Goal: Transaction & Acquisition: Purchase product/service

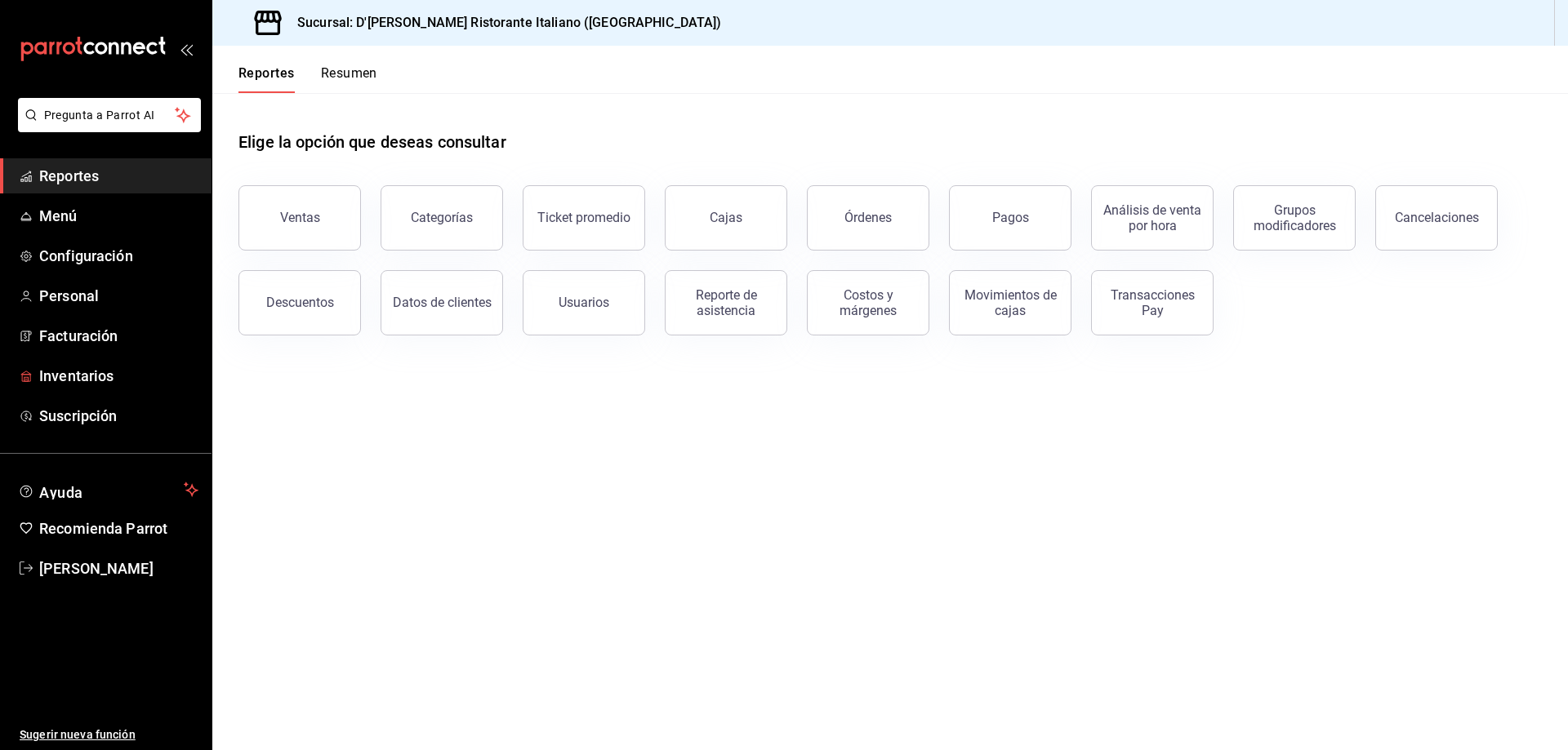
drag, startPoint x: 86, startPoint y: 373, endPoint x: 1172, endPoint y: 366, distance: 1086.0
click at [86, 373] on span "Inventarios" at bounding box center [119, 376] width 159 height 22
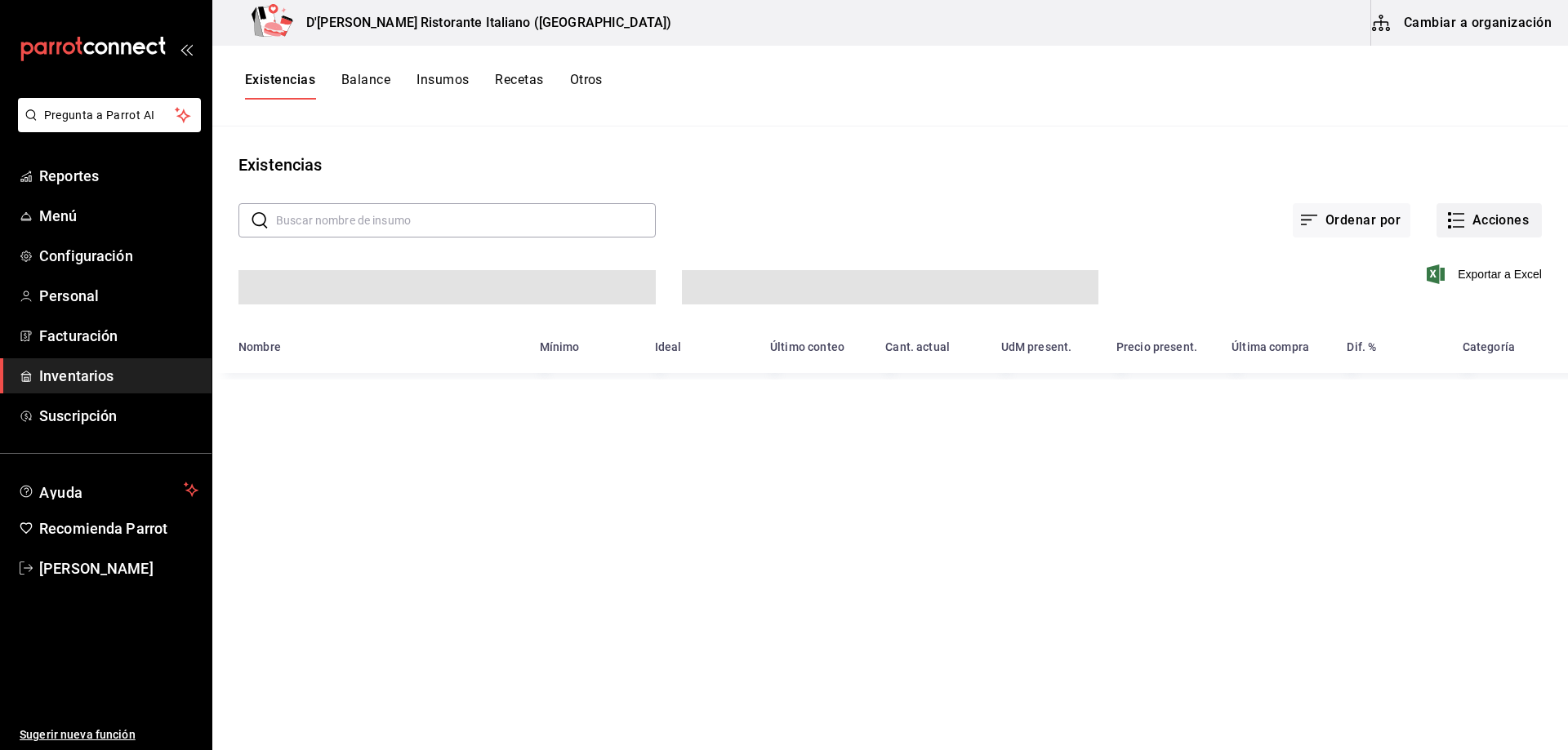
click at [1446, 219] on icon "button" at bounding box center [1456, 221] width 20 height 20
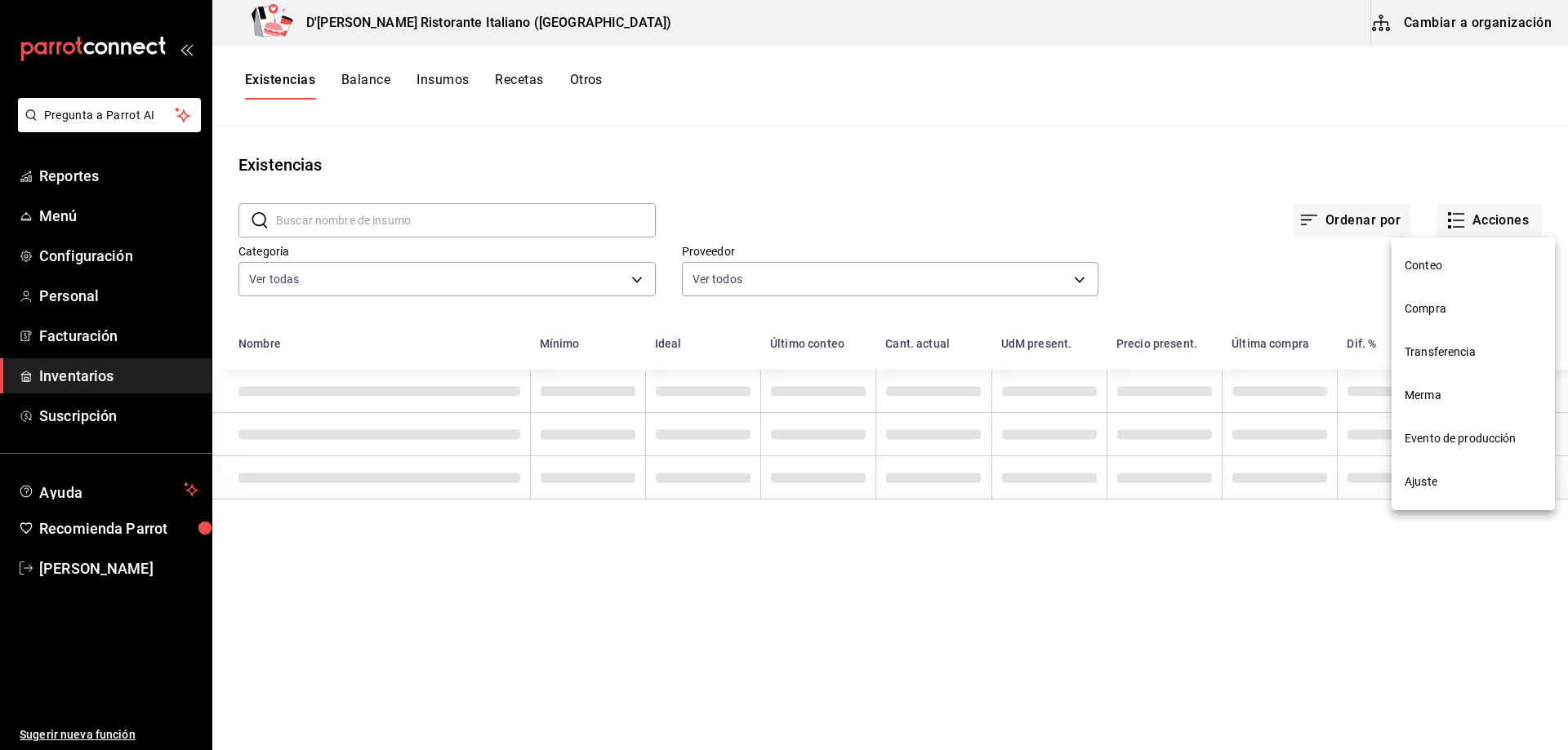
click at [1443, 306] on span "Compra" at bounding box center [1473, 309] width 137 height 17
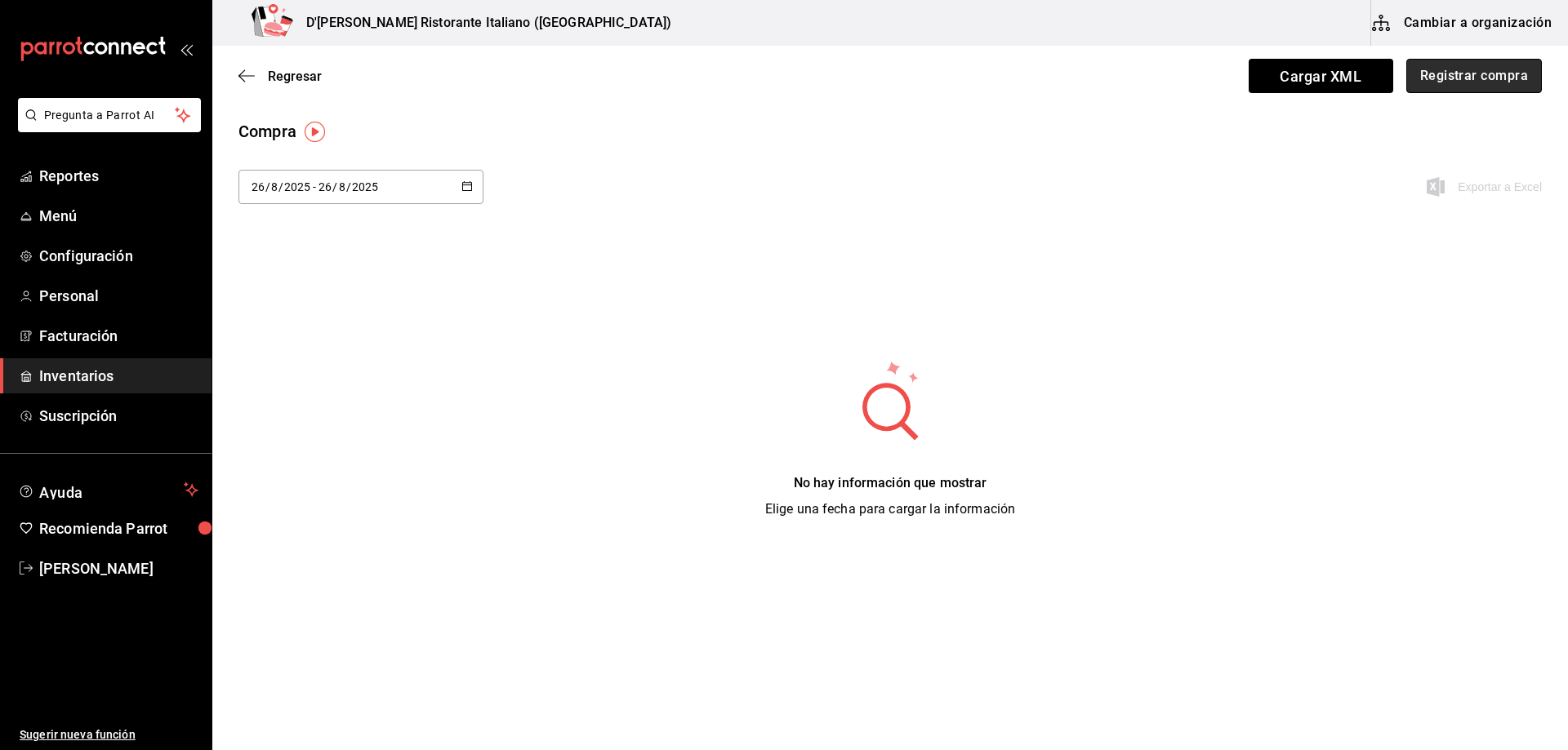
click at [1450, 76] on button "Registrar compra" at bounding box center [1473, 75] width 135 height 34
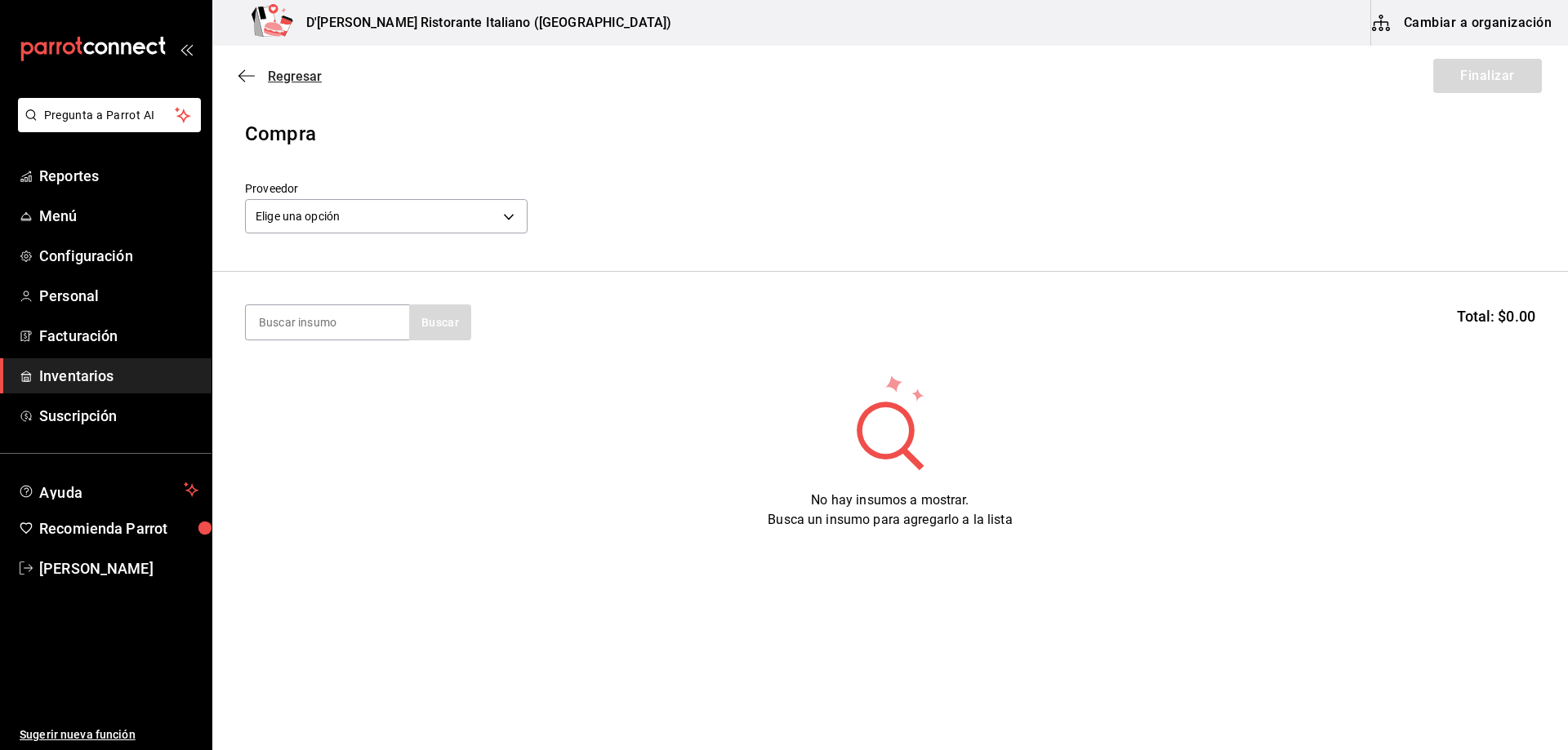
click at [287, 75] on span "Regresar" at bounding box center [295, 76] width 54 height 16
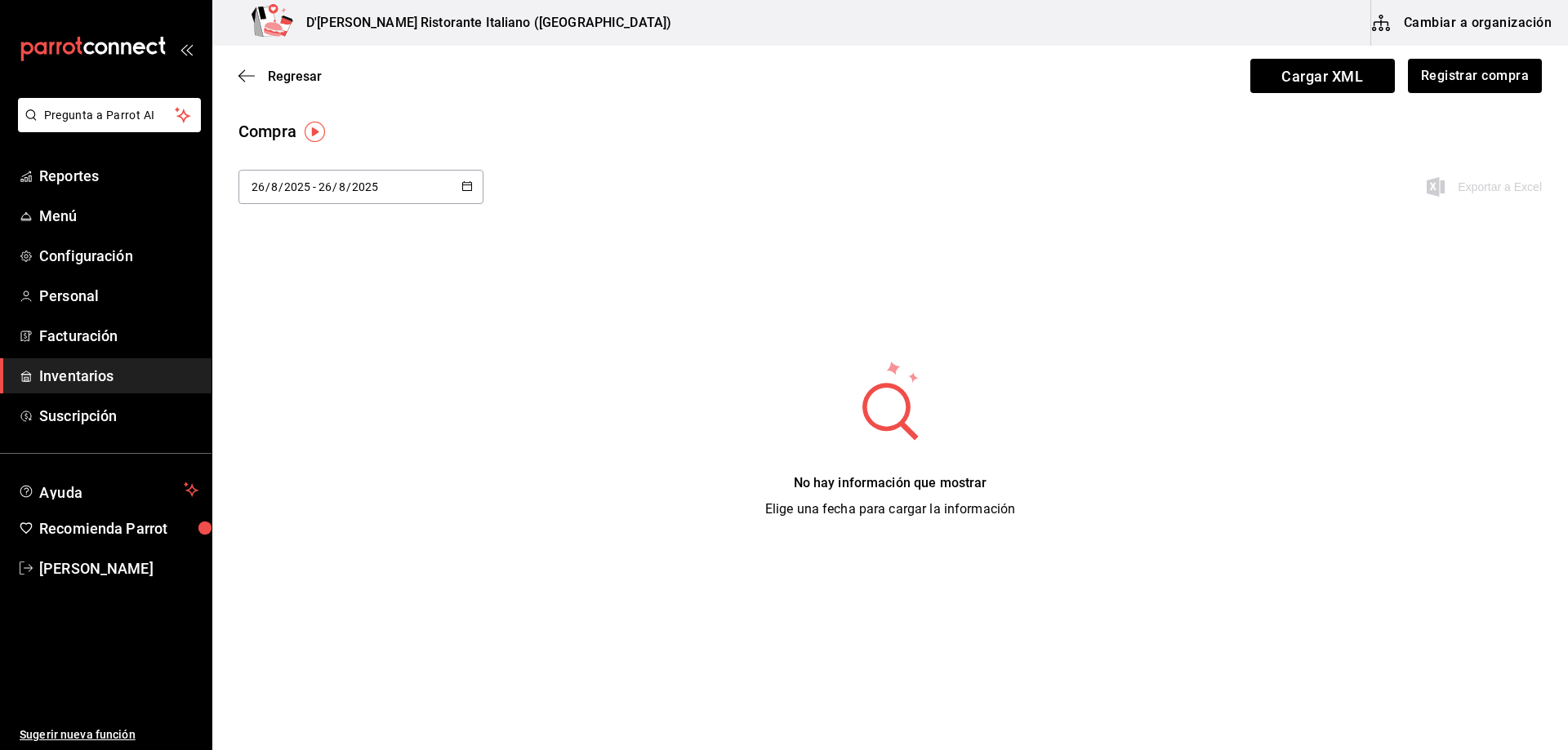
click at [467, 185] on icon "button" at bounding box center [467, 186] width 12 height 12
click at [288, 272] on li "Ayer" at bounding box center [315, 275] width 154 height 37
type input "[DATE]"
type input "25"
type input "[DATE]"
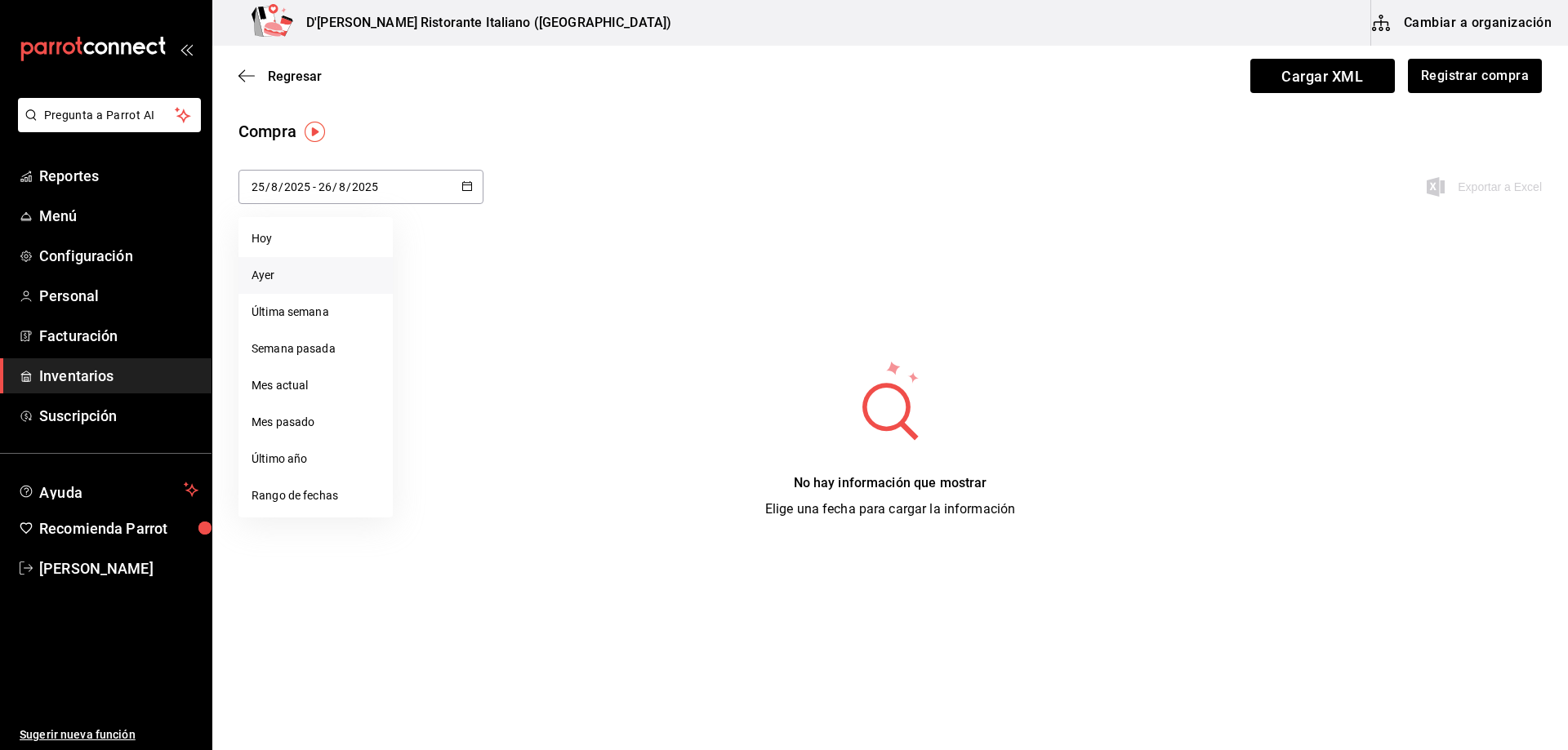
type input "25"
click at [470, 185] on icon "button" at bounding box center [467, 186] width 12 height 12
click at [350, 311] on li "Última semana" at bounding box center [315, 312] width 154 height 37
type input "[DATE]"
type input "24"
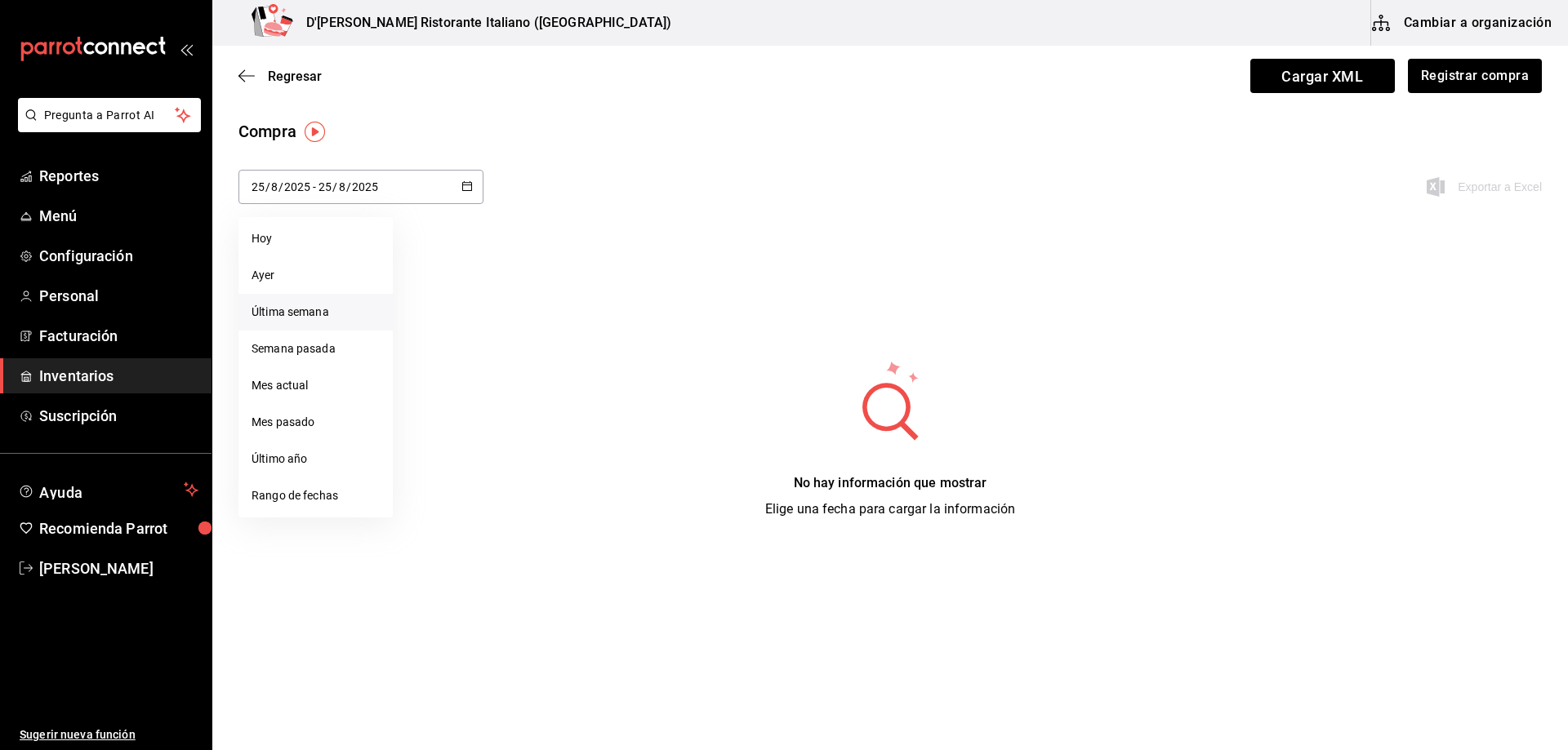
type input "[DATE]"
type input "26"
click at [468, 181] on icon "button" at bounding box center [467, 186] width 12 height 12
click at [314, 313] on li "Última semana" at bounding box center [315, 312] width 154 height 37
click at [467, 183] on icon "button" at bounding box center [467, 186] width 12 height 12
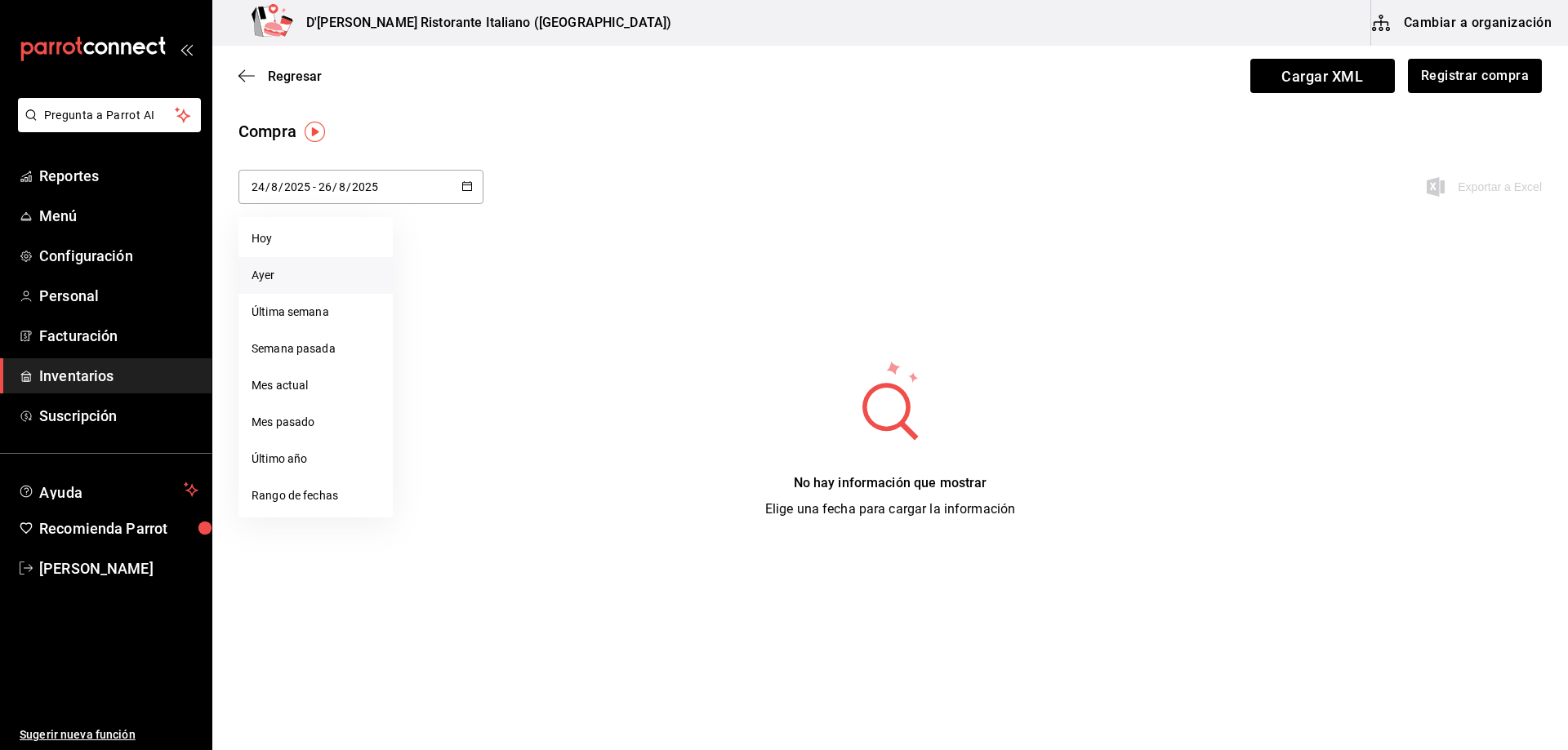
click at [329, 275] on li "Ayer" at bounding box center [315, 275] width 154 height 37
type input "[DATE]"
type input "25"
type input "[DATE]"
type input "25"
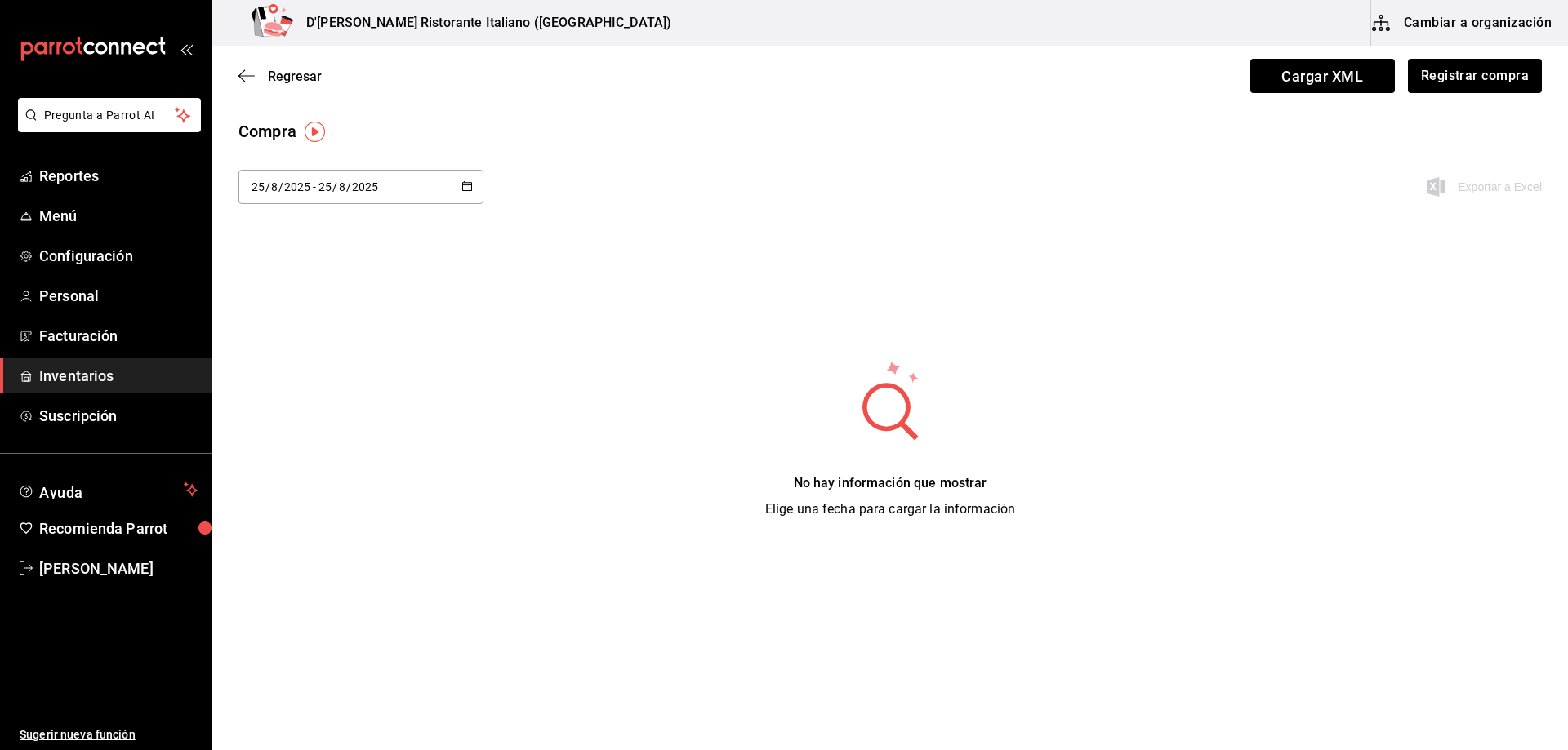
click at [460, 185] on div "[DATE] [DATE] - [DATE] [DATE]" at bounding box center [360, 187] width 245 height 34
click at [320, 352] on li "Semana pasada" at bounding box center [315, 348] width 154 height 37
type input "[DATE]"
type input "17"
type input "[DATE]"
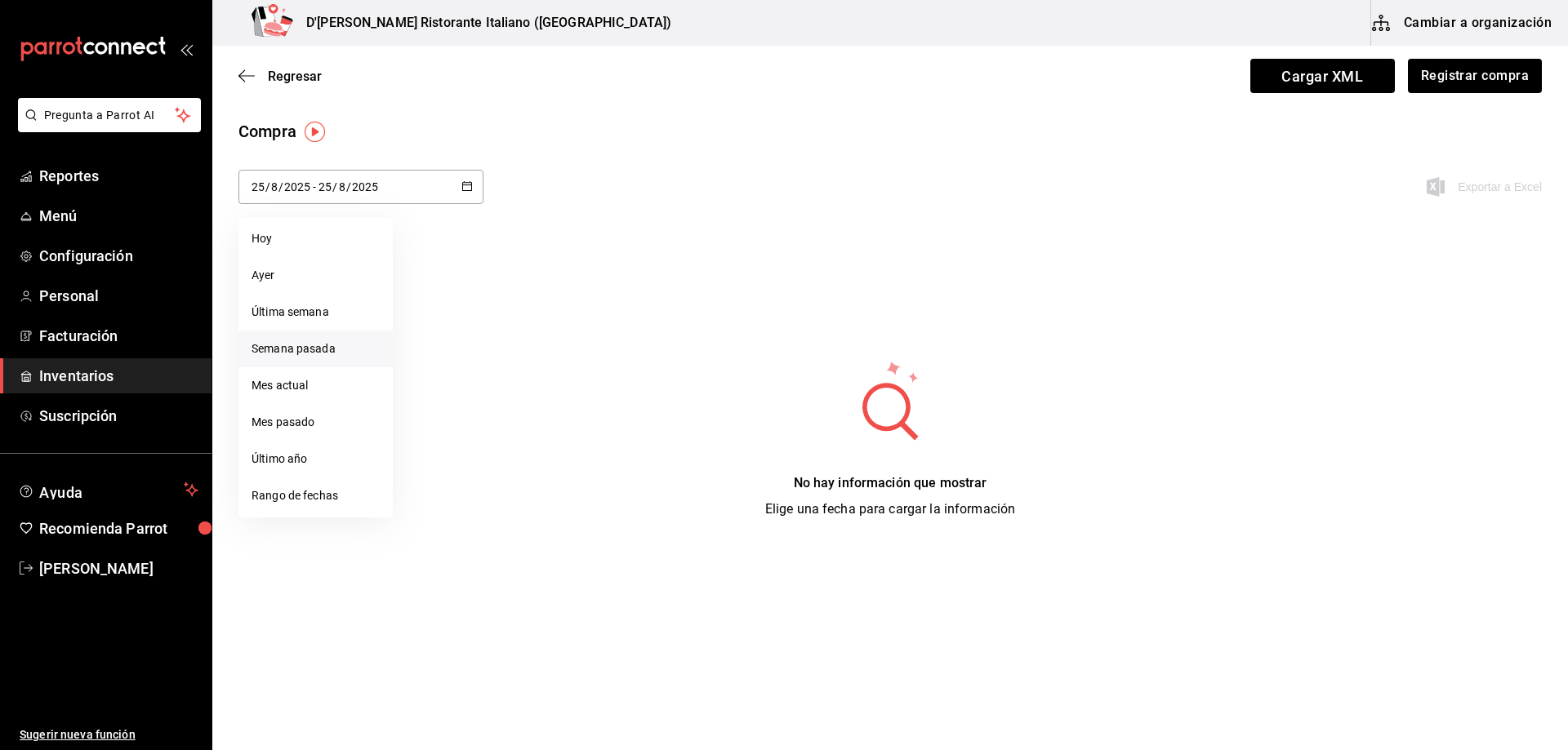
type input "23"
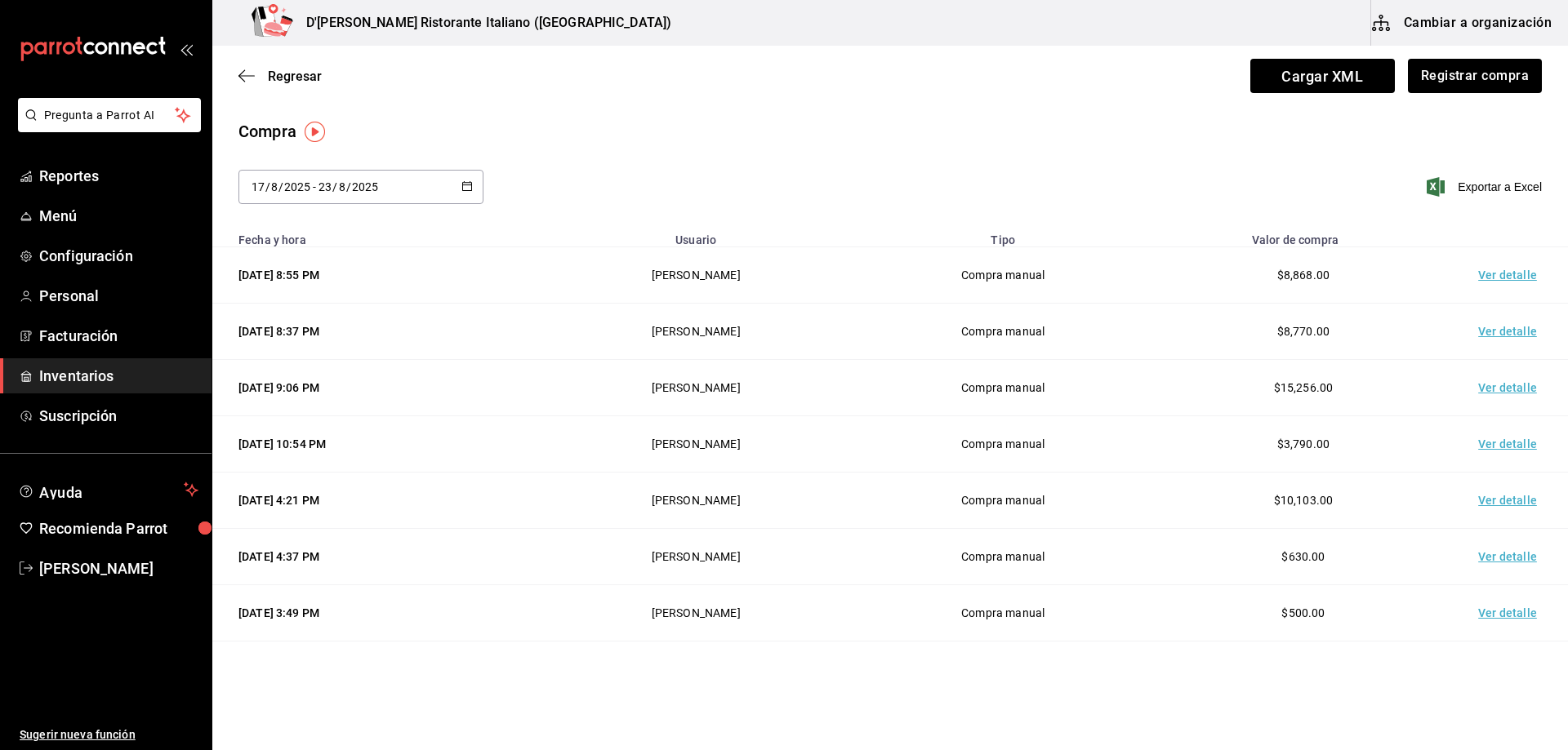
click at [1485, 275] on td "Ver detalle" at bounding box center [1511, 275] width 115 height 56
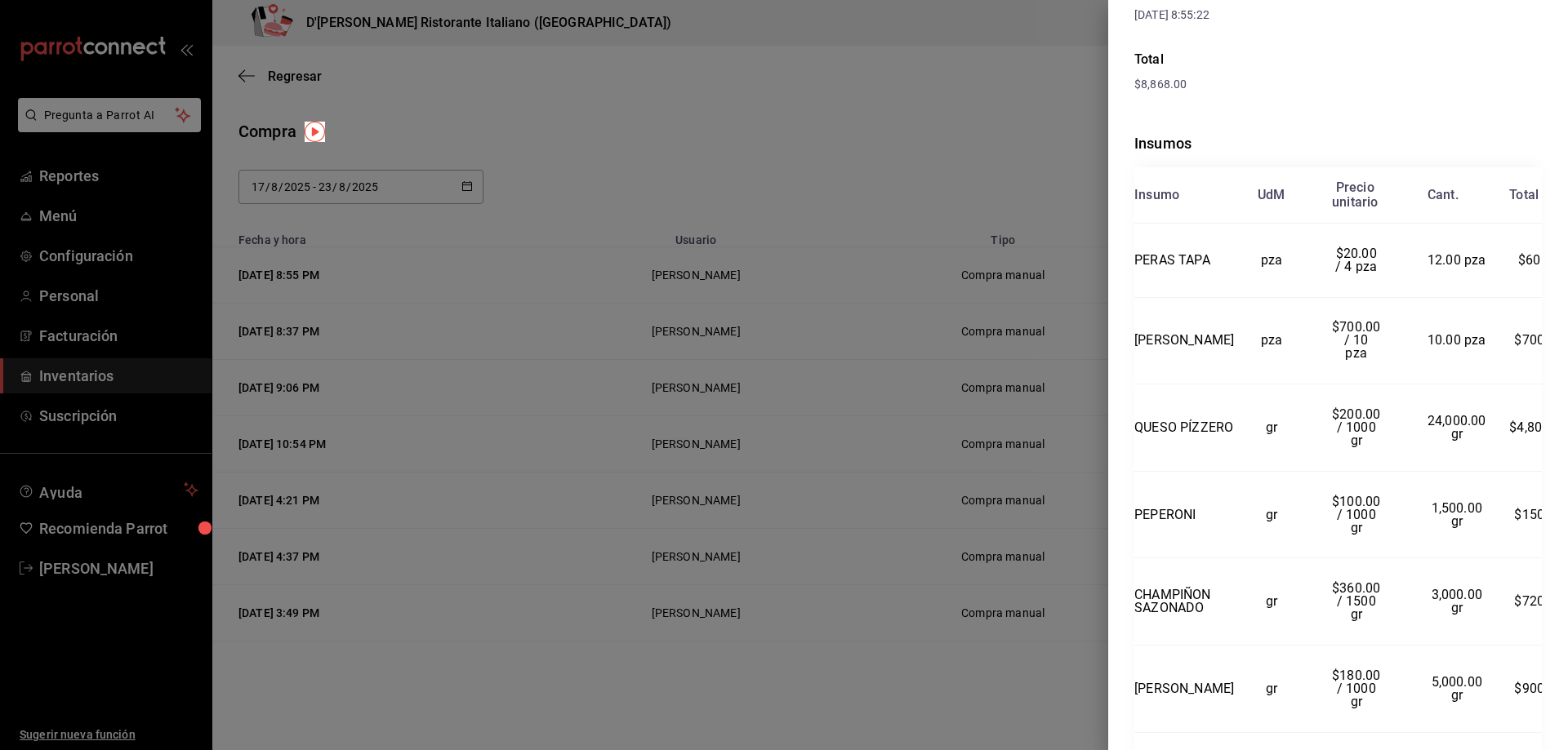
scroll to position [200, 0]
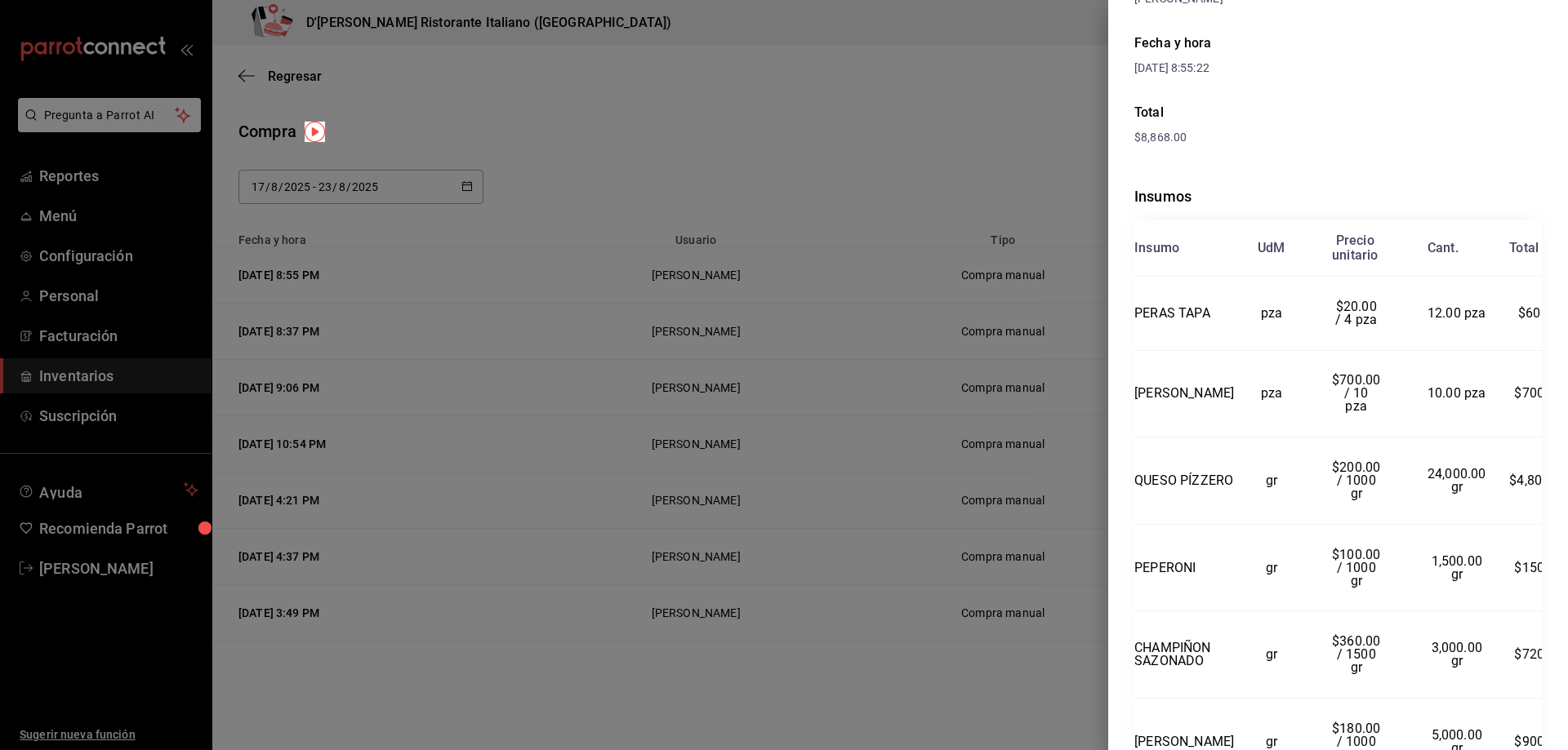
click at [1013, 72] on div at bounding box center [784, 375] width 1568 height 750
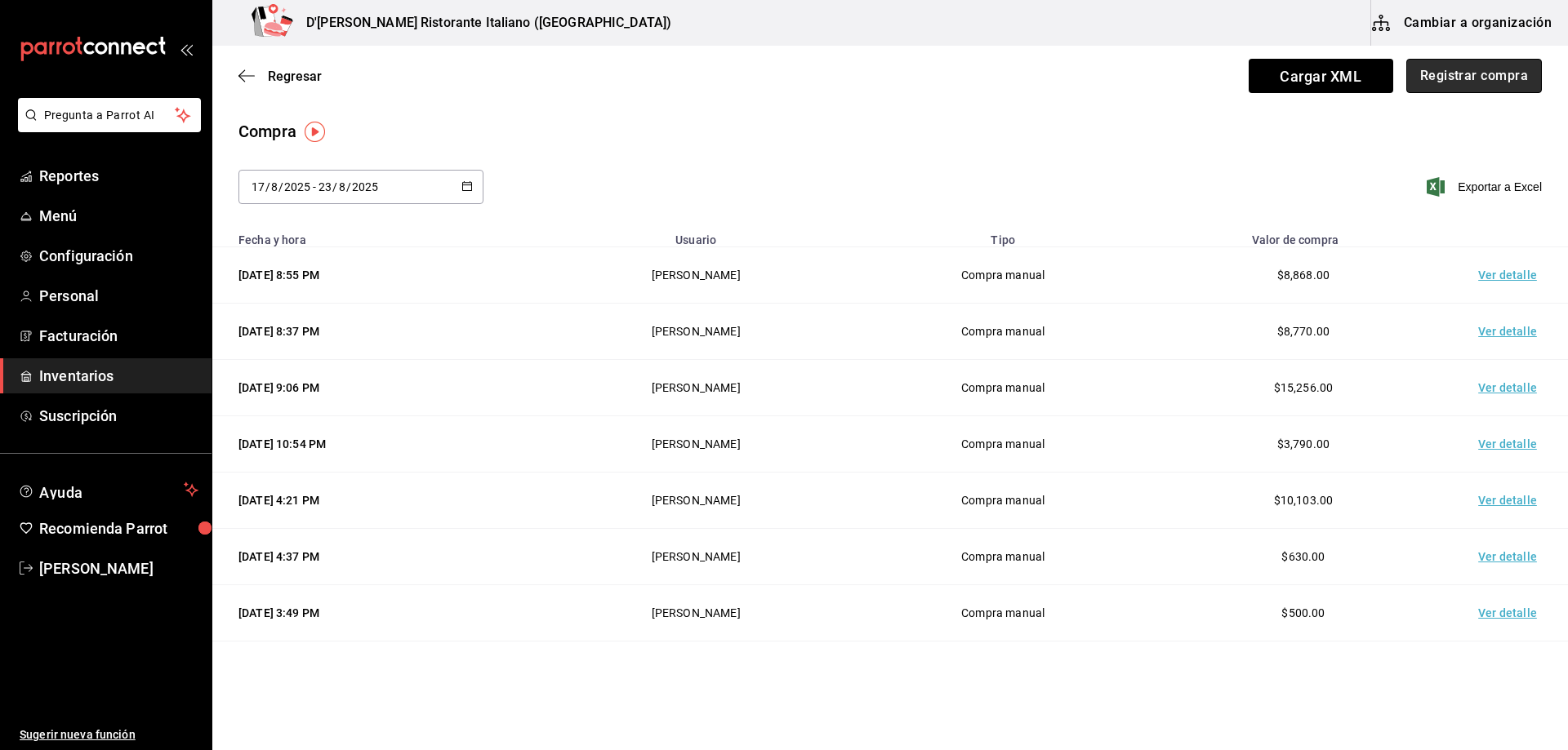
click at [1437, 75] on button "Registrar compra" at bounding box center [1473, 75] width 135 height 34
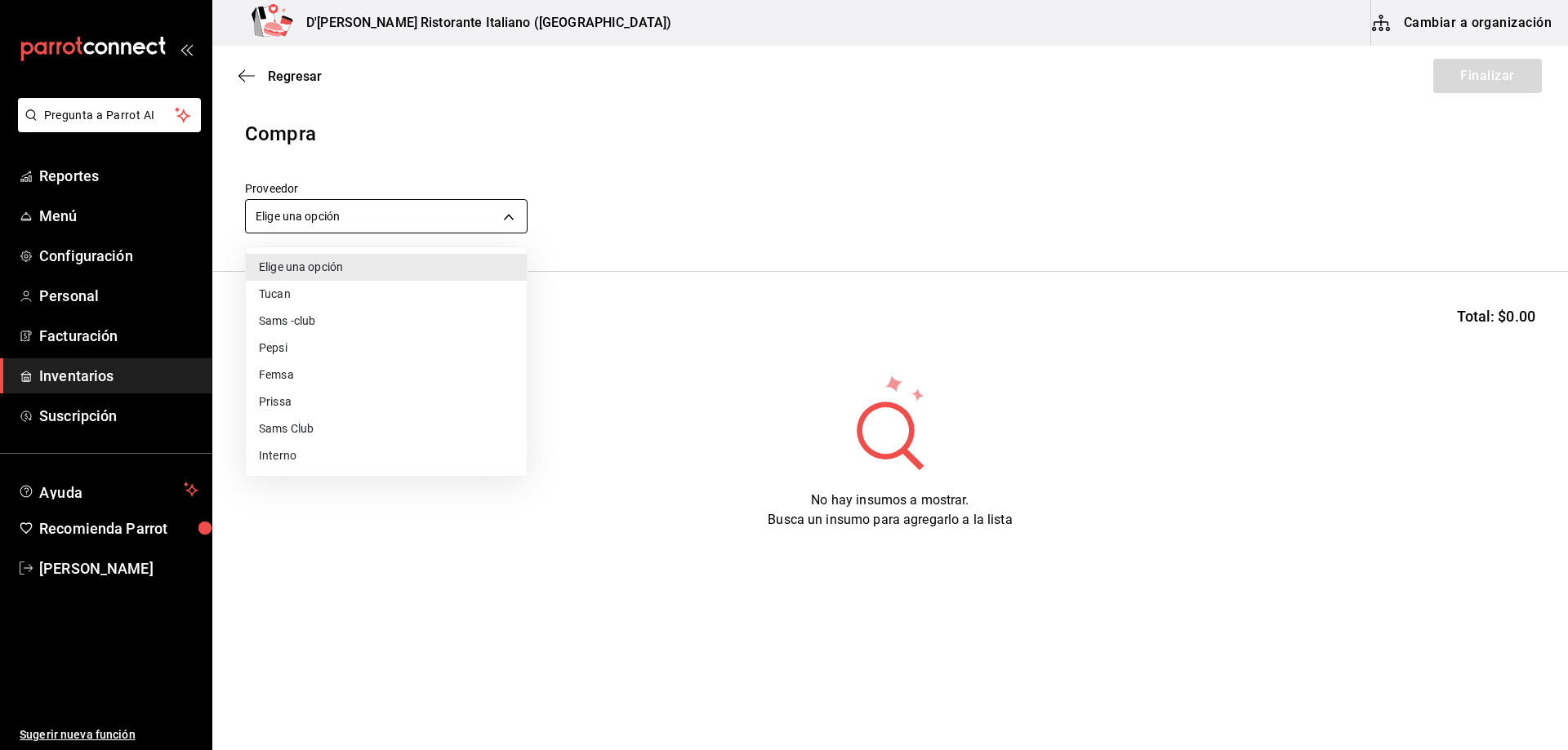
click at [507, 214] on body "Pregunta a Parrot AI Reportes Menú Configuración Personal Facturación Inventari…" at bounding box center [784, 329] width 1568 height 658
click at [804, 148] on div at bounding box center [784, 375] width 1568 height 750
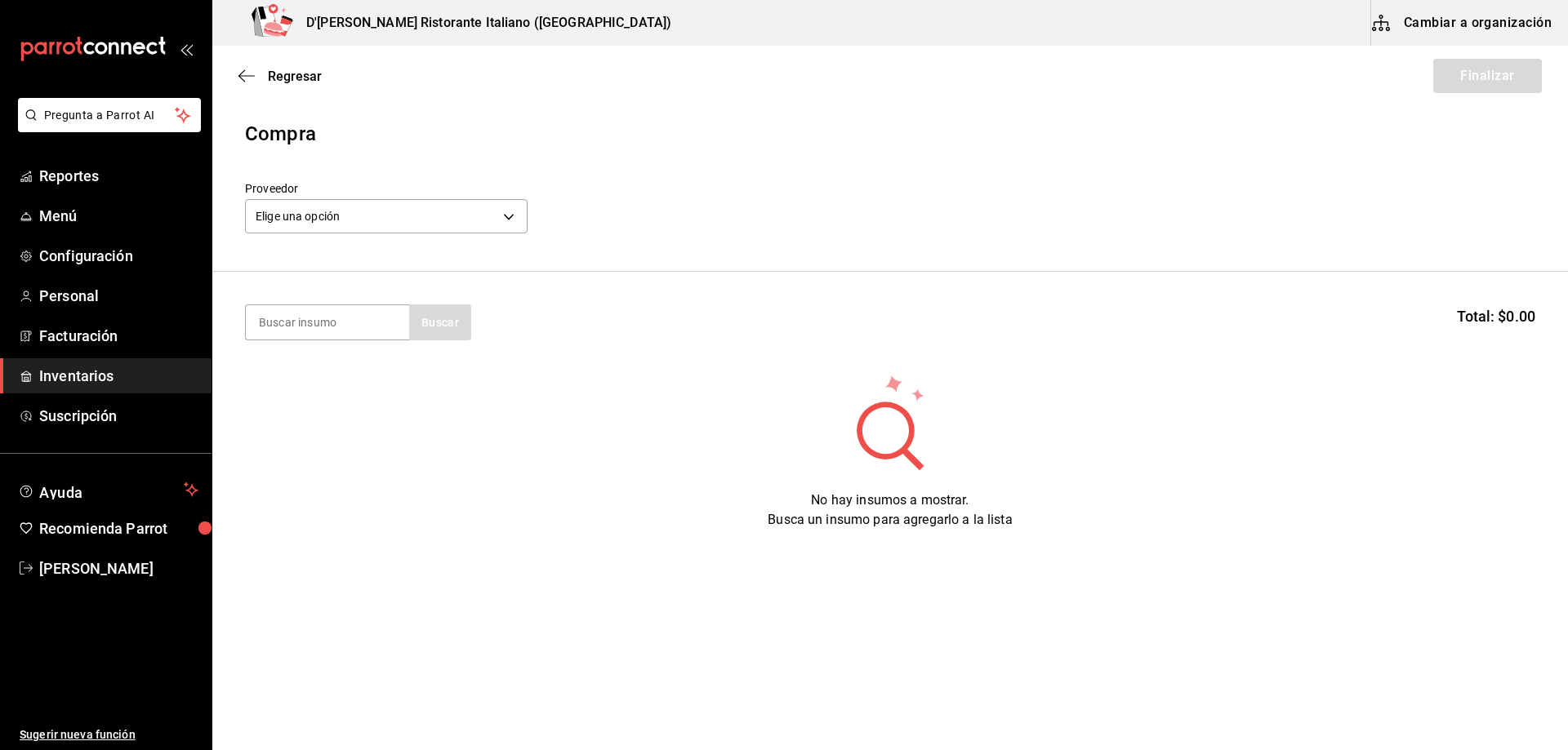
click at [68, 373] on span "Inventarios" at bounding box center [119, 376] width 159 height 22
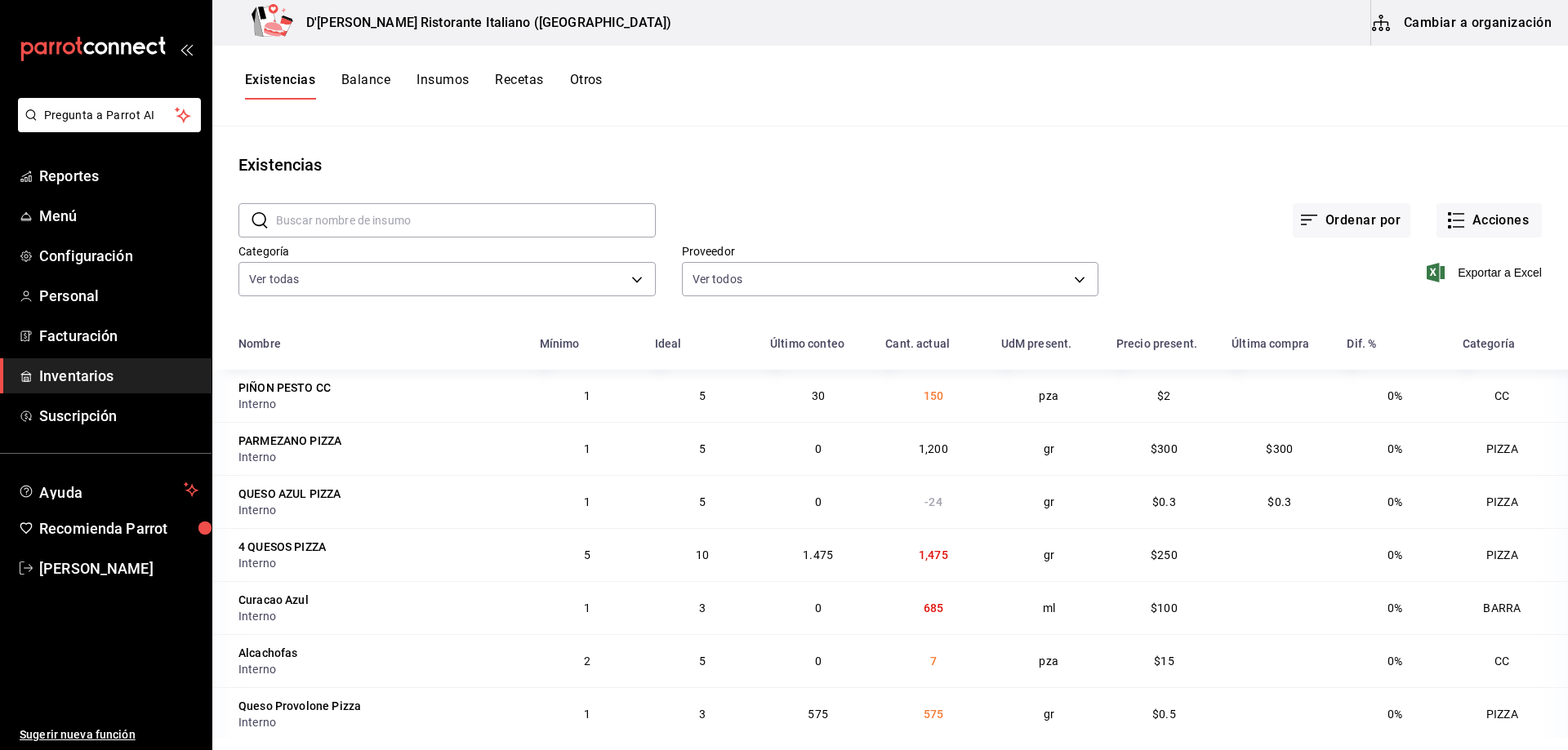
click at [506, 225] on input "text" at bounding box center [465, 220] width 379 height 32
type input "canelones"
click at [703, 215] on div "Ordenar por Acciones" at bounding box center [1098, 207] width 886 height 61
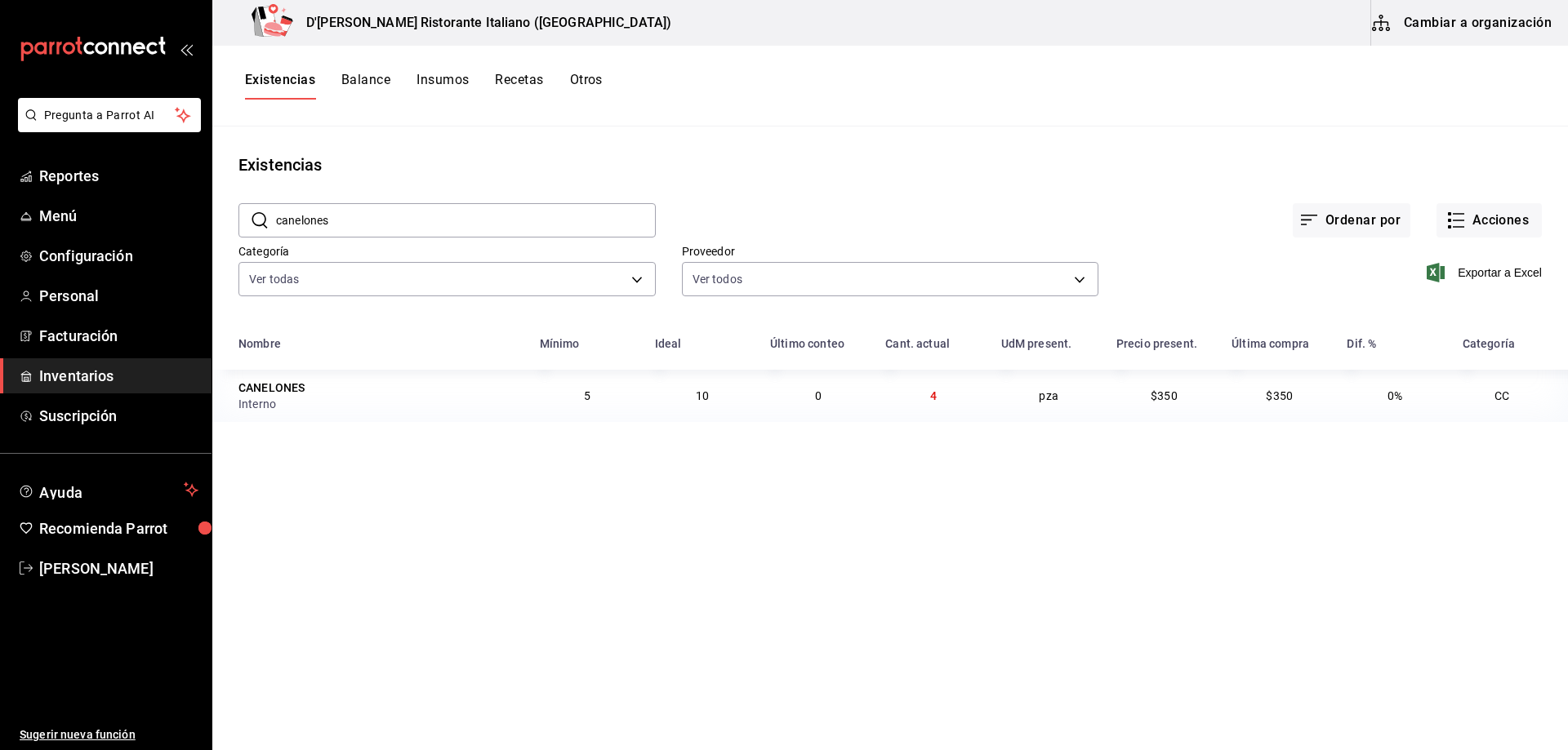
click at [799, 153] on div "Existencias" at bounding box center [890, 165] width 1356 height 25
click at [95, 377] on span "Inventarios" at bounding box center [119, 376] width 159 height 22
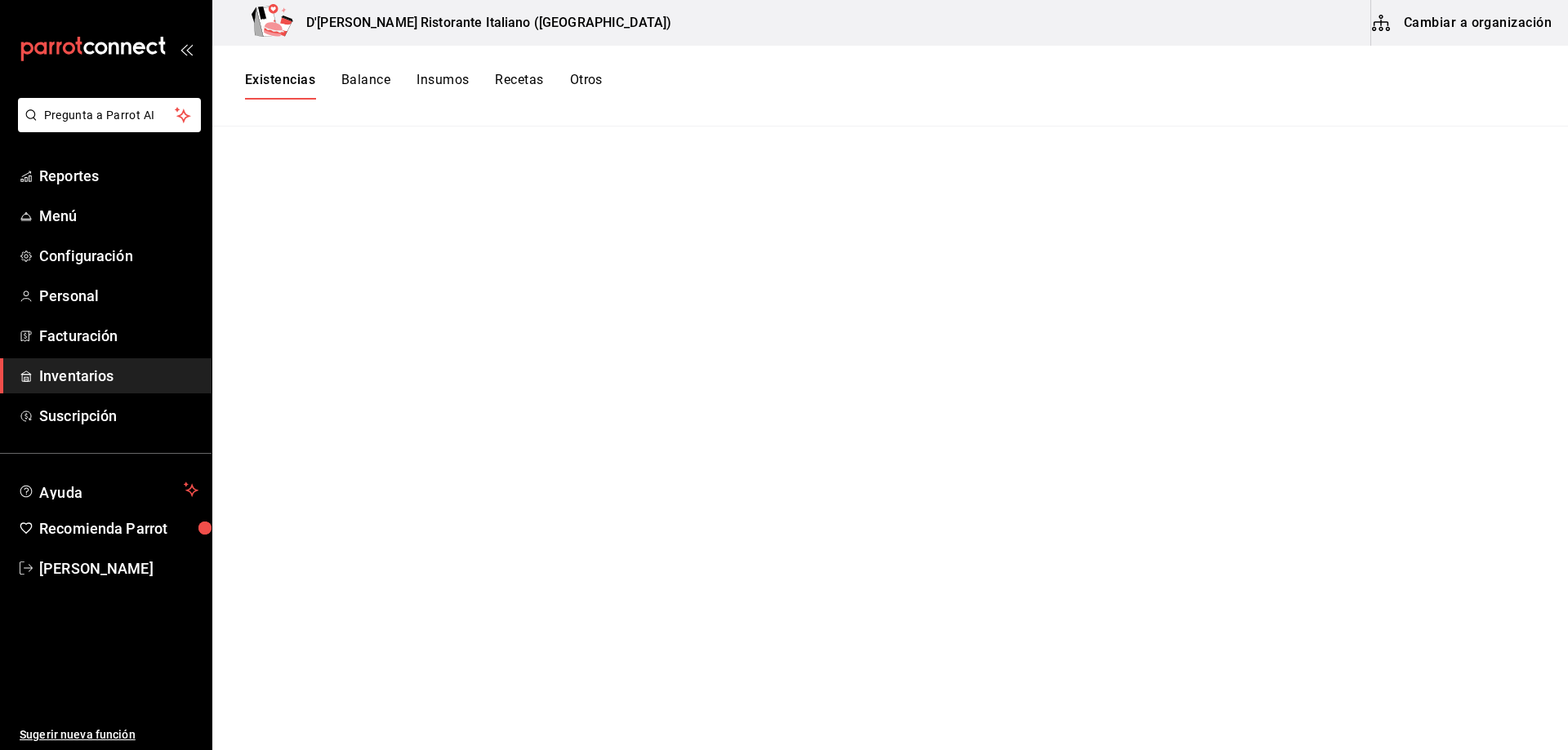
click at [363, 75] on button "Balance" at bounding box center [365, 85] width 49 height 27
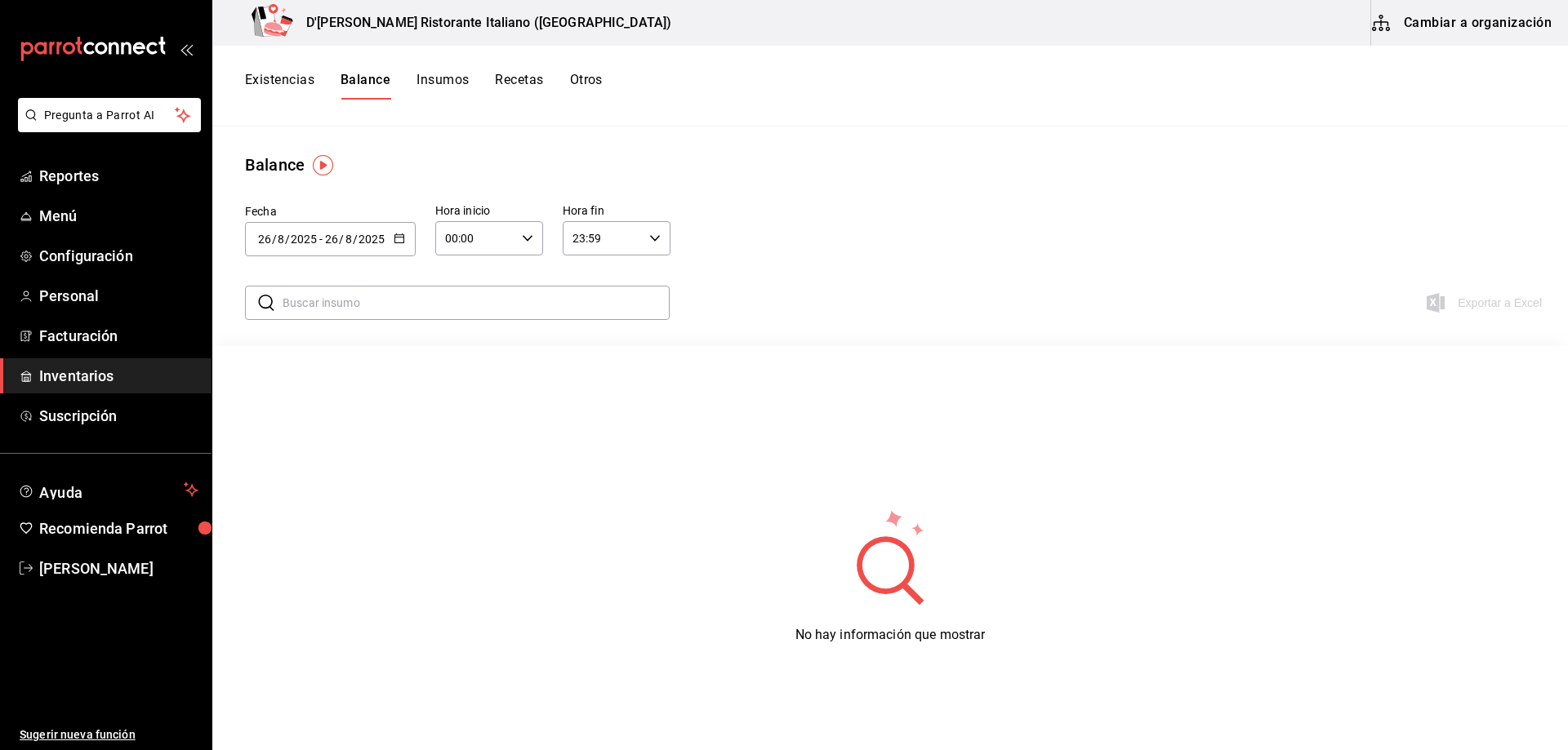
click at [296, 80] on button "Existencias" at bounding box center [280, 85] width 70 height 27
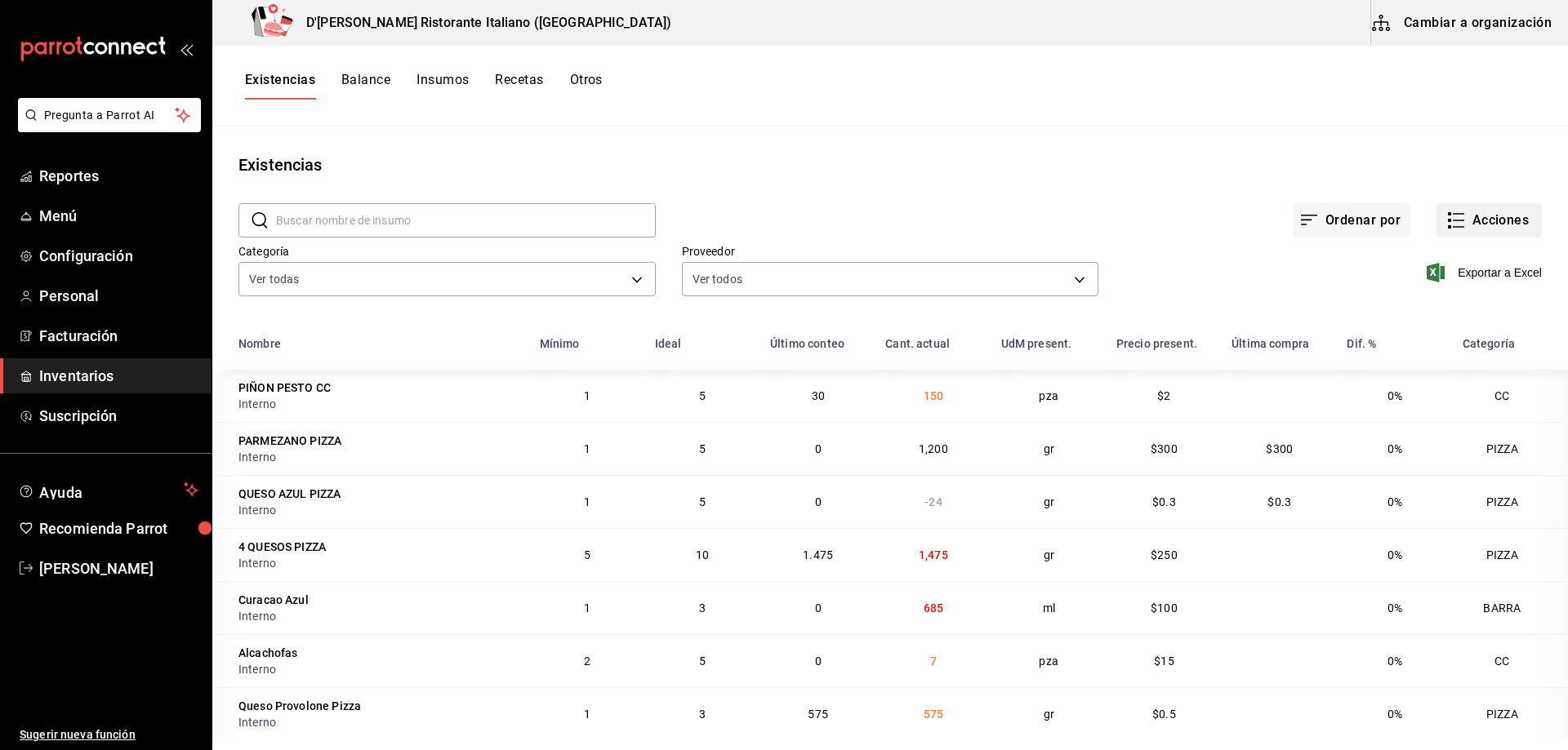
click at [1447, 222] on icon "button" at bounding box center [1456, 221] width 20 height 20
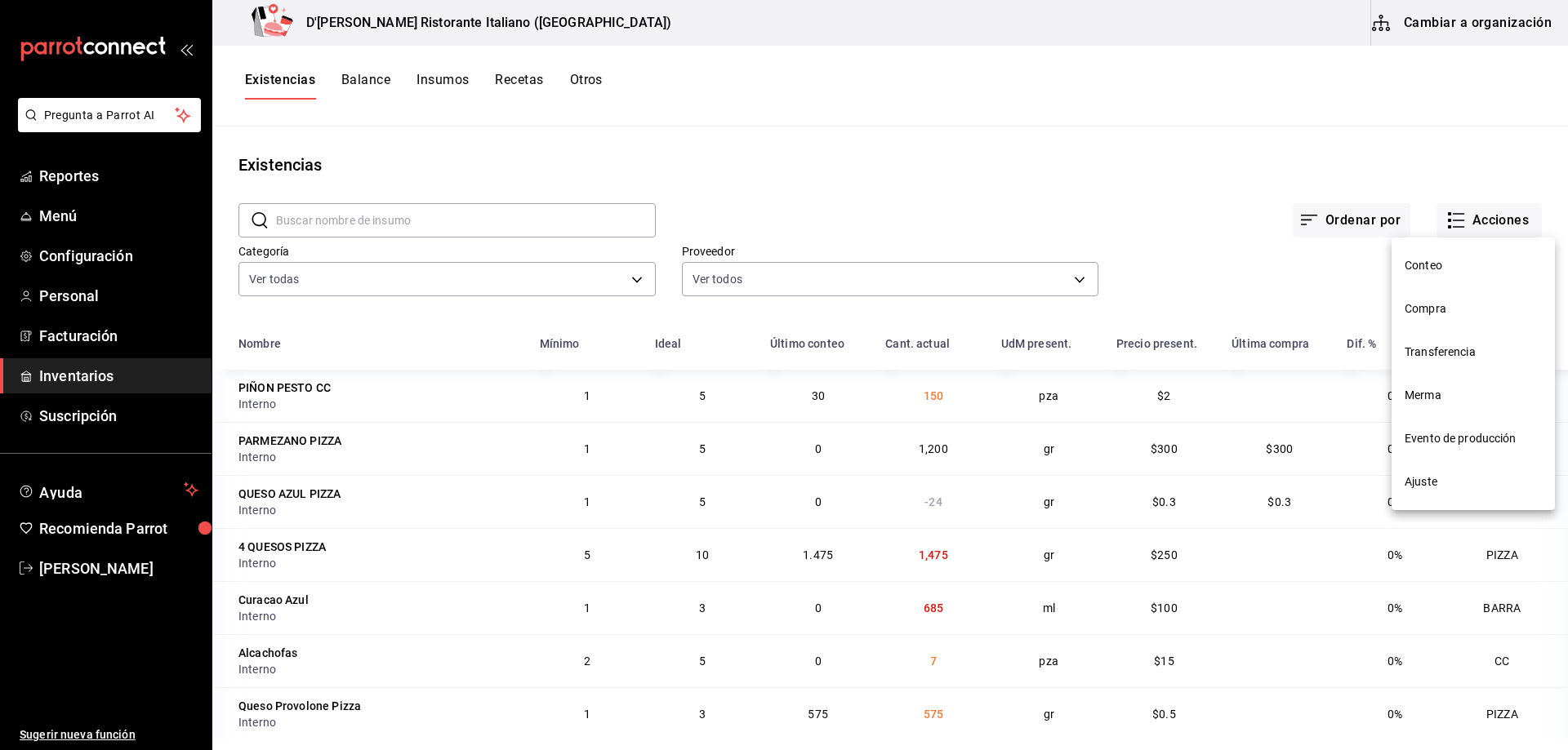
click at [1441, 309] on span "Compra" at bounding box center [1473, 309] width 137 height 17
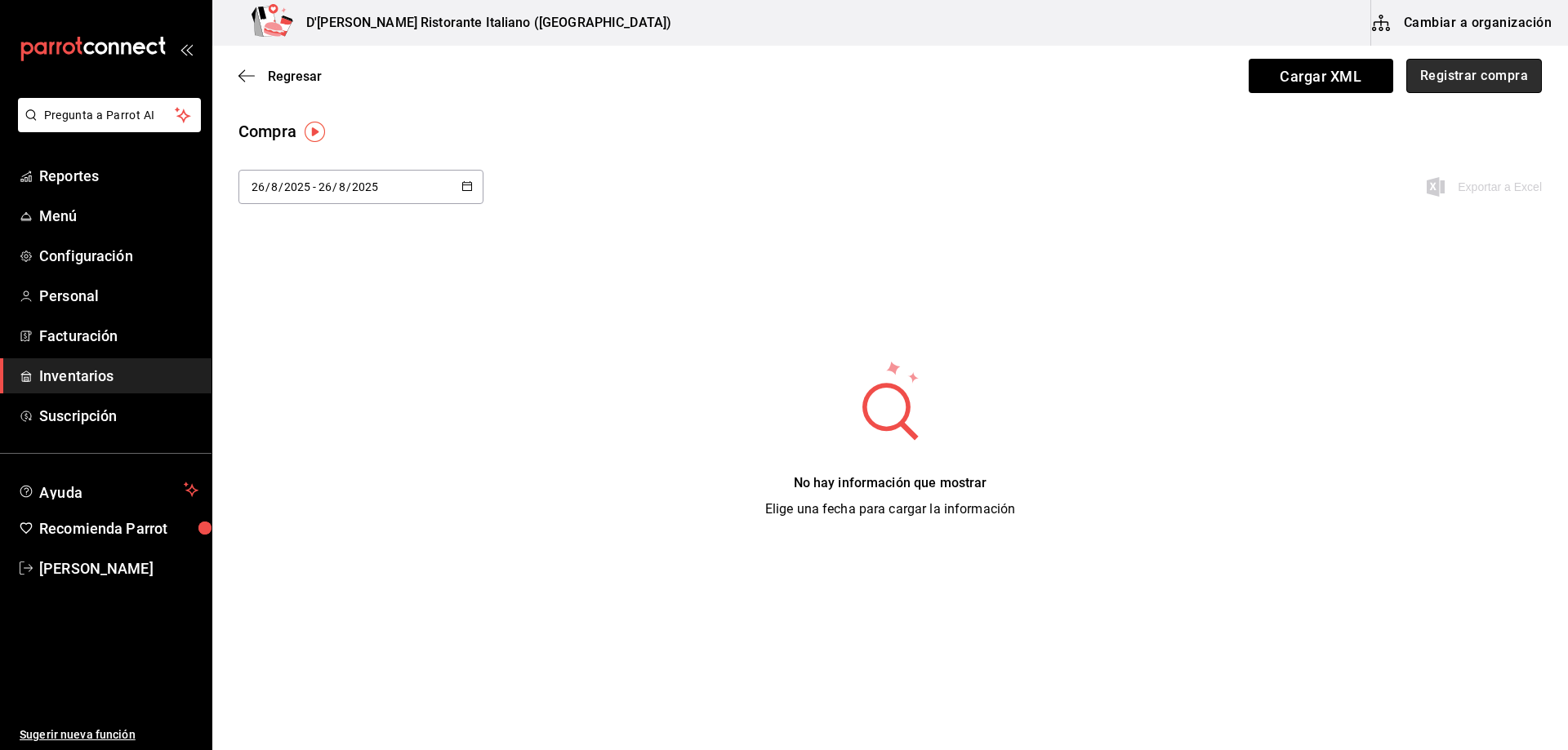
click at [1482, 82] on button "Registrar compra" at bounding box center [1473, 75] width 135 height 34
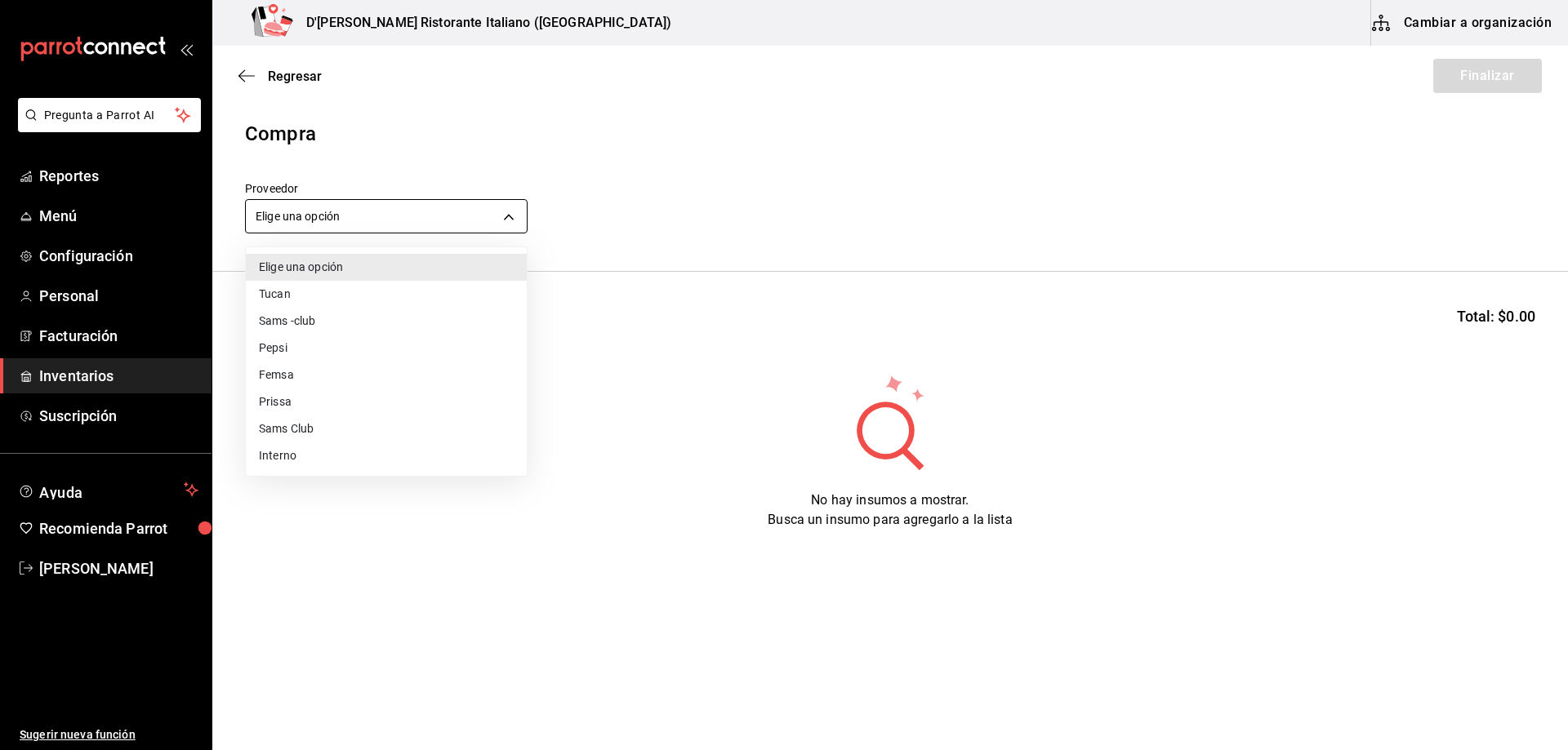
click at [356, 219] on body "Pregunta a Parrot AI Reportes Menú Configuración Personal Facturación Inventari…" at bounding box center [784, 329] width 1568 height 658
click at [294, 460] on li "Interno" at bounding box center [386, 455] width 281 height 27
type input "c6a919a6-4d7b-41a0-912d-64ff516ea06c"
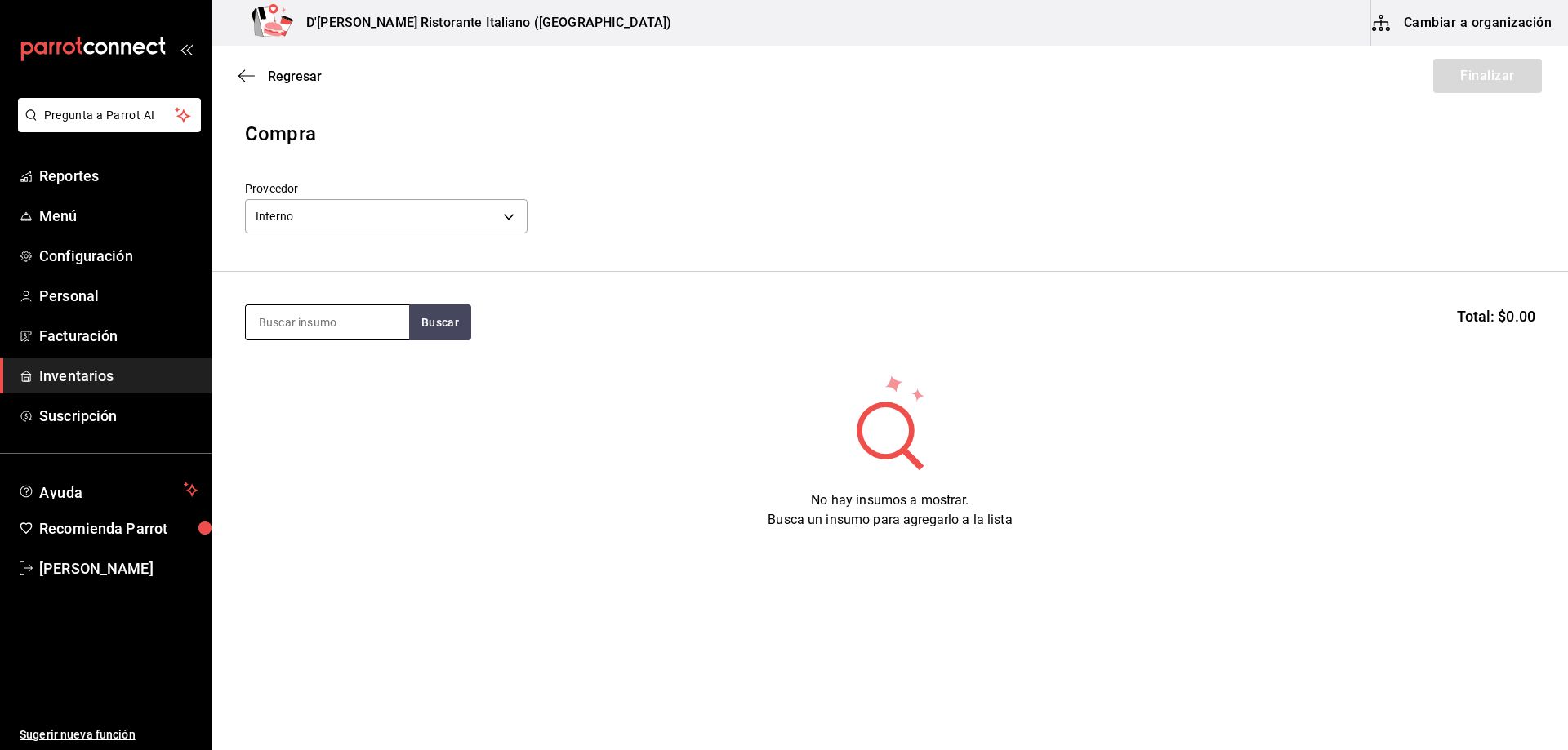
click at [339, 329] on input at bounding box center [327, 322] width 164 height 34
type input "ravi"
click at [451, 322] on button "Buscar" at bounding box center [440, 322] width 62 height 36
click at [342, 381] on div "RAVIOLES CC - Interno" at bounding box center [327, 378] width 164 height 63
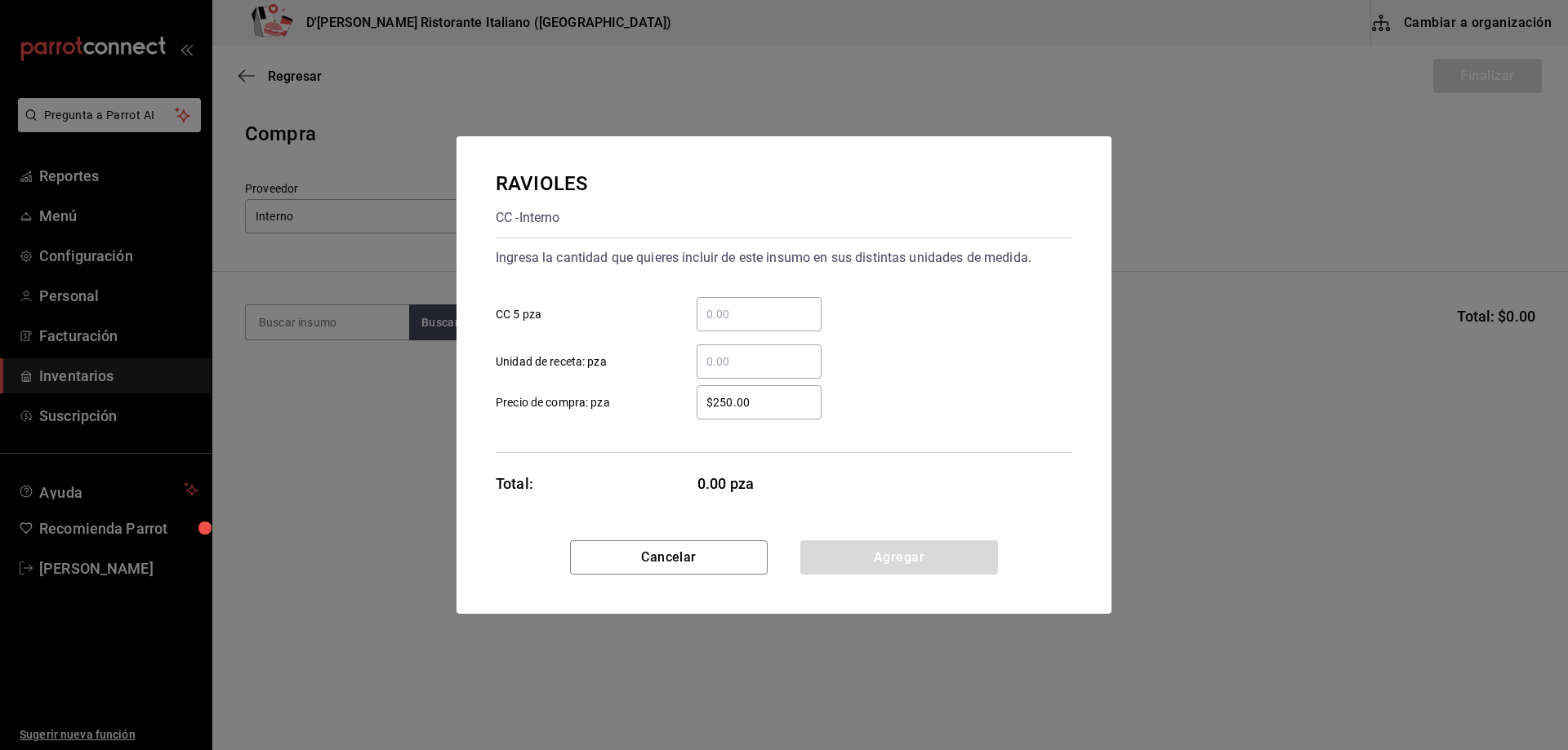
click at [720, 313] on input "​ CC 5 pza" at bounding box center [759, 314] width 125 height 20
type input "2"
click at [872, 563] on button "Agregar" at bounding box center [899, 557] width 198 height 34
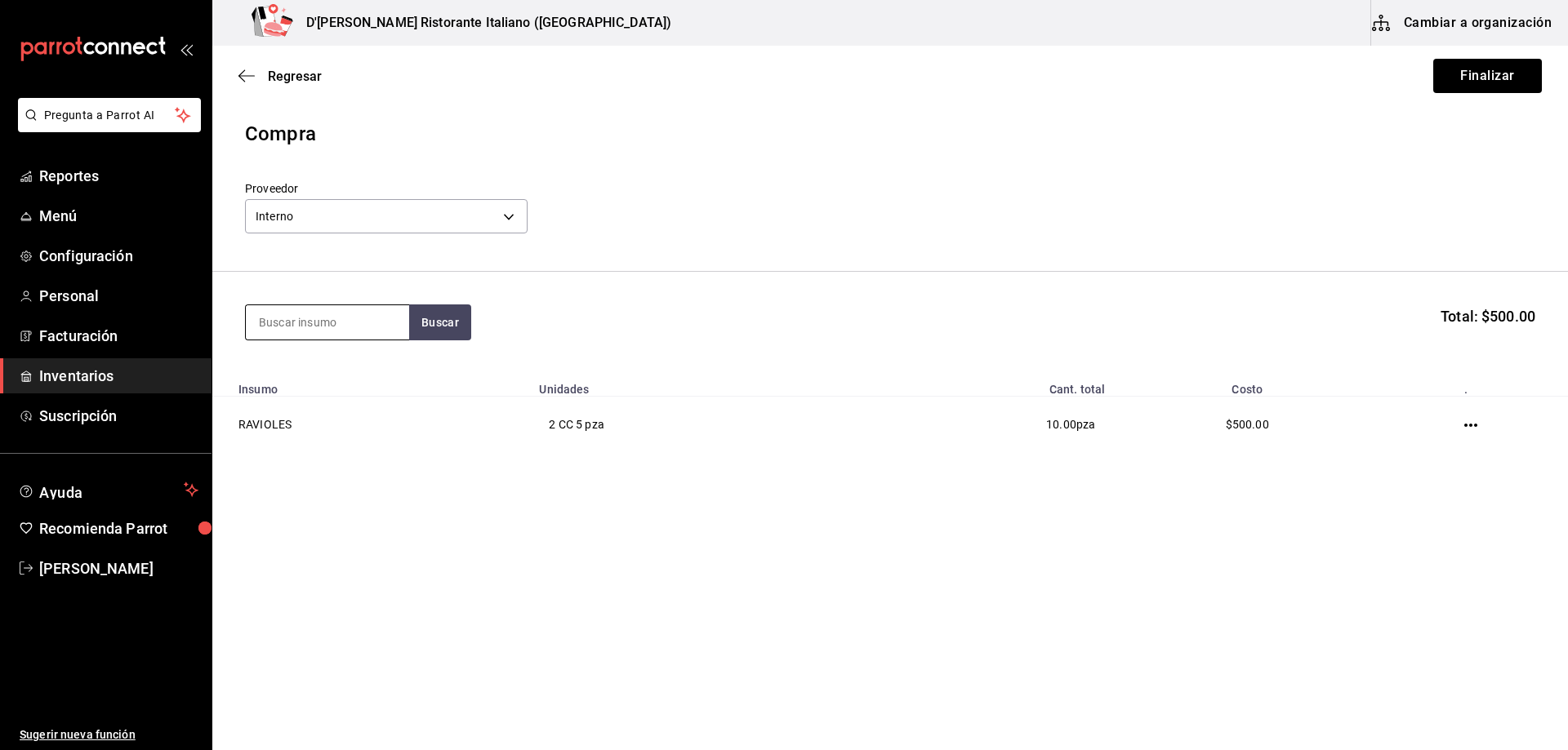
click at [358, 320] on input at bounding box center [327, 322] width 164 height 34
type input "cane"
click at [425, 322] on button "Buscar" at bounding box center [440, 322] width 62 height 36
click at [372, 373] on div "CANELONES CC - Interno" at bounding box center [327, 378] width 164 height 63
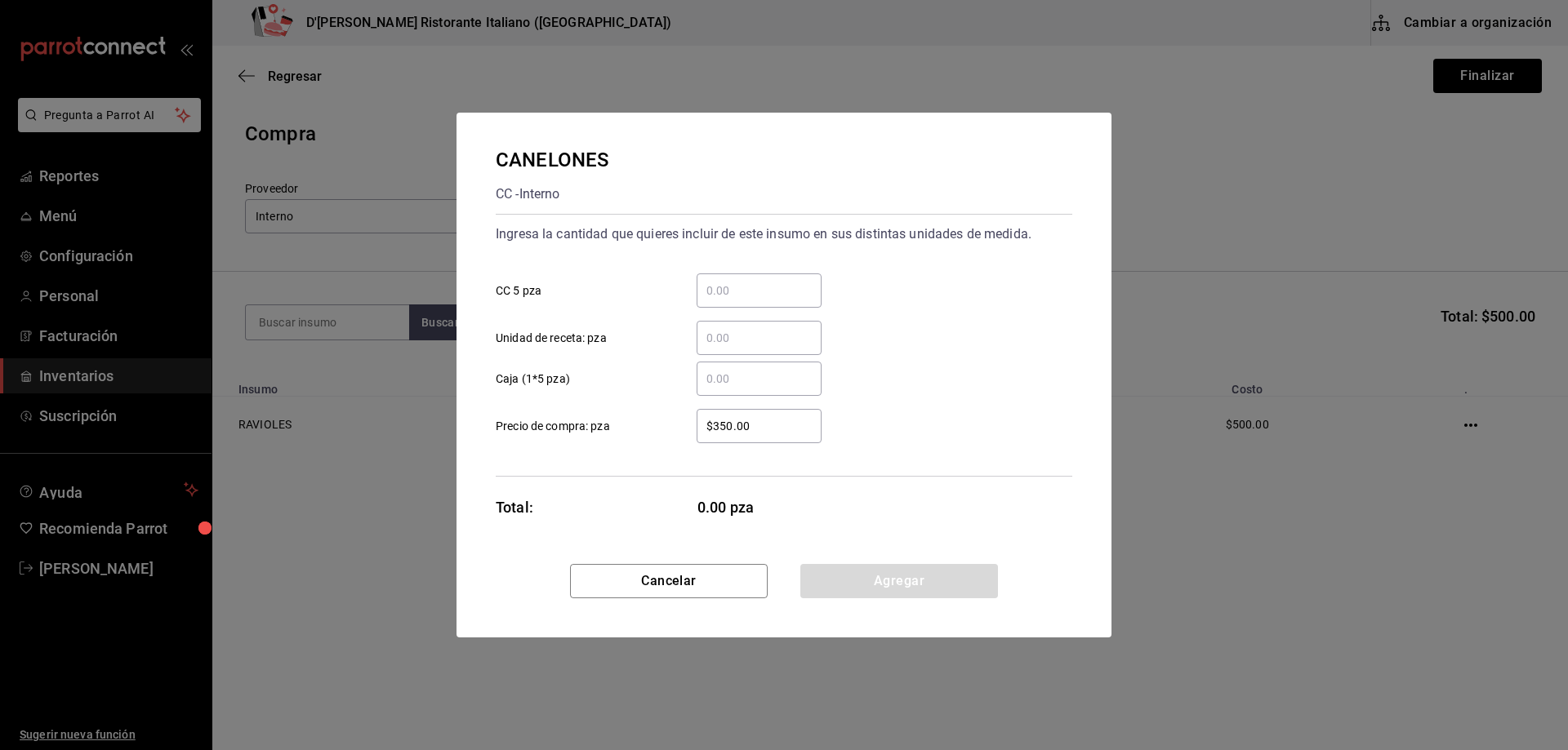
click at [719, 280] on input "​ CC 5 pza" at bounding box center [759, 290] width 125 height 20
type input "2"
click at [863, 589] on button "Agregar" at bounding box center [899, 581] width 198 height 34
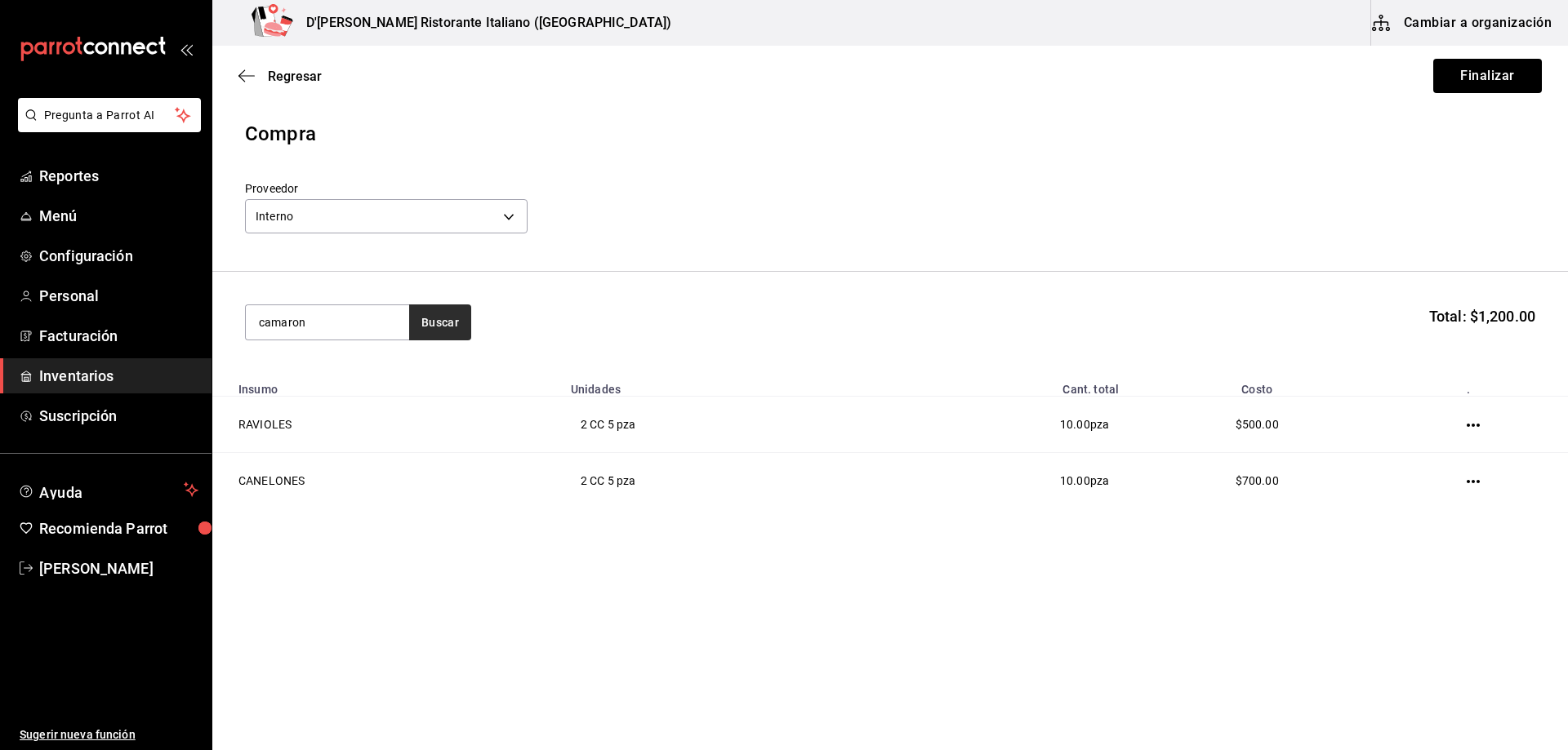
type input "camaron"
click at [433, 315] on button "Buscar" at bounding box center [440, 322] width 62 height 36
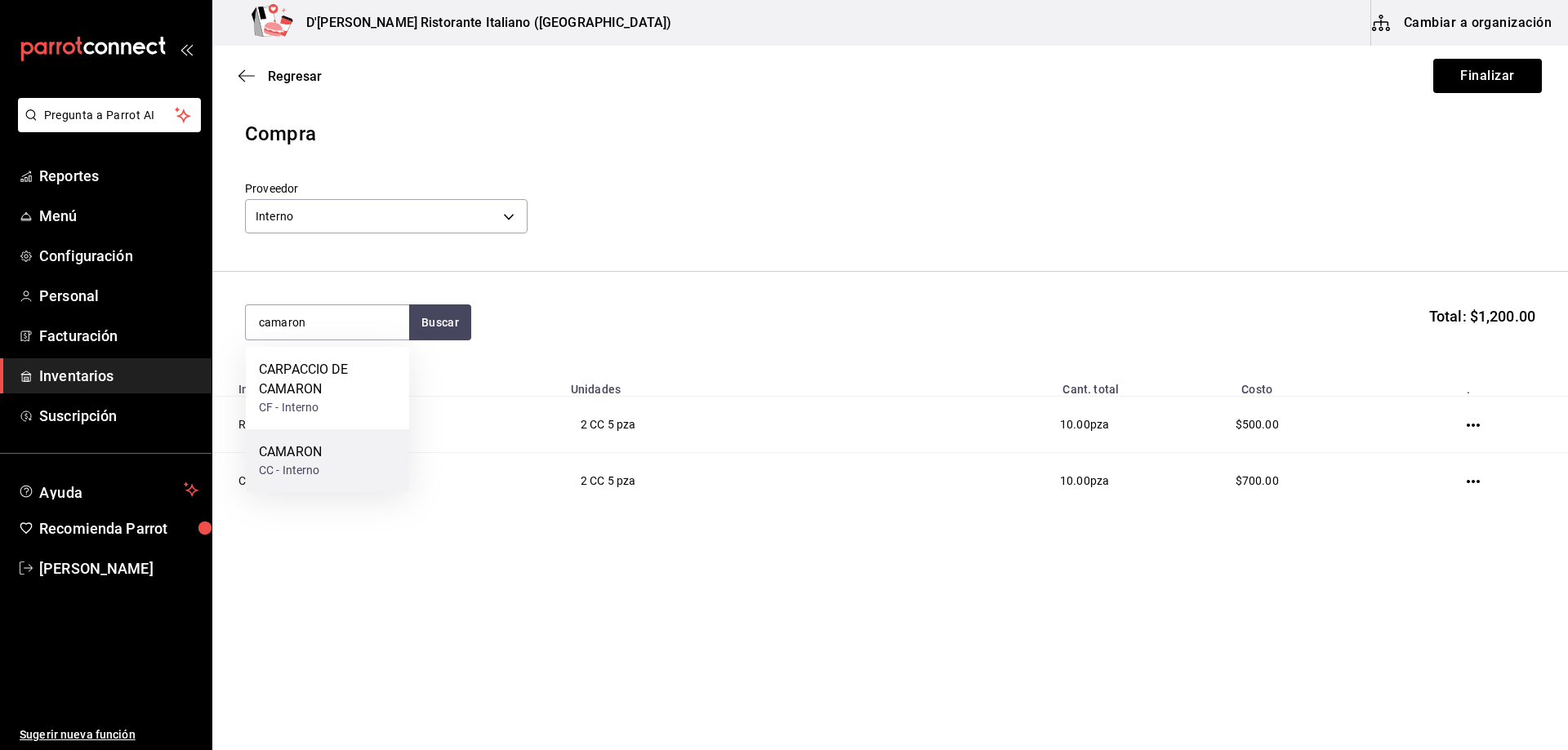
click at [328, 453] on div "CAMARON CC - Interno" at bounding box center [327, 460] width 164 height 63
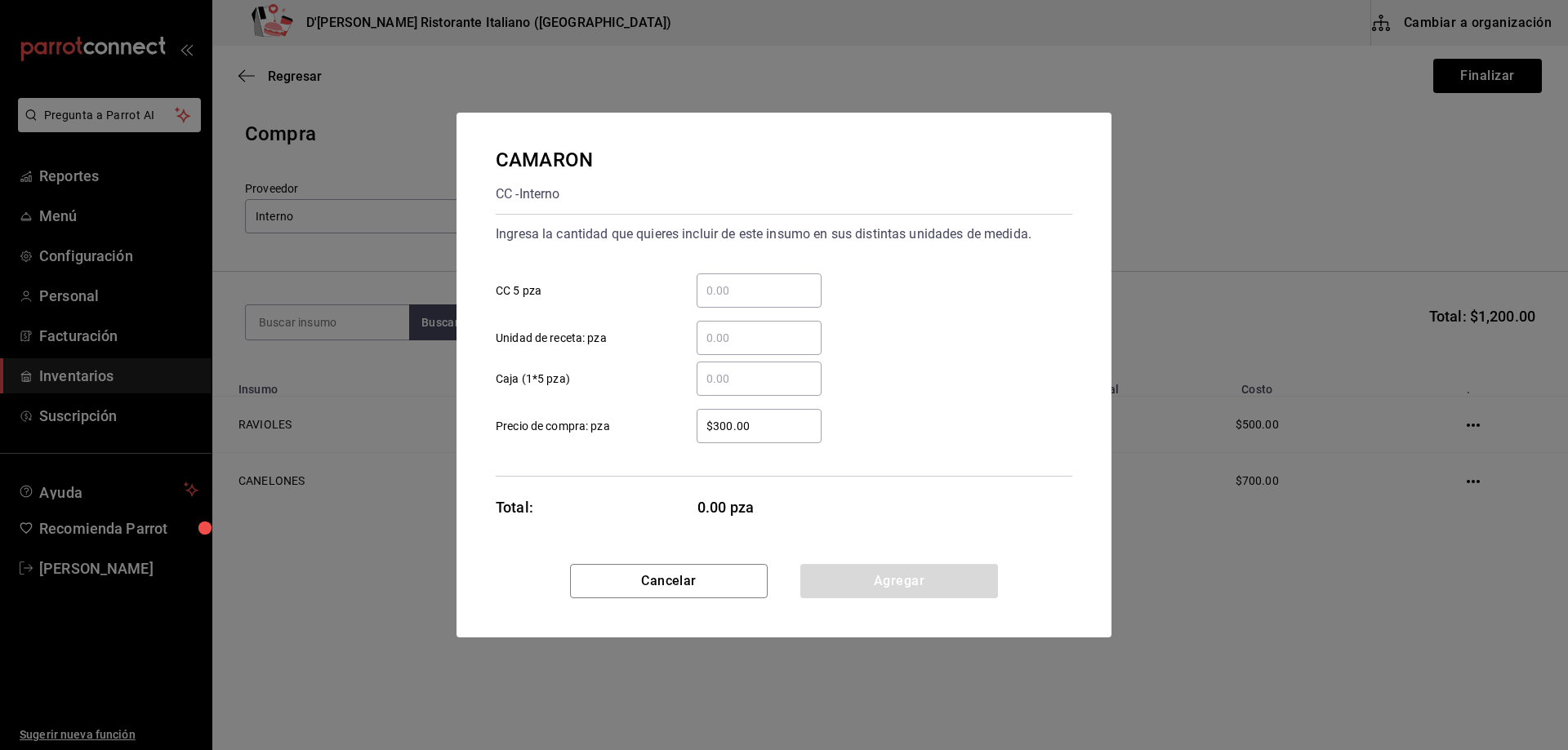
click at [768, 285] on input "​ CC 5 pza" at bounding box center [759, 290] width 125 height 20
drag, startPoint x: 866, startPoint y: 577, endPoint x: 774, endPoint y: 295, distance: 296.6
click at [774, 295] on div "CAMARON CC - Interno Ingresa la cantidad que quieres incluir de este insumo en …" at bounding box center [784, 375] width 655 height 525
click at [774, 294] on input "20" at bounding box center [759, 290] width 125 height 20
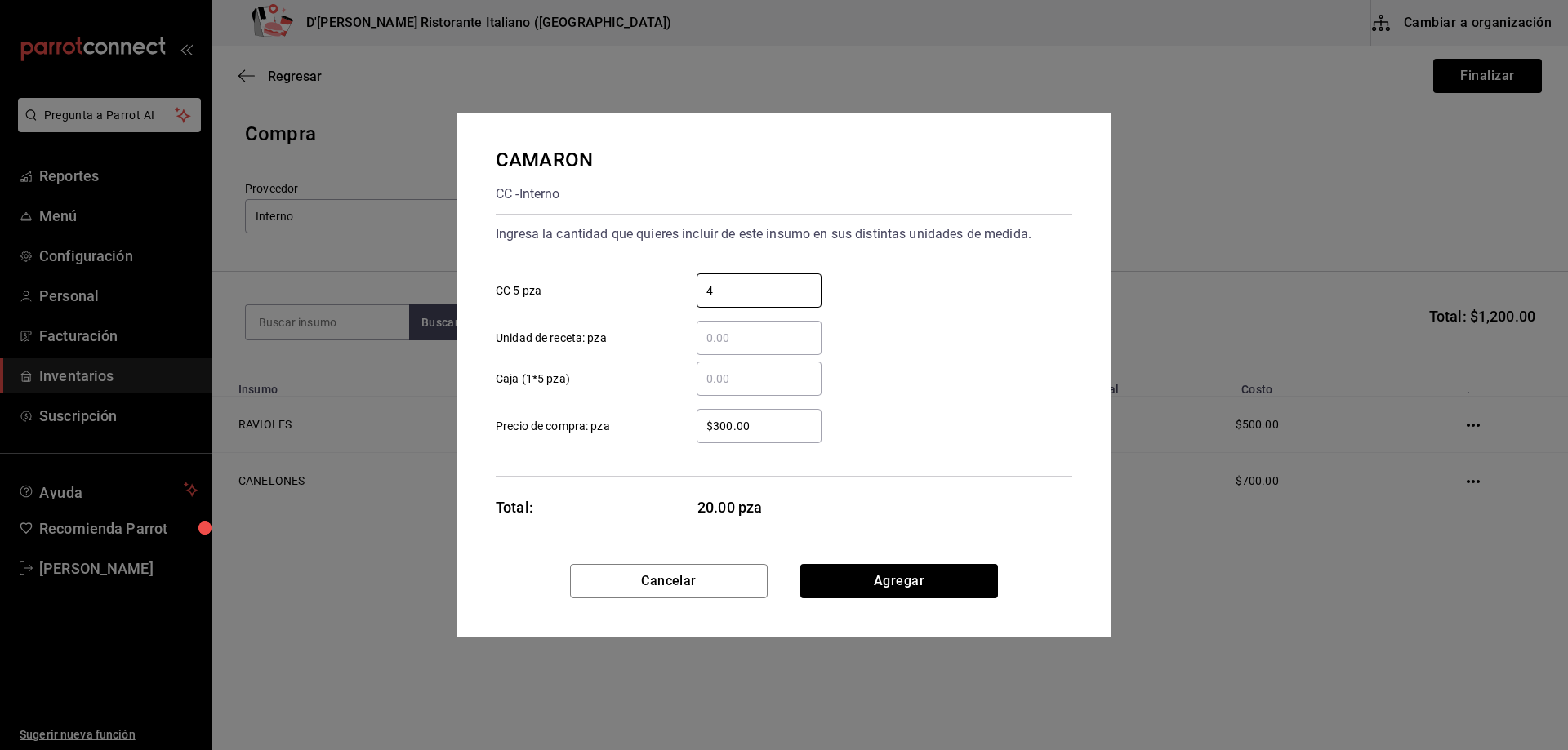
type input "4"
click at [891, 481] on div "CAMARON CC - Interno Ingresa la cantidad que quieres incluir de este insumo en …" at bounding box center [784, 338] width 655 height 451
click at [893, 583] on button "Agregar" at bounding box center [899, 581] width 198 height 34
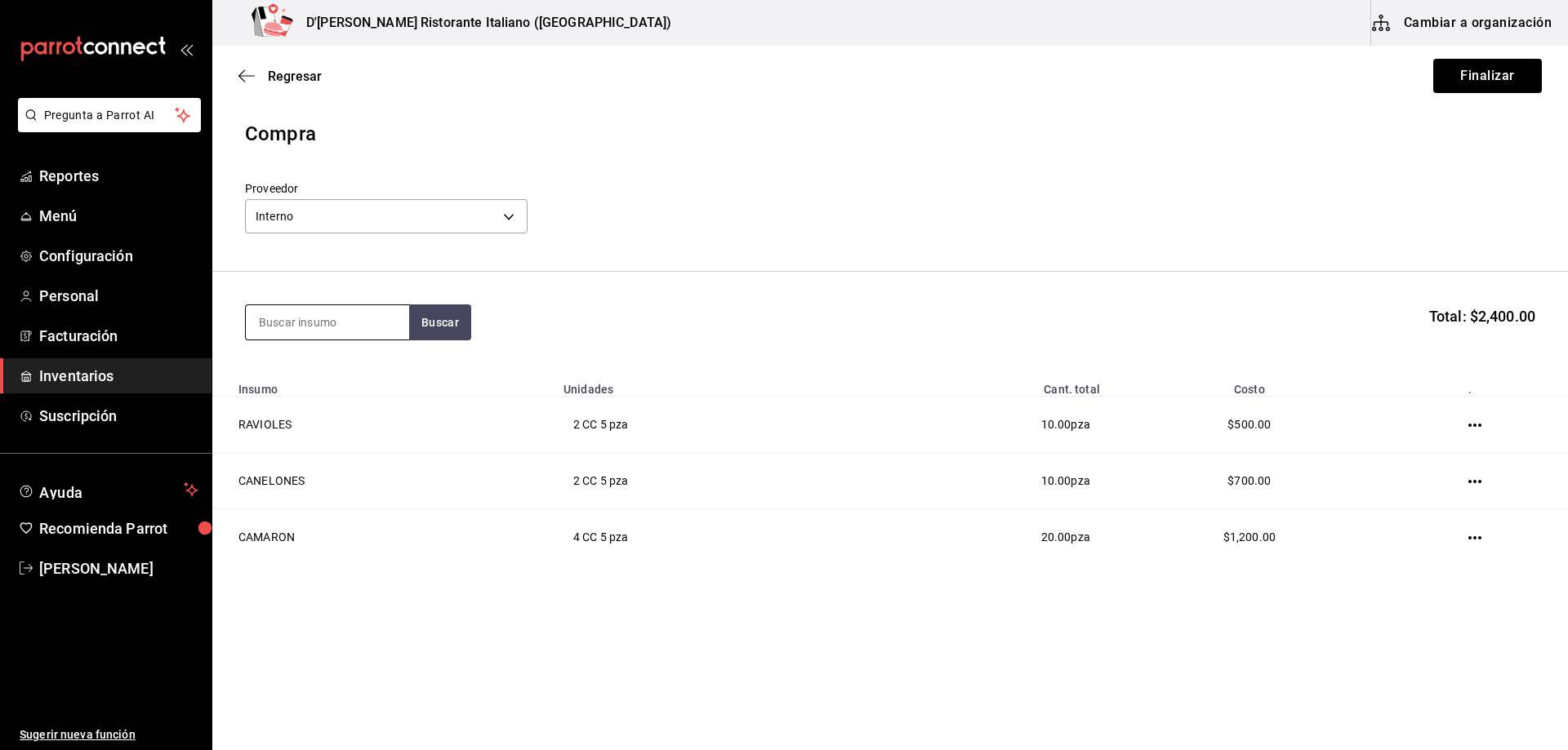
click at [348, 333] on input at bounding box center [327, 322] width 164 height 34
type input "almeja"
click at [442, 325] on button "Buscar" at bounding box center [440, 322] width 62 height 36
click at [381, 365] on div "VONGOLE ([PERSON_NAME])" at bounding box center [327, 379] width 137 height 39
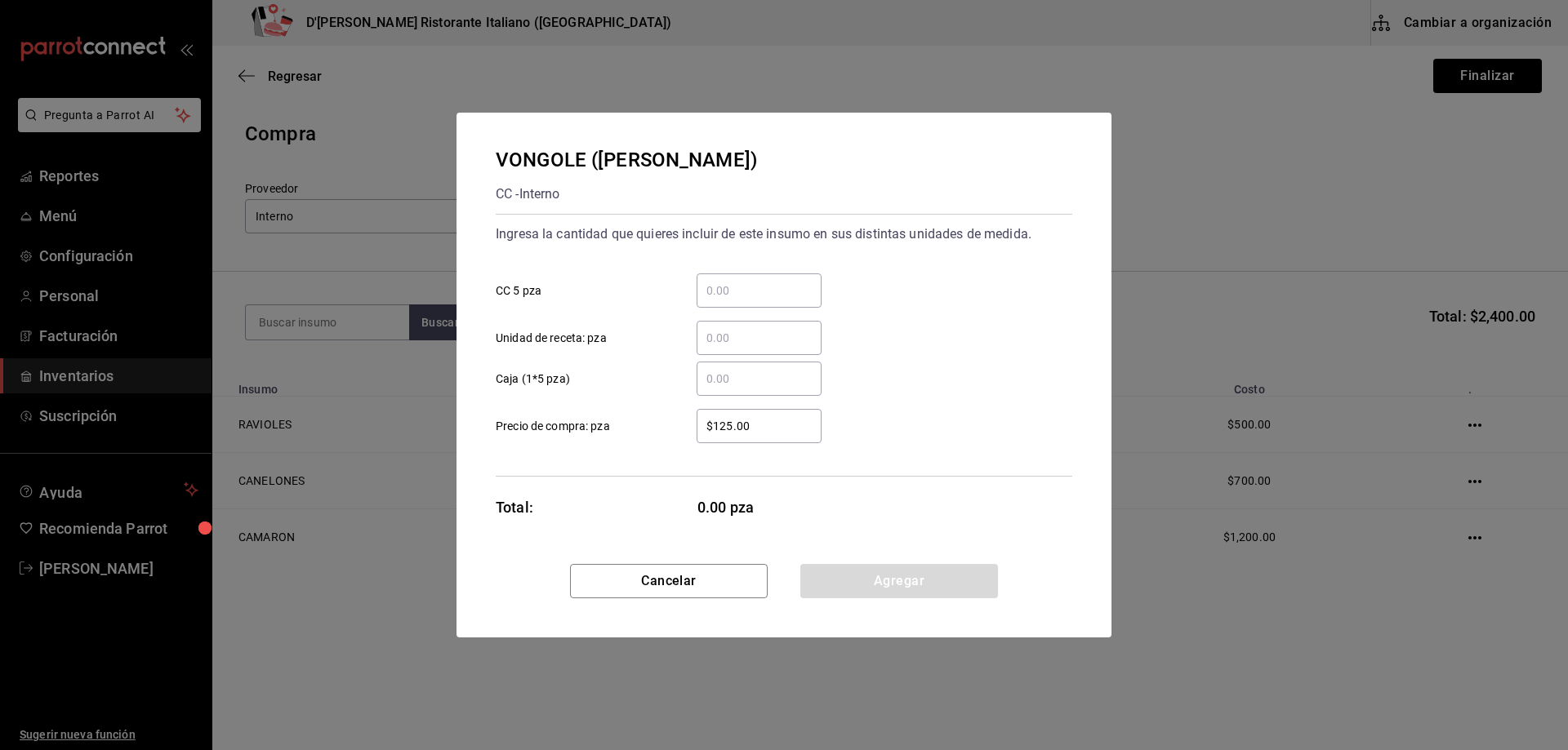
click at [717, 288] on input "​ CC 5 pza" at bounding box center [759, 290] width 125 height 20
click at [744, 573] on button "Cancelar" at bounding box center [669, 581] width 198 height 34
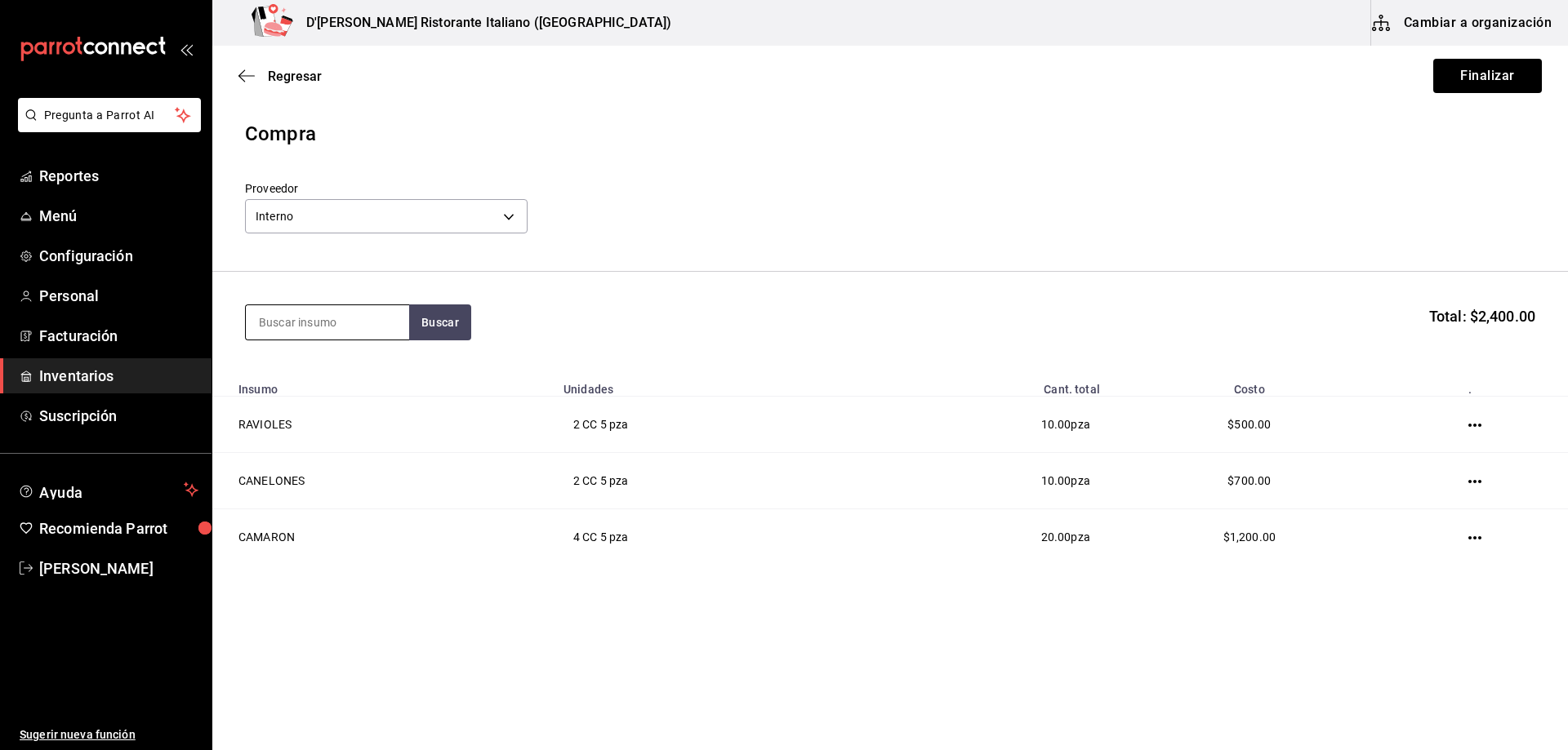
click at [353, 329] on input at bounding box center [327, 322] width 164 height 34
type input "marinera"
click at [447, 322] on button "Buscar" at bounding box center [440, 322] width 62 height 36
click at [377, 382] on div "MARINERA CC - Interno" at bounding box center [327, 378] width 164 height 63
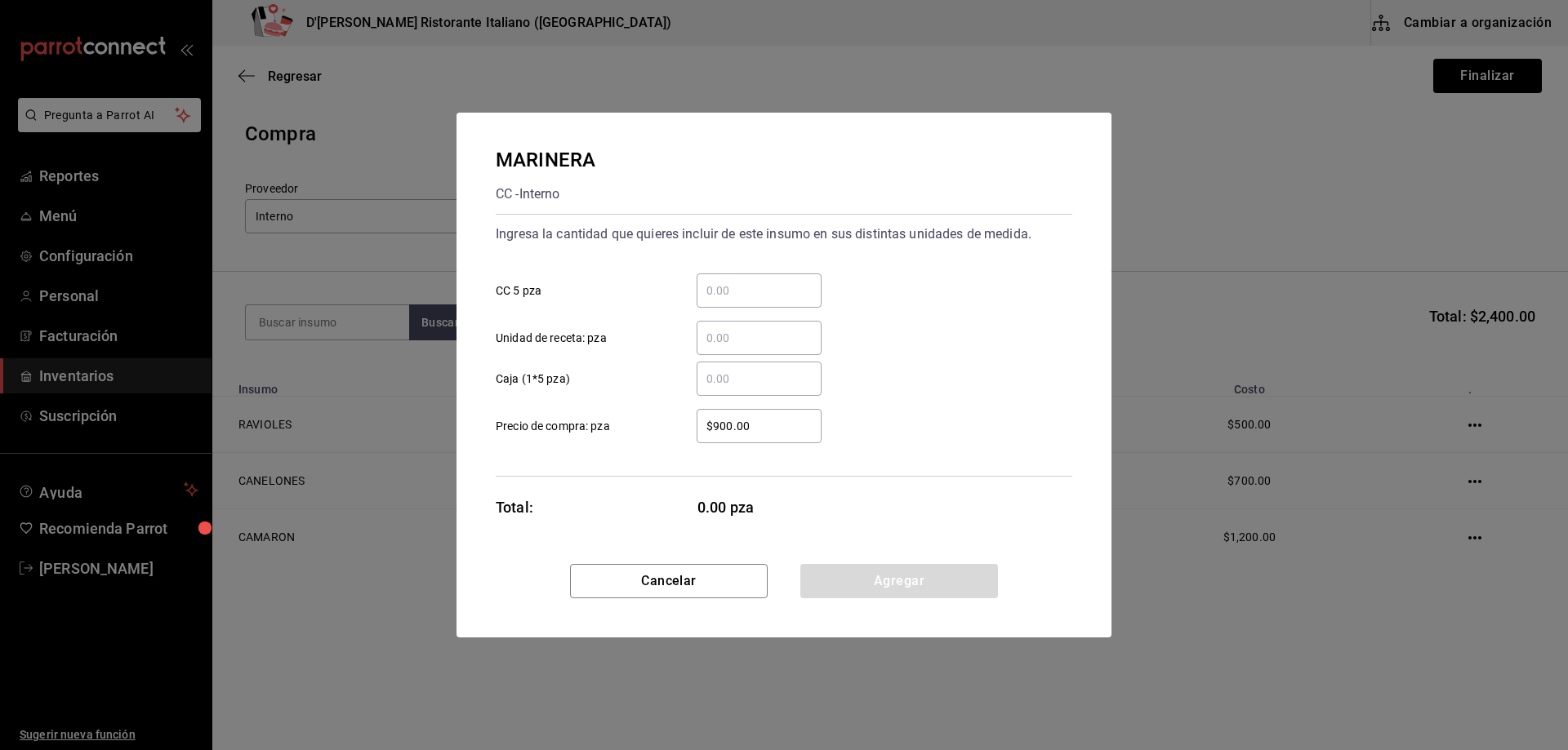
click at [725, 288] on input "​ CC 5 pza" at bounding box center [759, 290] width 125 height 20
type input "1"
click at [880, 577] on button "Agregar" at bounding box center [899, 581] width 198 height 34
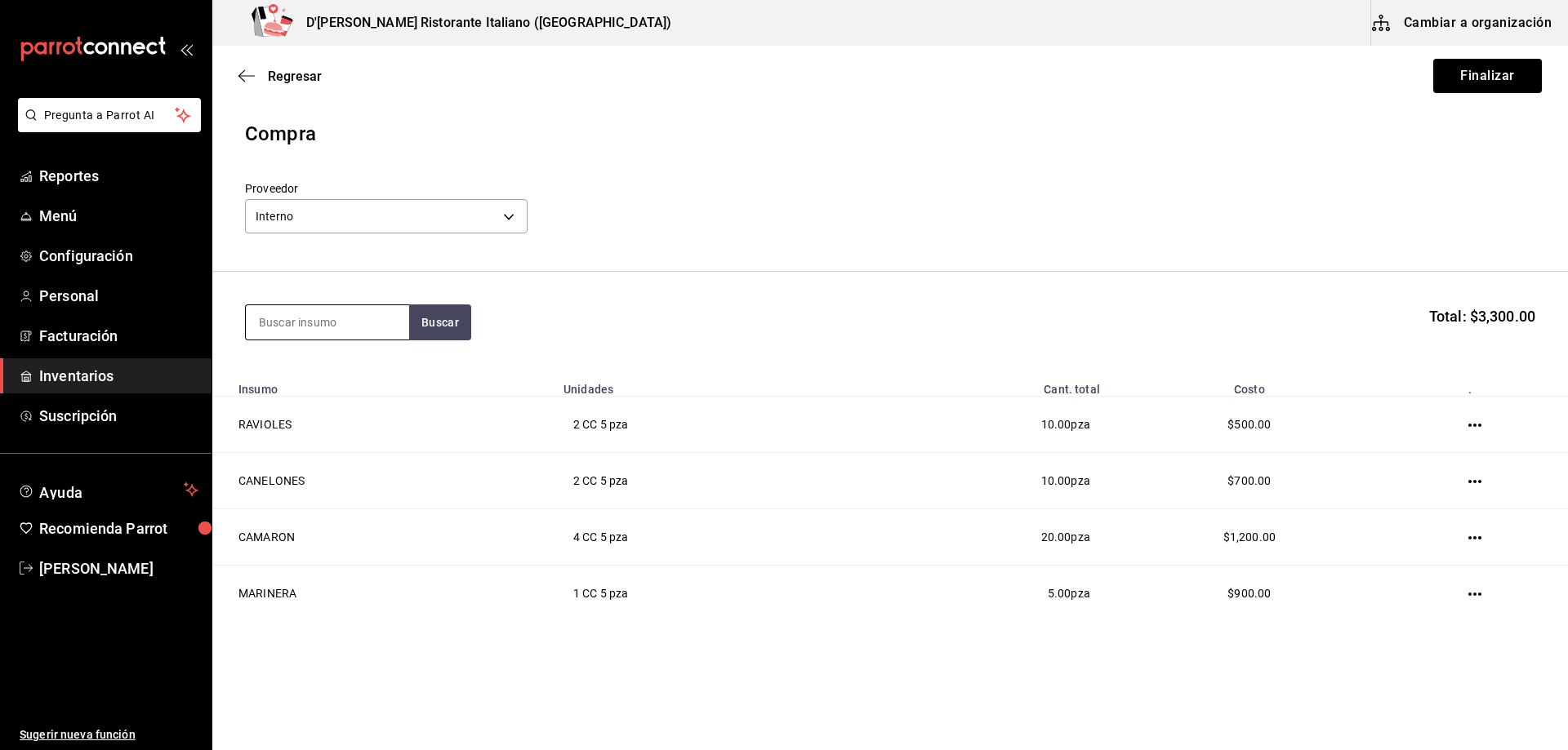
click at [334, 324] on input at bounding box center [327, 322] width 164 height 34
type input "filete"
click at [427, 319] on button "Buscar" at bounding box center [440, 322] width 62 height 36
click at [355, 372] on div "FILETE CC - Interno" at bounding box center [327, 378] width 164 height 63
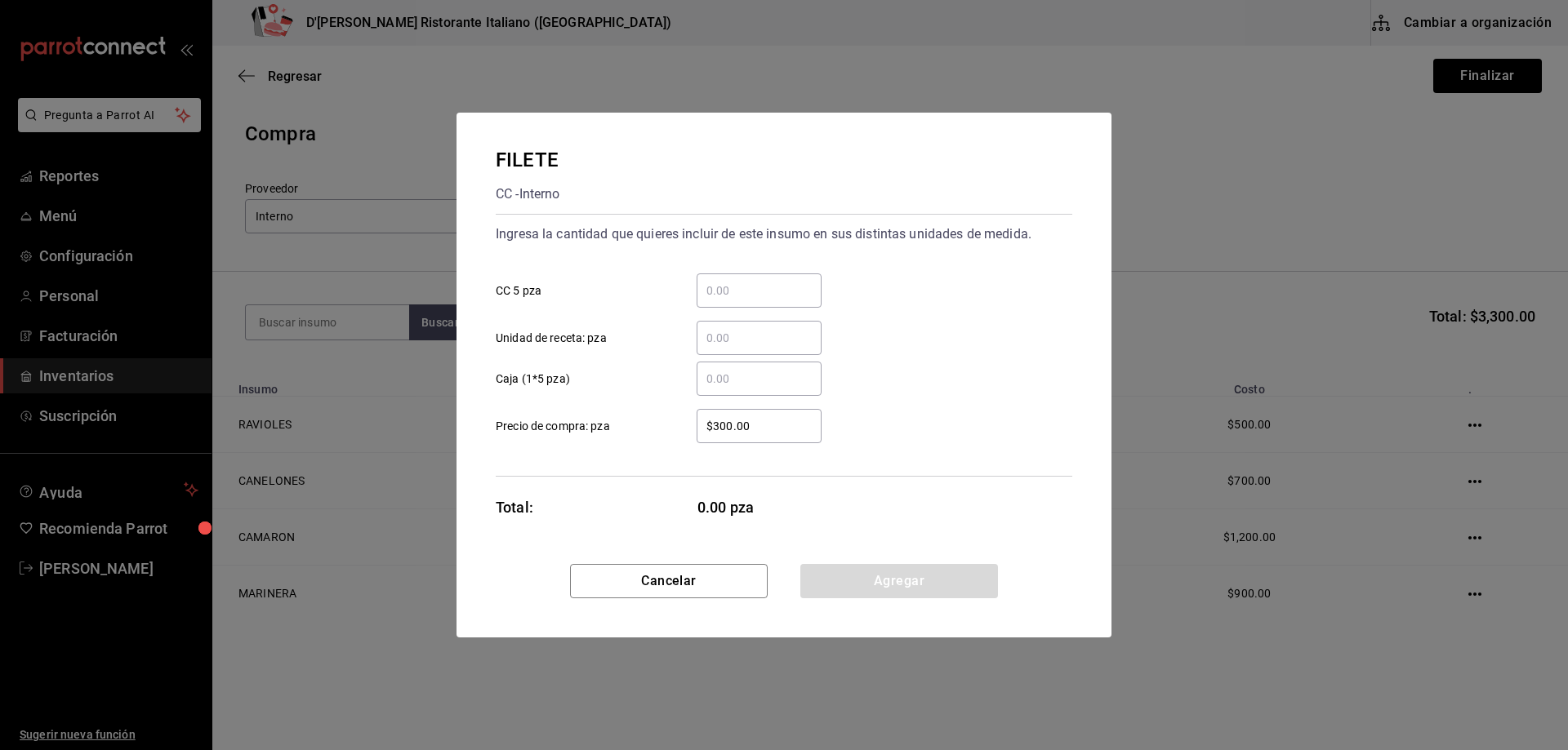
click at [715, 288] on input "​ CC 5 pza" at bounding box center [759, 290] width 125 height 20
type input "2"
click at [956, 584] on button "Agregar" at bounding box center [899, 581] width 198 height 34
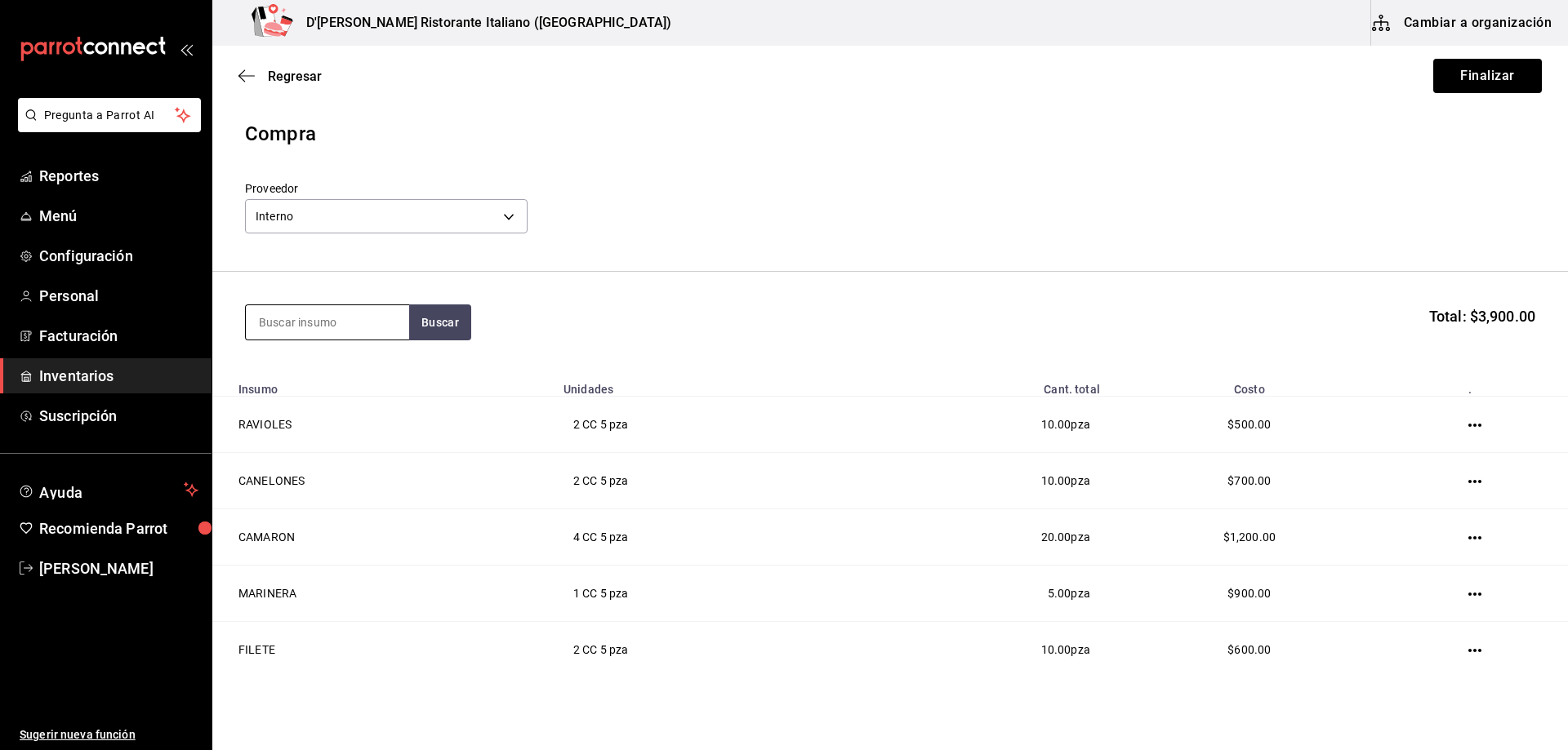
click at [356, 330] on input at bounding box center [327, 322] width 164 height 34
type input "carpa"
click at [444, 320] on button "Buscar" at bounding box center [440, 322] width 62 height 36
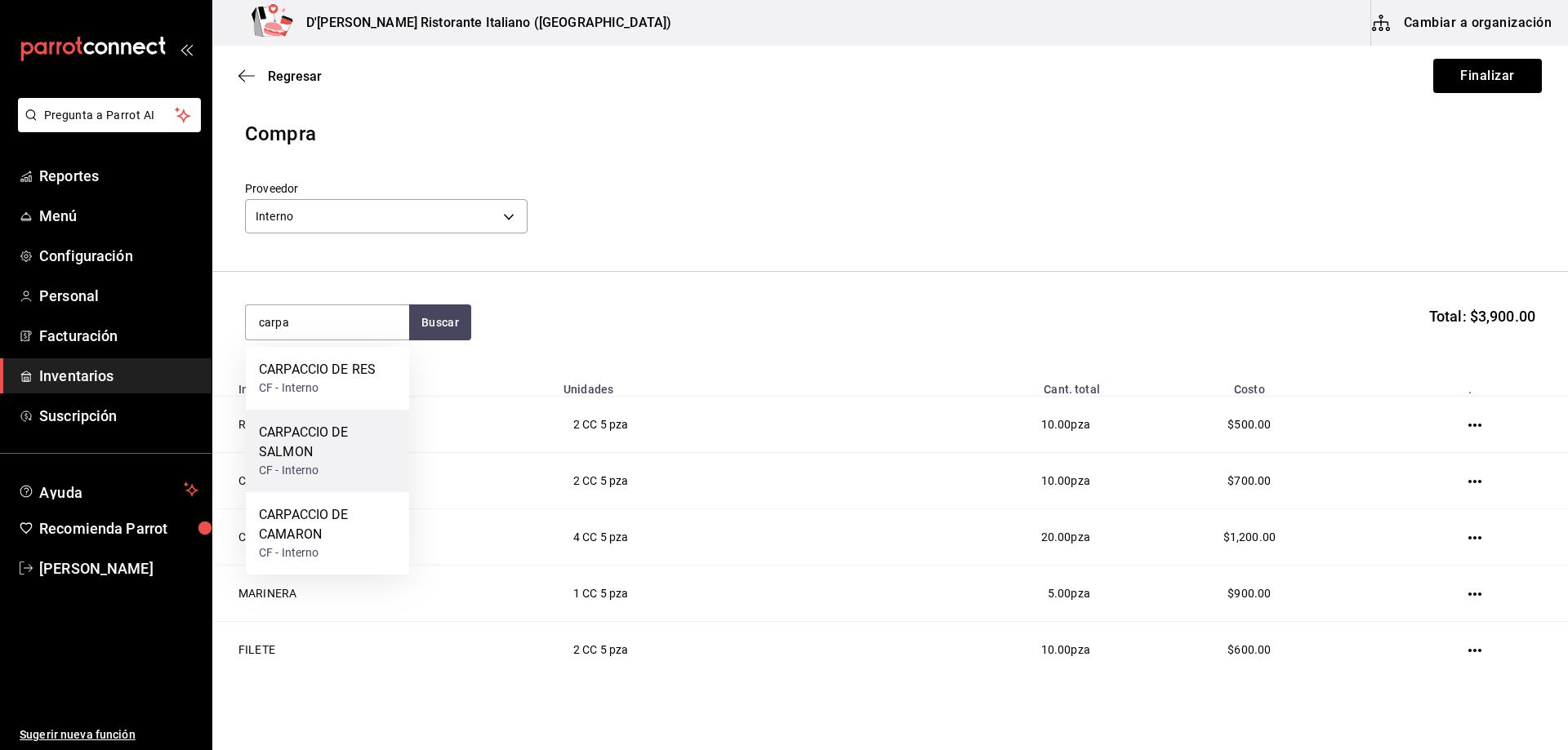
click at [318, 448] on div "CARPACCIO DE SALMON" at bounding box center [327, 442] width 137 height 39
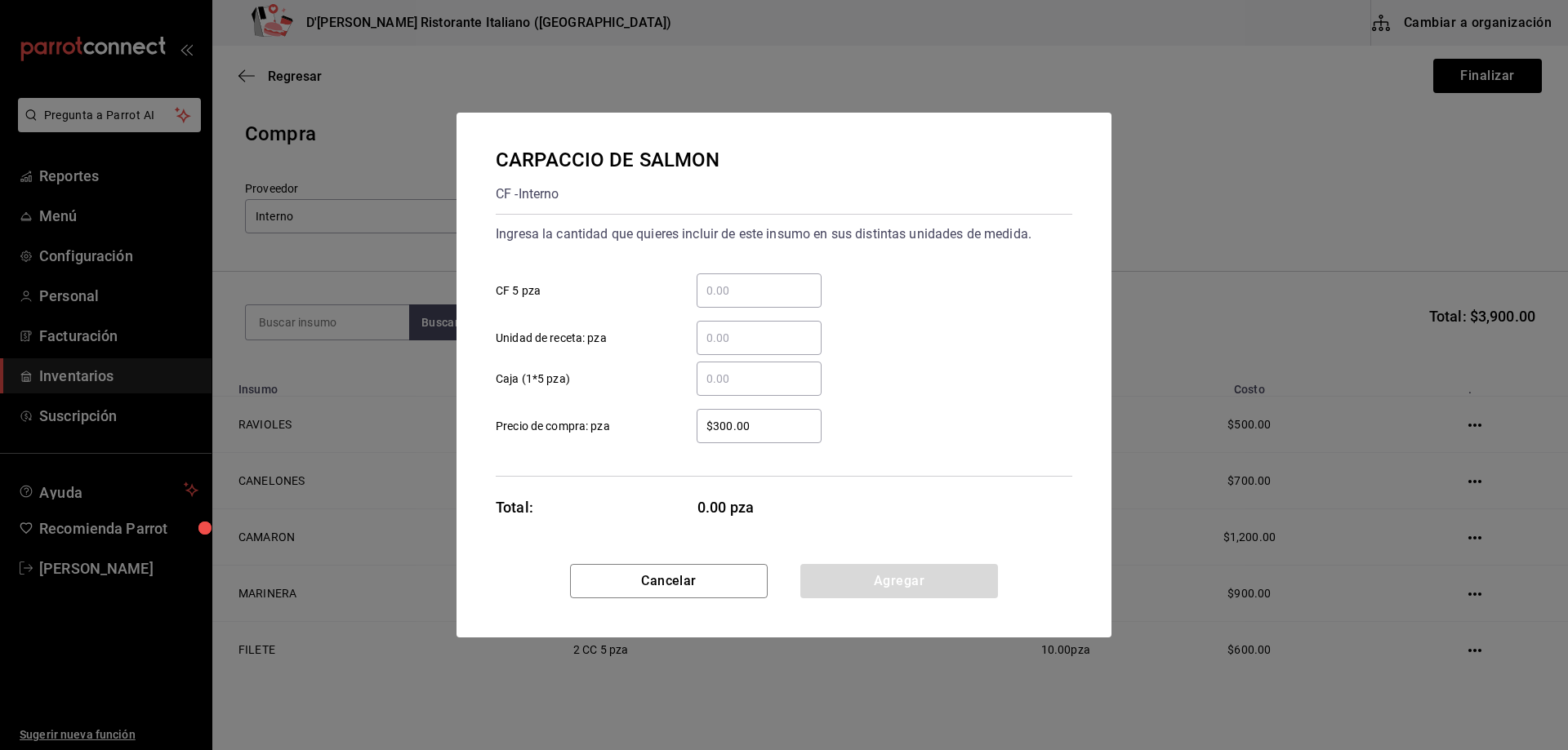
click at [744, 286] on input "​ CF 5 pza" at bounding box center [759, 290] width 125 height 20
type input "2"
click at [901, 578] on button "Agregar" at bounding box center [899, 581] width 198 height 34
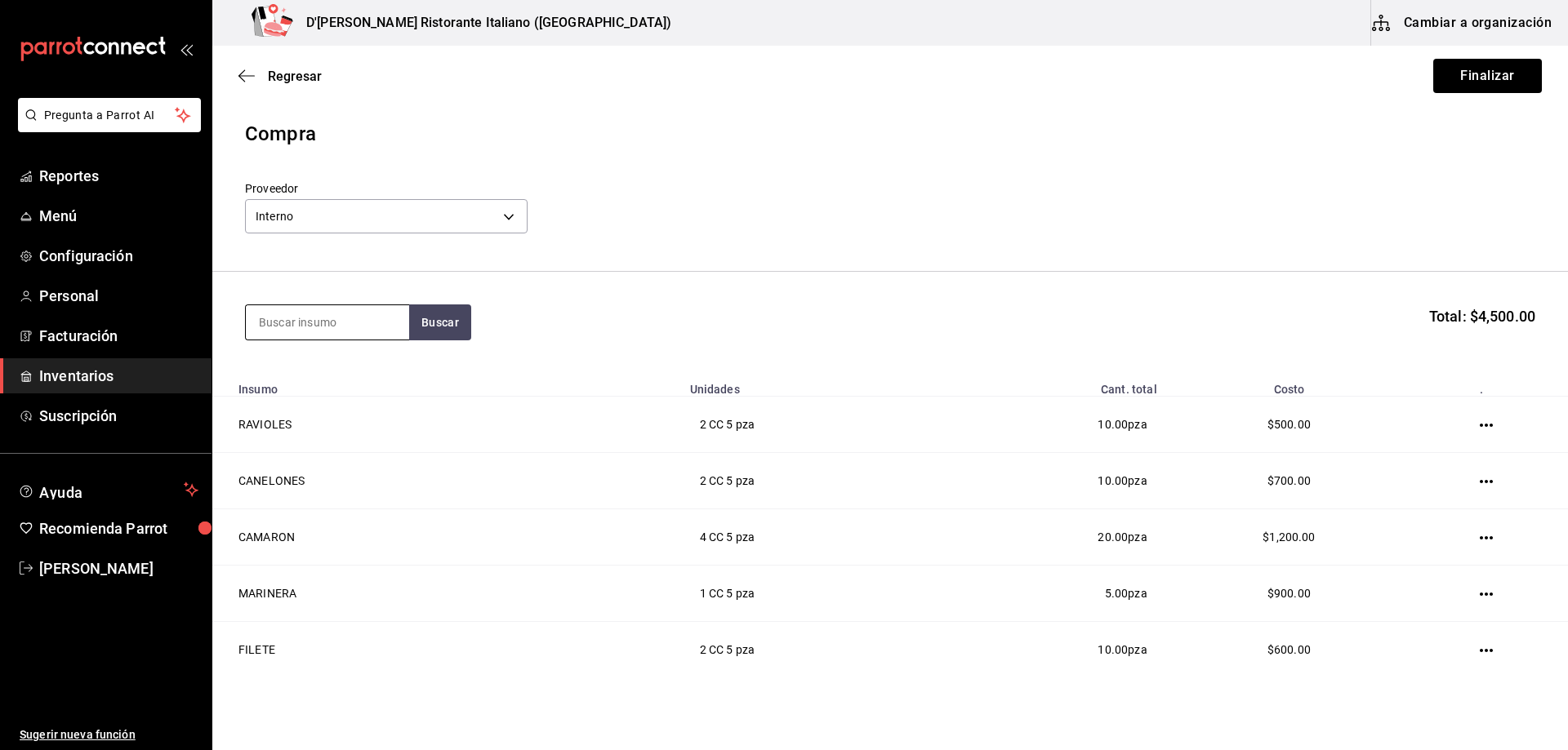
click at [375, 322] on input at bounding box center [327, 322] width 164 height 34
type input "mila"
click at [452, 330] on button "Buscar" at bounding box center [440, 322] width 62 height 36
click at [386, 374] on div "MILANESA CC - Interno" at bounding box center [327, 378] width 164 height 63
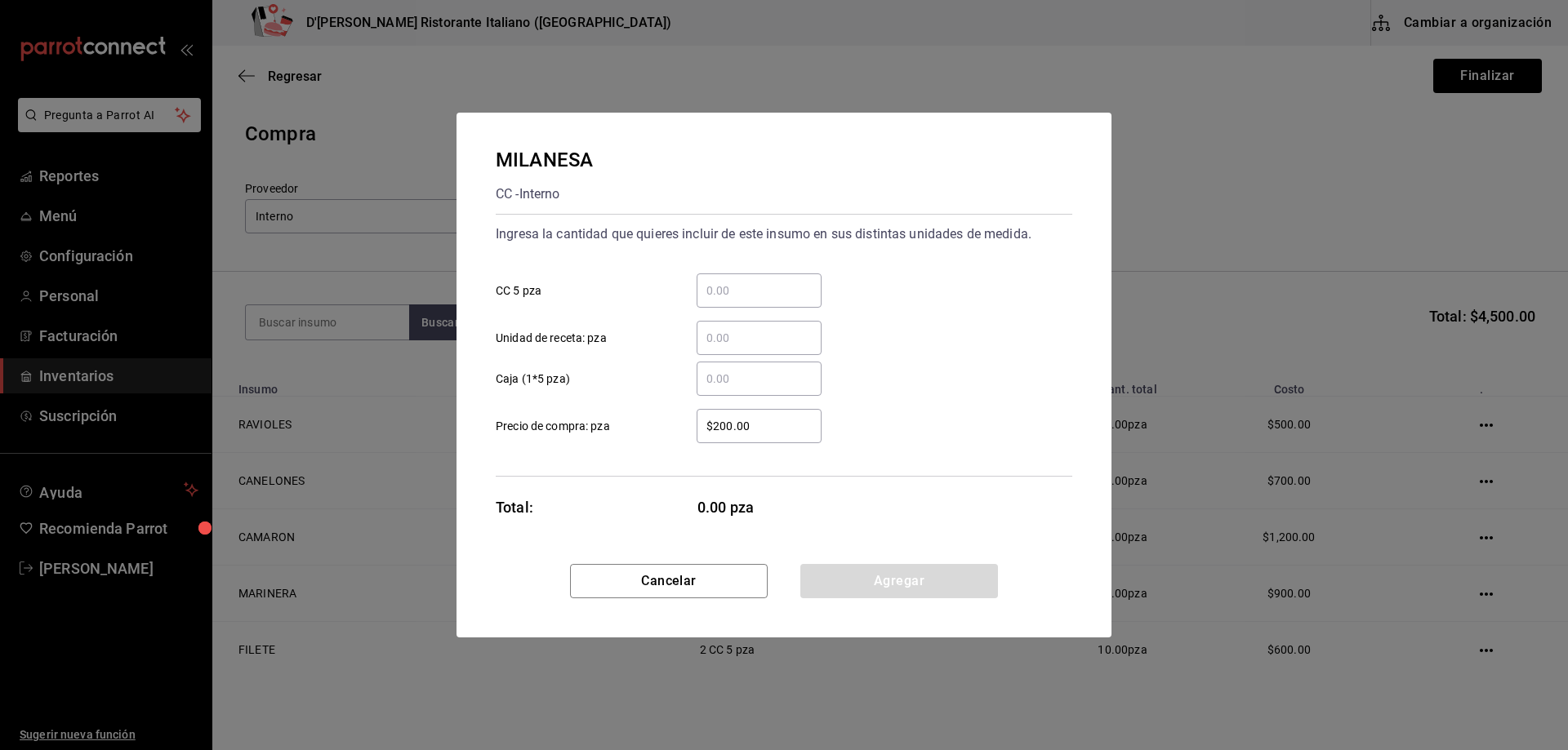
click at [712, 289] on input "​ CC 5 pza" at bounding box center [759, 290] width 125 height 20
type input "2"
click at [830, 574] on button "Agregar" at bounding box center [899, 581] width 198 height 34
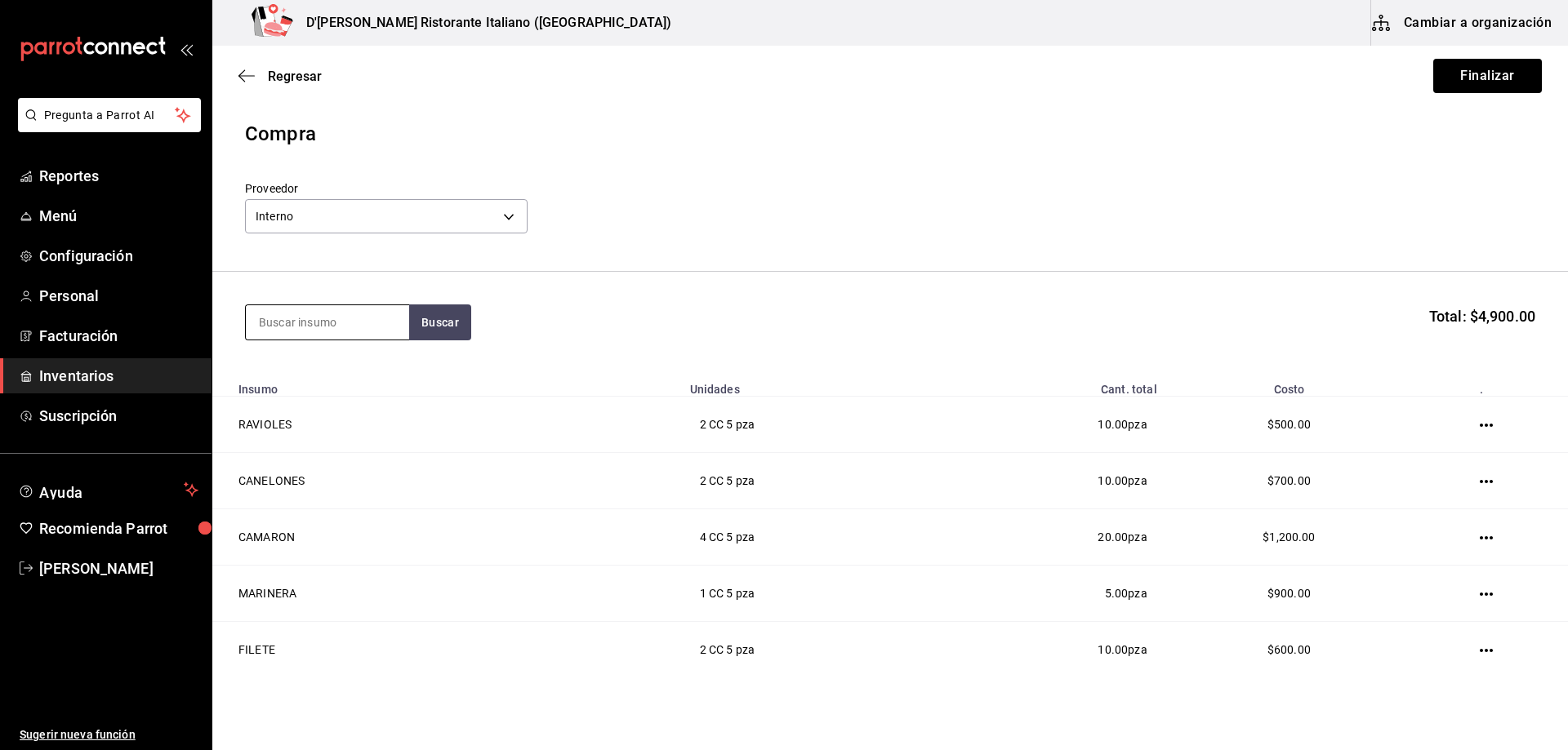
click at [334, 325] on input at bounding box center [327, 322] width 164 height 34
type input "tiras"
click at [429, 317] on button "Buscar" at bounding box center [440, 322] width 62 height 36
click at [387, 375] on div "TIRAS DE POLLO CC - Interno" at bounding box center [327, 378] width 164 height 63
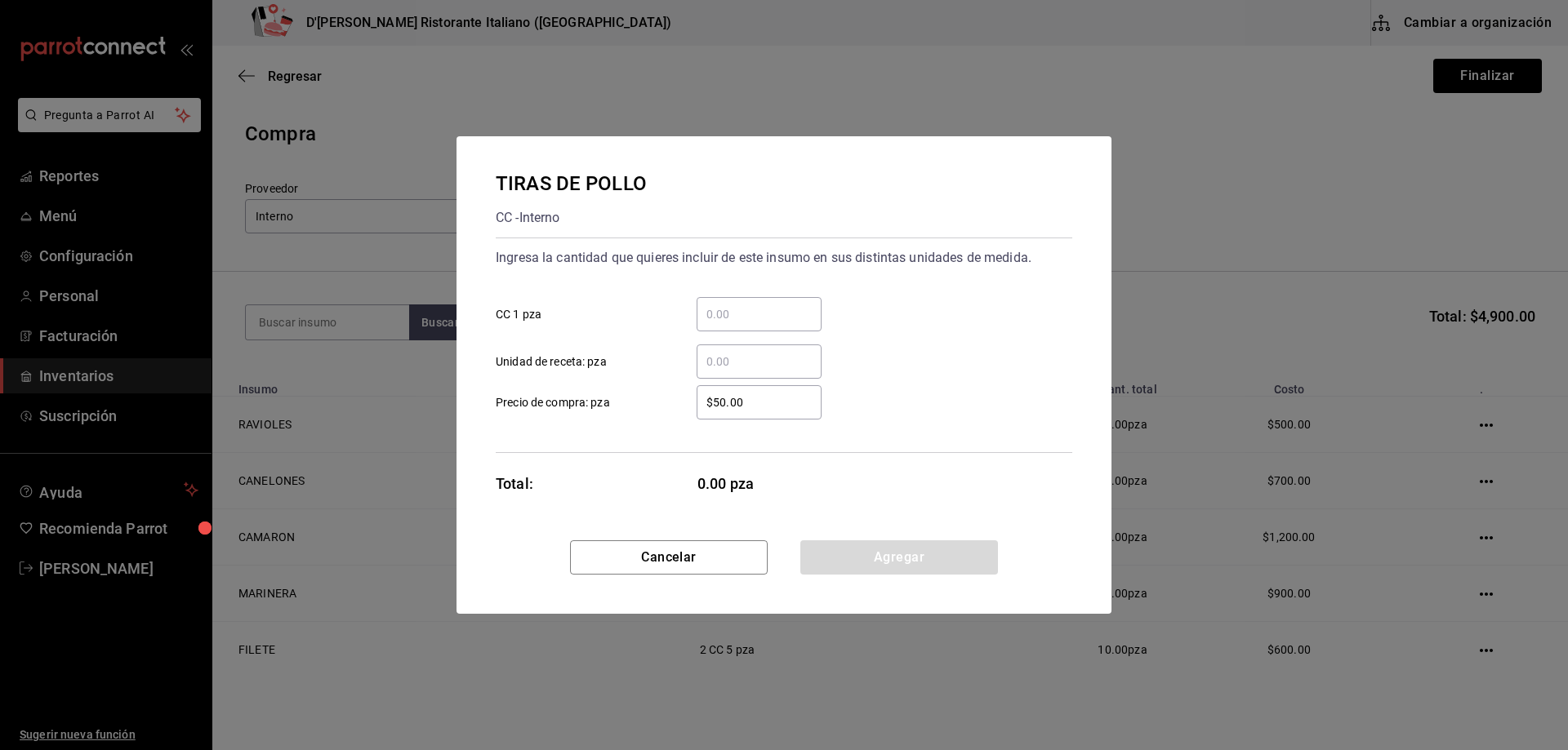
click at [718, 309] on input "​ CC 1 pza" at bounding box center [759, 314] width 125 height 20
type input "10"
click at [888, 558] on button "Agregar" at bounding box center [899, 557] width 198 height 34
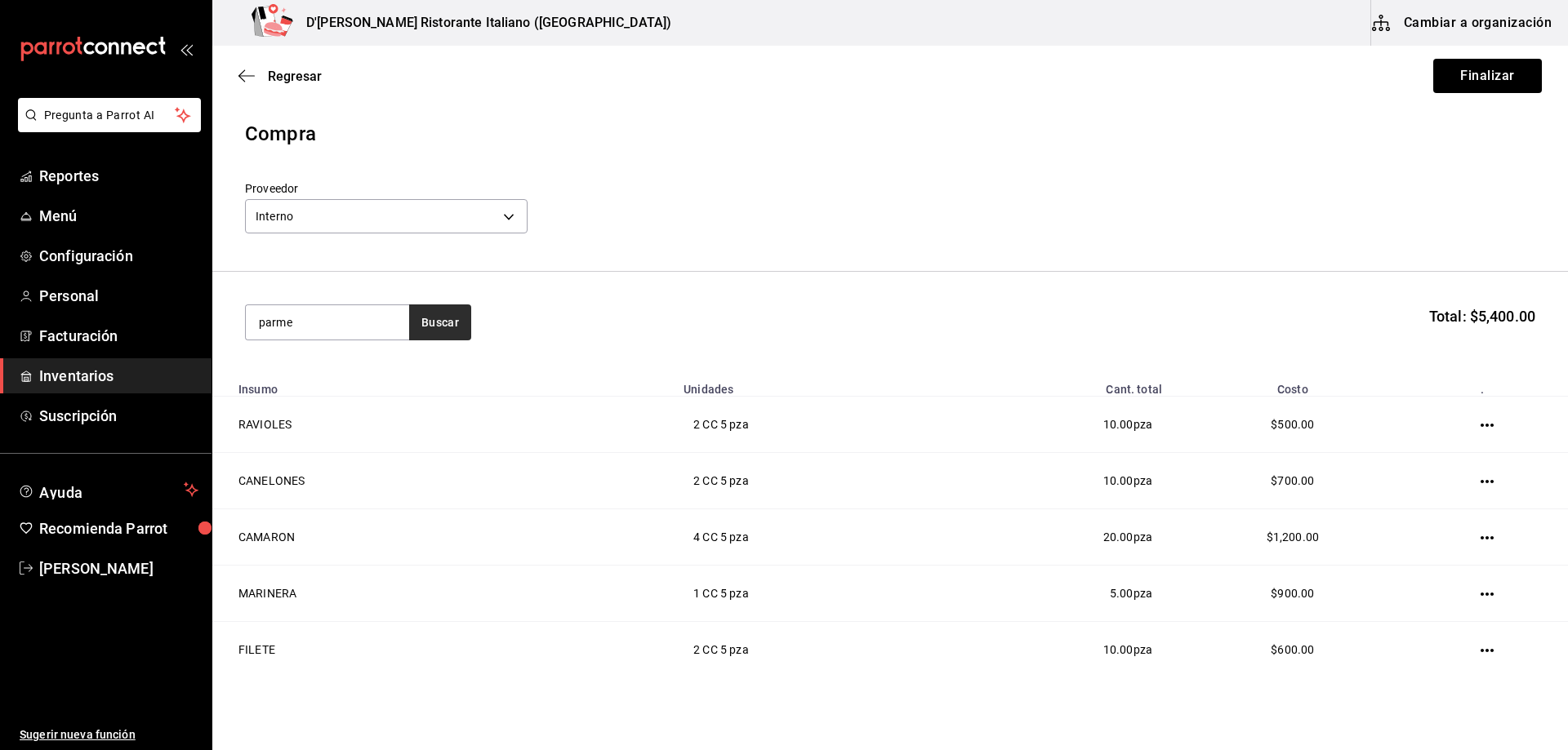
type input "parme"
click at [443, 318] on button "Buscar" at bounding box center [440, 322] width 62 height 36
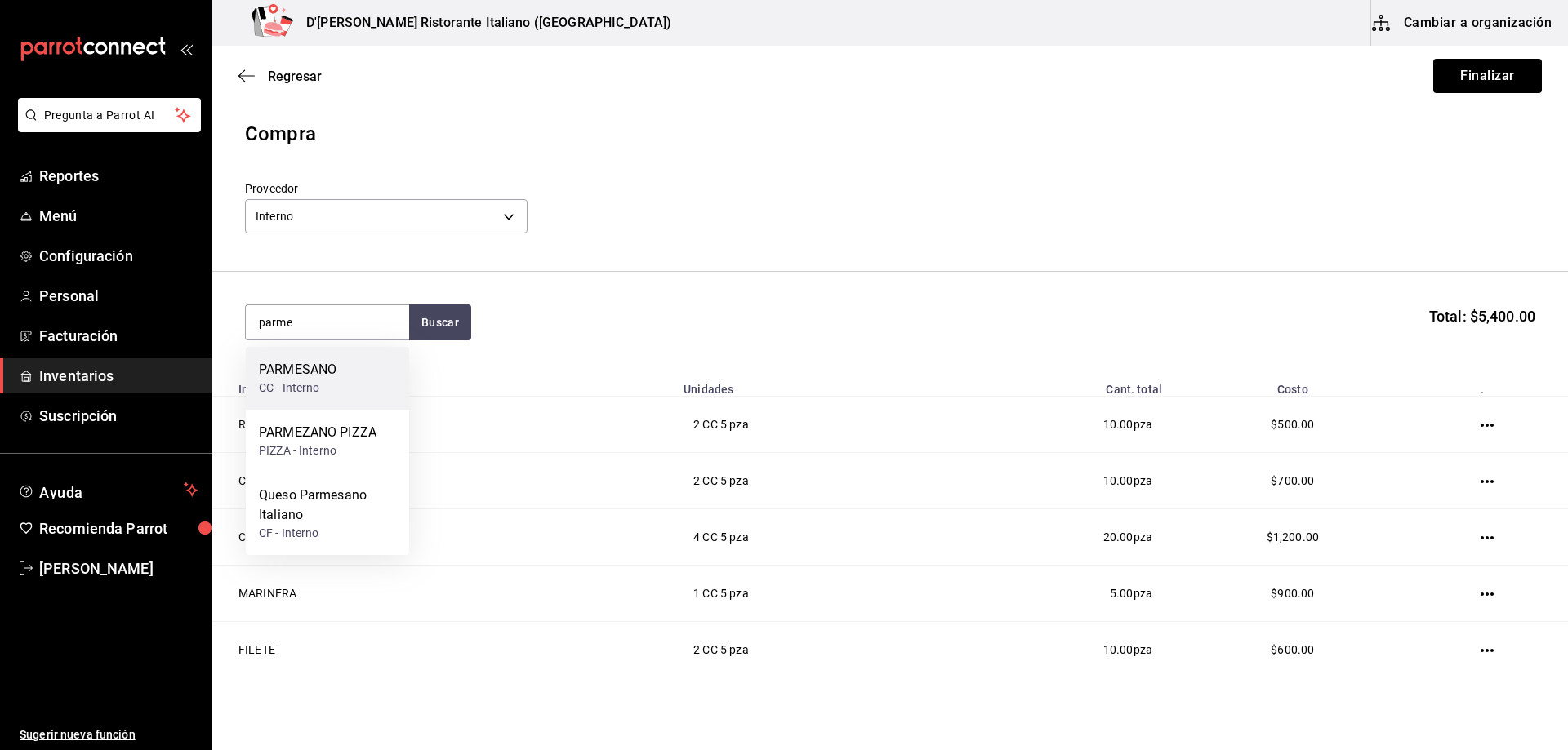
click at [324, 382] on div "CC - Interno" at bounding box center [297, 387] width 77 height 17
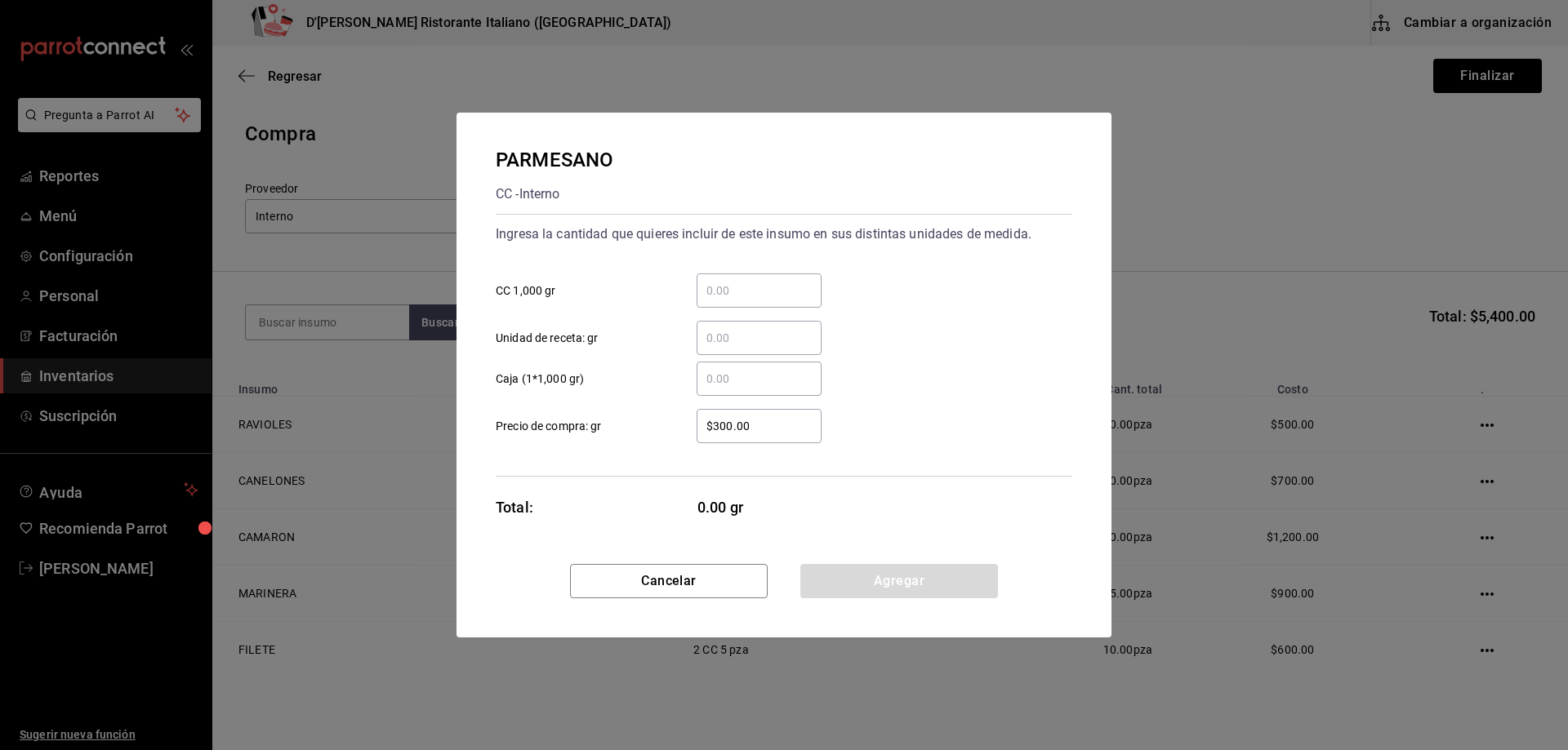
click at [720, 288] on input "​ CC 1,000 gr" at bounding box center [759, 290] width 125 height 20
type input "2"
click at [864, 576] on button "Agregar" at bounding box center [899, 581] width 198 height 34
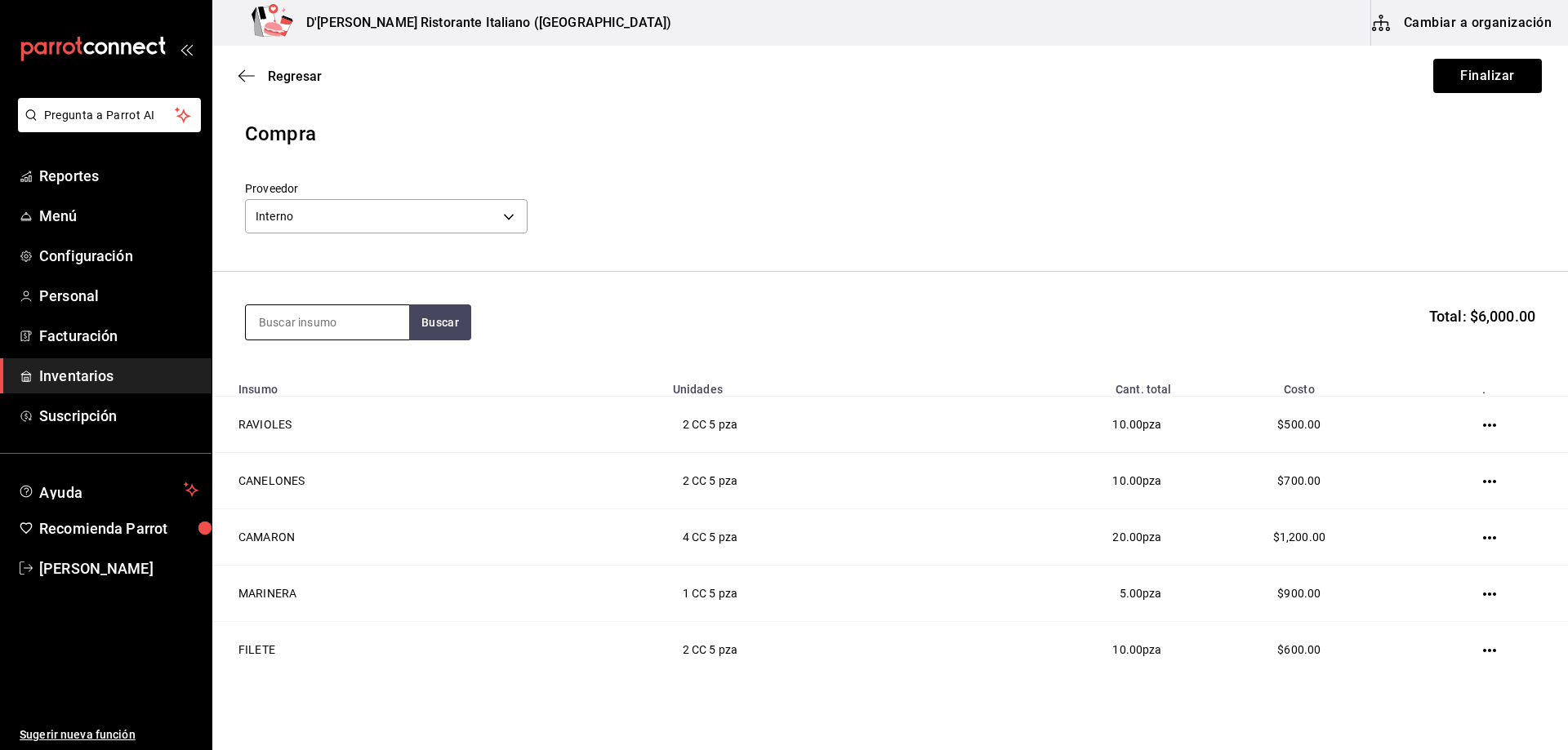
click at [385, 326] on input at bounding box center [327, 322] width 164 height 34
type input "mante"
click at [434, 314] on button "Buscar" at bounding box center [440, 322] width 62 height 36
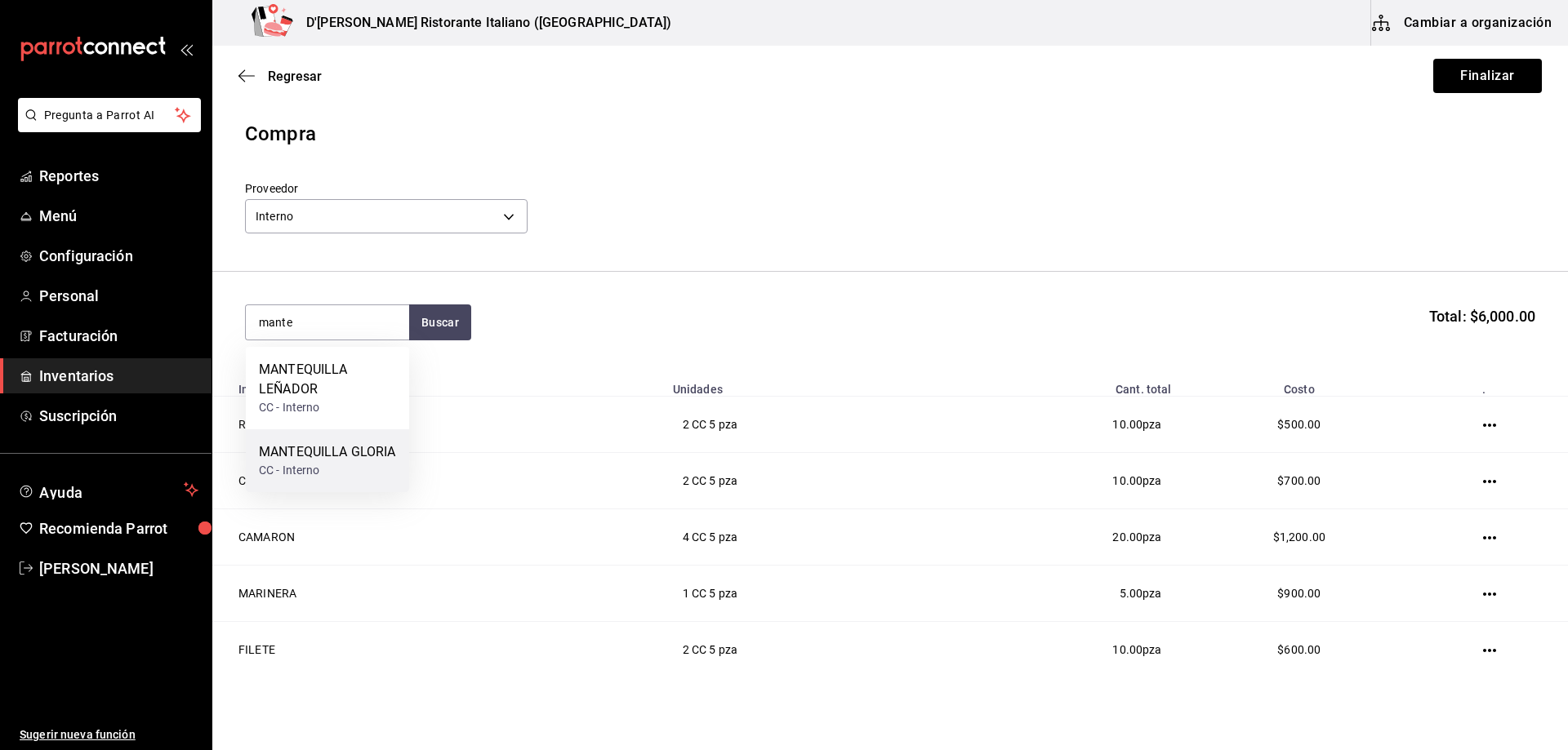
click at [332, 462] on div "MANTEQUILLA GLORIA" at bounding box center [327, 452] width 136 height 20
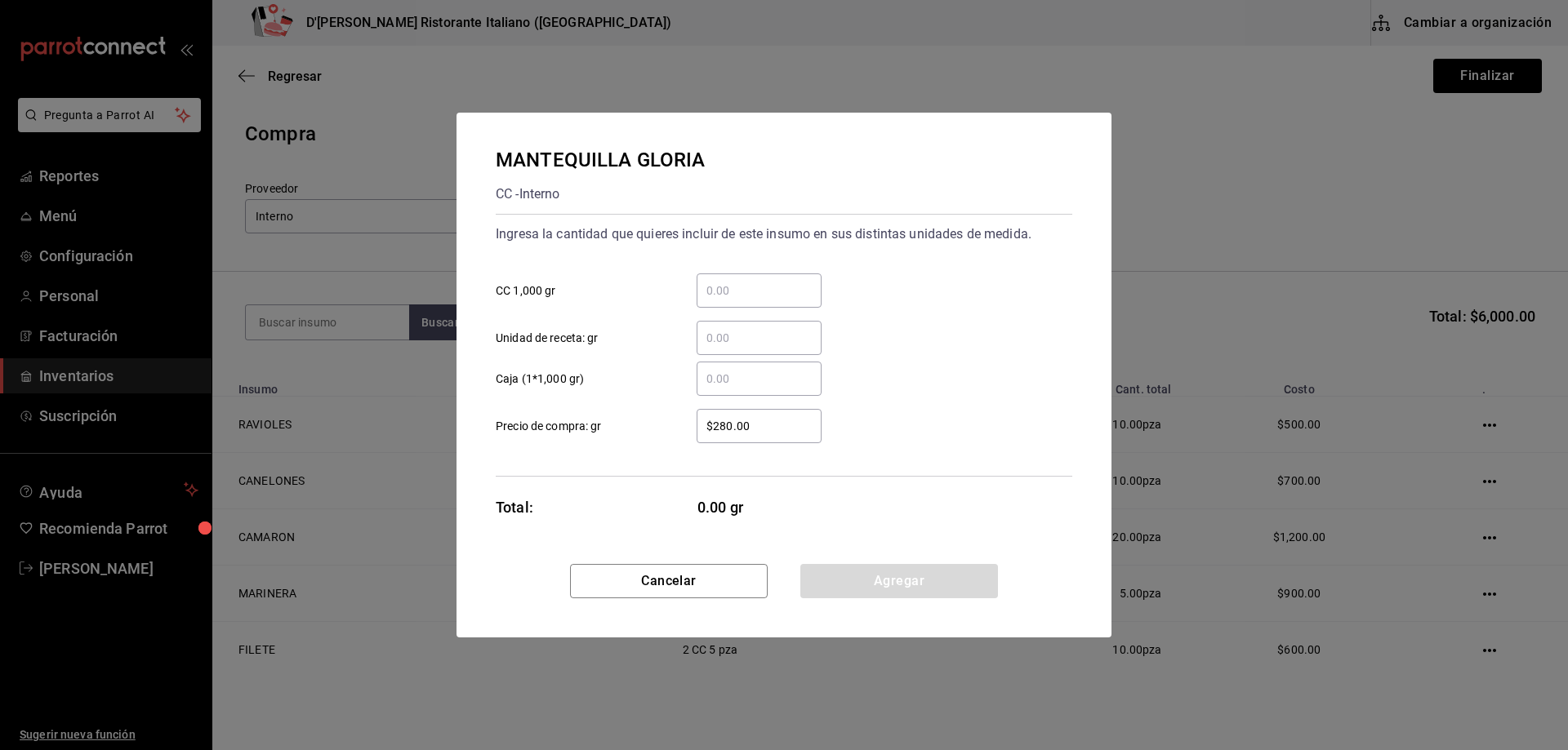
click at [740, 290] on input "​ CC 1,000 gr" at bounding box center [759, 290] width 125 height 20
type input "1.08"
click at [863, 584] on button "Agregar" at bounding box center [899, 581] width 198 height 34
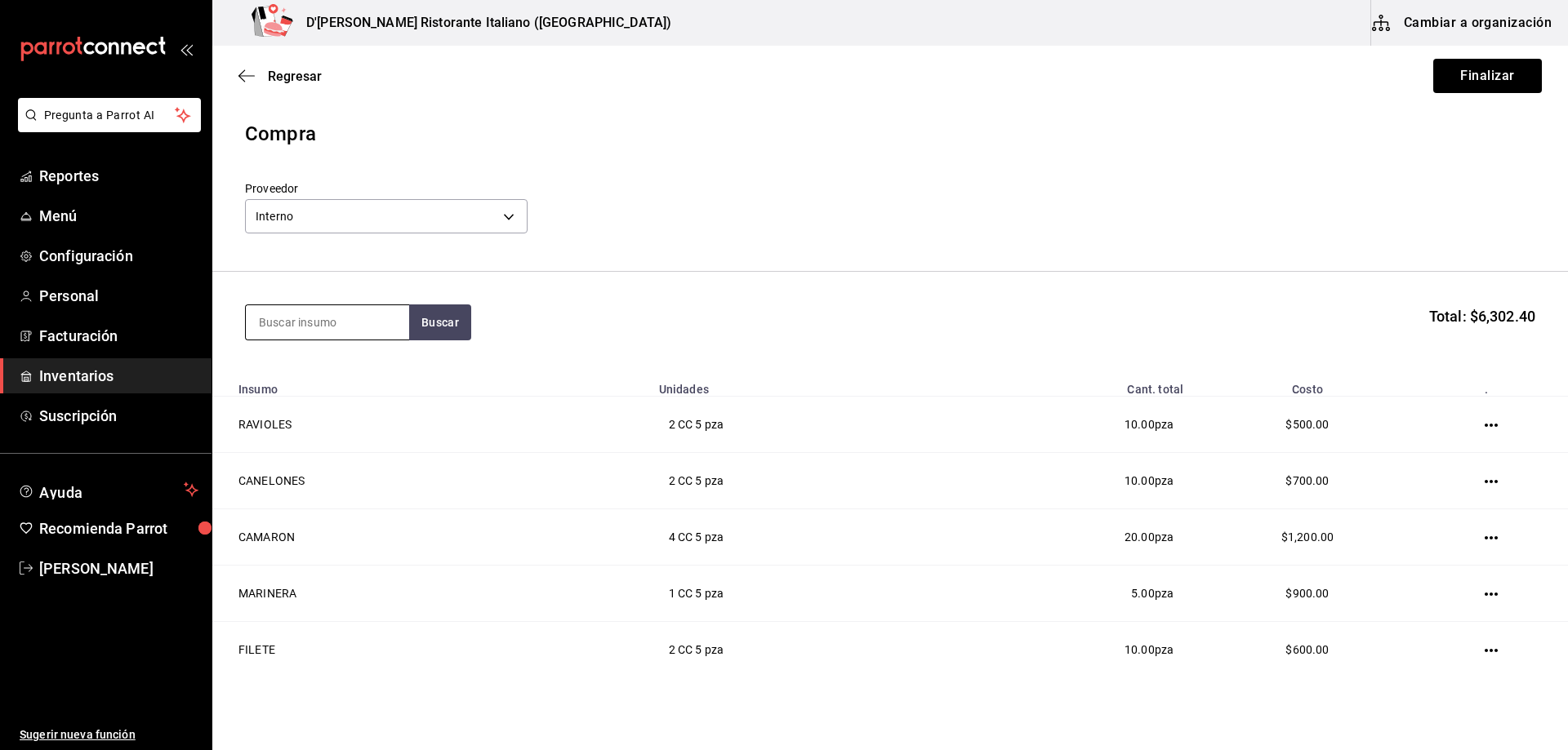
click at [312, 328] on input at bounding box center [327, 322] width 164 height 34
type input "lasa"
click at [426, 317] on button "Buscar" at bounding box center [440, 322] width 62 height 36
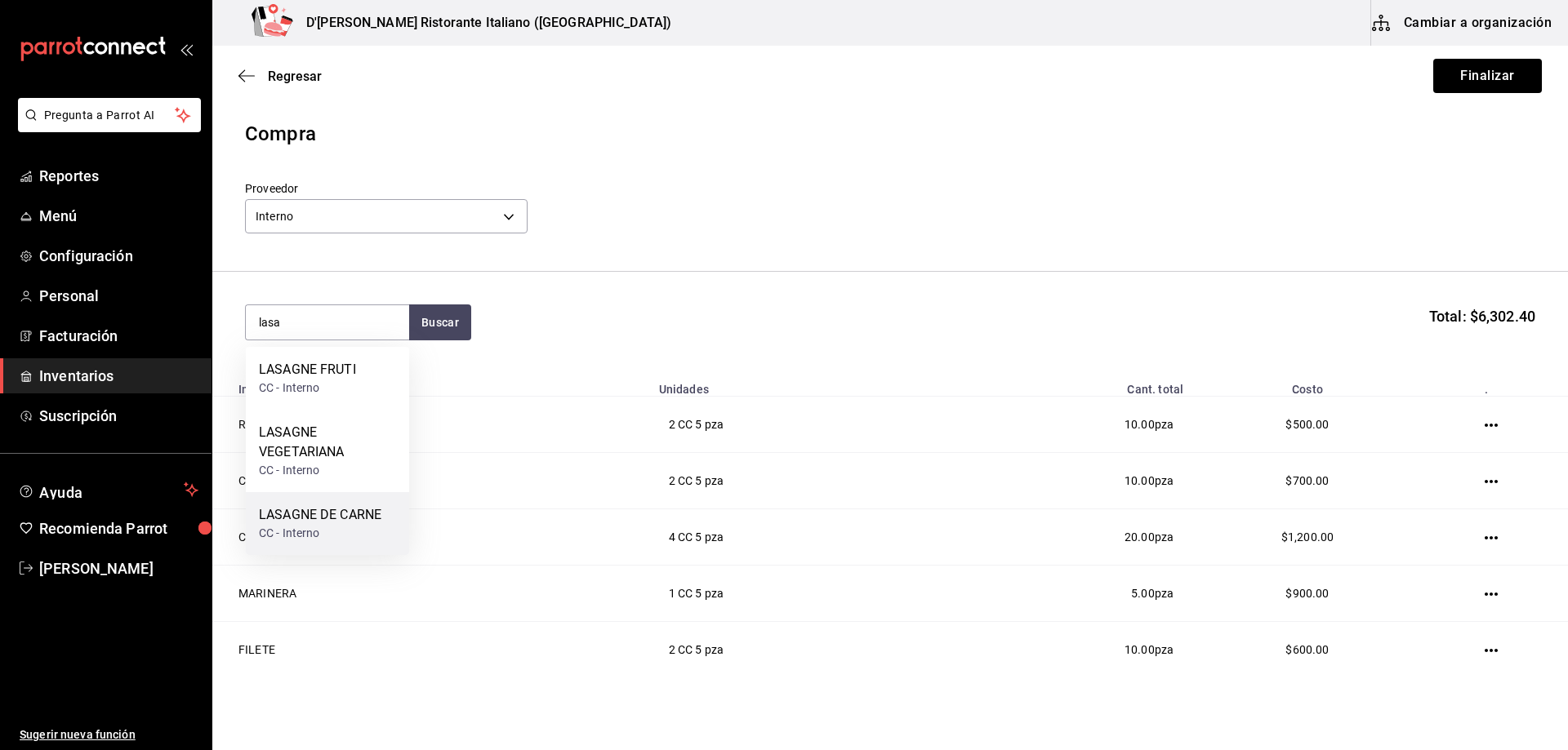
click at [341, 516] on div "LASAGNE DE CARNE" at bounding box center [320, 515] width 123 height 20
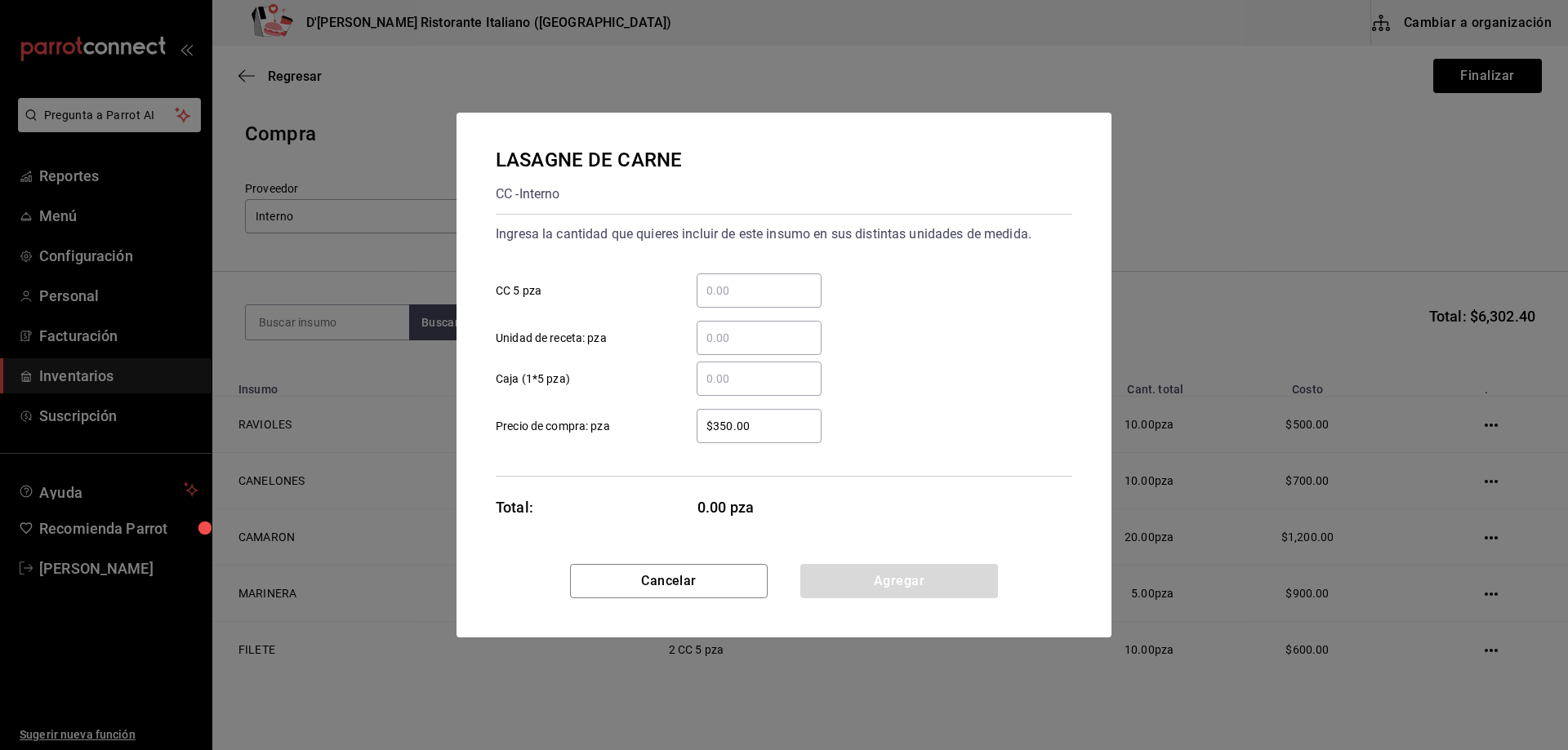
click at [746, 290] on input "​ CC 5 pza" at bounding box center [759, 290] width 125 height 20
type input "1"
click at [863, 579] on button "Agregar" at bounding box center [899, 581] width 198 height 34
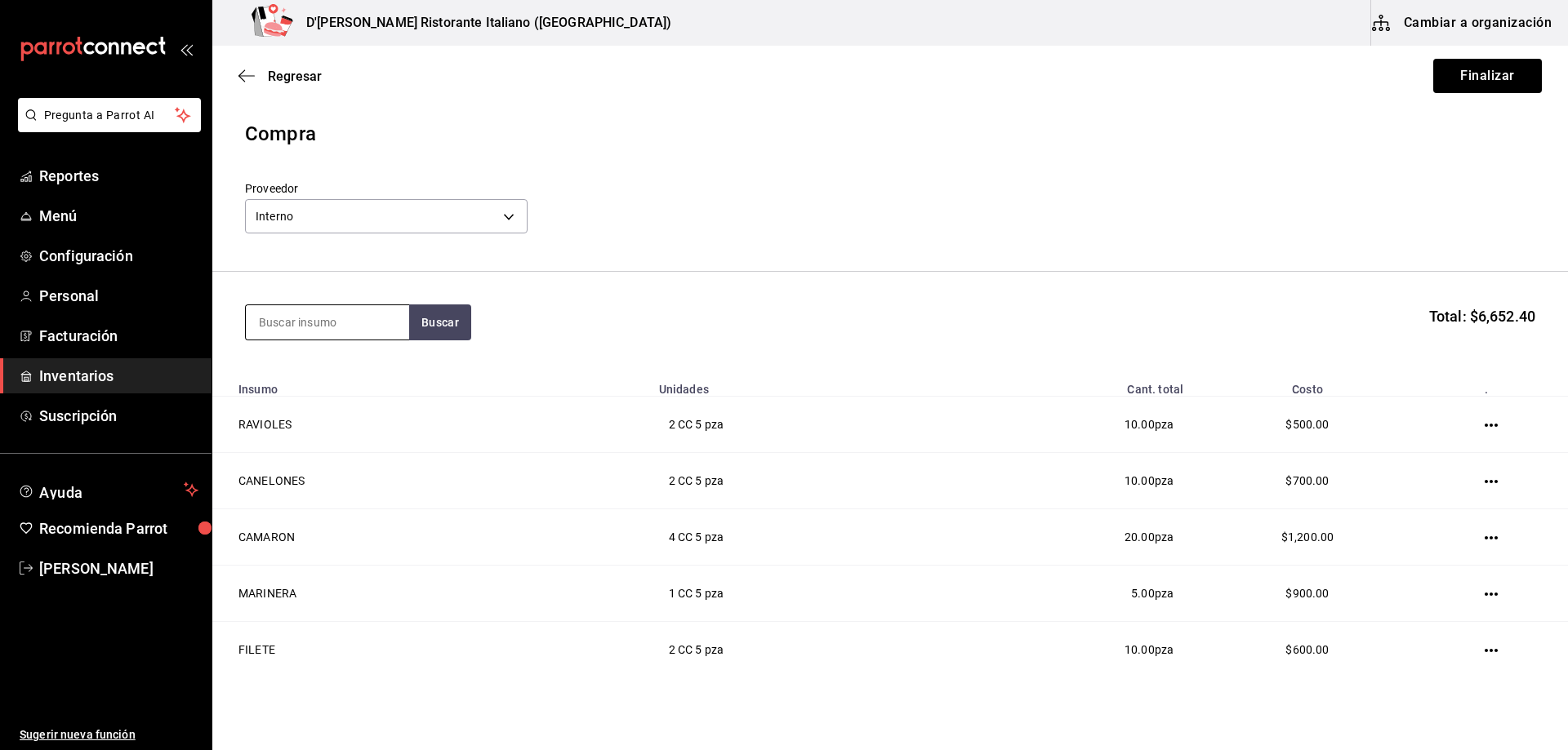
click at [312, 316] on input at bounding box center [327, 322] width 164 height 34
type input "pulpo"
click at [442, 329] on button "Buscar" at bounding box center [440, 322] width 62 height 36
click at [362, 373] on div "PULPO CC - Interno" at bounding box center [327, 378] width 164 height 63
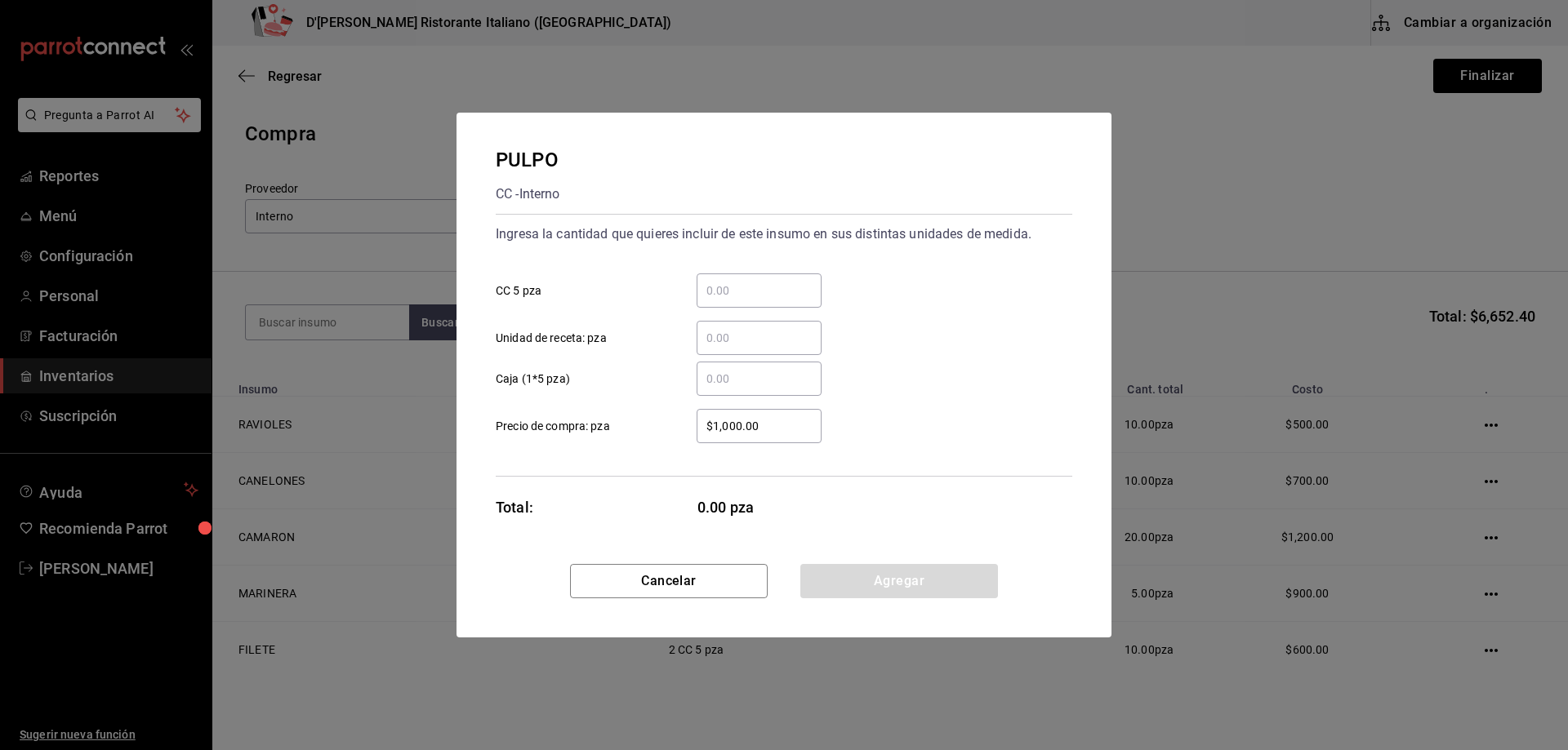
click at [733, 291] on input "​ CC 5 pza" at bounding box center [759, 290] width 125 height 20
type input "1"
click at [852, 578] on button "Agregar" at bounding box center [899, 581] width 198 height 34
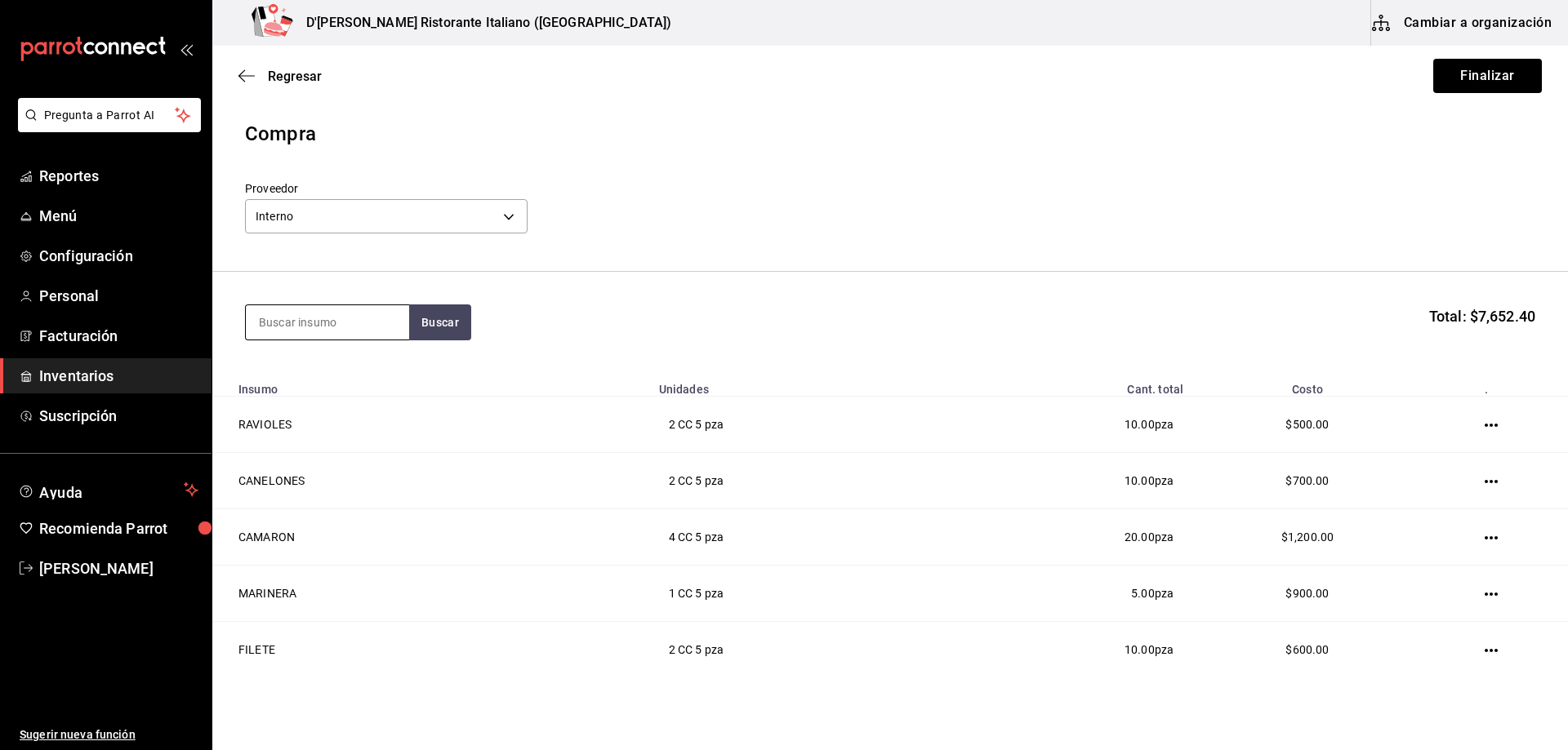
click at [330, 329] on input at bounding box center [327, 322] width 164 height 34
type input "piñ"
click at [426, 328] on button "Buscar" at bounding box center [440, 322] width 62 height 36
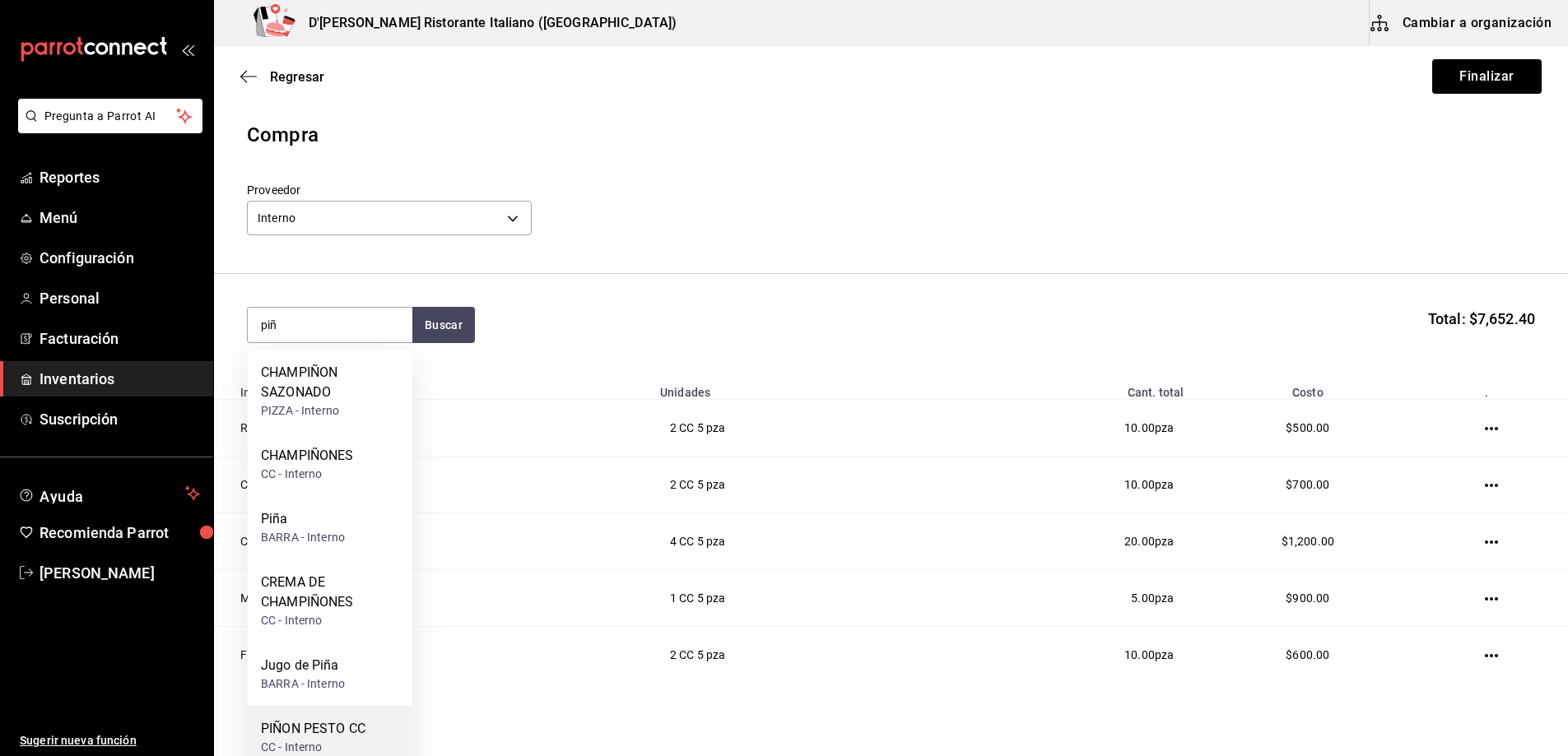
click at [315, 731] on div "PIÑON PESTO CC" at bounding box center [313, 729] width 105 height 20
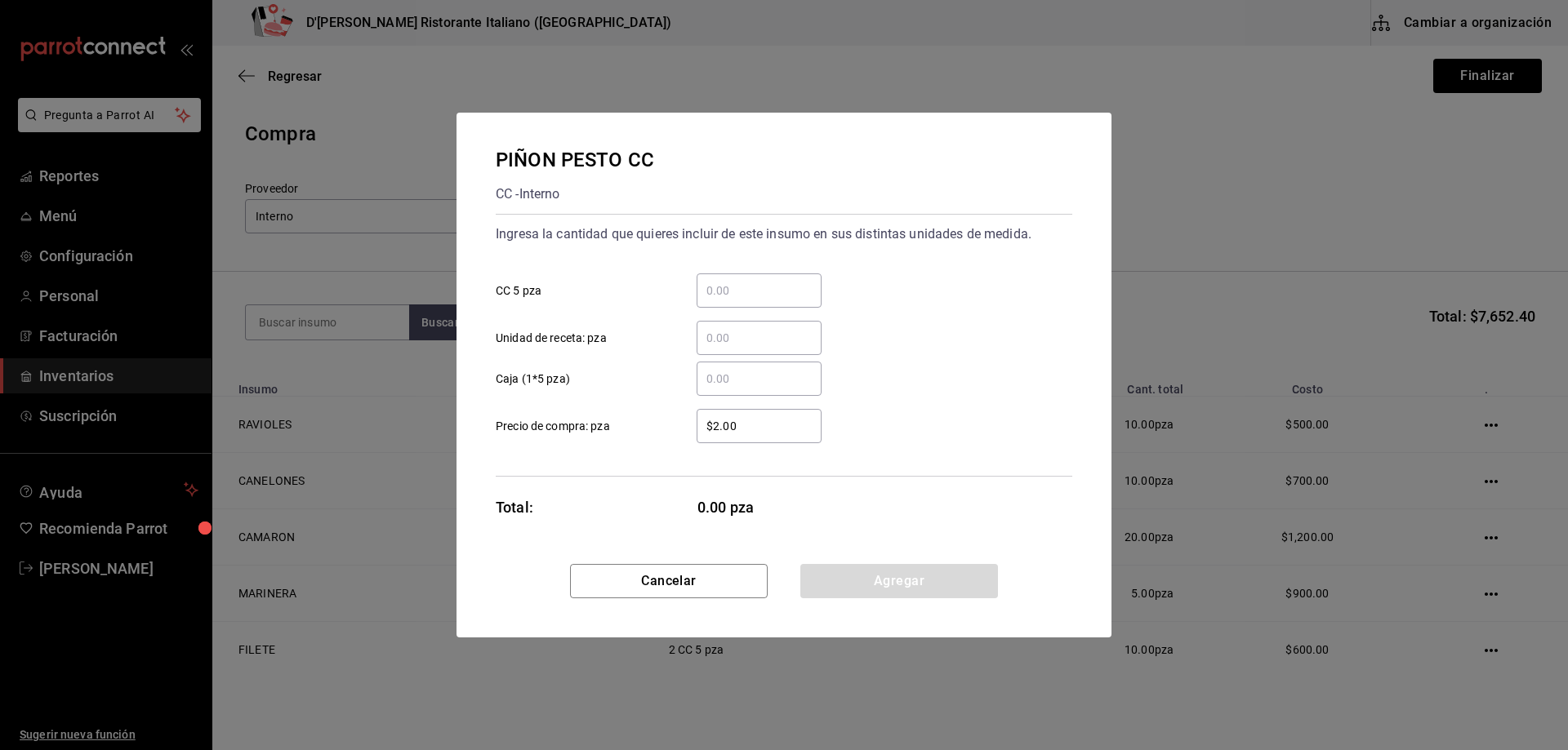
click at [711, 291] on input "​ CC 5 pza" at bounding box center [759, 290] width 125 height 20
type input "0.6"
click at [926, 435] on div "$2.00 ​ Precio de compra: pza" at bounding box center [777, 419] width 589 height 47
click at [881, 582] on button "Agregar" at bounding box center [899, 581] width 198 height 34
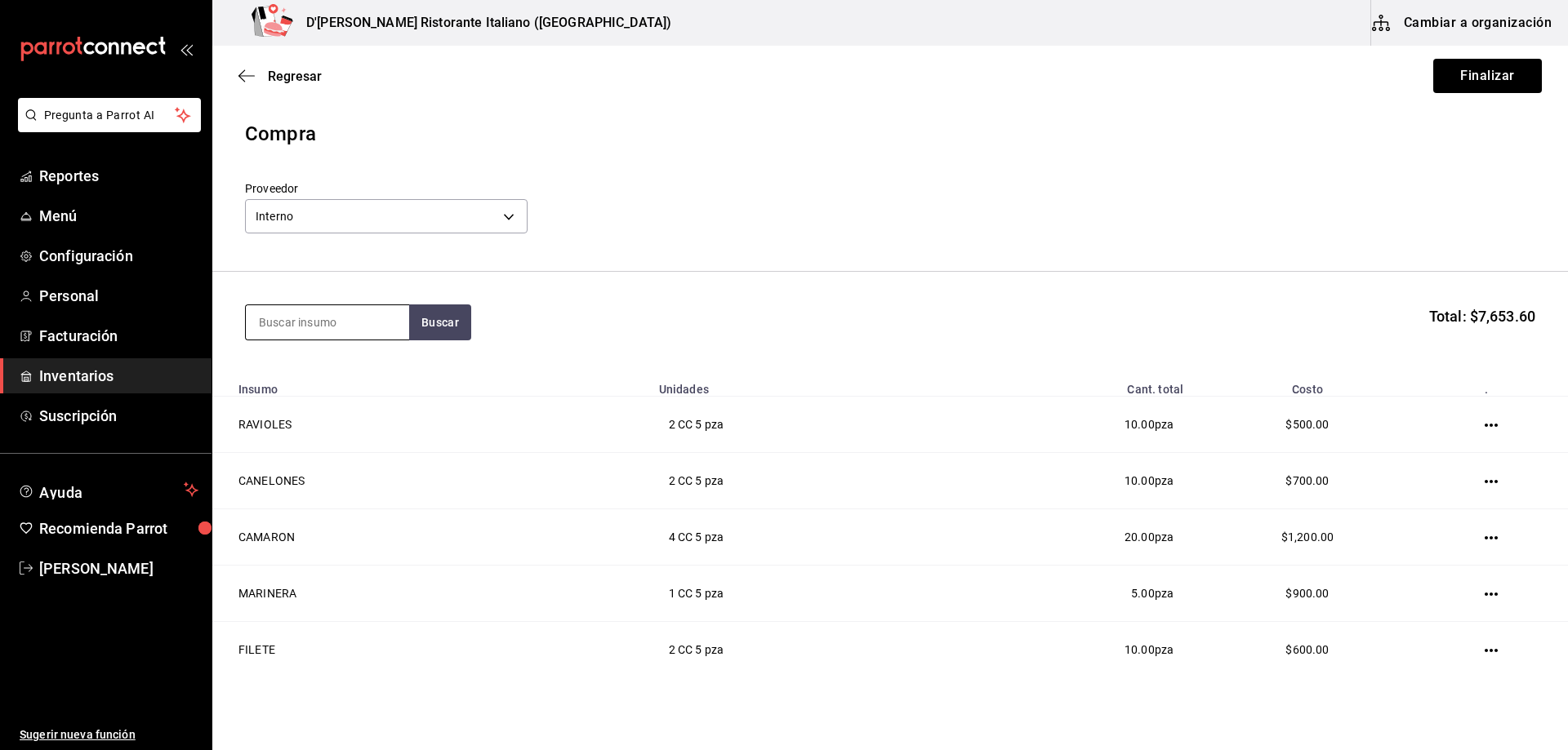
click at [360, 315] on input at bounding box center [327, 322] width 164 height 34
type input "almeja"
click at [434, 329] on button "Buscar" at bounding box center [440, 322] width 62 height 36
click at [373, 371] on div "VONGOLE ([PERSON_NAME])" at bounding box center [327, 379] width 137 height 39
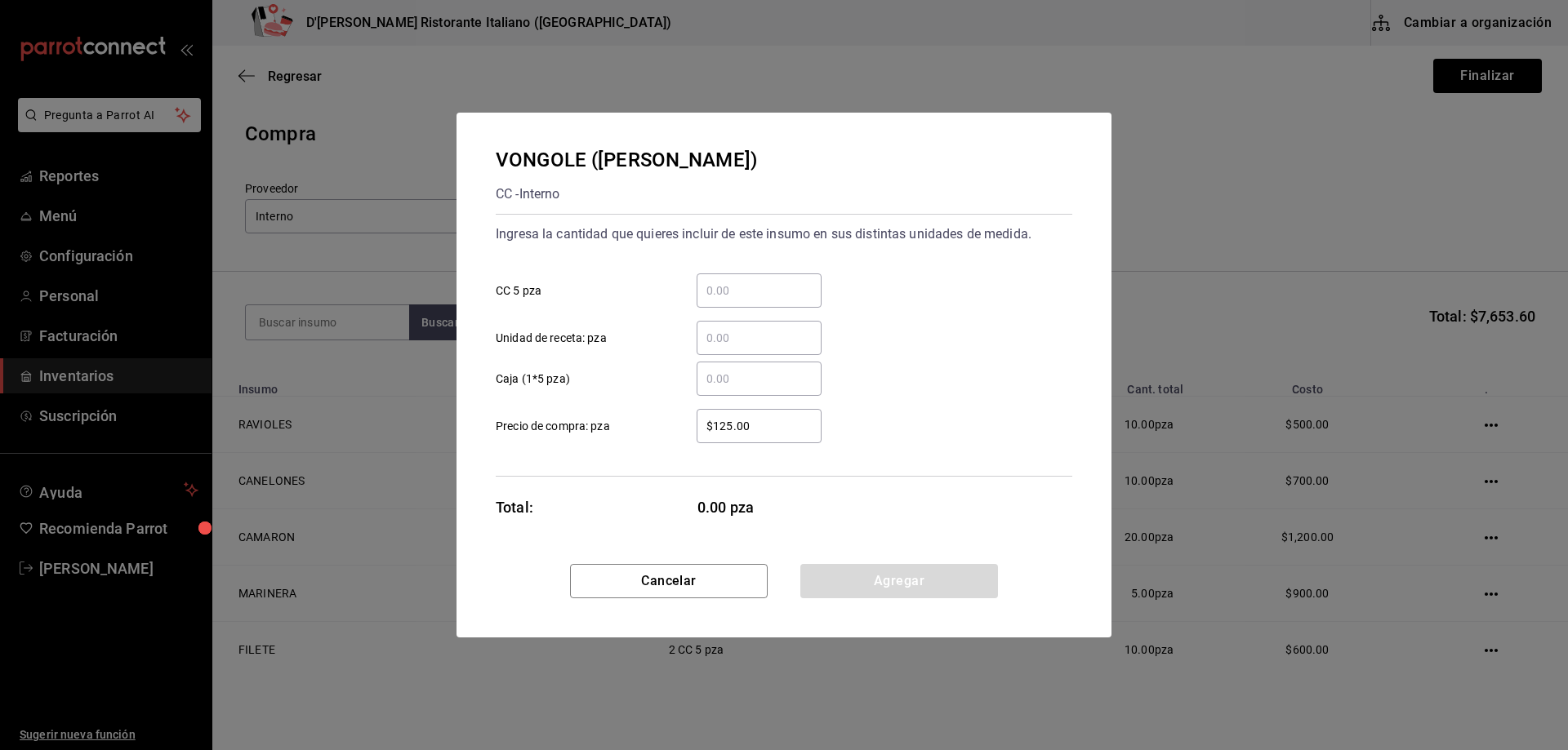
click at [737, 286] on input "​ CC 5 pza" at bounding box center [759, 290] width 125 height 20
type input "2"
drag, startPoint x: 887, startPoint y: 587, endPoint x: 987, endPoint y: 688, distance: 142.1
click at [987, 688] on div "VONGOLE (ALMEJA CHIRLA) CC - Interno Ingresa la cantidad que quieres incluir de…" at bounding box center [784, 375] width 1568 height 750
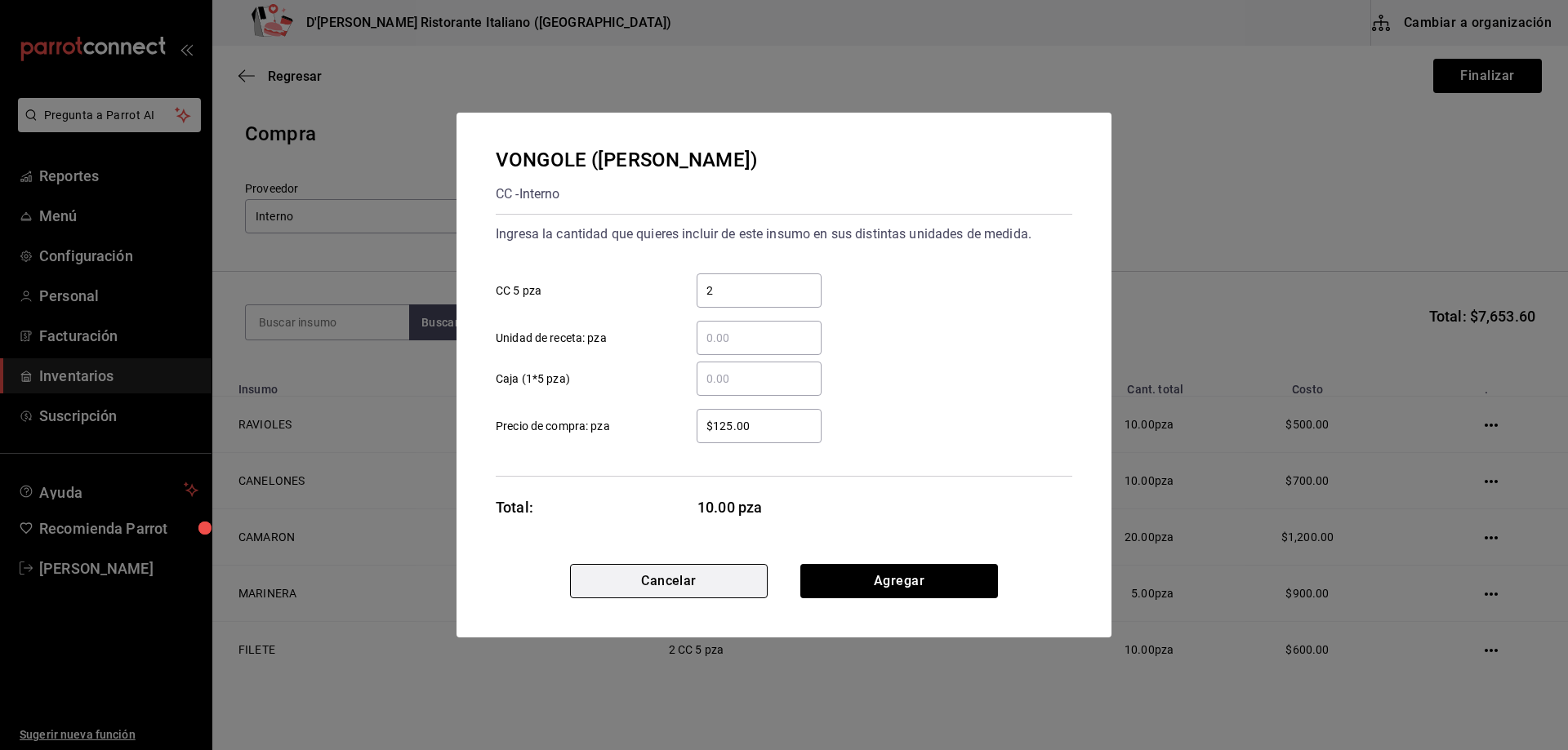
click at [723, 586] on button "Cancelar" at bounding box center [669, 581] width 198 height 34
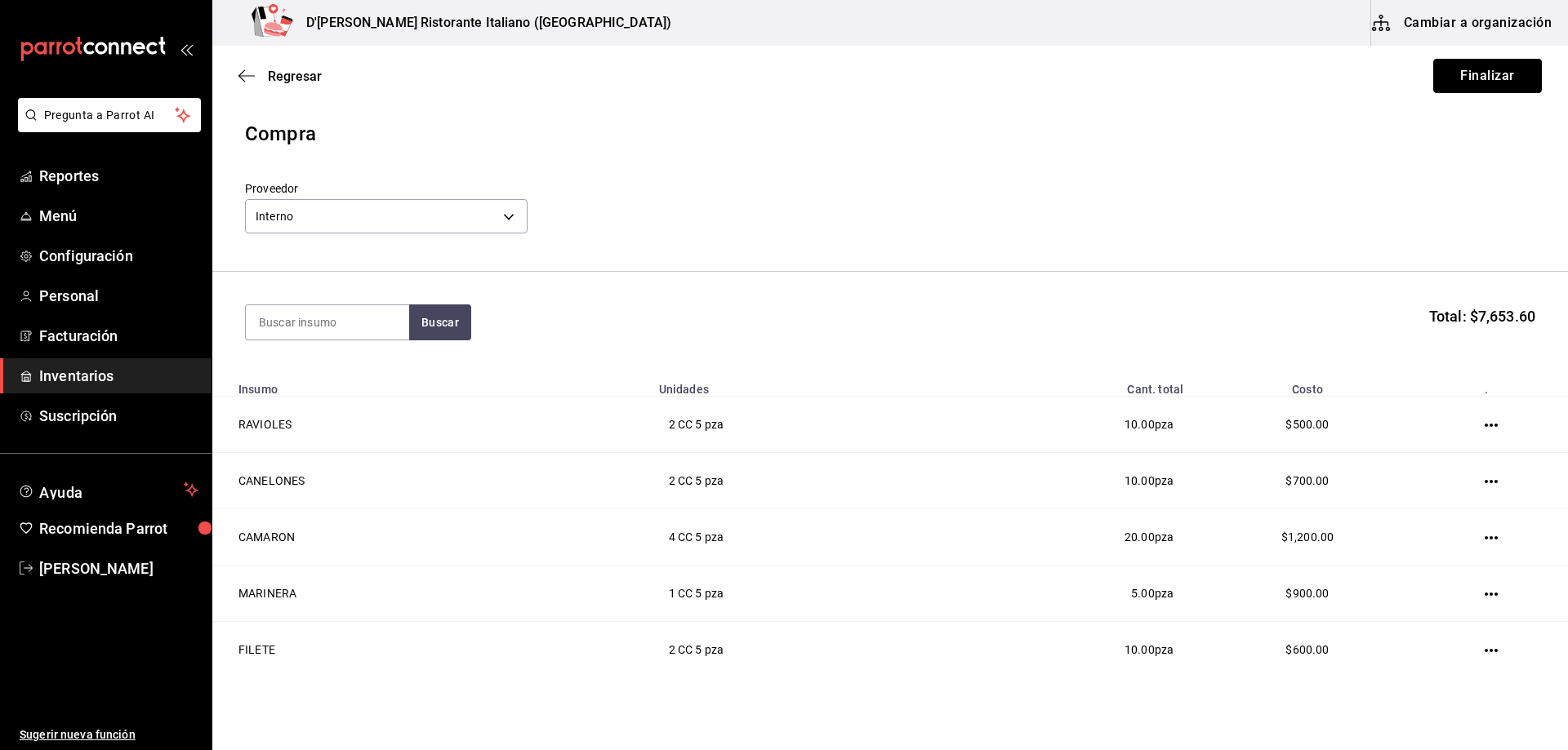
drag, startPoint x: 1477, startPoint y: 84, endPoint x: 965, endPoint y: 308, distance: 558.9
click at [968, 309] on main "Regresar Finalizar Compra Proveedor Interno c6a919a6-4d7b-41a0-912d-64ff516ea06…" at bounding box center [890, 612] width 1356 height 1134
click at [374, 325] on input at bounding box center [327, 322] width 164 height 34
type input "pera"
click at [448, 317] on button "Buscar" at bounding box center [440, 322] width 62 height 36
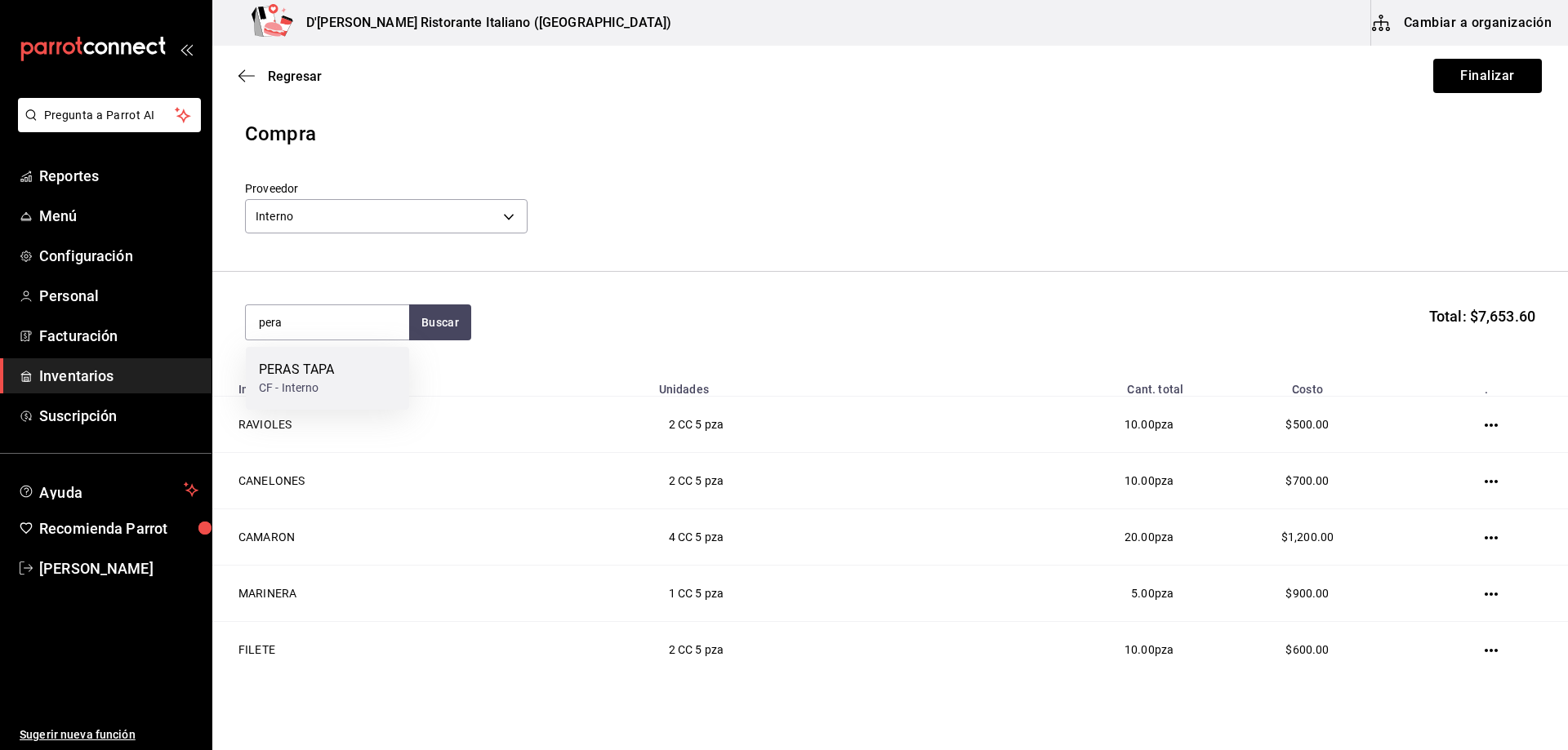
click at [388, 367] on div "PERAS TAPA CF - Interno" at bounding box center [327, 378] width 164 height 63
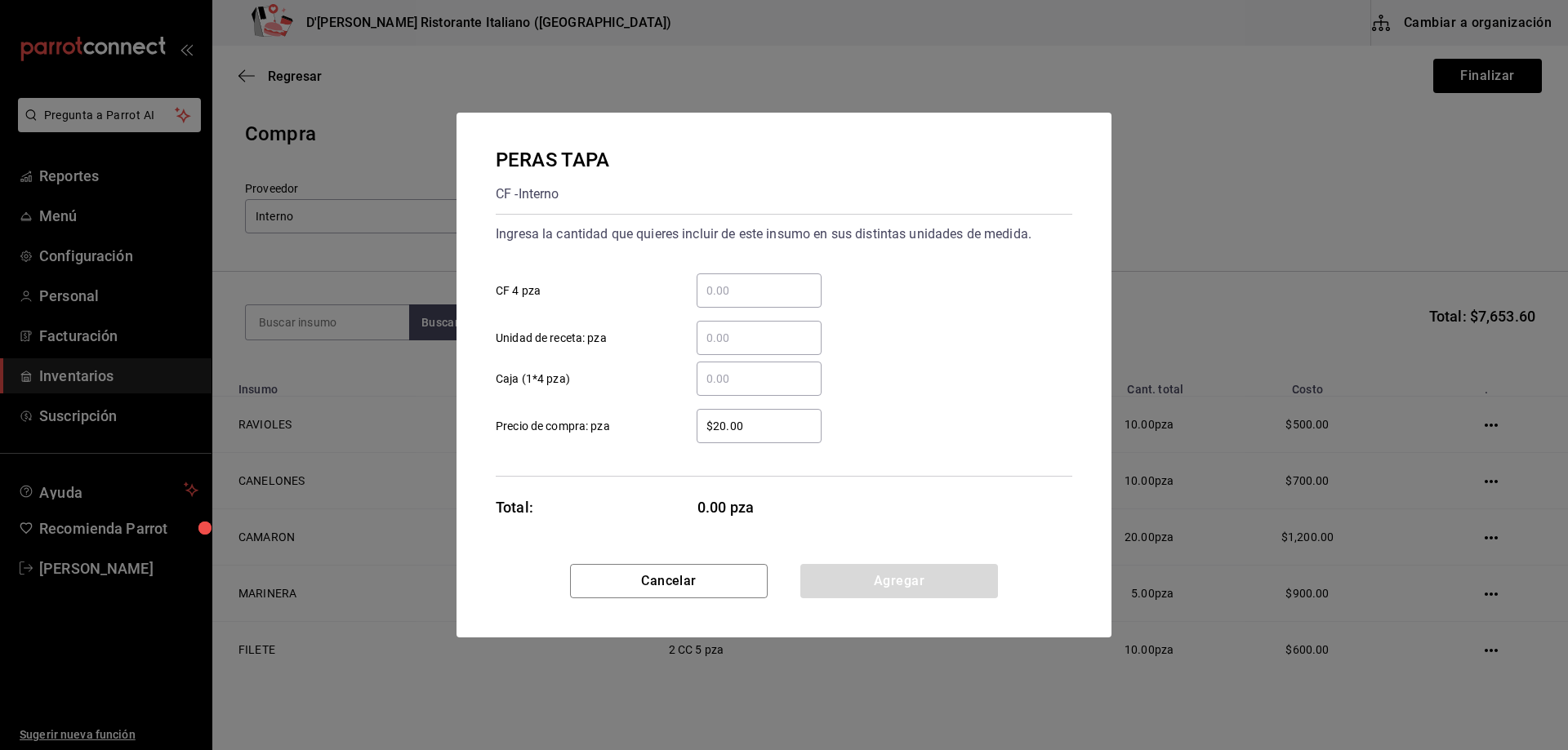
click at [741, 290] on input "​ CF 4 pza" at bounding box center [759, 290] width 125 height 20
type input "6"
click at [883, 579] on button "Agregar" at bounding box center [899, 581] width 198 height 34
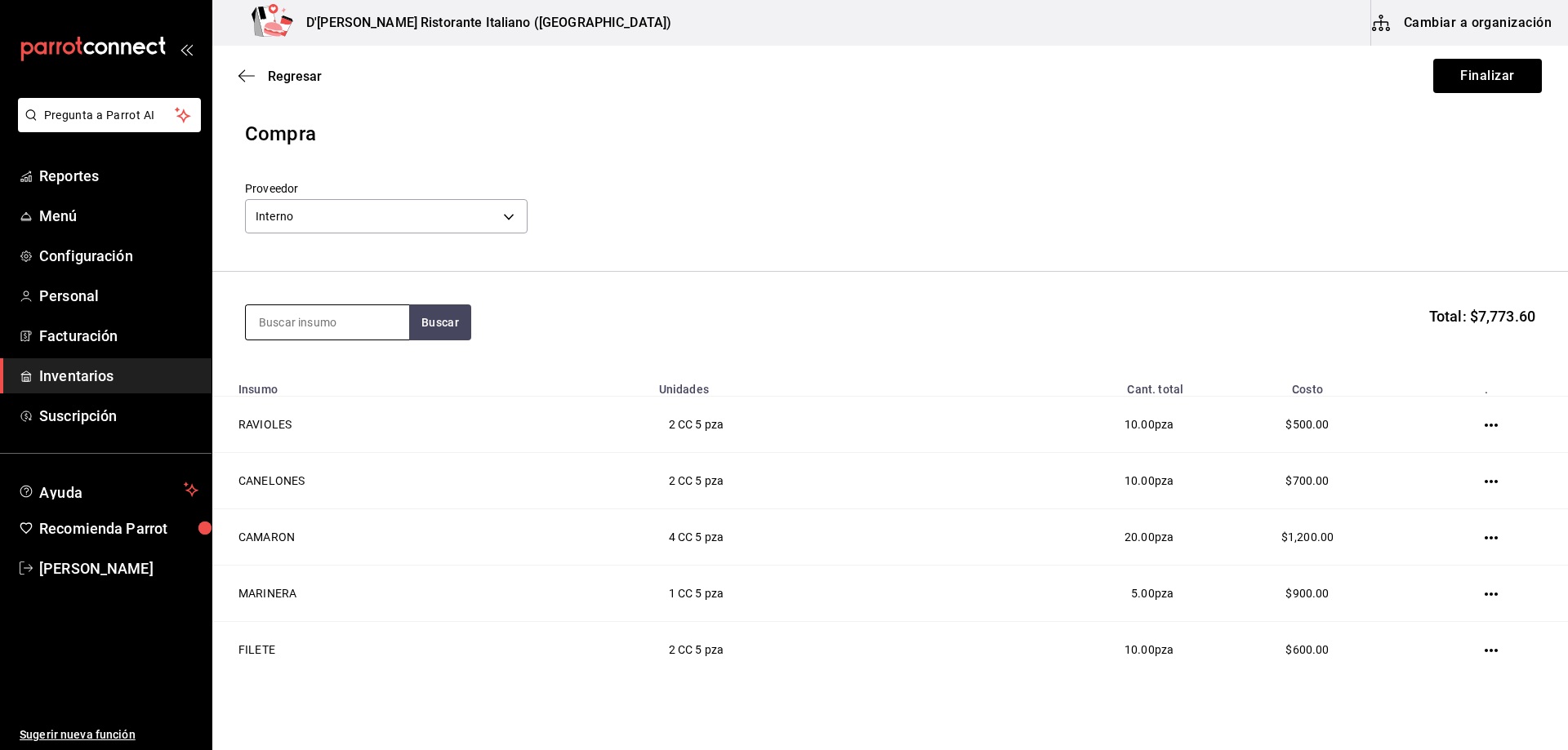
click at [388, 315] on input at bounding box center [327, 322] width 164 height 34
type input "salami"
click at [450, 331] on button "Buscar" at bounding box center [440, 322] width 62 height 36
click at [357, 441] on div "SALAMI AHUMADO" at bounding box center [316, 433] width 115 height 20
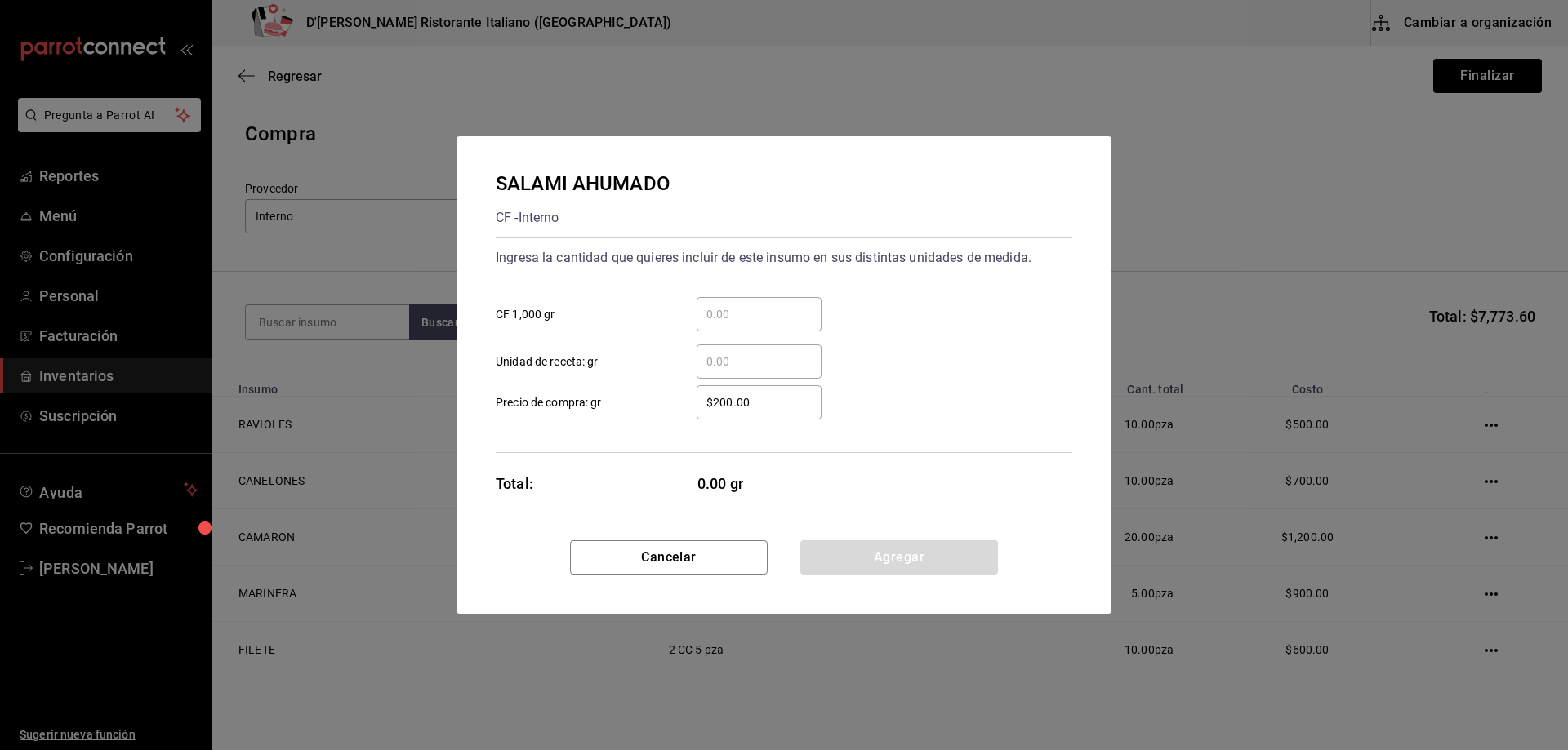
click at [725, 309] on input "​ CF 1,000 gr" at bounding box center [759, 314] width 125 height 20
type input "6"
type input "0.68"
click at [892, 556] on button "Agregar" at bounding box center [899, 557] width 198 height 34
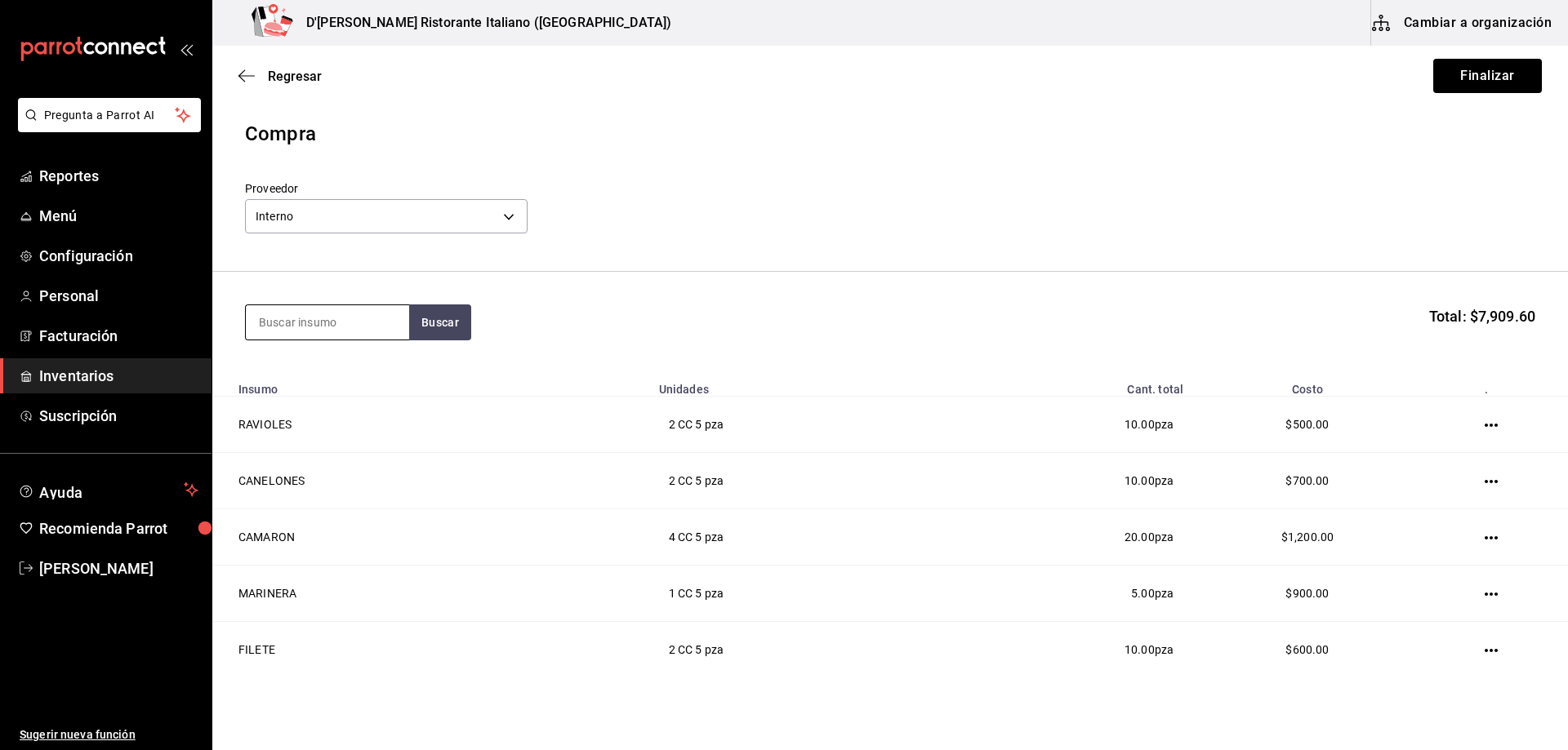
click at [366, 329] on input at bounding box center [327, 322] width 164 height 34
click at [440, 326] on button "Buscar" at bounding box center [440, 322] width 62 height 36
click at [402, 317] on input "mozarell" at bounding box center [327, 322] width 164 height 34
click at [437, 326] on button "Buscar" at bounding box center [440, 322] width 62 height 36
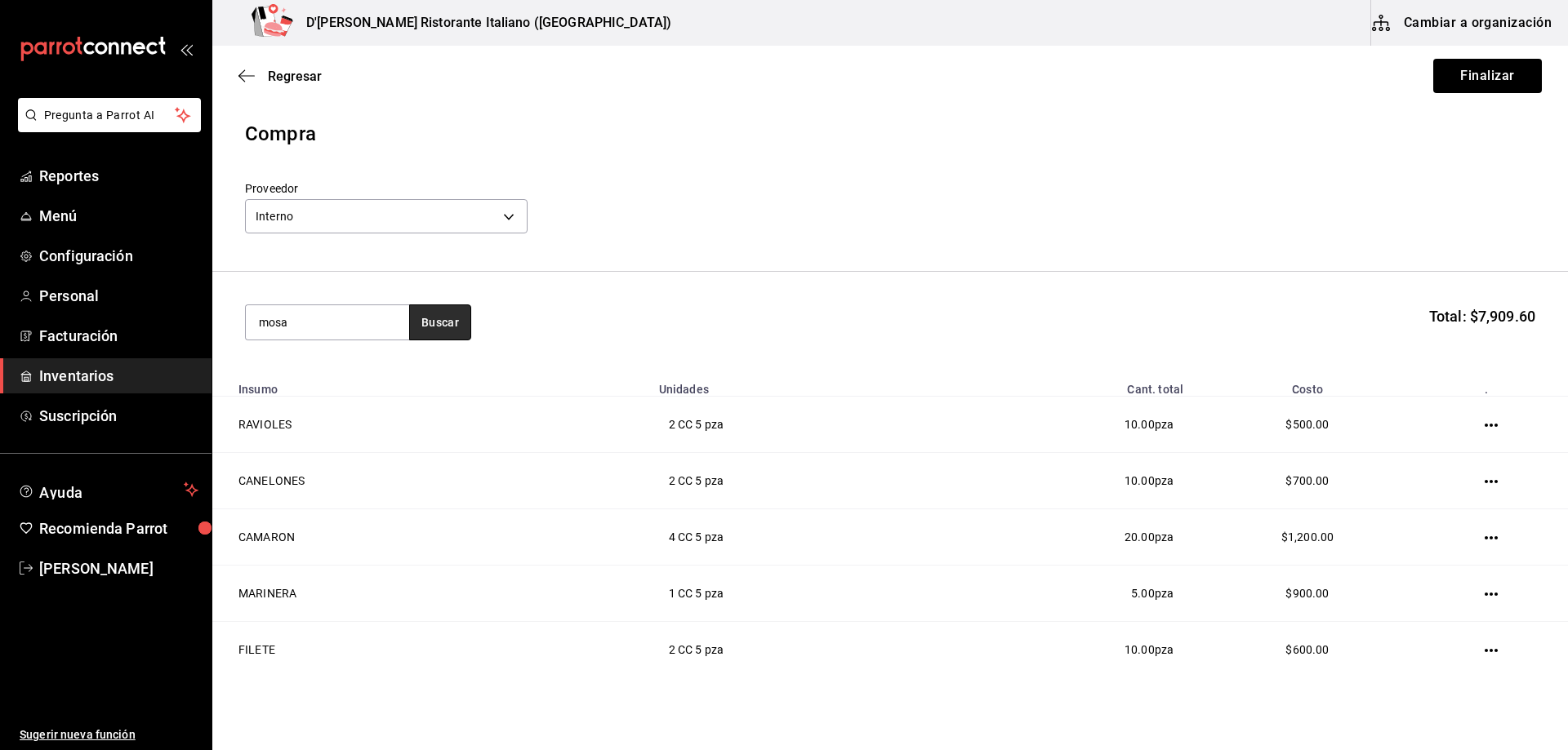
click at [423, 318] on button "Buscar" at bounding box center [440, 322] width 62 height 36
click at [369, 316] on input "mosa" at bounding box center [327, 322] width 164 height 34
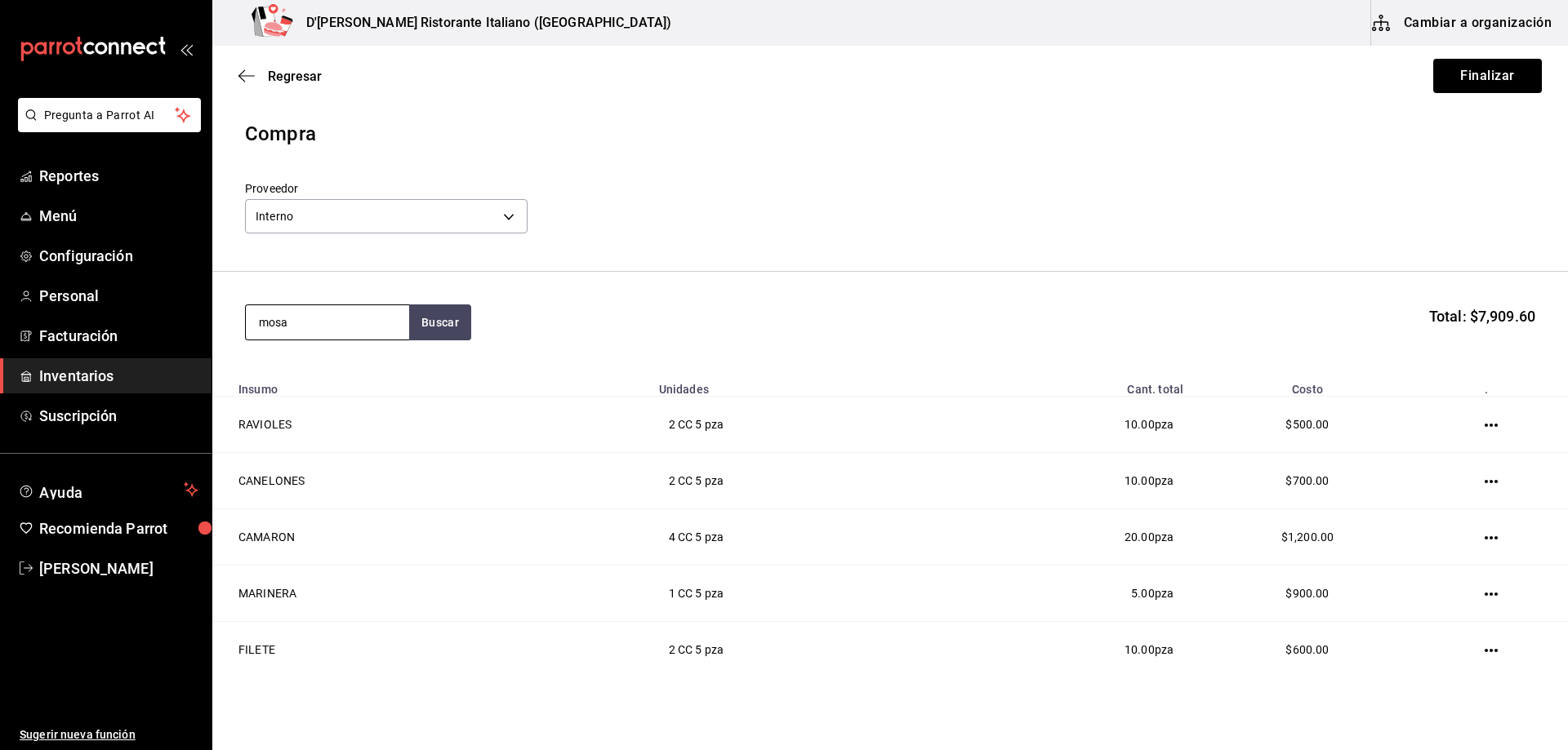
click at [369, 316] on input "mosa" at bounding box center [327, 322] width 164 height 34
click at [461, 313] on button "Buscar" at bounding box center [440, 322] width 62 height 36
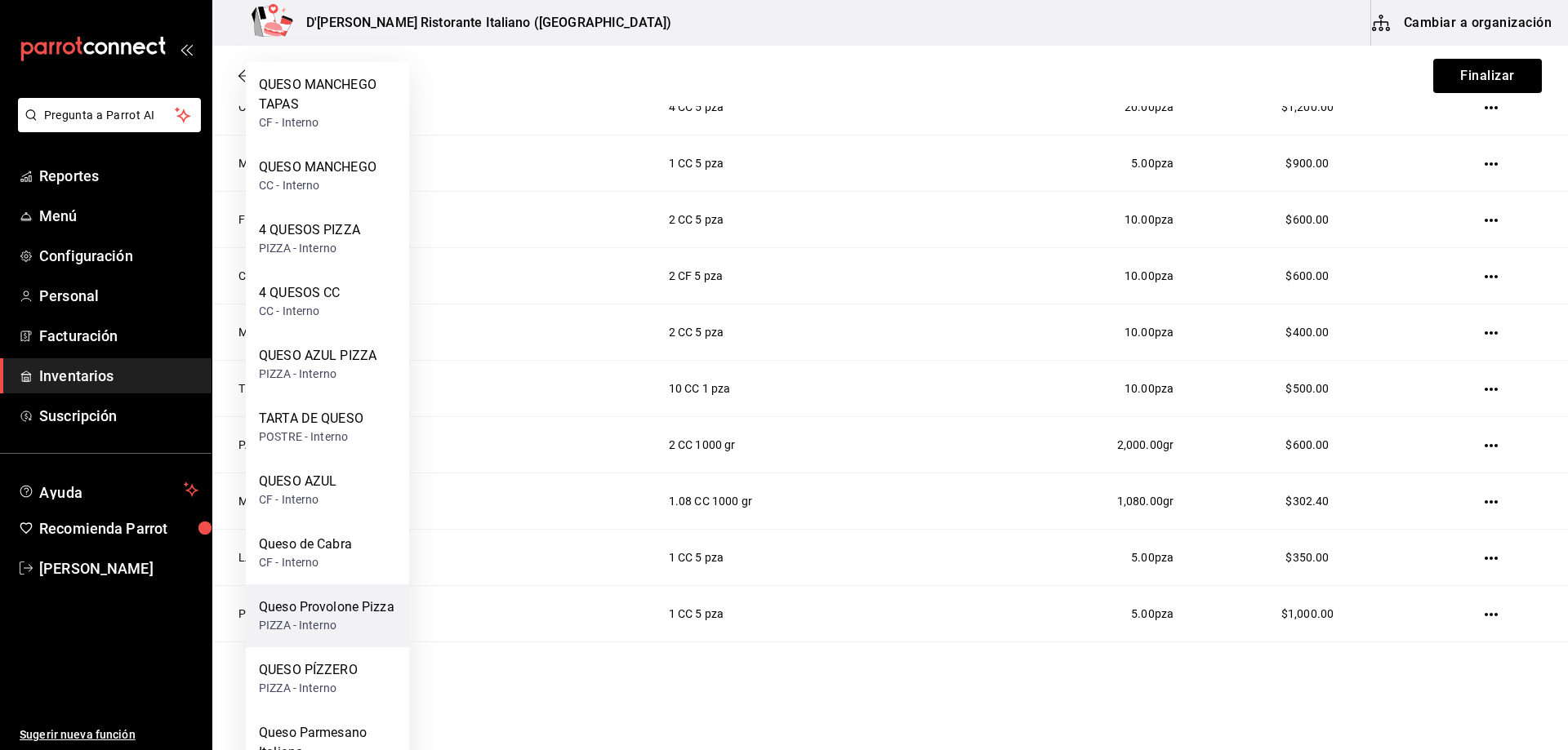
scroll to position [163, 0]
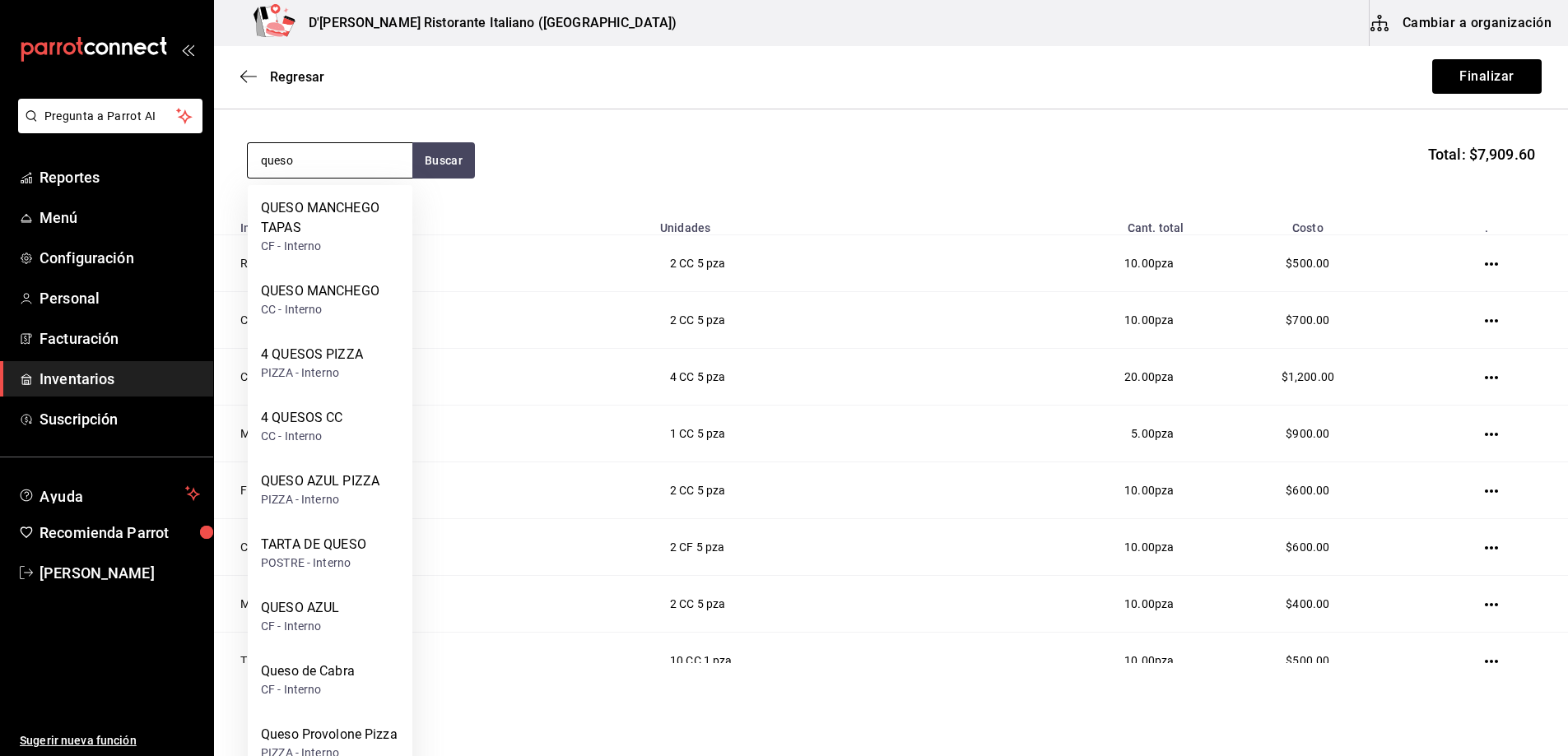
click at [336, 152] on input "queso" at bounding box center [330, 160] width 165 height 34
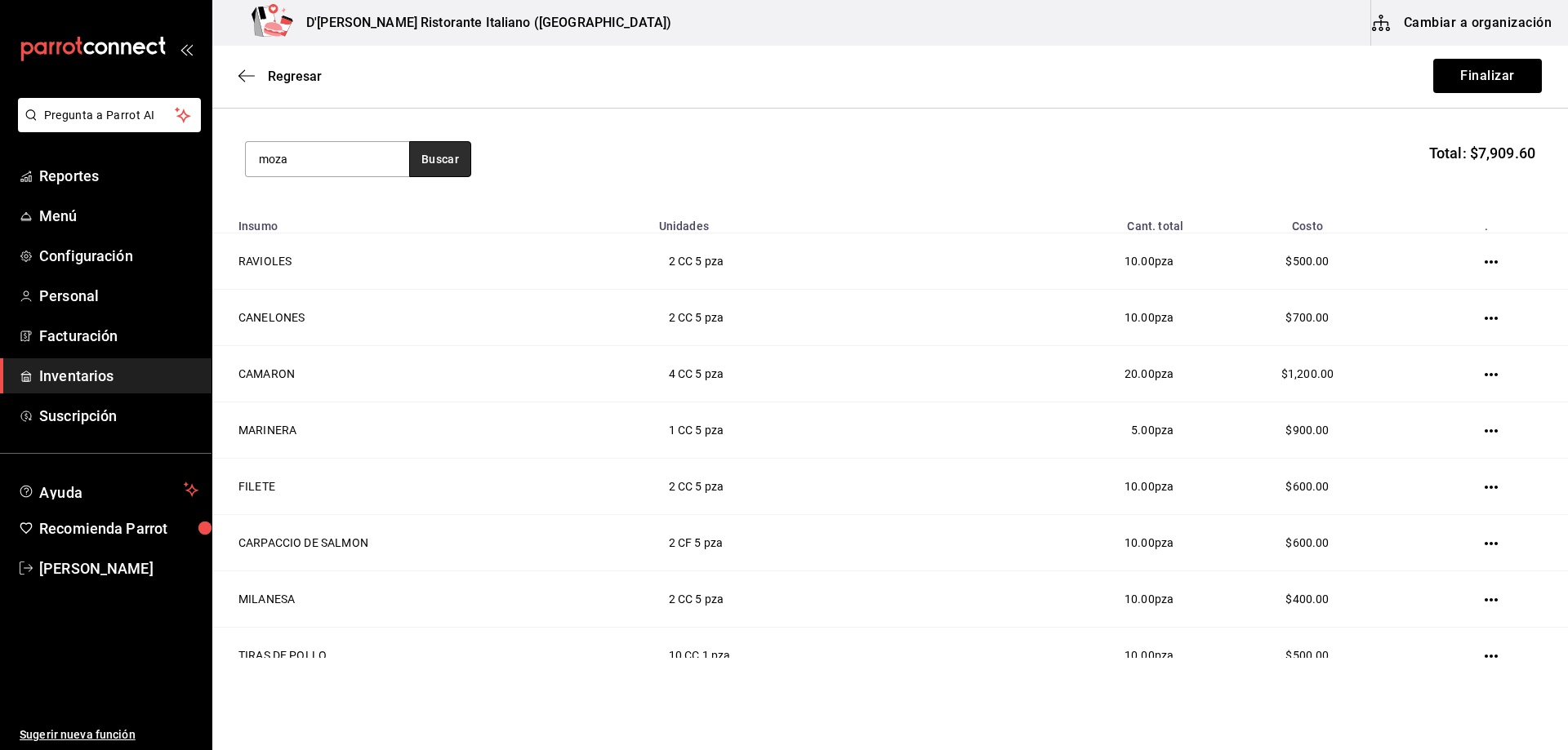
click at [432, 153] on button "Buscar" at bounding box center [440, 158] width 62 height 36
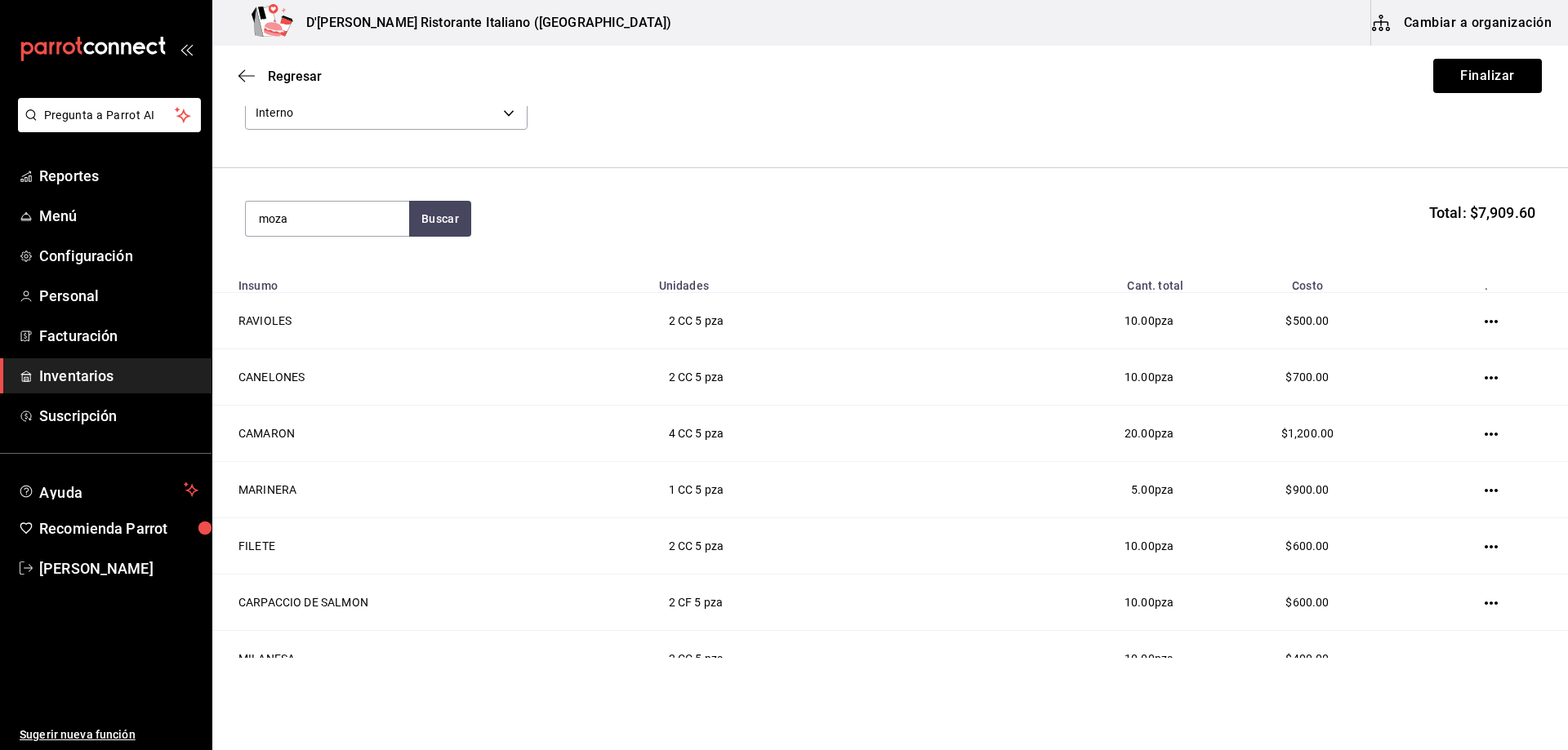
scroll to position [0, 0]
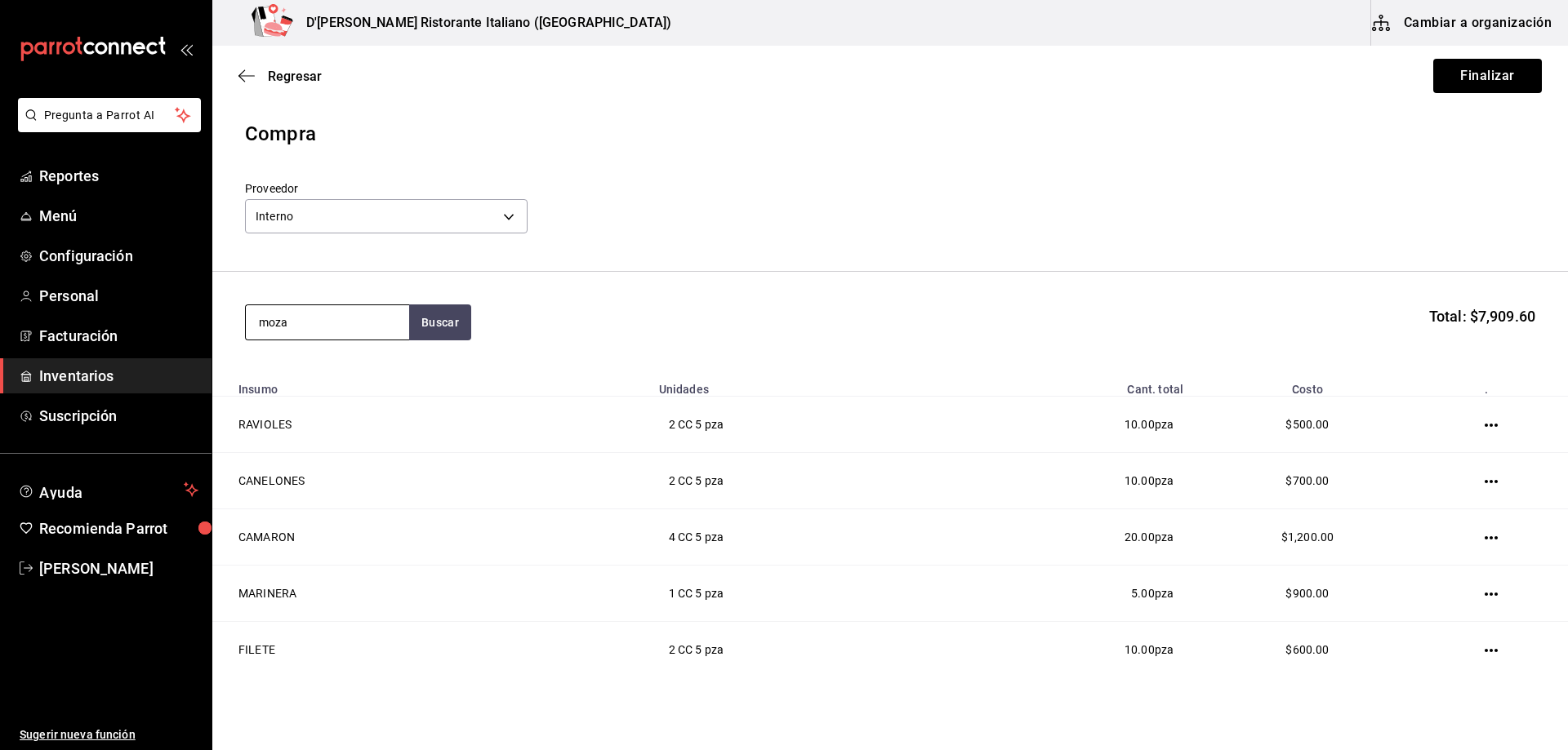
click at [345, 315] on input "moza" at bounding box center [327, 322] width 164 height 34
click at [436, 325] on button "Buscar" at bounding box center [440, 322] width 62 height 36
click at [314, 324] on input "mo" at bounding box center [327, 322] width 164 height 34
click at [437, 317] on button "Buscar" at bounding box center [440, 322] width 62 height 36
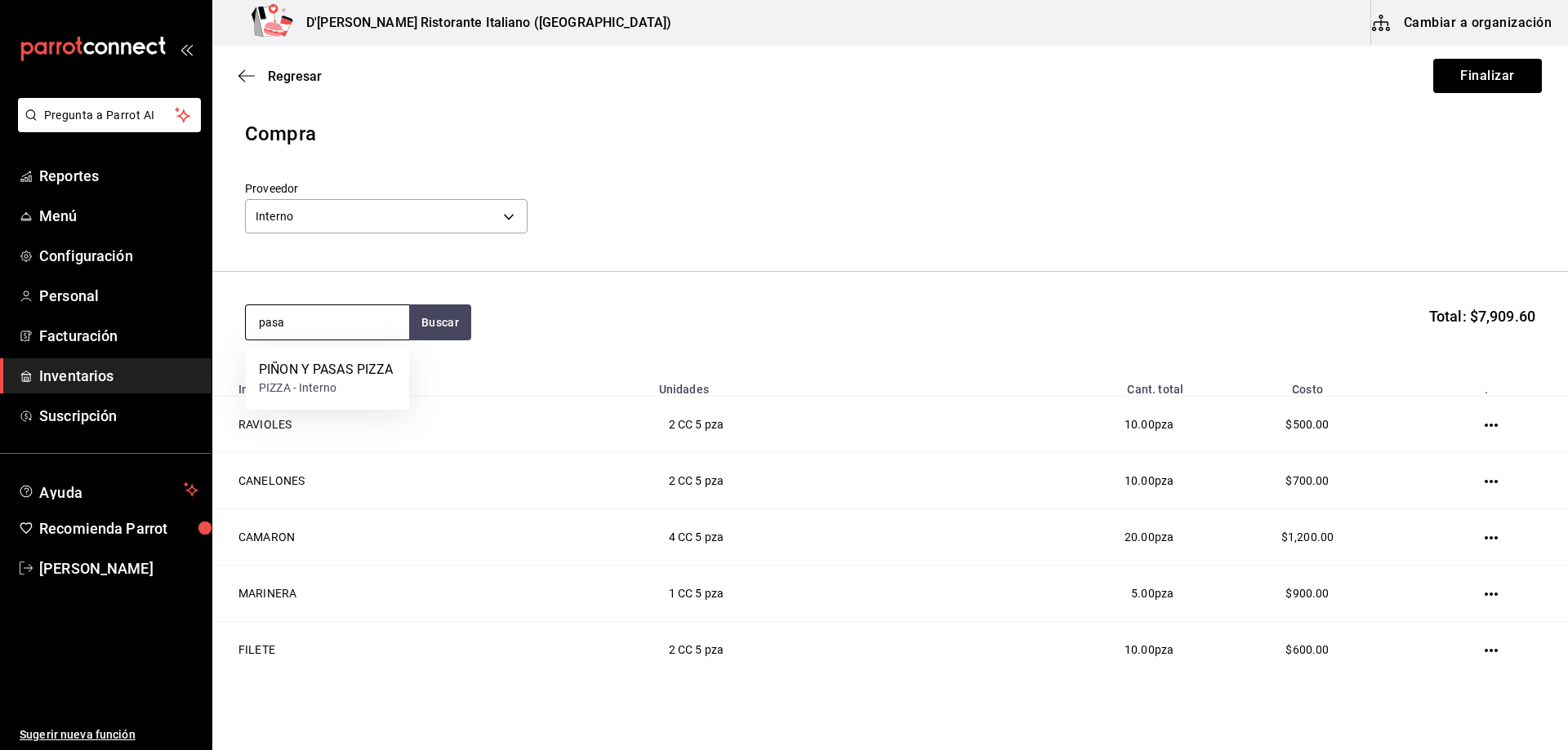
click at [364, 322] on input "pasa" at bounding box center [327, 322] width 164 height 34
type input "moza"
click at [432, 324] on button "Buscar" at bounding box center [440, 322] width 62 height 36
click at [458, 326] on button "Buscar" at bounding box center [440, 322] width 62 height 36
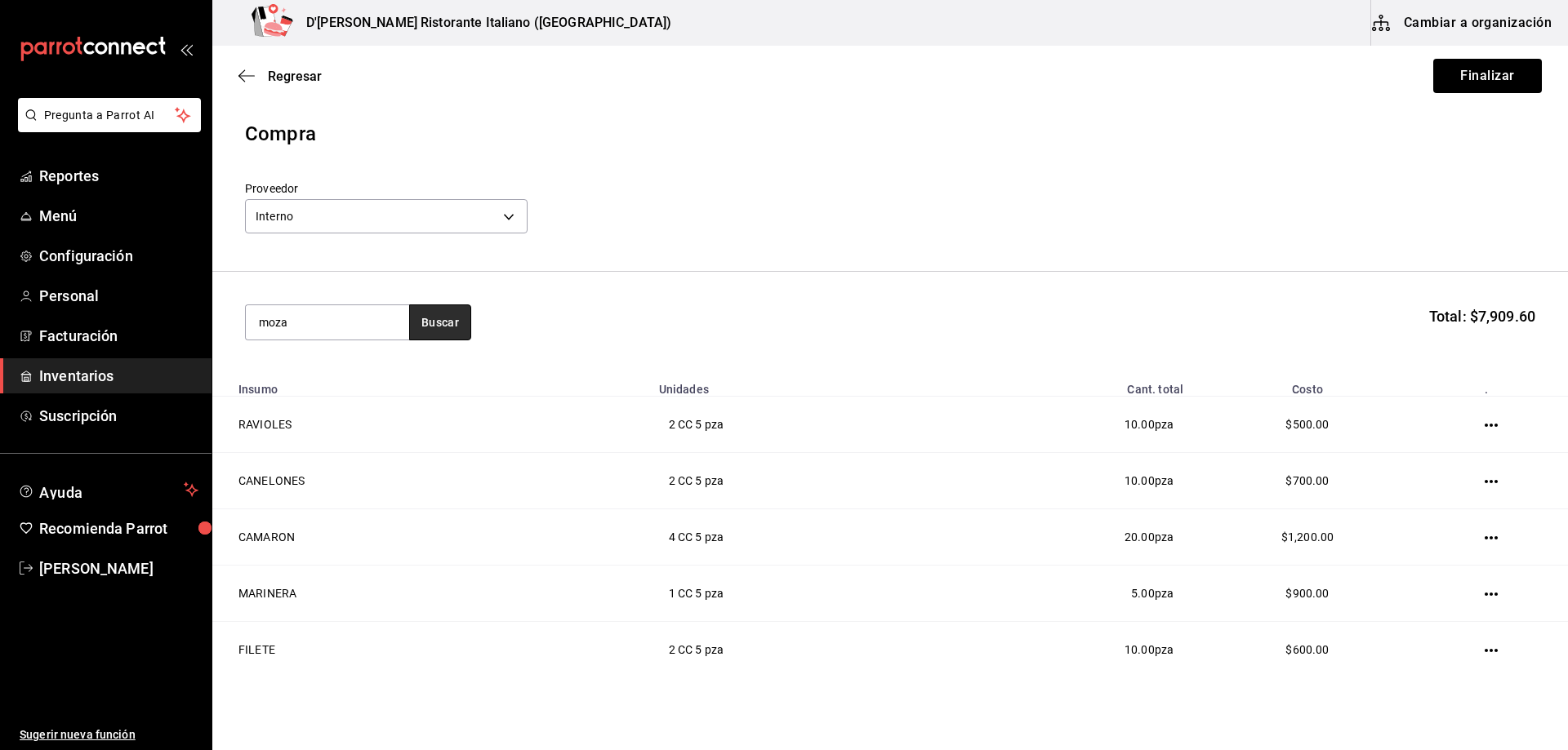
click at [458, 326] on button "Buscar" at bounding box center [440, 322] width 62 height 36
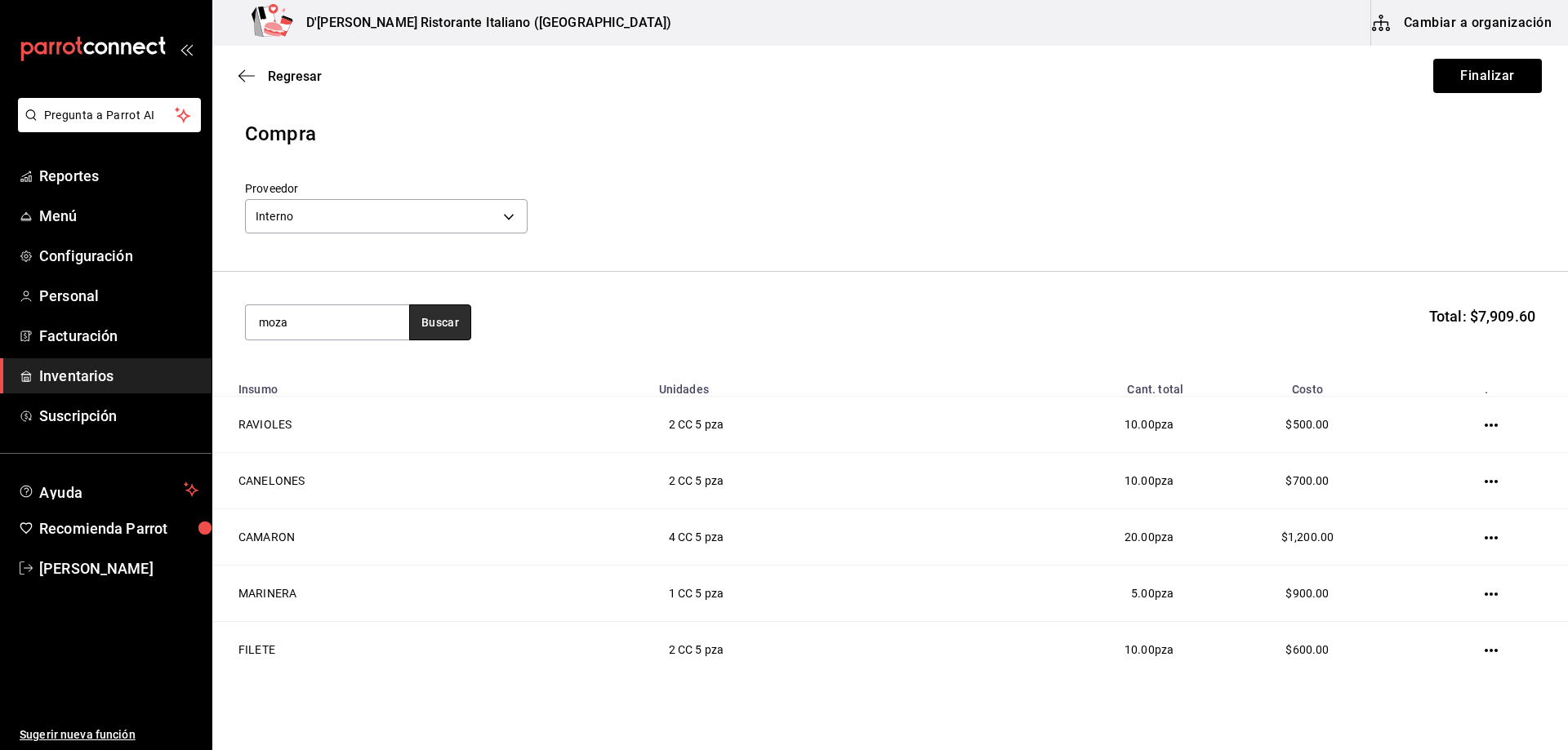
click at [458, 326] on button "Buscar" at bounding box center [440, 322] width 62 height 36
click at [457, 325] on button "Buscar" at bounding box center [440, 322] width 62 height 36
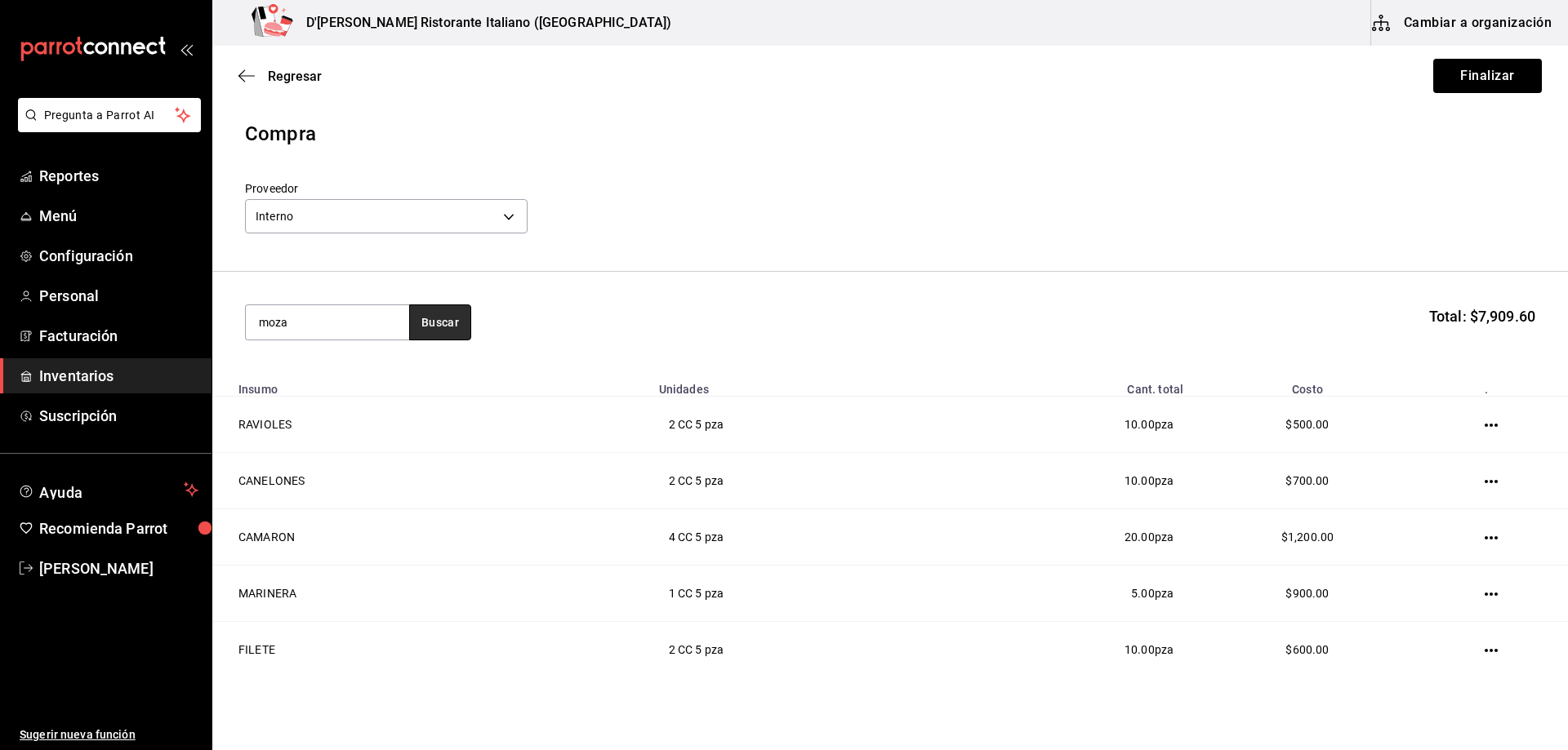
click at [457, 325] on button "Buscar" at bounding box center [440, 322] width 62 height 36
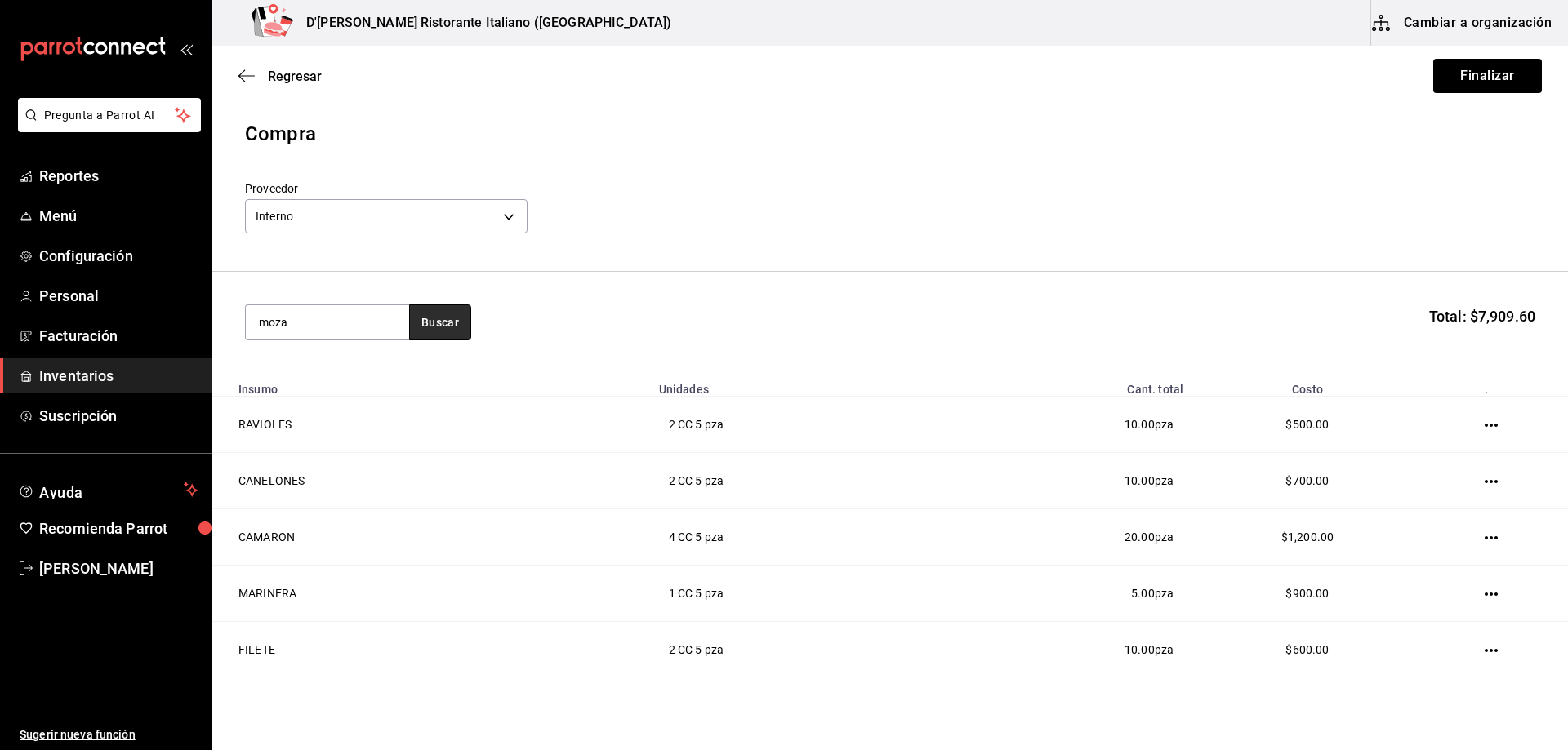
click at [457, 325] on button "Buscar" at bounding box center [440, 322] width 62 height 36
click at [991, 187] on div "Proveedor Interno c6a919a6-4d7b-41a0-912d-64ff516ea06c" at bounding box center [890, 209] width 1290 height 57
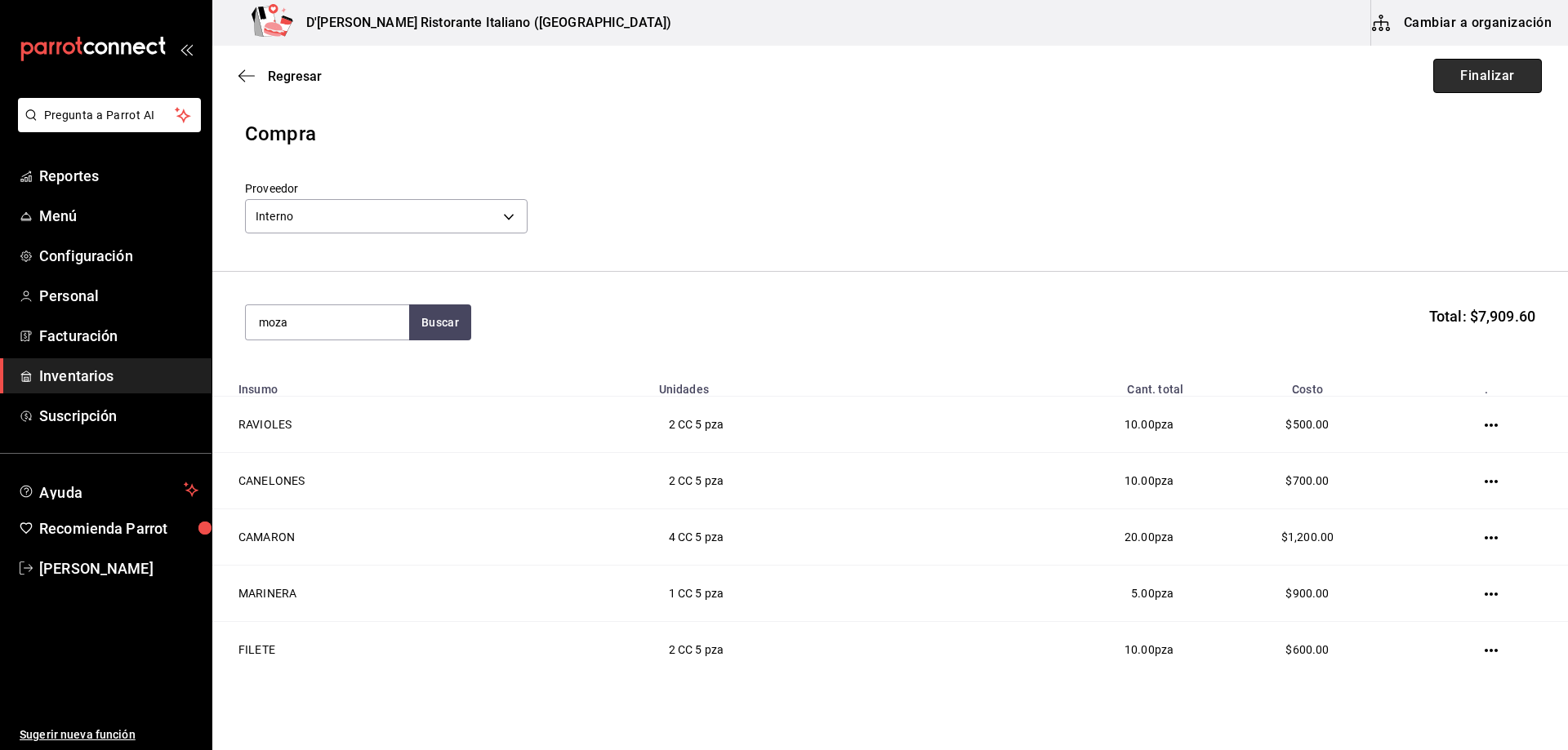
click at [1456, 75] on button "Finalizar" at bounding box center [1487, 75] width 109 height 34
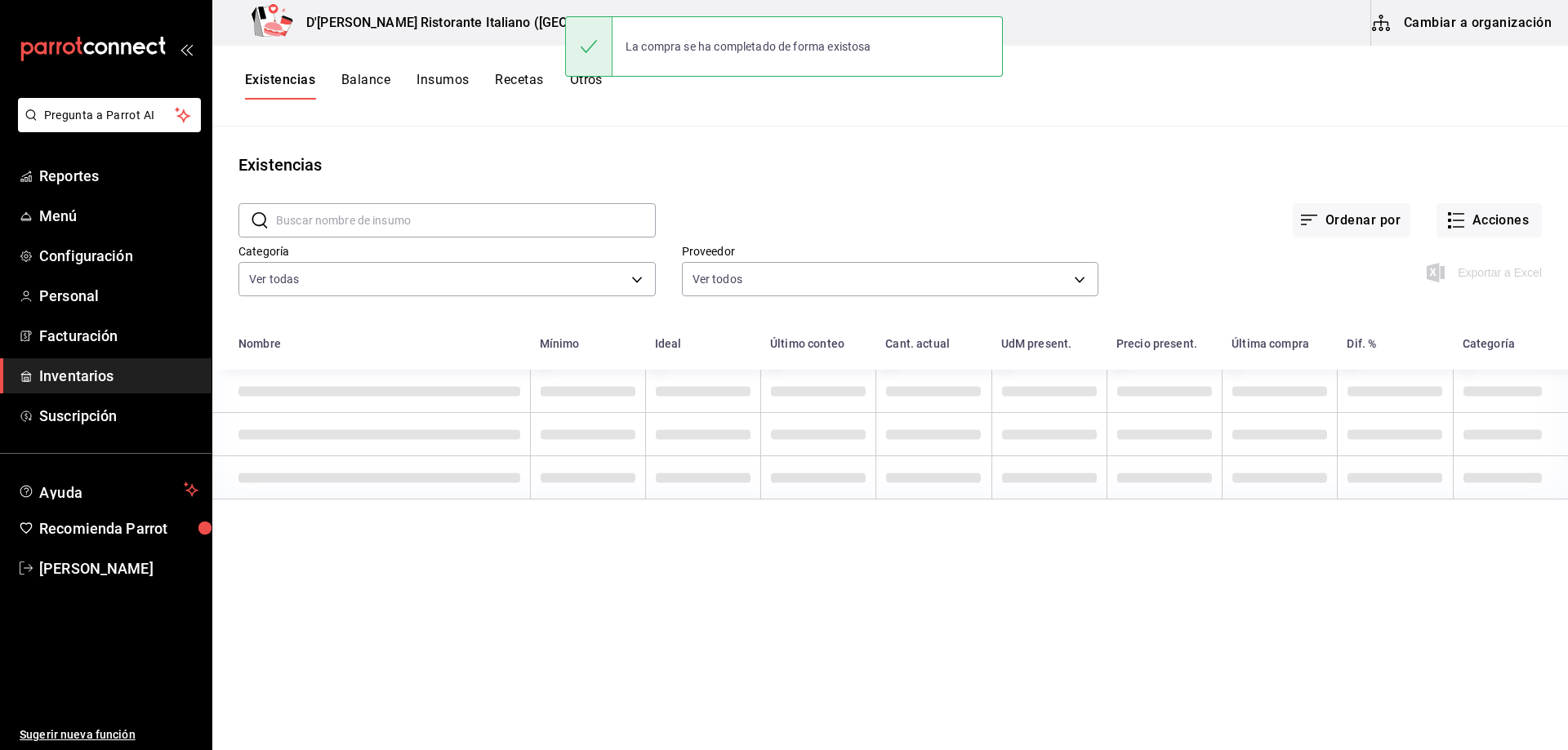
click at [423, 75] on button "Insumos" at bounding box center [442, 85] width 52 height 27
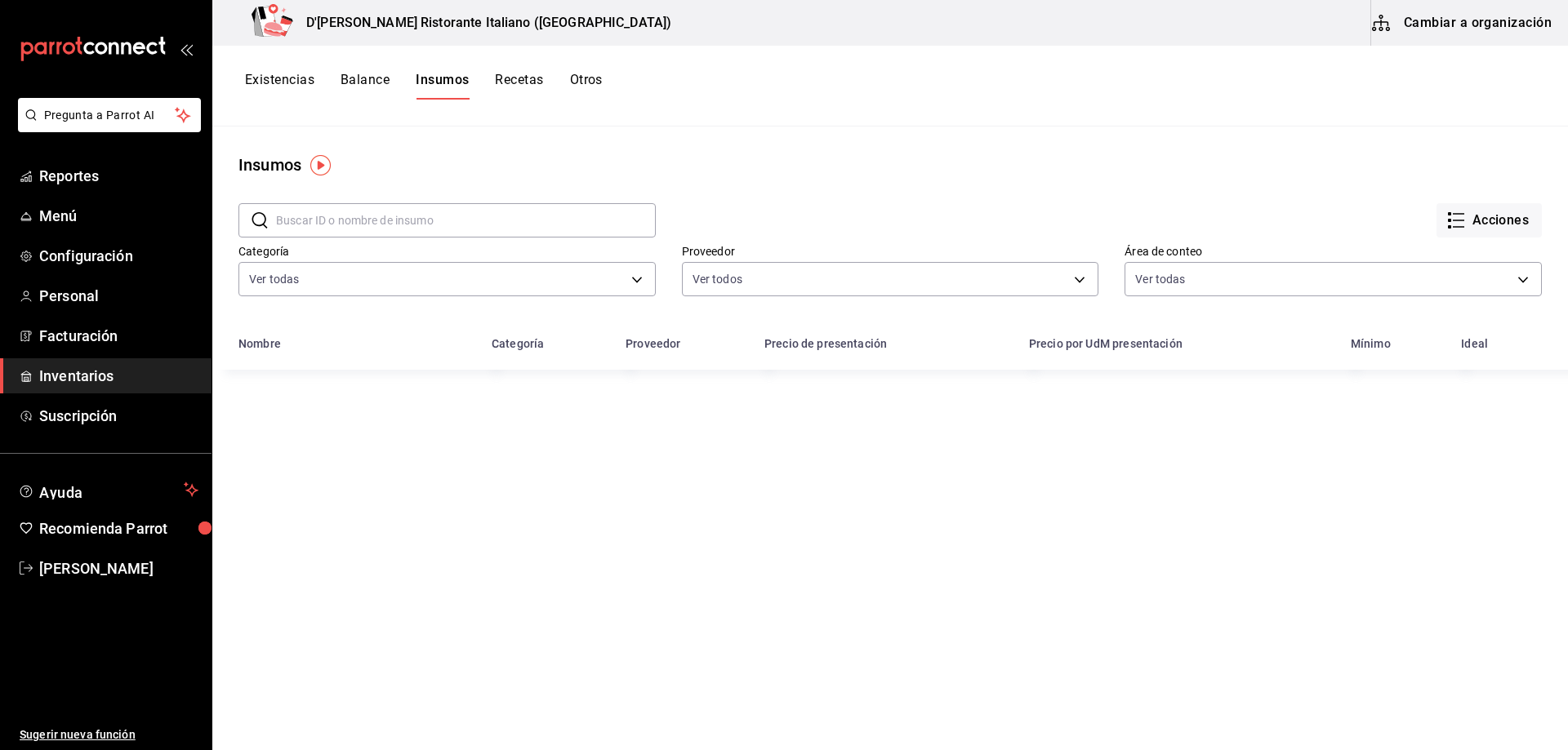
click at [383, 222] on input "text" at bounding box center [465, 220] width 379 height 32
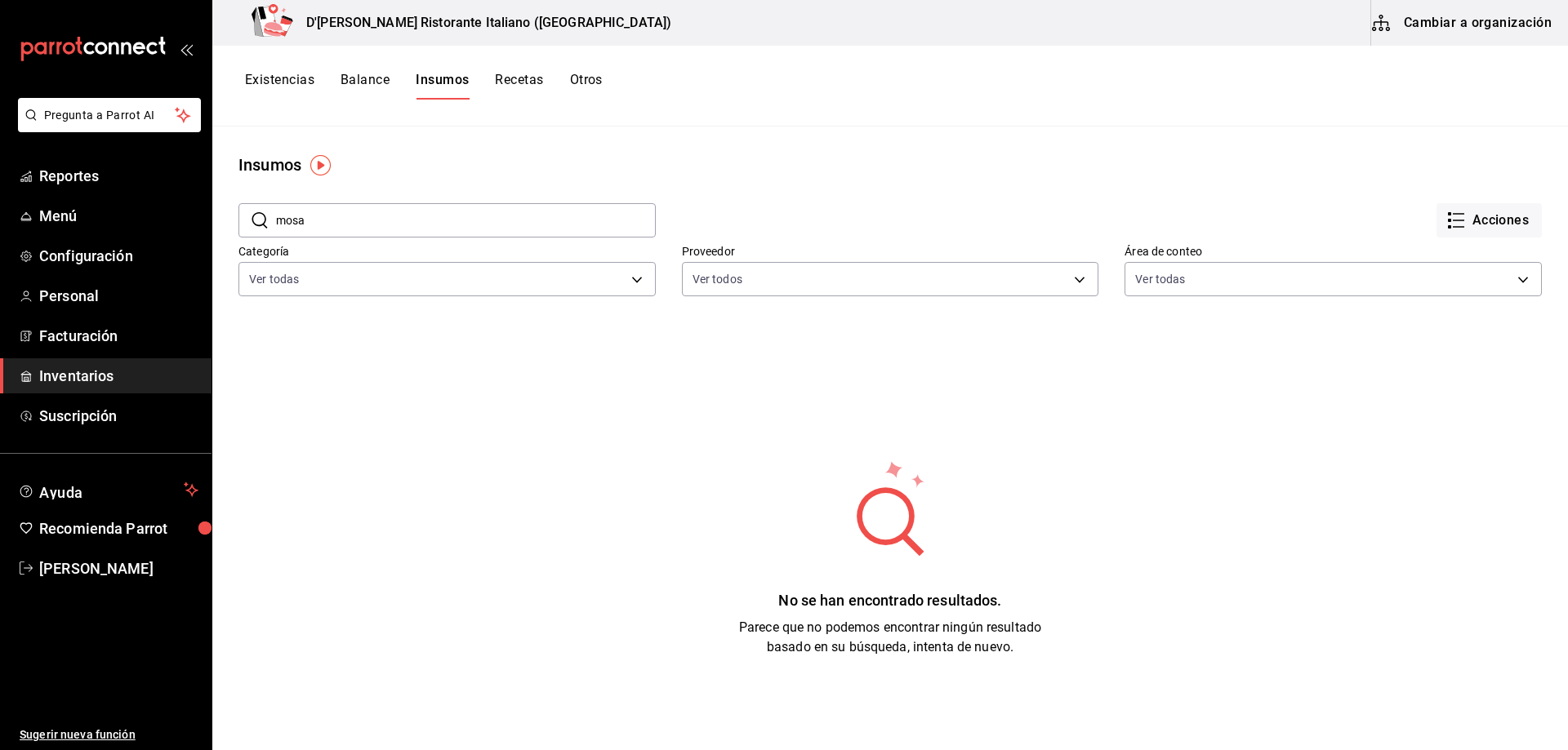
click at [455, 225] on input "mosa" at bounding box center [465, 220] width 379 height 32
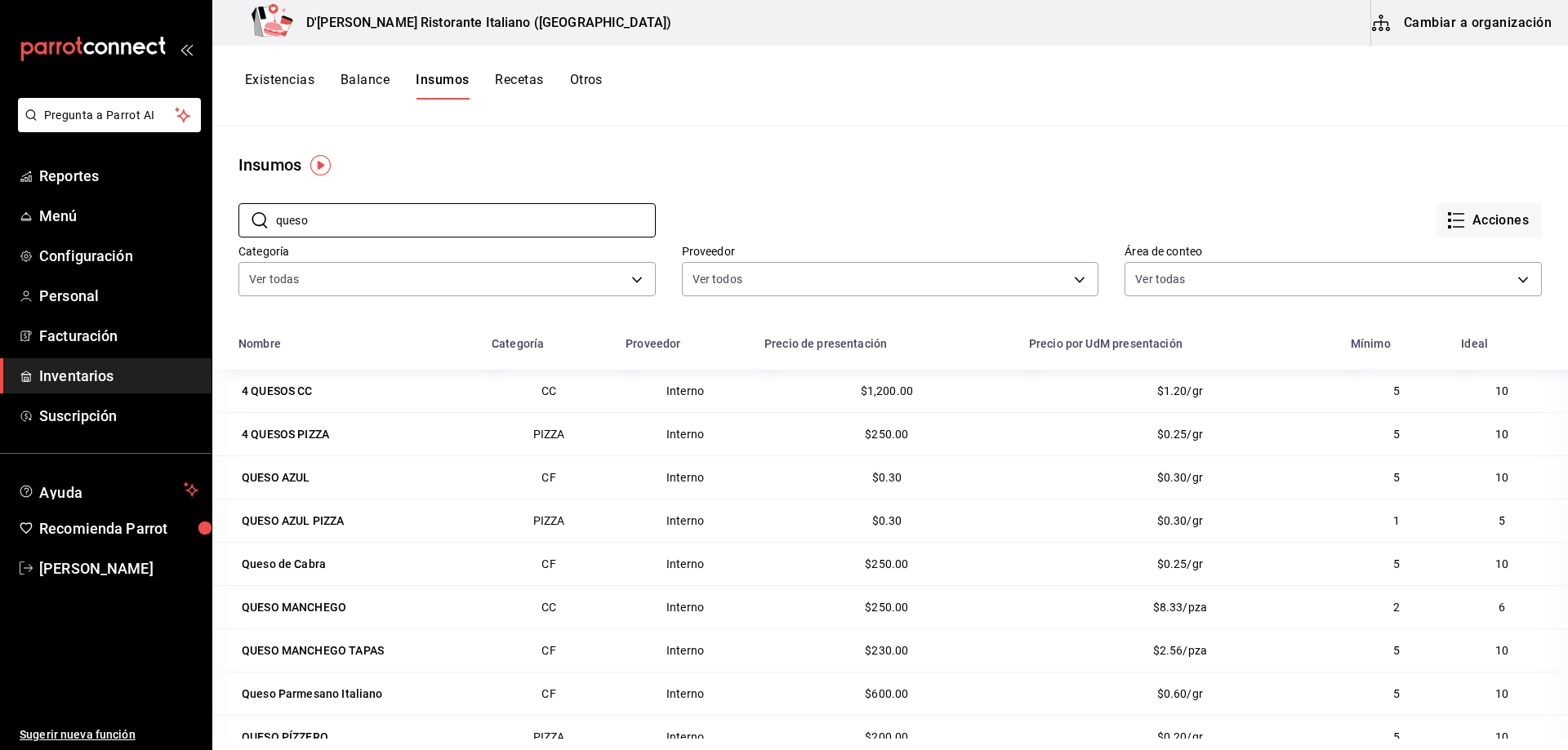
type input "queso"
click at [564, 146] on main "Insumos ​ queso ​ Acciones Categoría Ver todas a767d614-044e-4282-96a7-b6725af3…" at bounding box center [890, 432] width 1356 height 612
click at [105, 372] on span "Inventarios" at bounding box center [119, 376] width 159 height 22
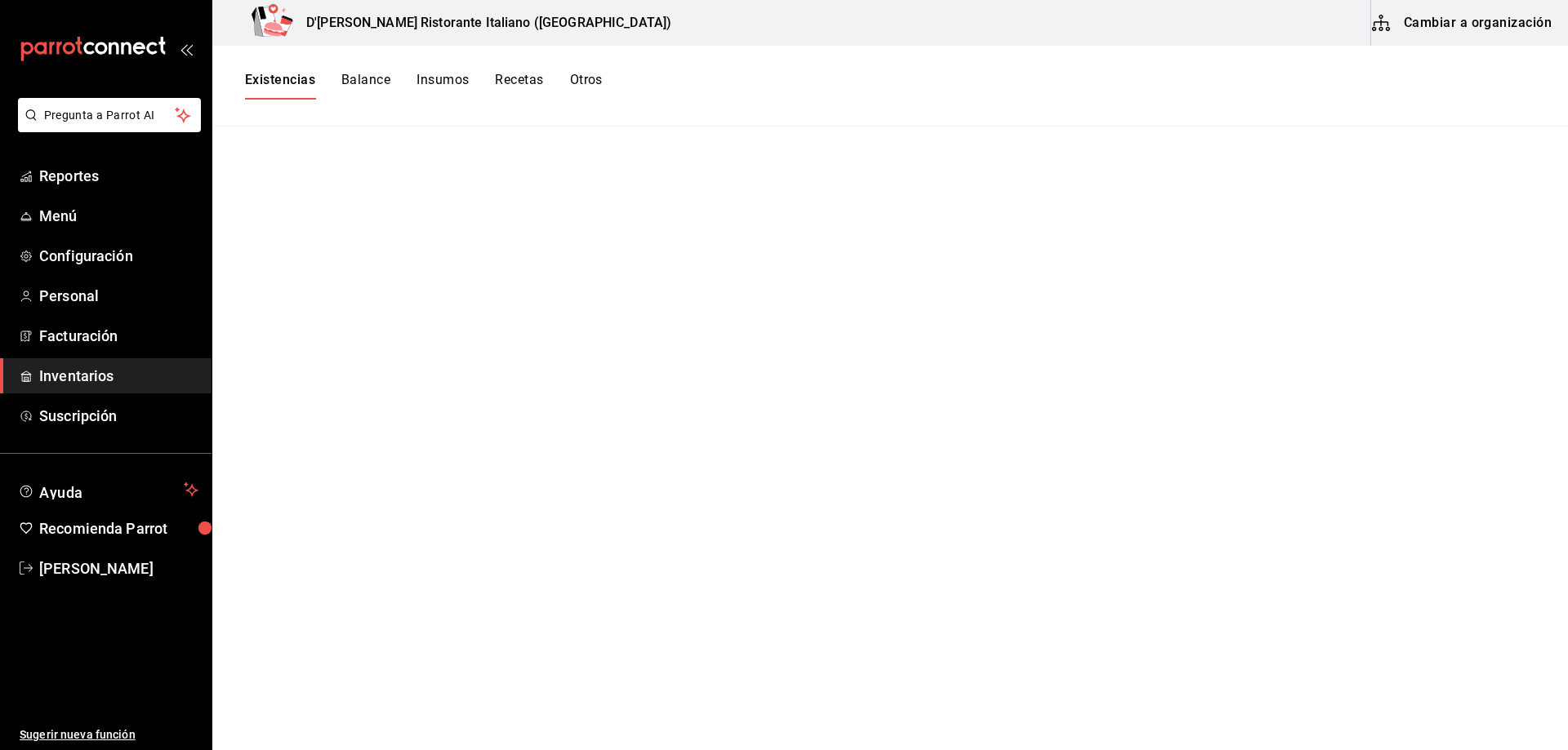
click at [364, 81] on button "Balance" at bounding box center [365, 85] width 49 height 27
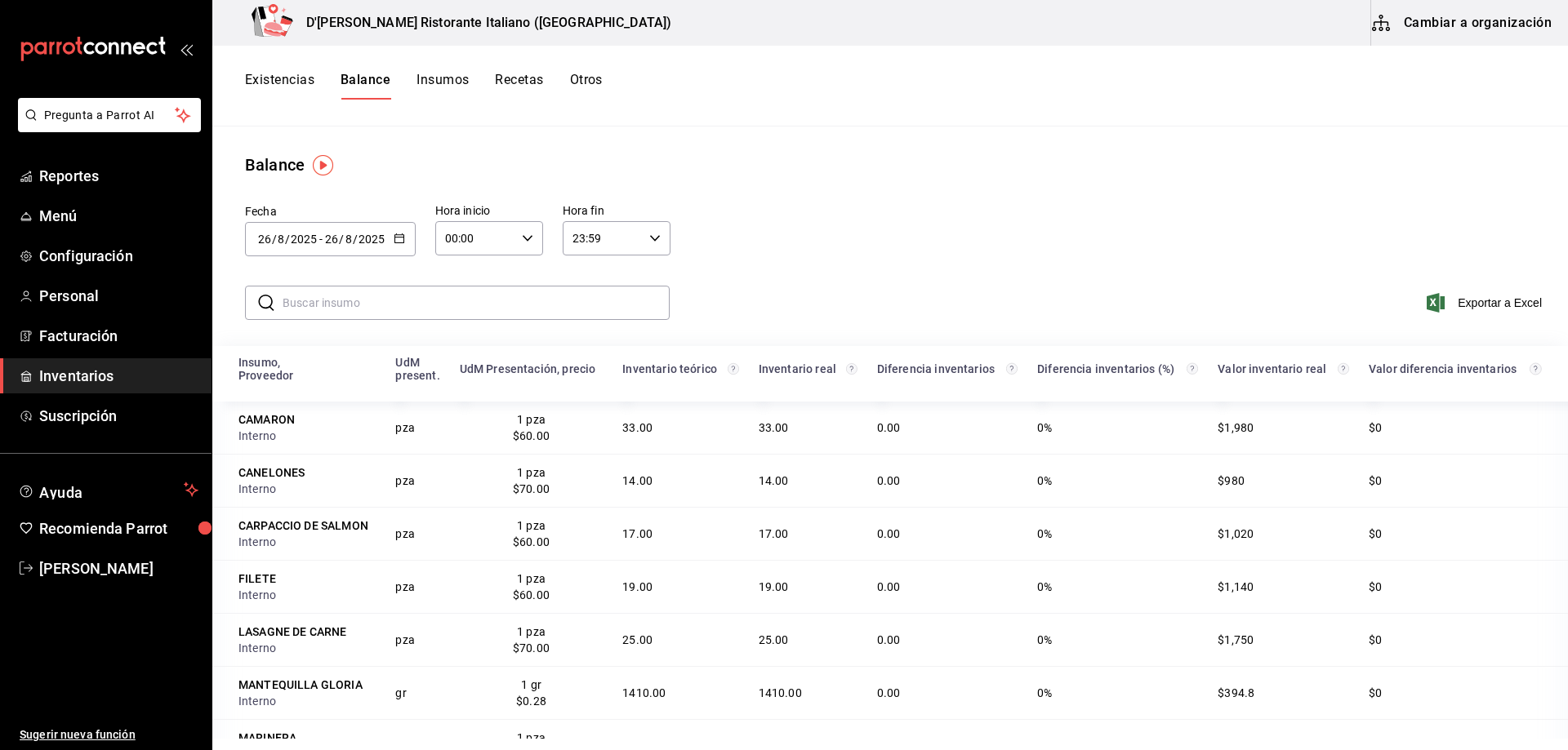
click at [295, 82] on button "Existencias" at bounding box center [280, 85] width 70 height 27
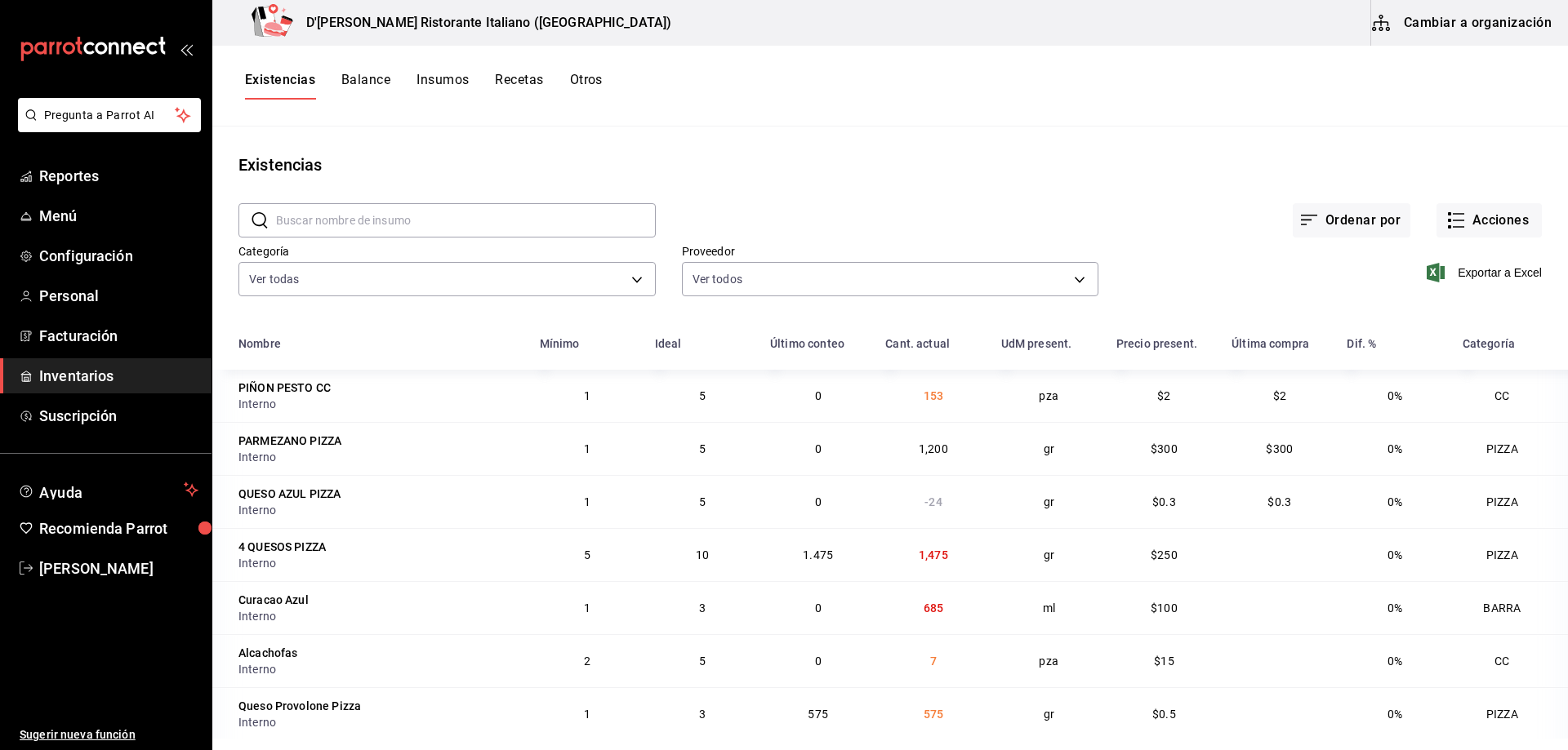
click at [559, 213] on input "text" at bounding box center [465, 220] width 379 height 32
click at [903, 185] on div "Ordenar por Acciones" at bounding box center [1098, 207] width 886 height 61
click at [1446, 213] on icon "button" at bounding box center [1456, 221] width 20 height 20
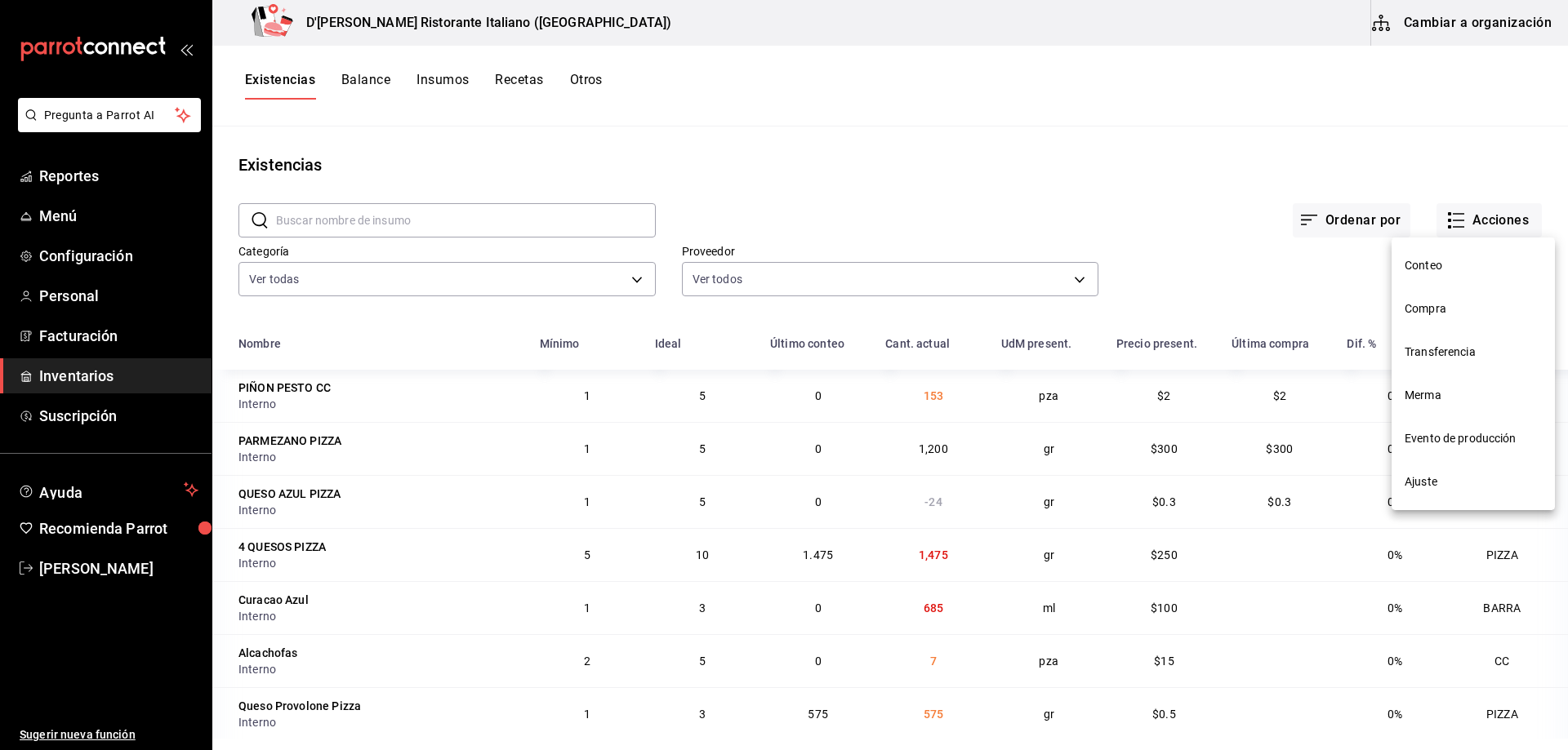
click at [1439, 312] on span "Compra" at bounding box center [1473, 309] width 137 height 17
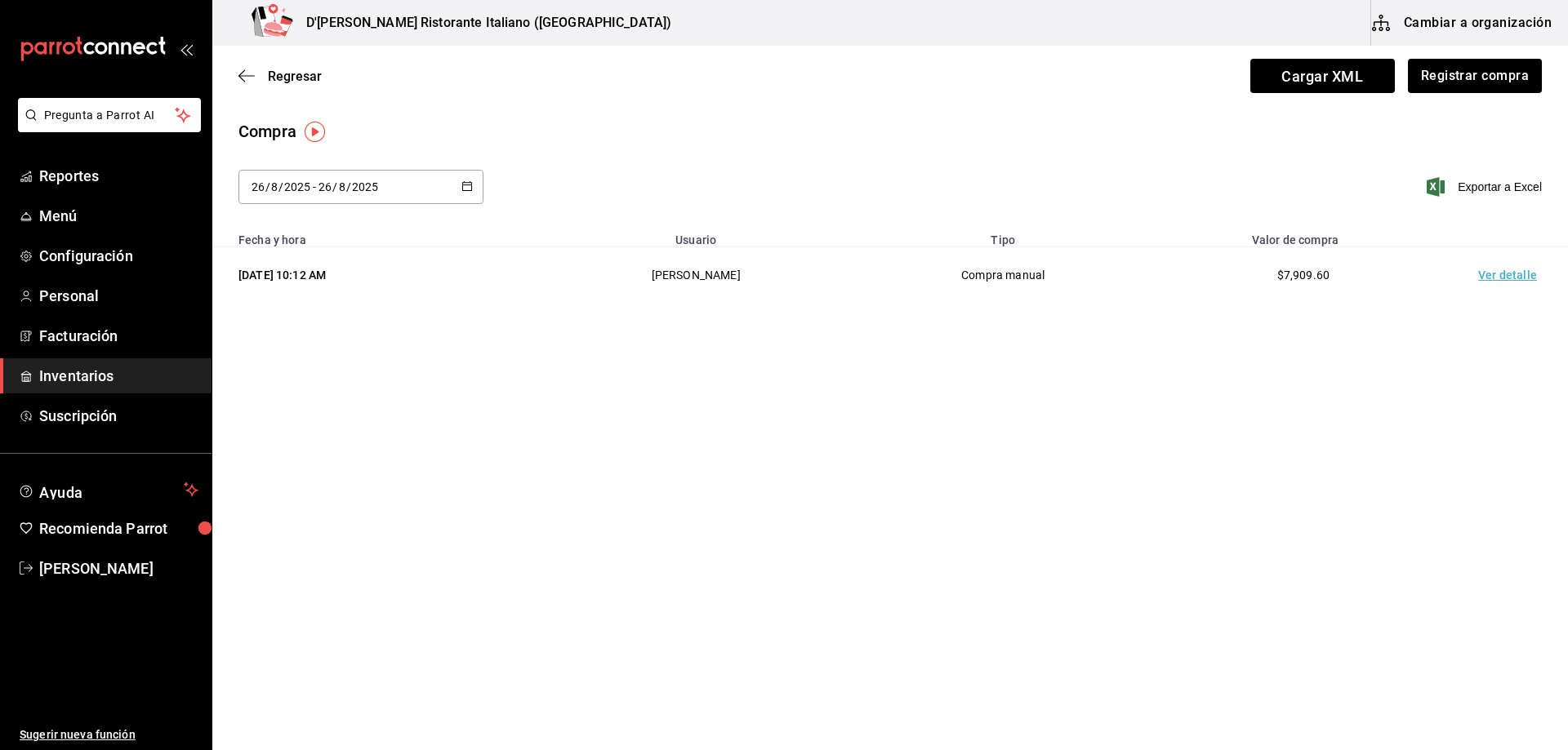
click at [305, 275] on div "[DATE] 10:12 AM" at bounding box center [379, 275] width 281 height 17
click at [1226, 300] on td "$7,909.60" at bounding box center [1303, 275] width 300 height 56
click at [1513, 275] on td "Ver detalle" at bounding box center [1511, 275] width 115 height 56
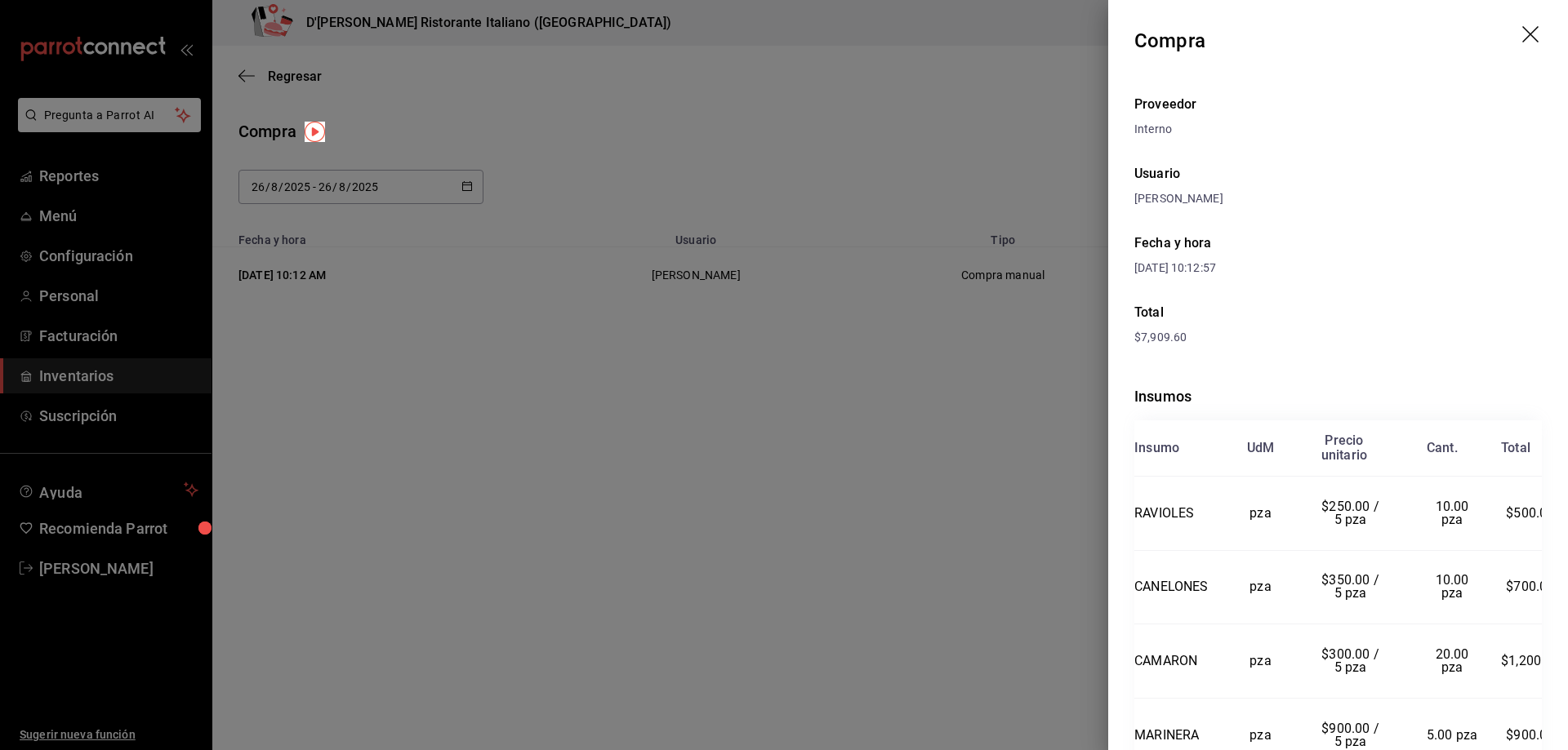
click at [1522, 32] on icon "drag" at bounding box center [1531, 34] width 17 height 17
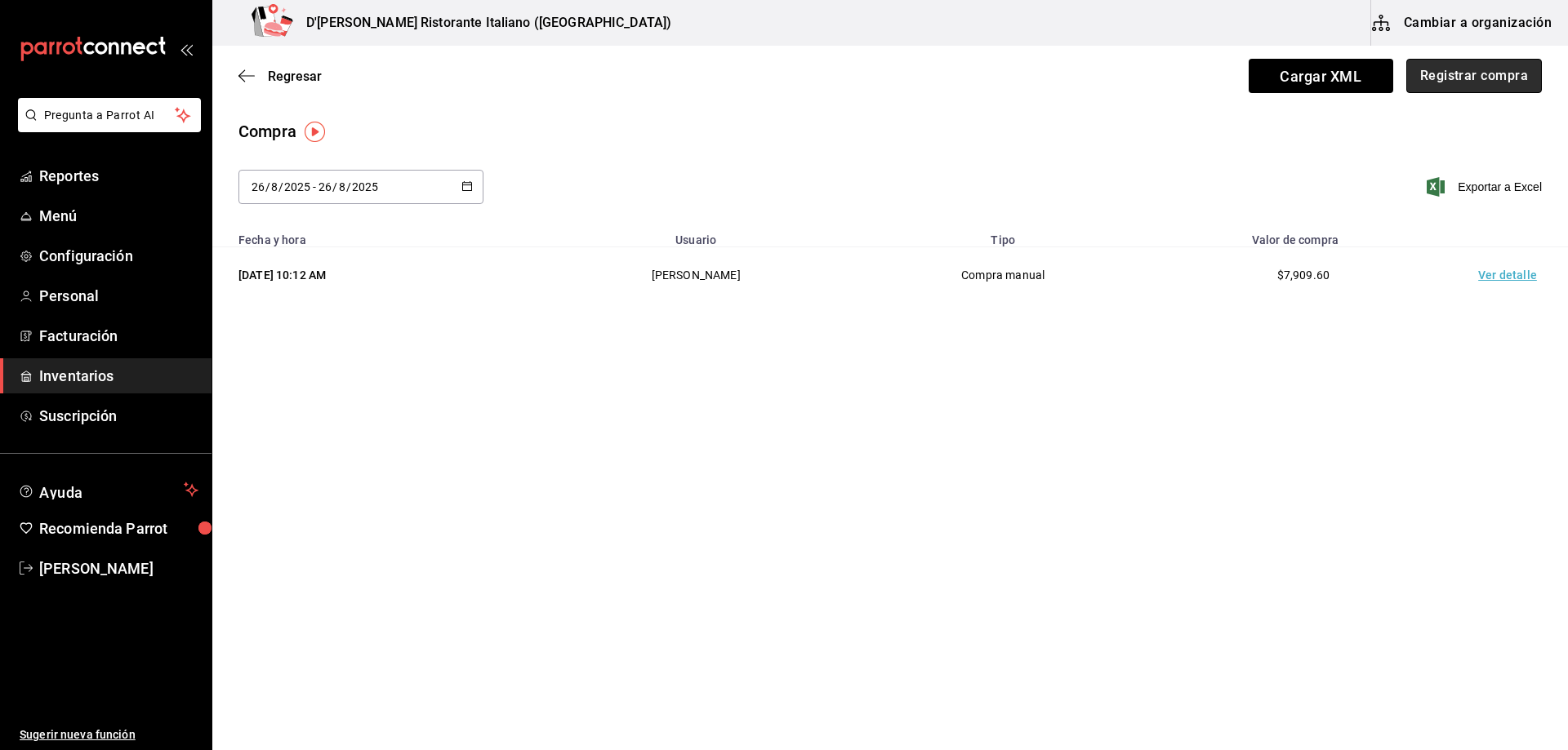
click at [1458, 80] on button "Registrar compra" at bounding box center [1473, 75] width 135 height 34
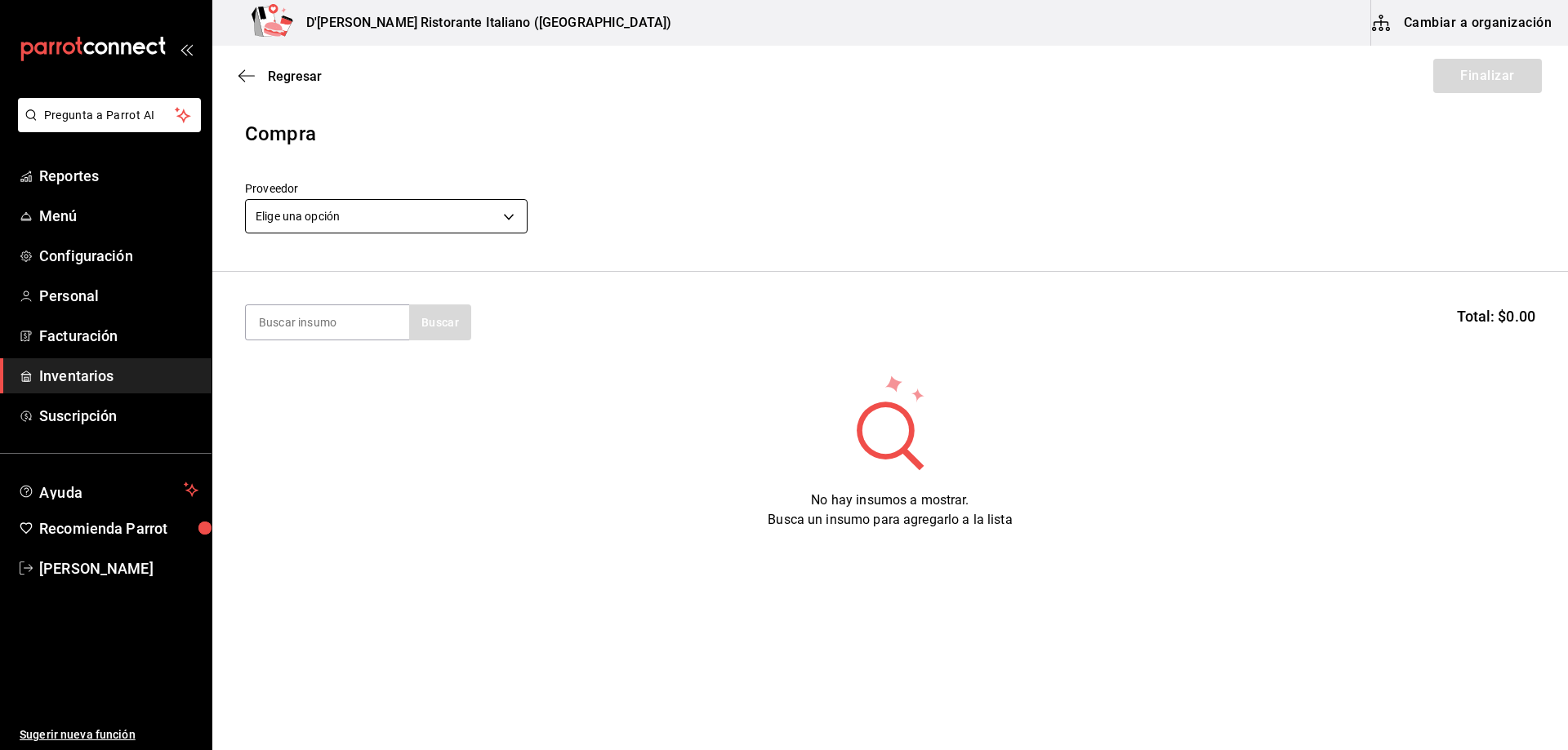
click at [399, 208] on body "Pregunta a Parrot AI Reportes Menú Configuración Personal Facturación Inventari…" at bounding box center [784, 329] width 1568 height 658
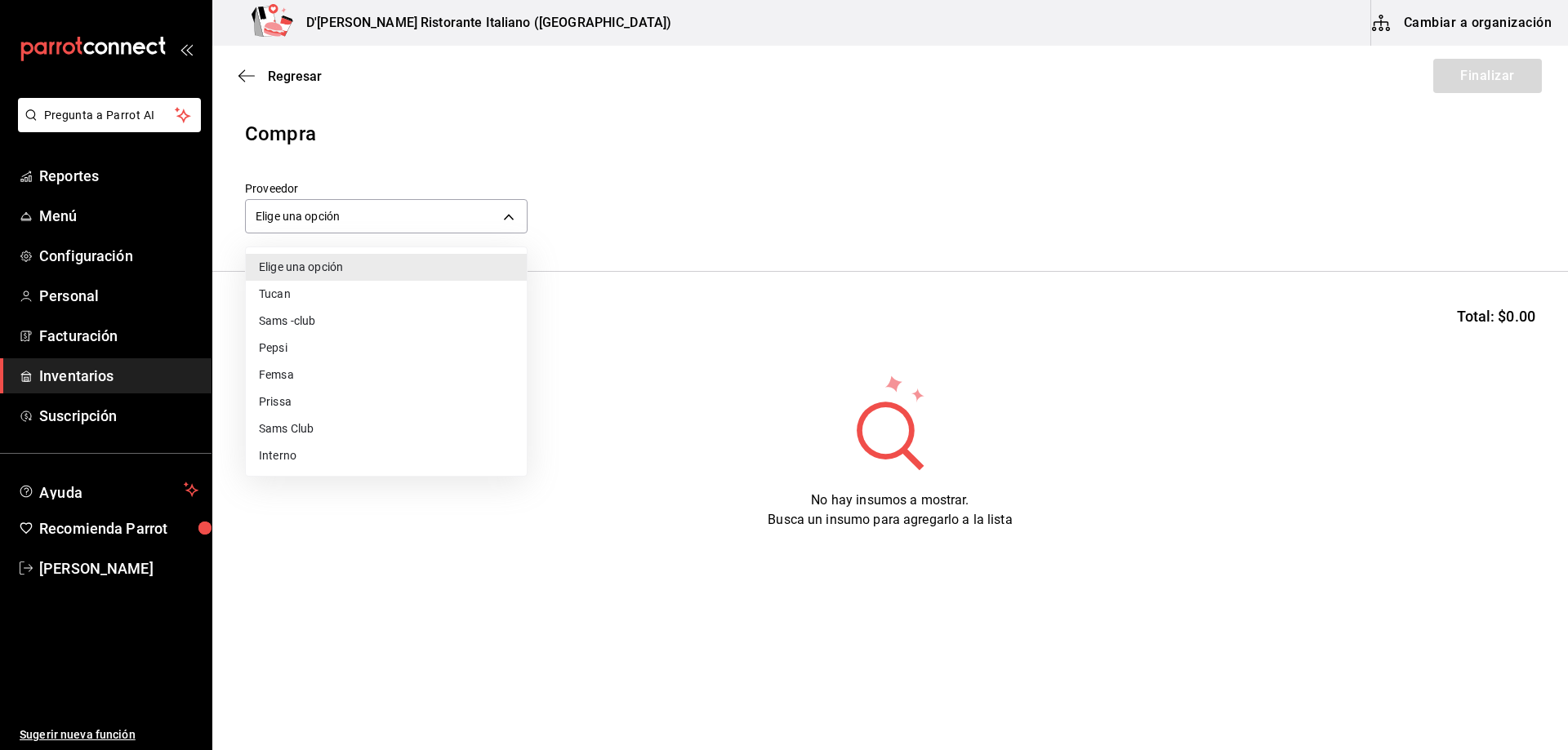
click at [298, 458] on li "Interno" at bounding box center [386, 455] width 281 height 27
type input "c6a919a6-4d7b-41a0-912d-64ff516ea06c"
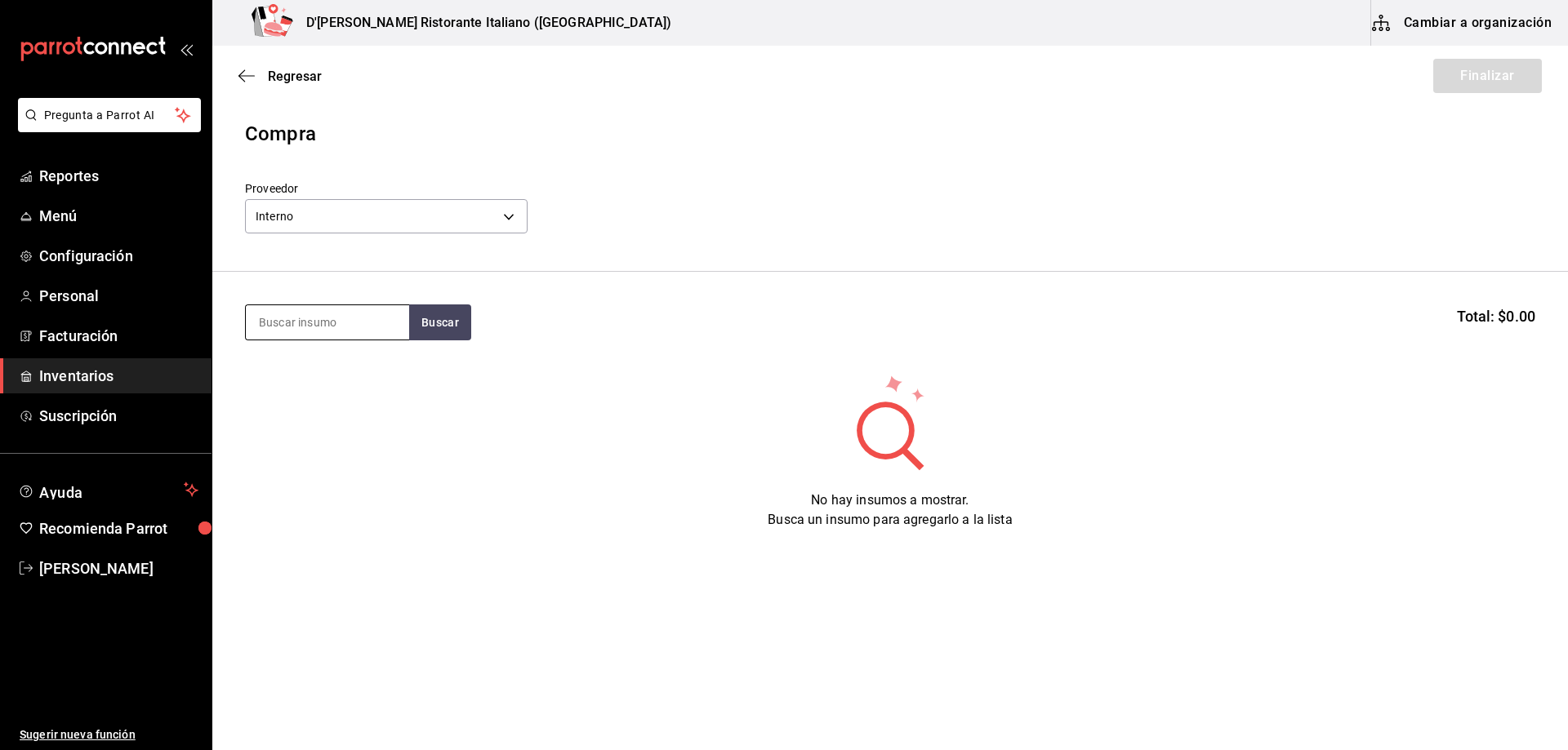
click at [340, 325] on input at bounding box center [327, 322] width 164 height 34
type input "ensala"
click at [428, 326] on button "Buscar" at bounding box center [440, 322] width 62 height 36
click at [361, 385] on div "ENSALADA DE LA CASA" at bounding box center [327, 379] width 137 height 39
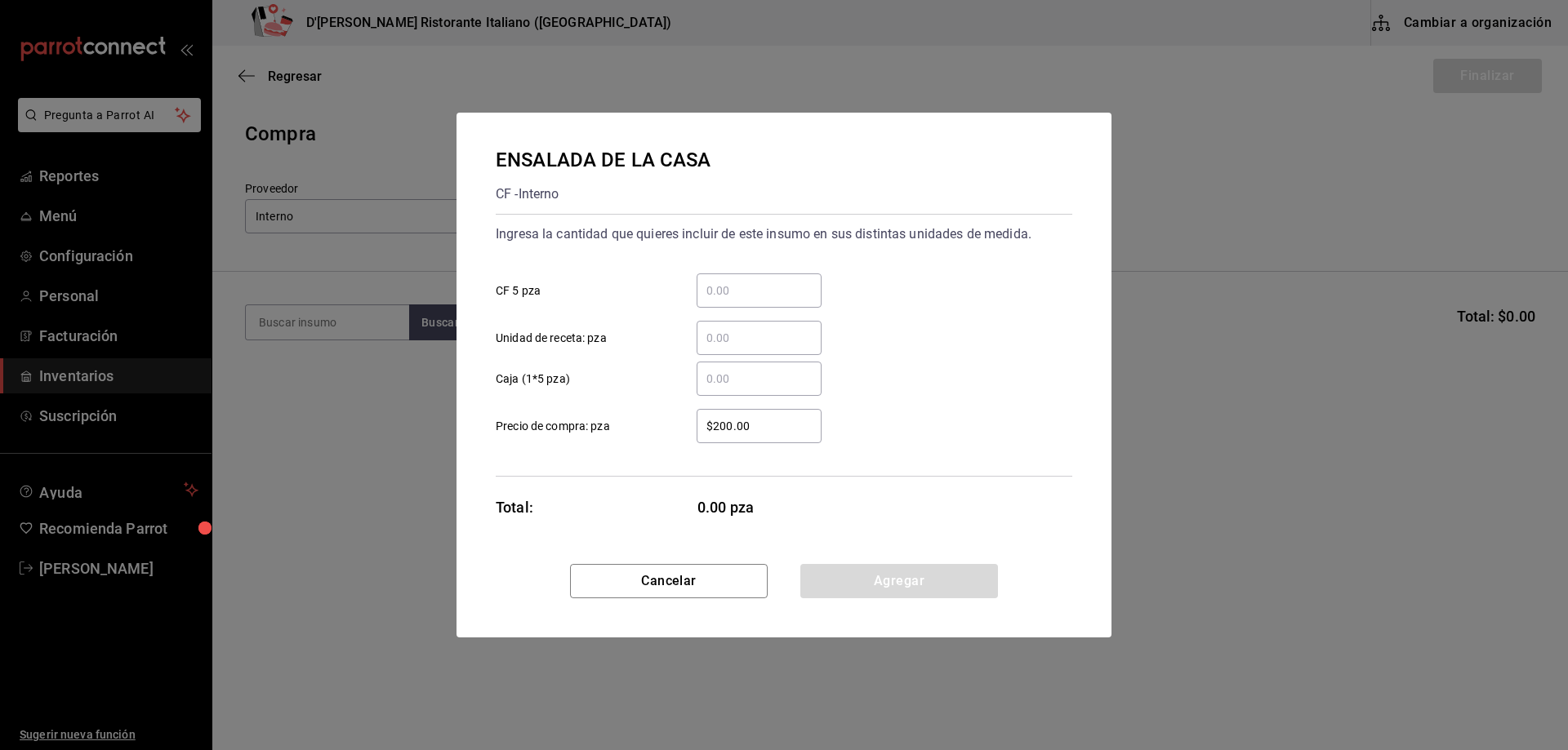
click at [741, 290] on input "​ CF 5 pza" at bounding box center [759, 290] width 125 height 20
type input "1.2"
click at [896, 584] on button "Agregar" at bounding box center [899, 581] width 198 height 34
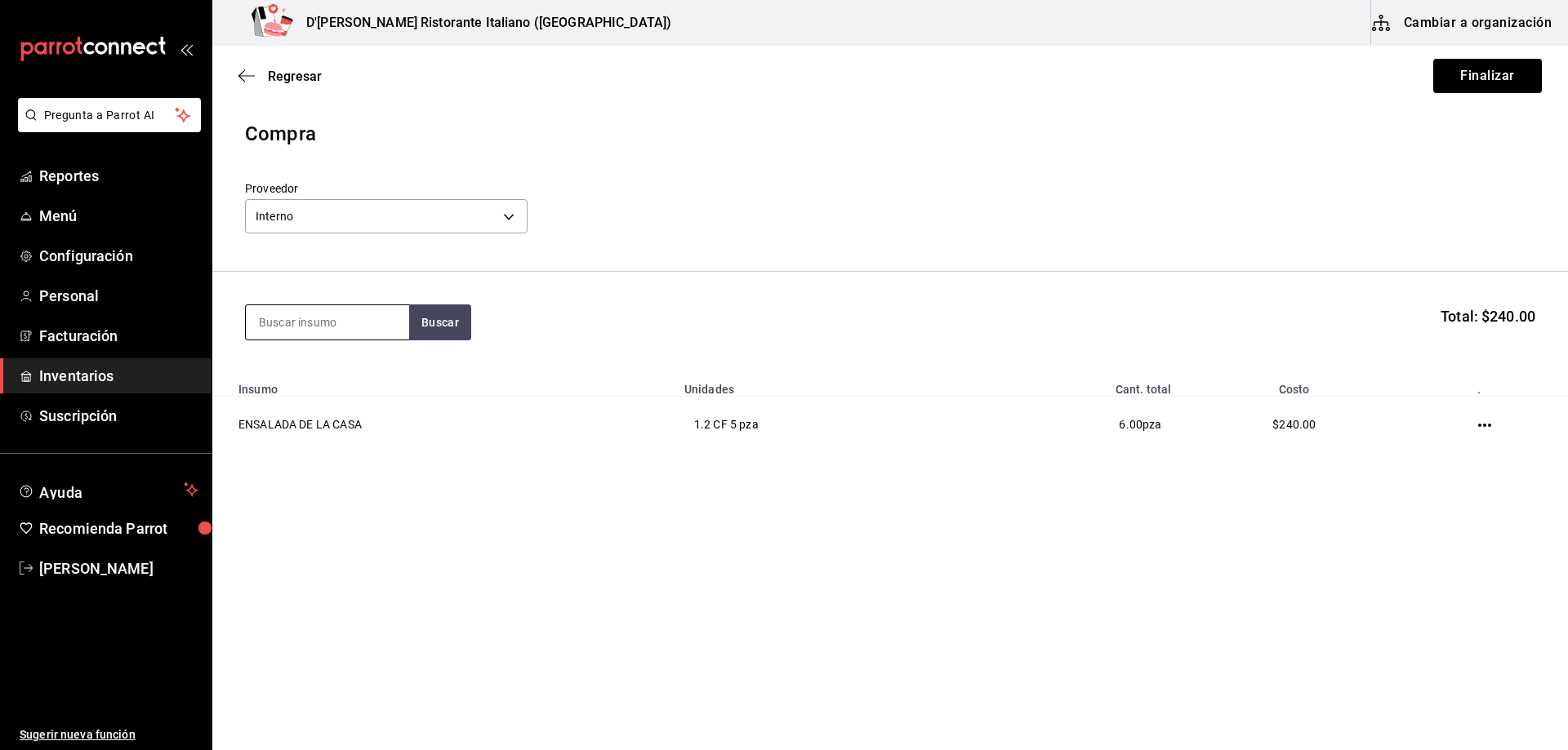
click at [325, 324] on input at bounding box center [327, 322] width 164 height 34
type input "azul"
click at [442, 324] on button "Buscar" at bounding box center [440, 322] width 62 height 36
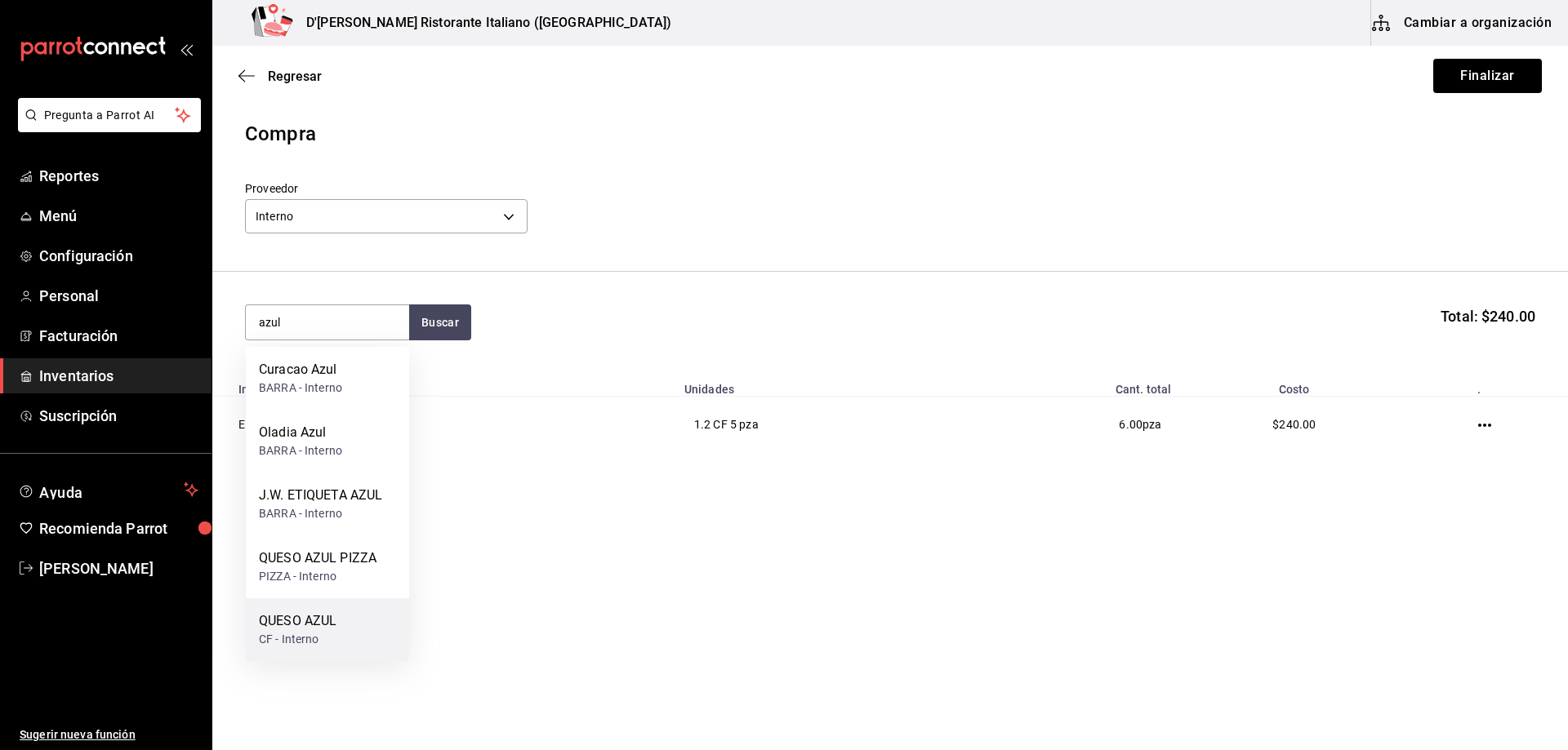
click at [337, 628] on div "QUESO AZUL CF - Interno" at bounding box center [327, 630] width 164 height 63
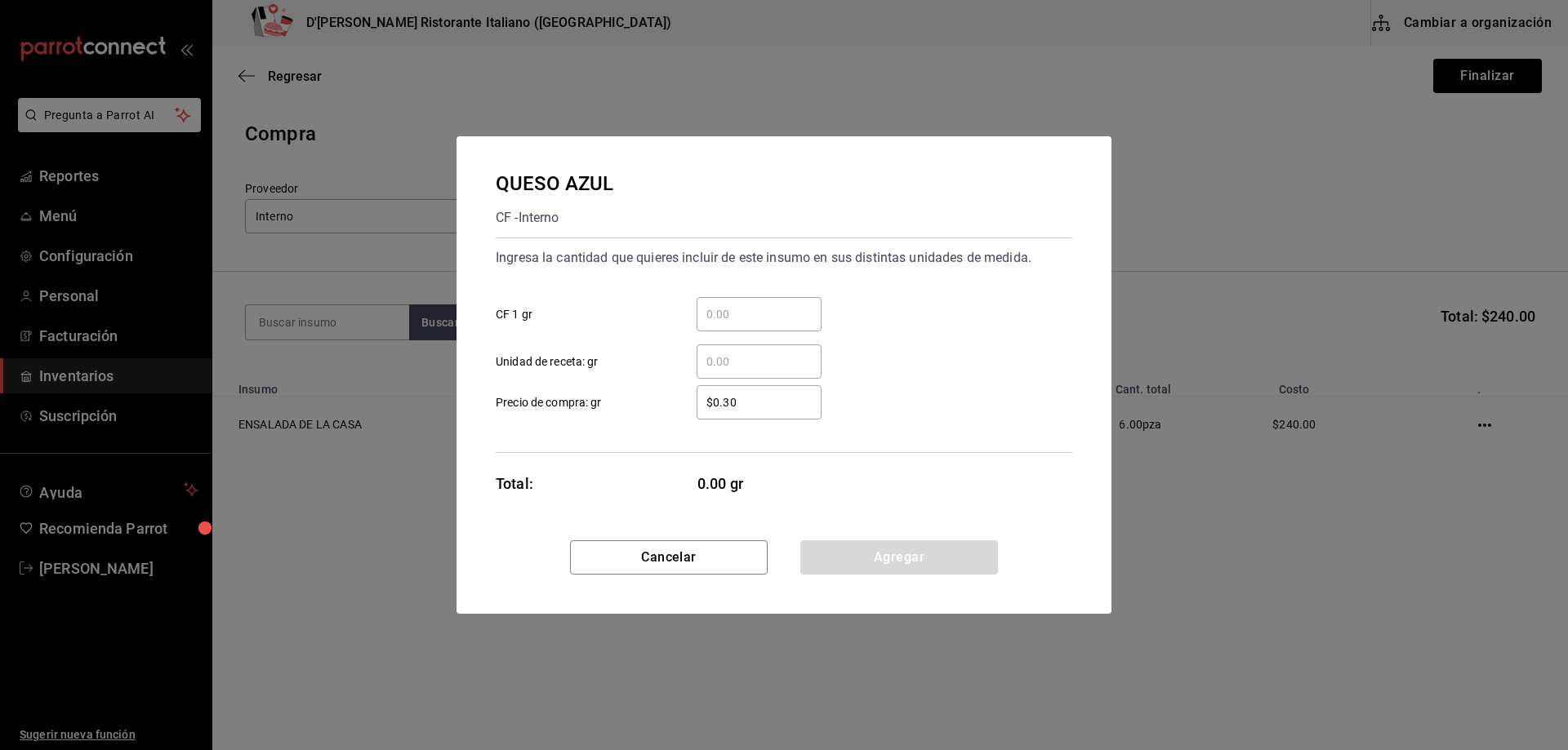
click at [715, 310] on input "​ CF 1 gr" at bounding box center [759, 314] width 125 height 20
type input "100"
click at [850, 550] on button "Agregar" at bounding box center [899, 557] width 198 height 34
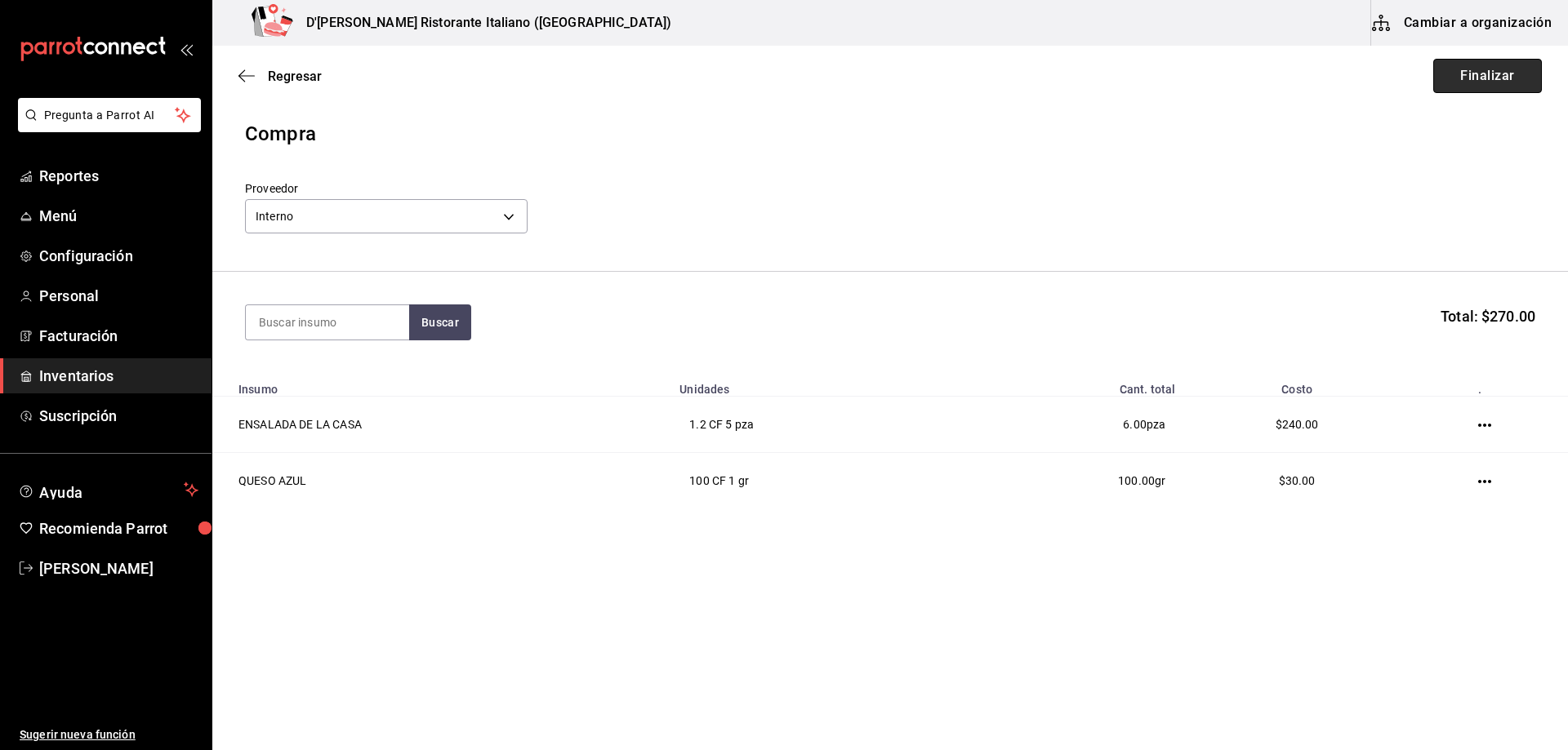
click at [1469, 75] on button "Finalizar" at bounding box center [1487, 75] width 109 height 34
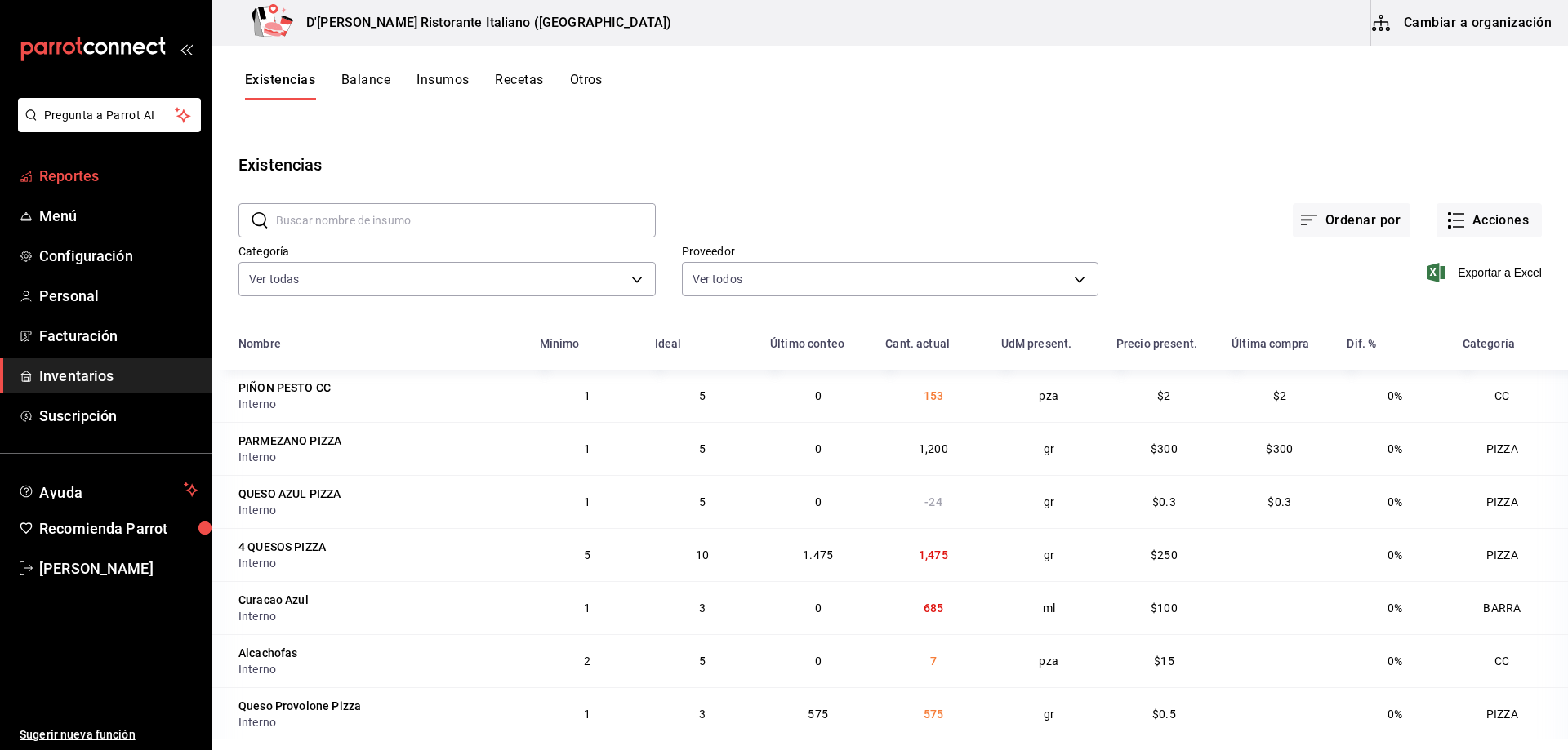
click at [97, 175] on span "Reportes" at bounding box center [119, 176] width 159 height 22
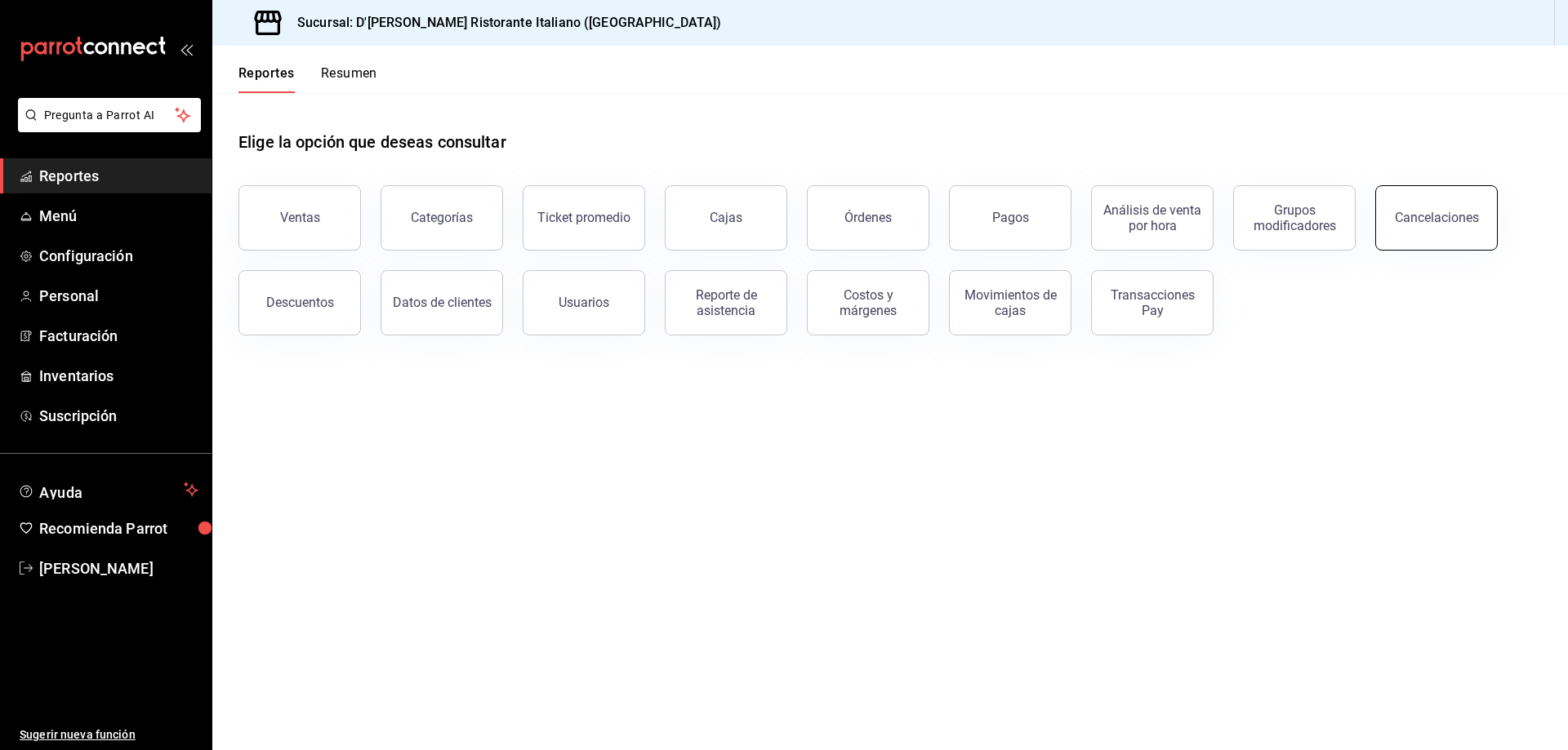
click at [1446, 222] on div "Cancelaciones" at bounding box center [1436, 217] width 84 height 16
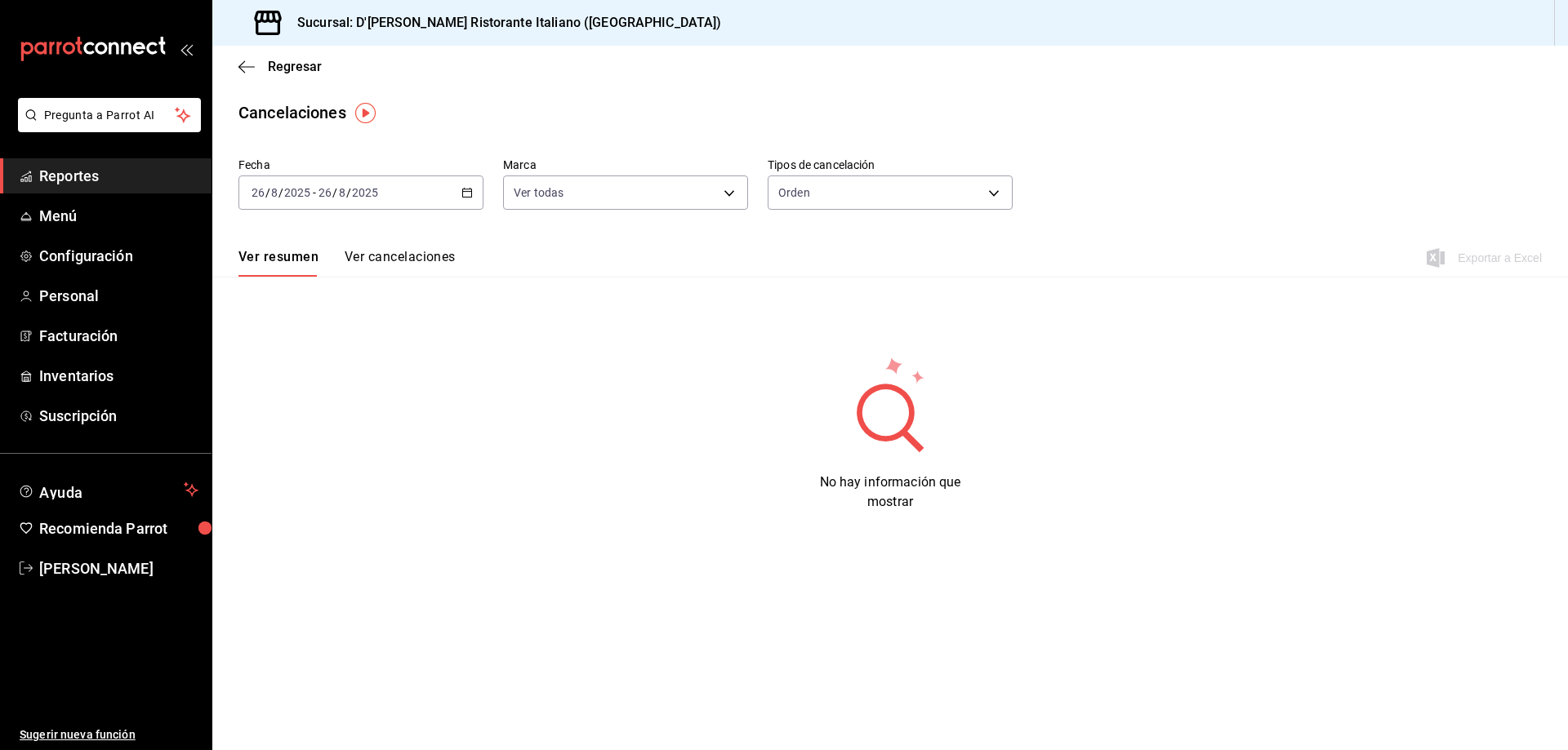
click at [463, 188] on icon "button" at bounding box center [467, 192] width 12 height 12
click at [327, 272] on span "Ayer" at bounding box center [315, 279] width 126 height 17
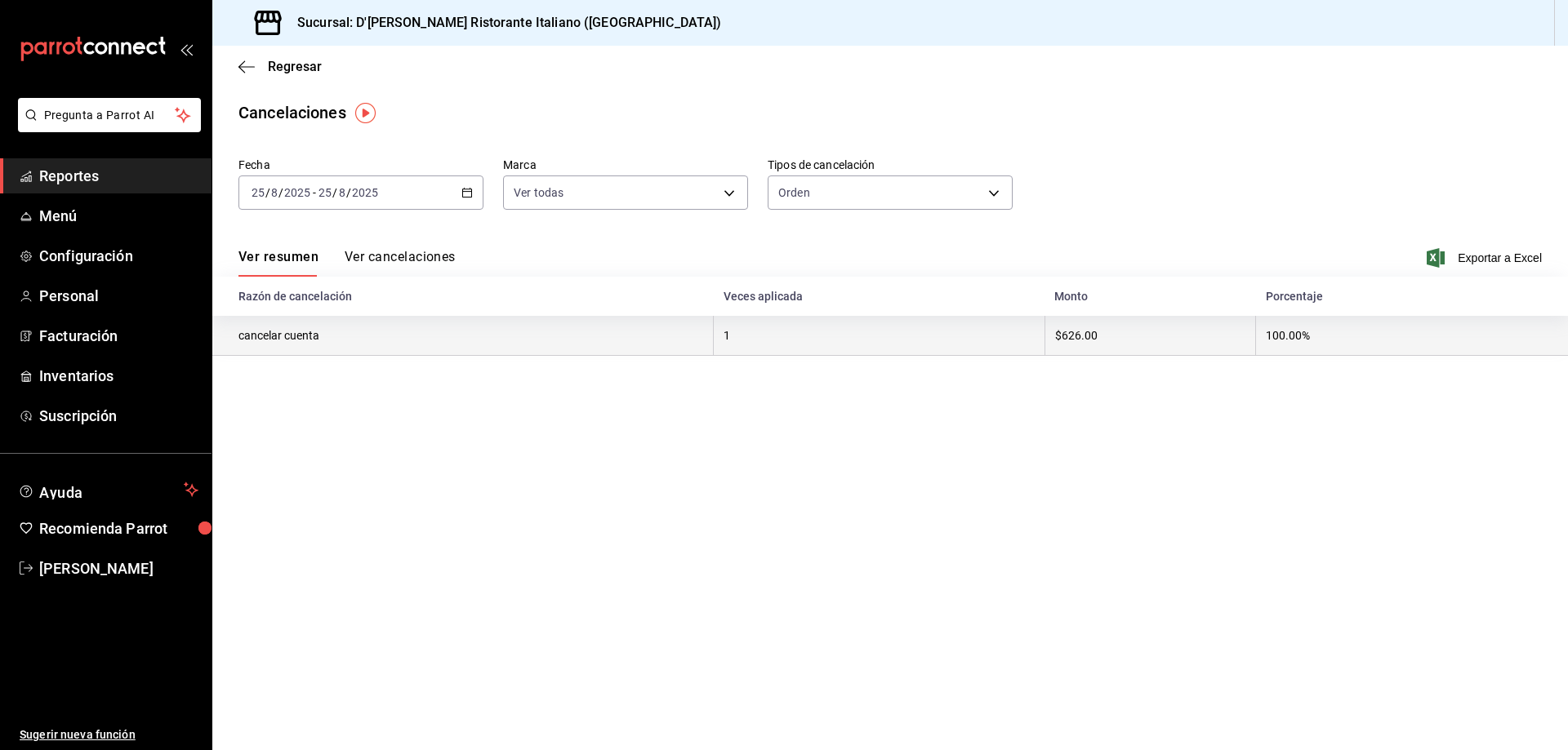
click at [294, 337] on th "cancelar cuenta" at bounding box center [463, 336] width 501 height 40
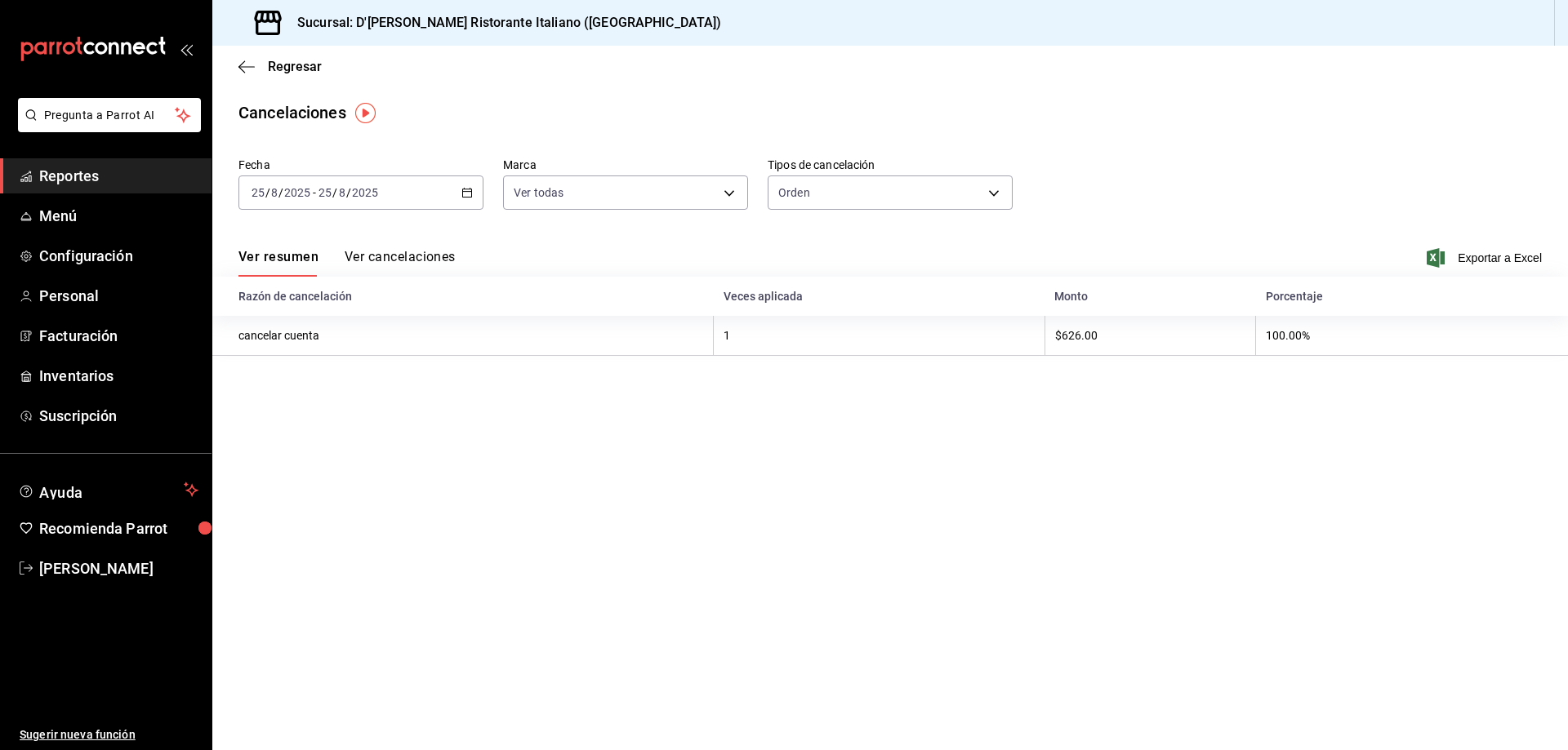
click at [384, 254] on button "Ver cancelaciones" at bounding box center [400, 262] width 111 height 27
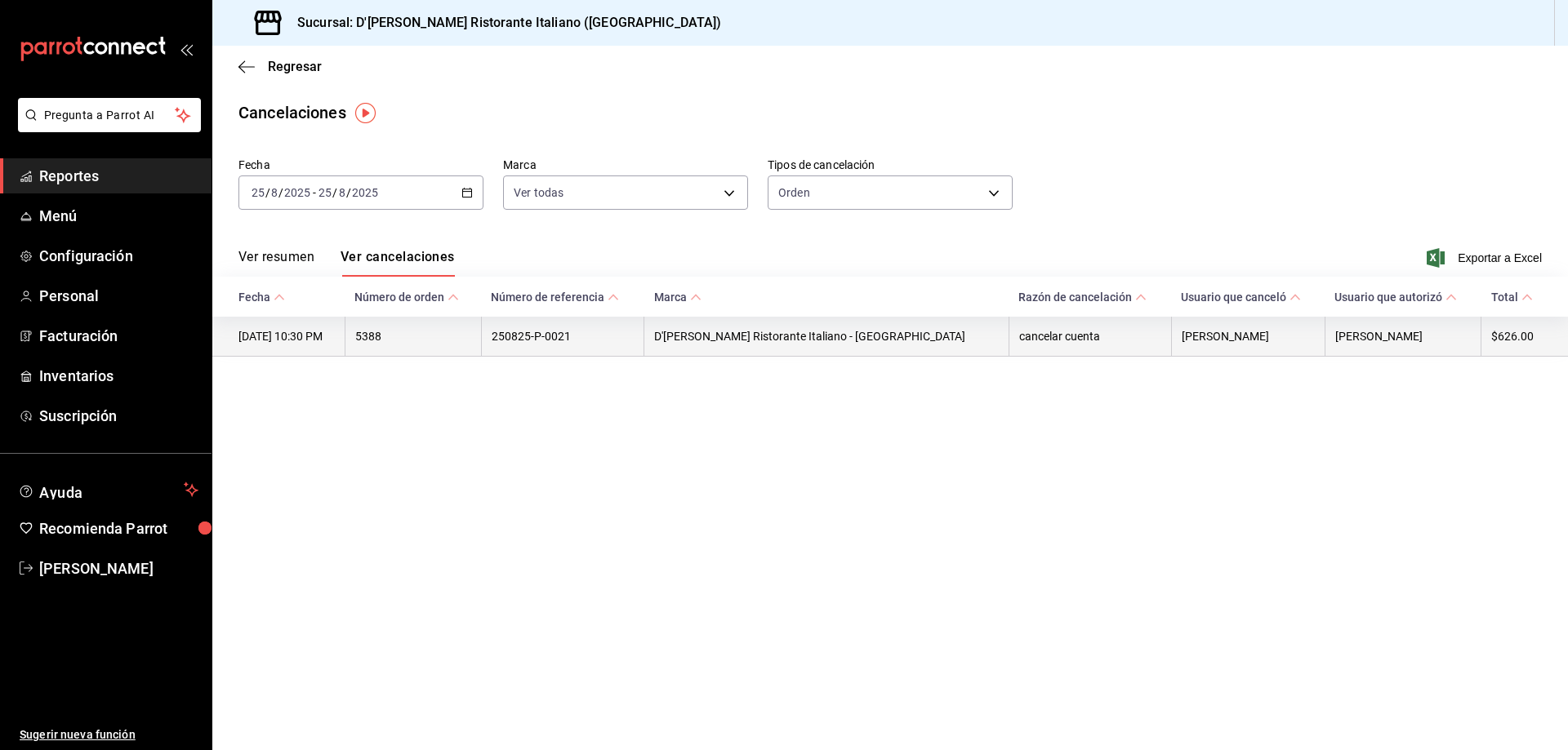
click at [765, 339] on th "D'[PERSON_NAME] Ristorante Italiano - [GEOGRAPHIC_DATA]" at bounding box center [827, 337] width 365 height 40
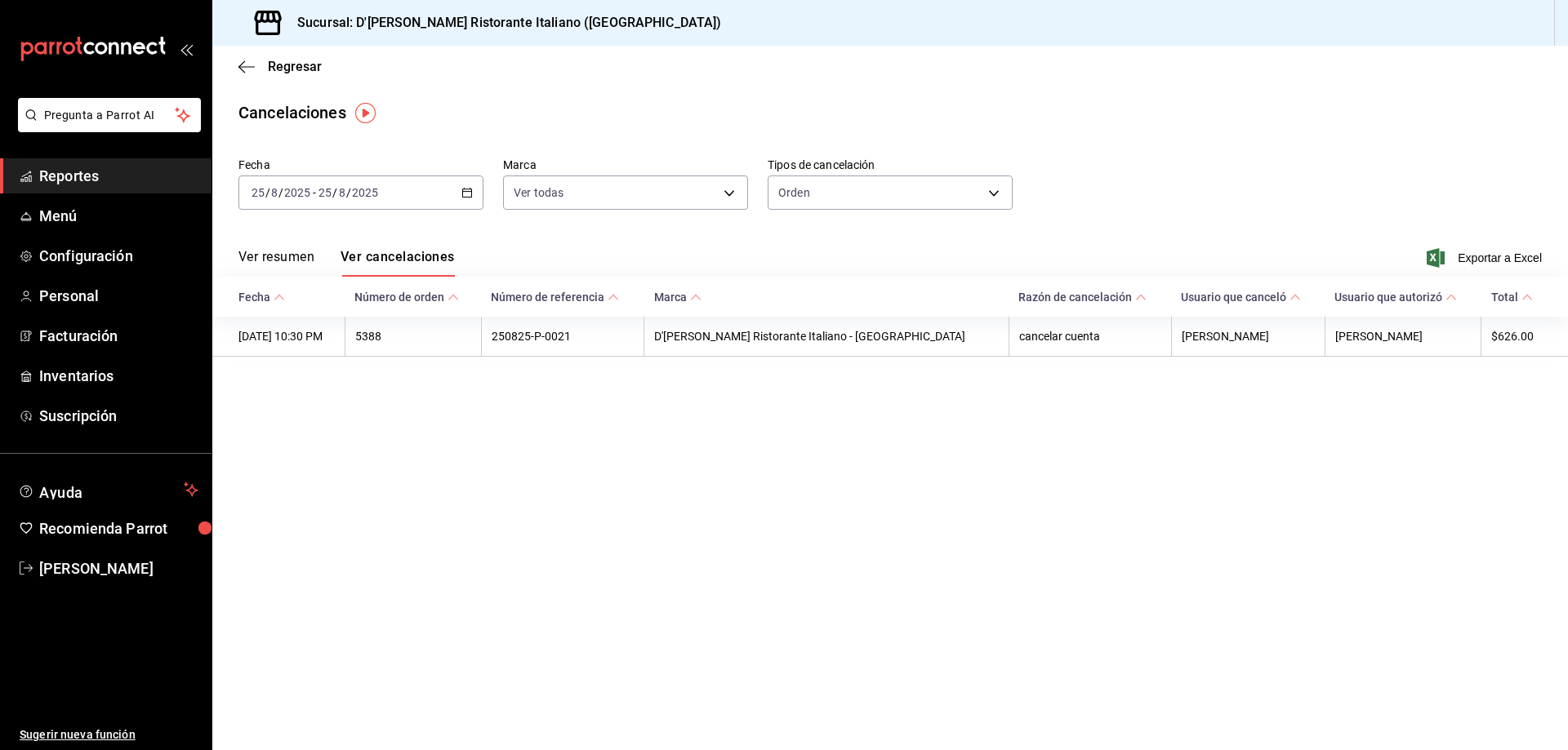
click at [667, 442] on main "Regresar Cancelaciones Fecha [DATE] [DATE] - [DATE] [DATE] Marca Ver todas [obj…" at bounding box center [890, 397] width 1356 height 704
click at [281, 69] on span "Regresar" at bounding box center [295, 66] width 54 height 16
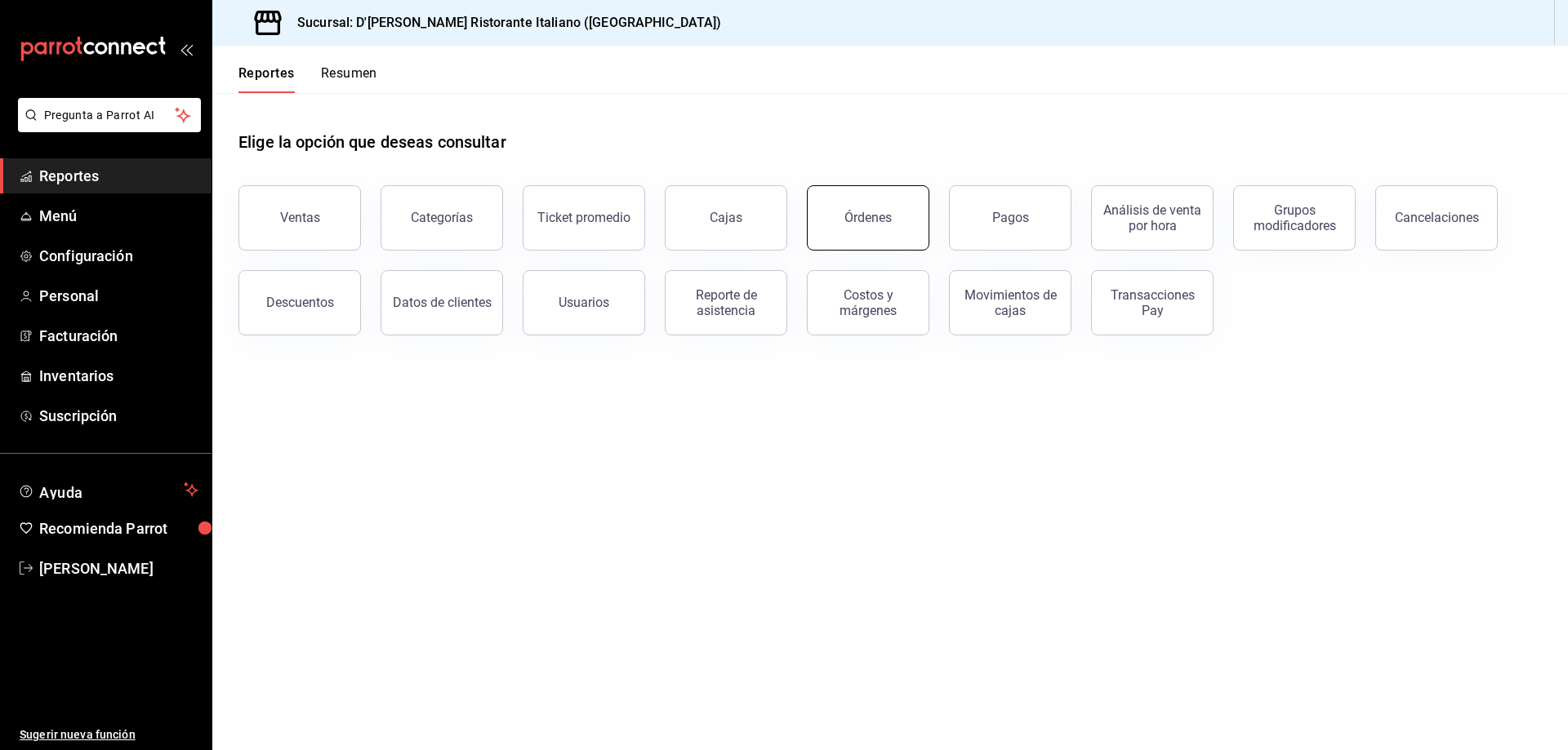
click at [897, 216] on button "Órdenes" at bounding box center [868, 217] width 123 height 66
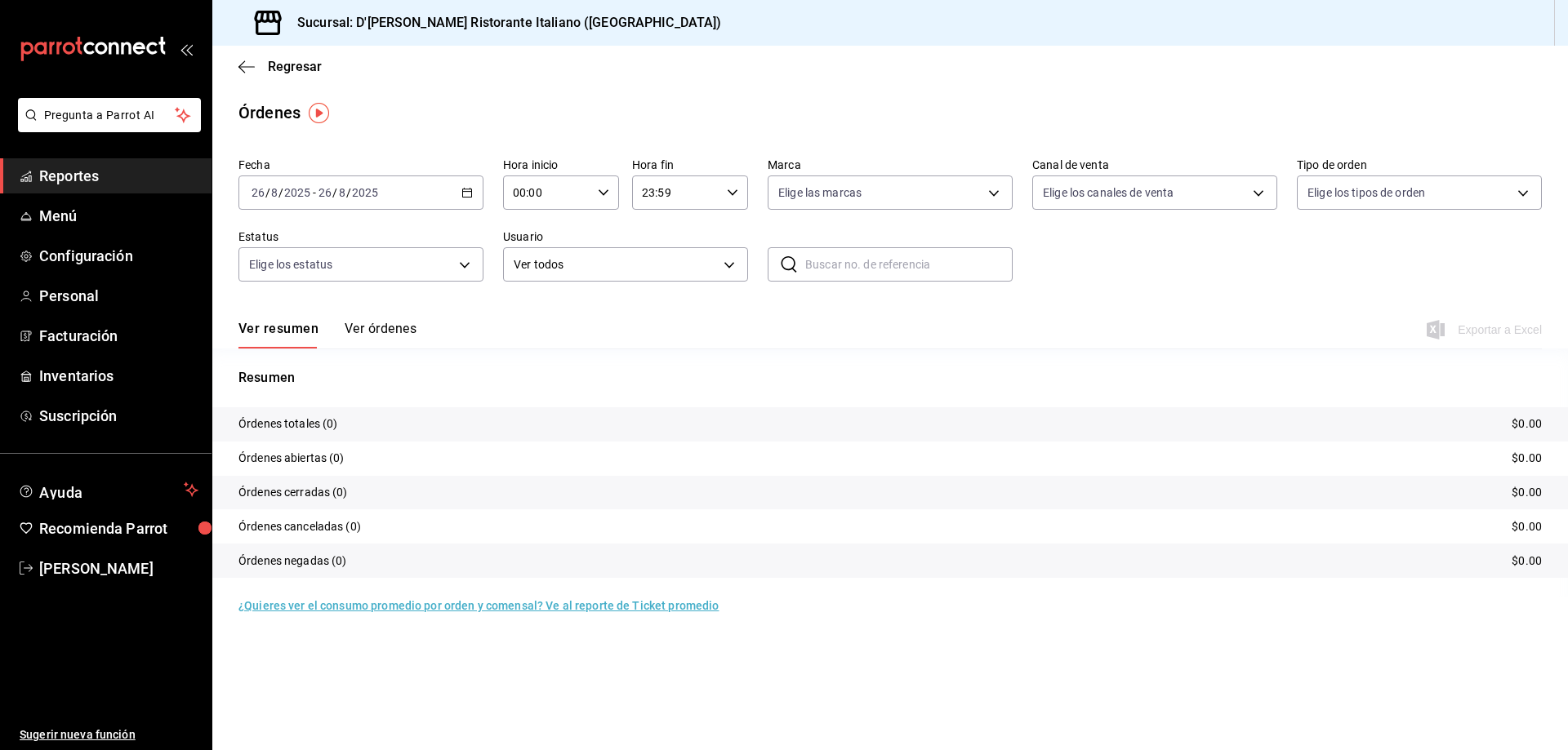
click at [455, 193] on div "[DATE] [DATE] - [DATE] [DATE]" at bounding box center [360, 192] width 245 height 34
click at [326, 275] on span "Ayer" at bounding box center [315, 279] width 126 height 17
click at [367, 331] on button "Ver órdenes" at bounding box center [380, 334] width 72 height 27
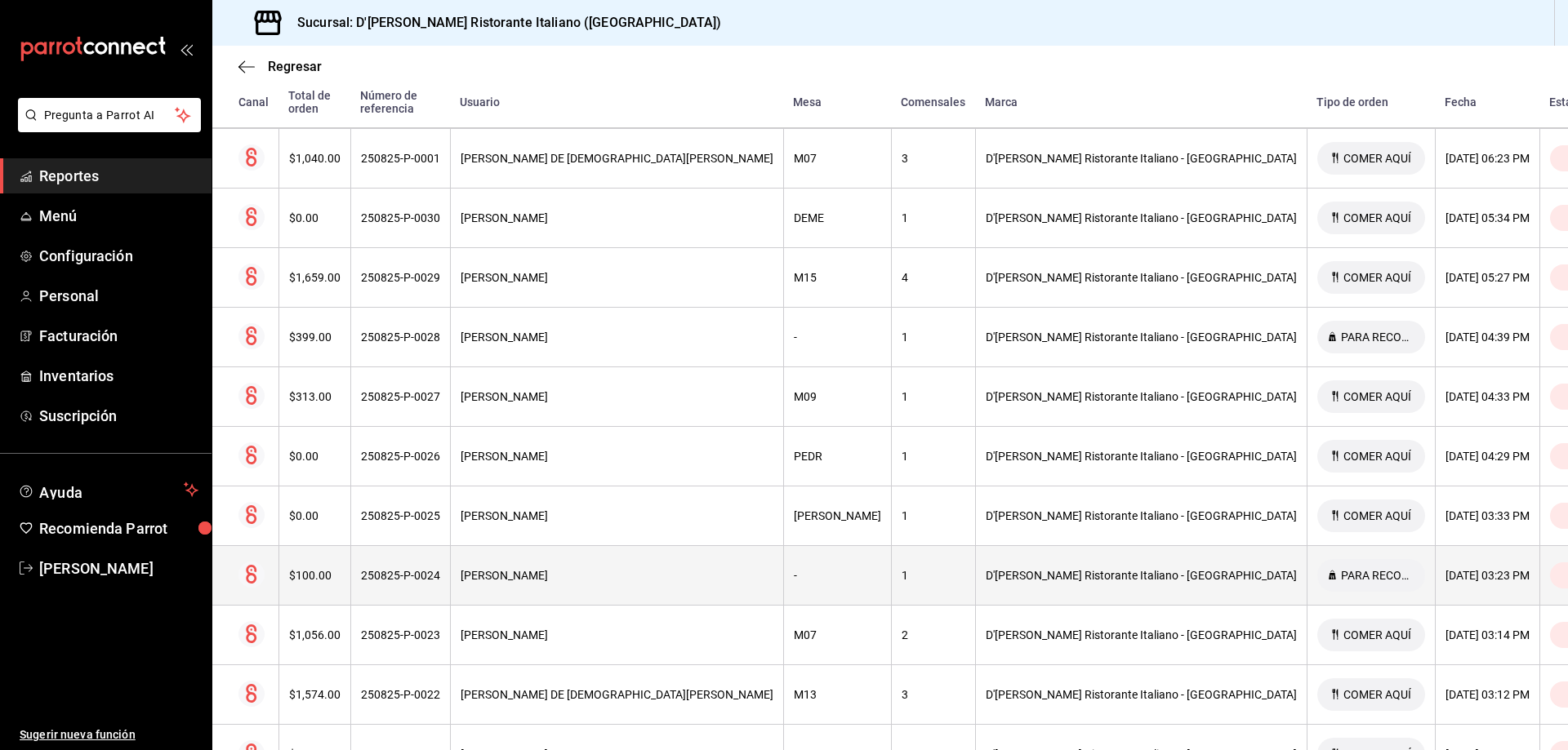
scroll to position [1061, 0]
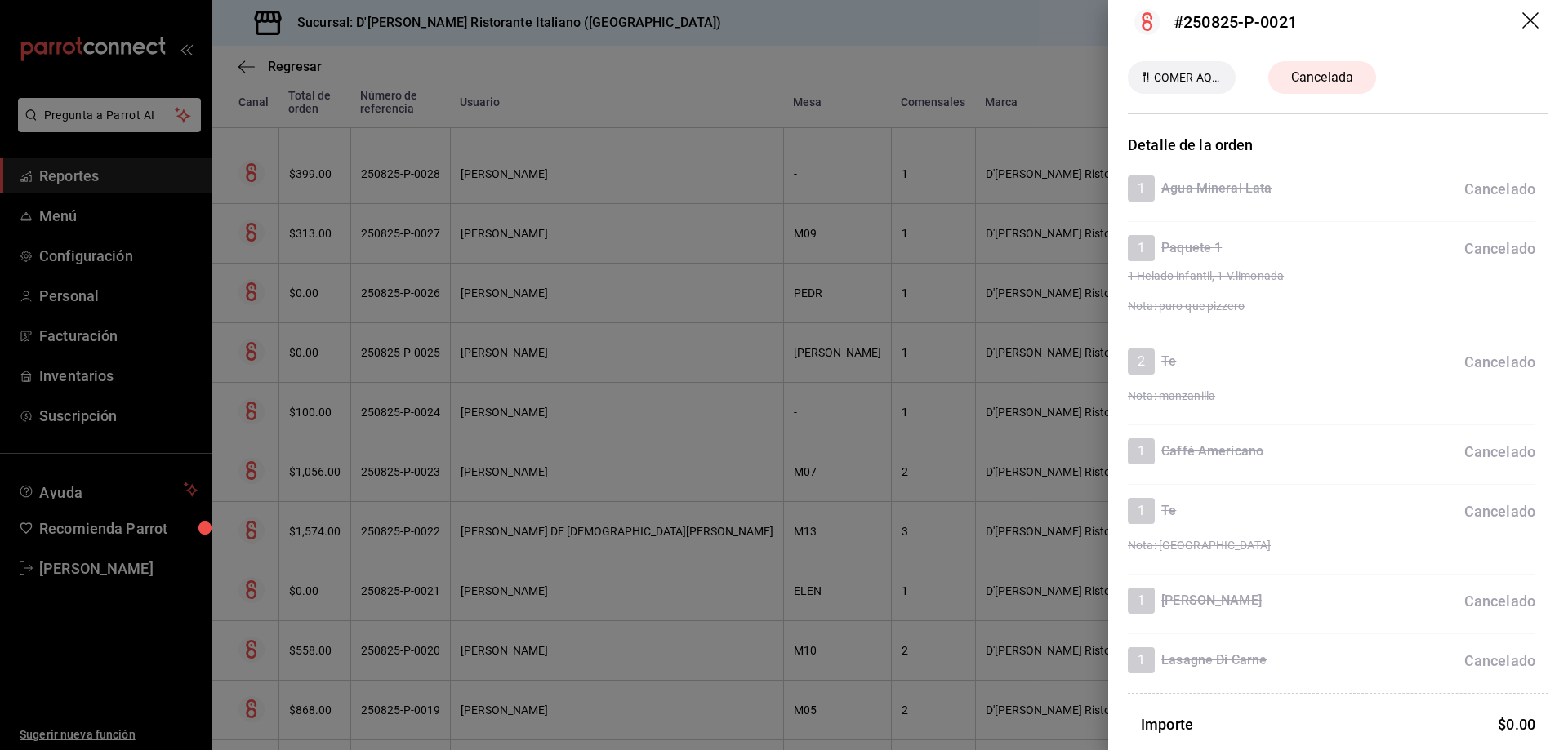
scroll to position [0, 0]
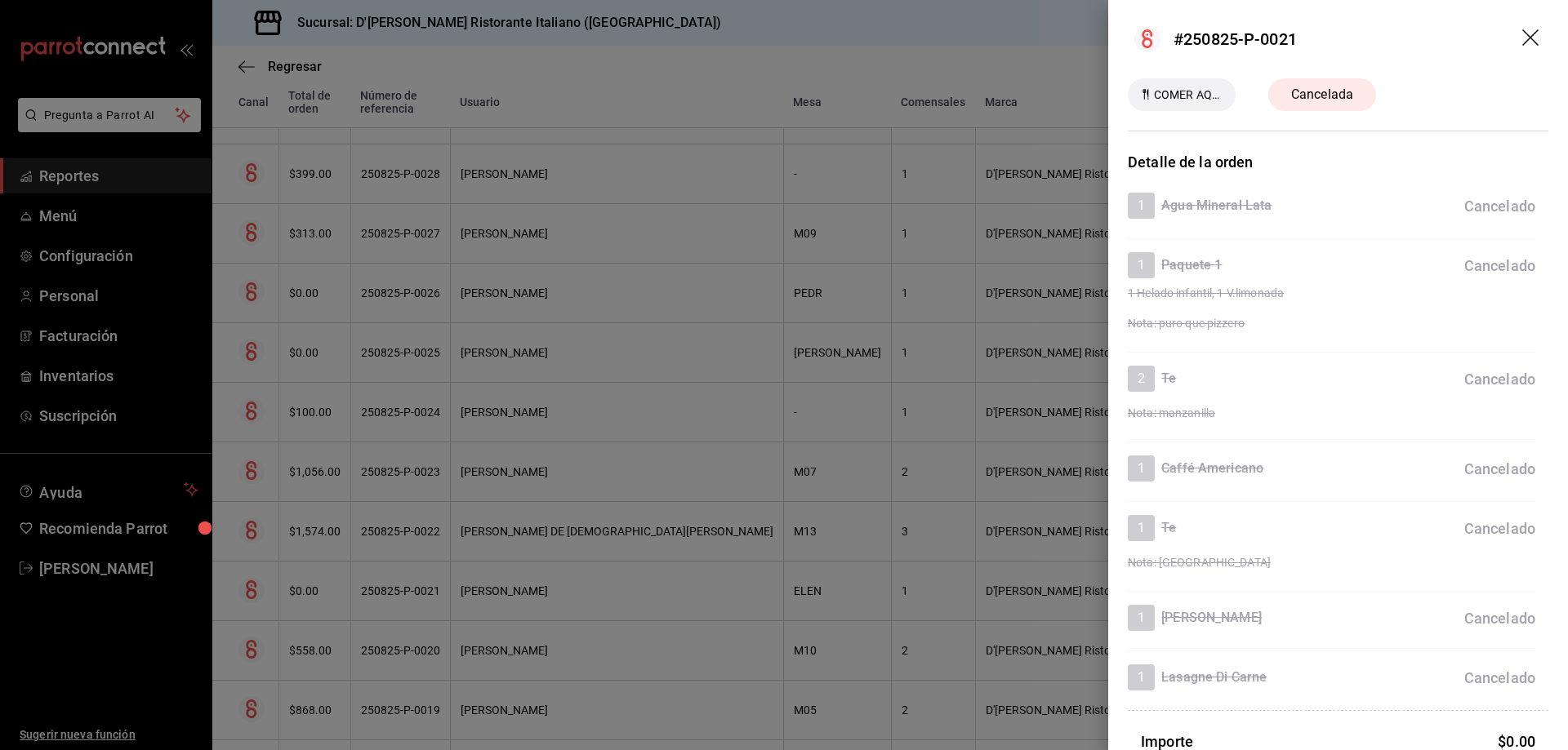
click at [1522, 37] on icon "drag" at bounding box center [1532, 39] width 20 height 20
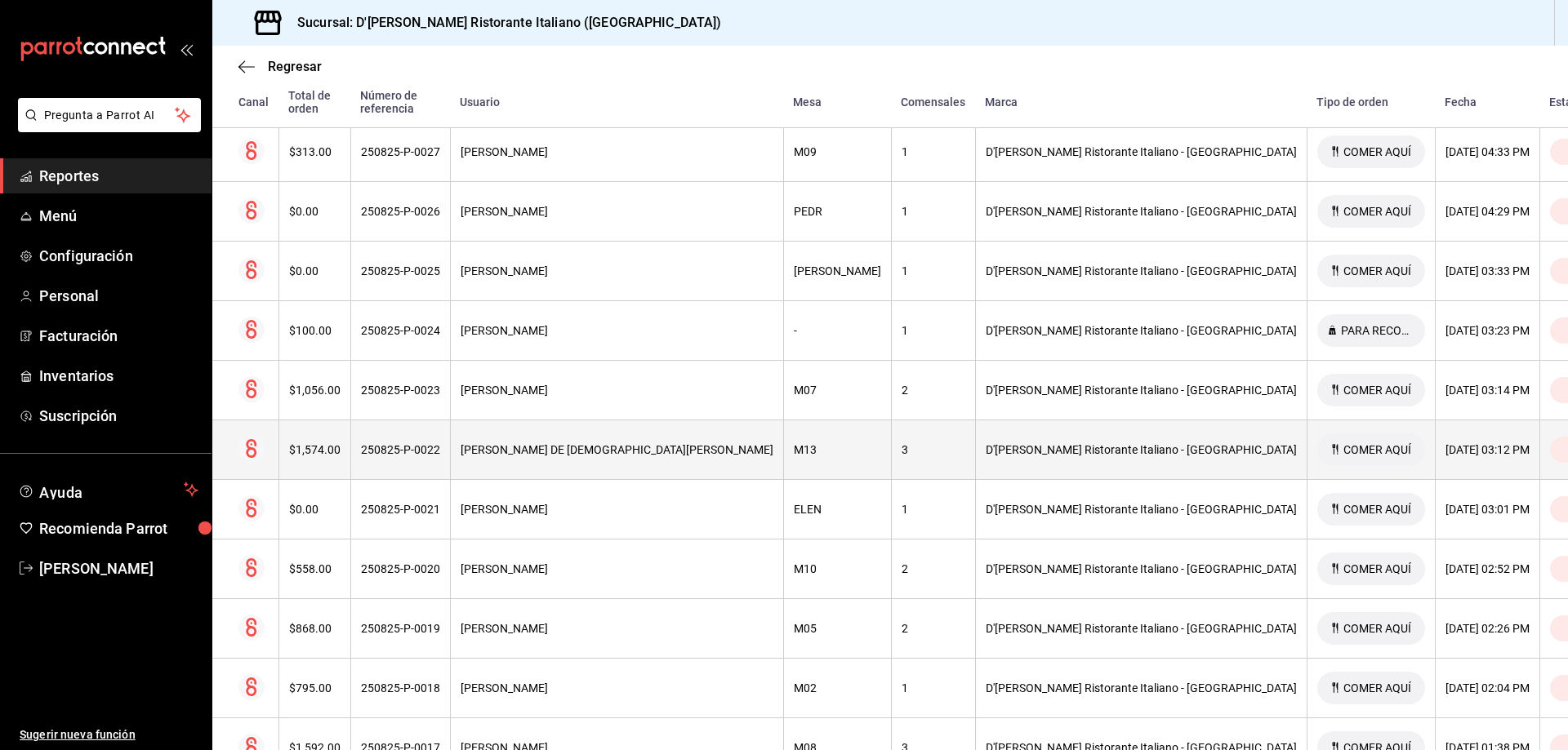
scroll to position [1191, 0]
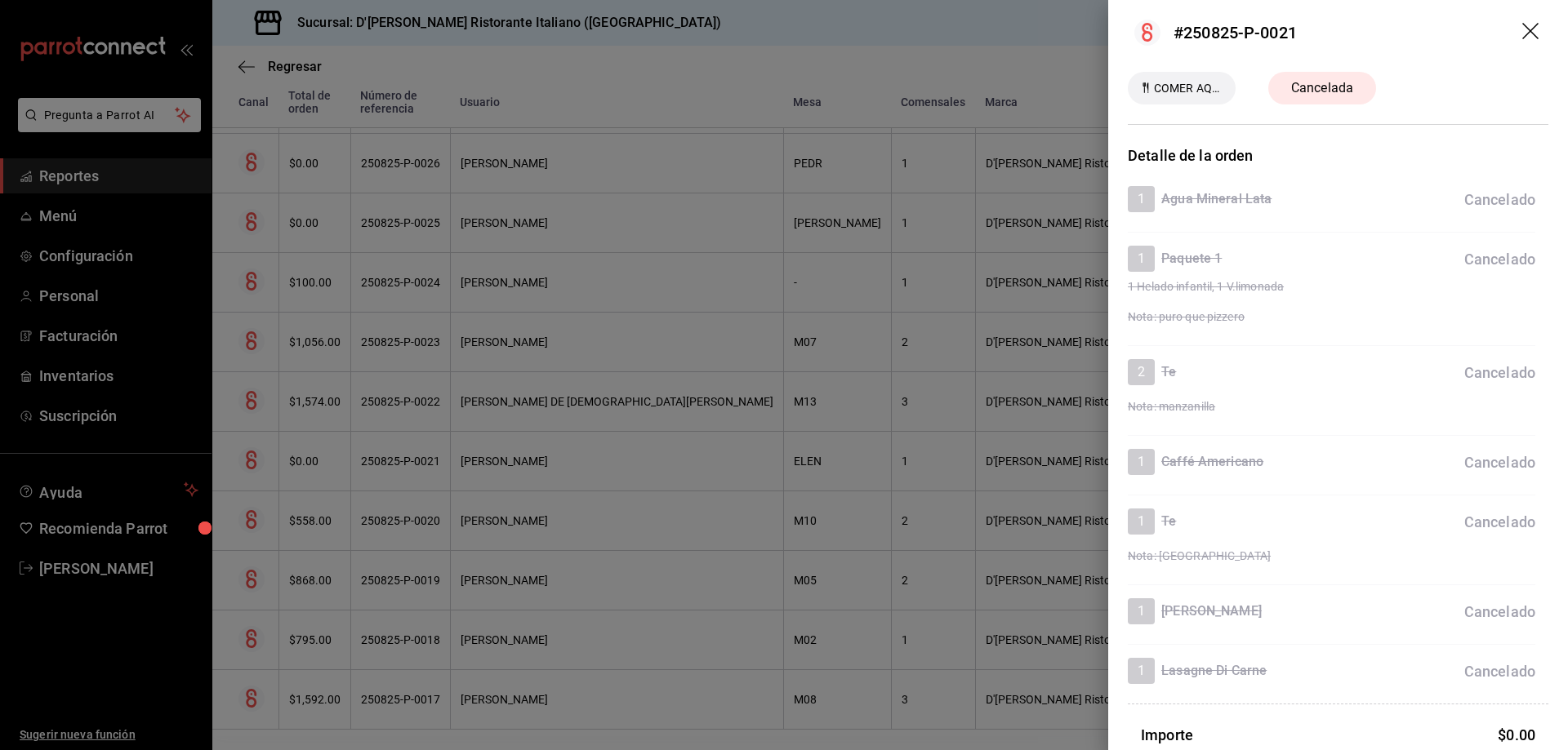
scroll to position [0, 0]
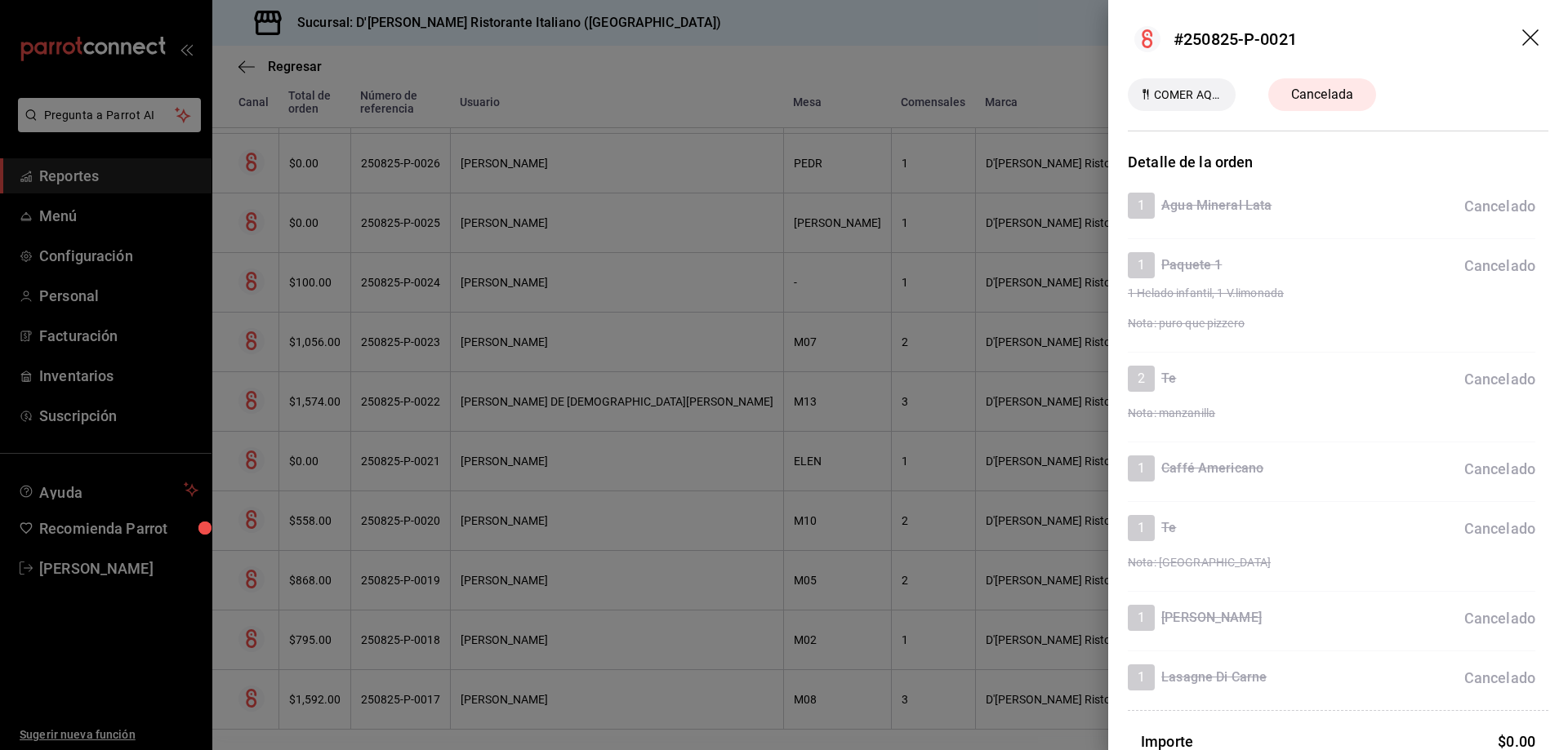
click at [1522, 33] on icon "drag" at bounding box center [1531, 37] width 17 height 17
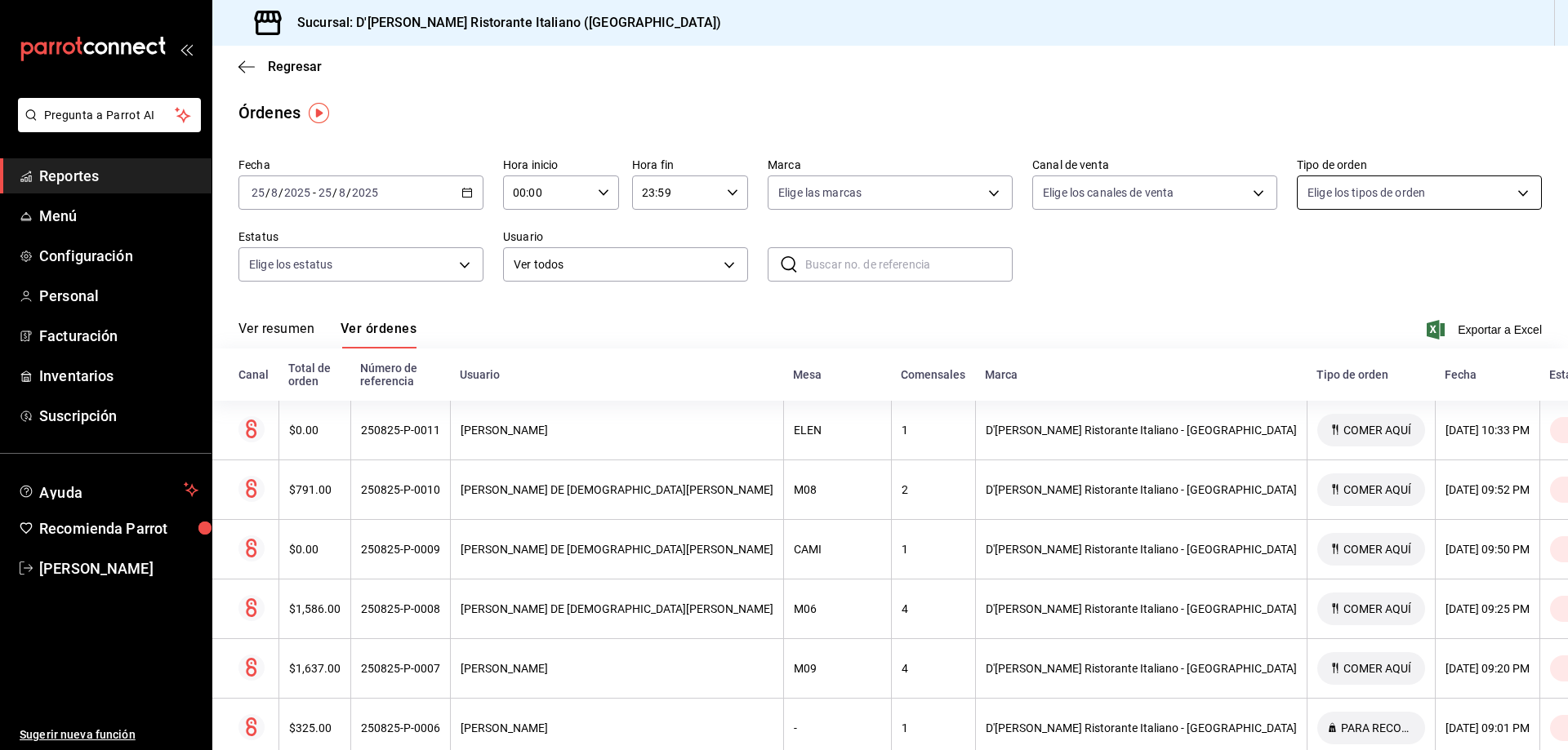
click at [1512, 191] on body "Pregunta a Parrot AI Reportes Menú Configuración Personal Facturación Inventari…" at bounding box center [784, 375] width 1568 height 750
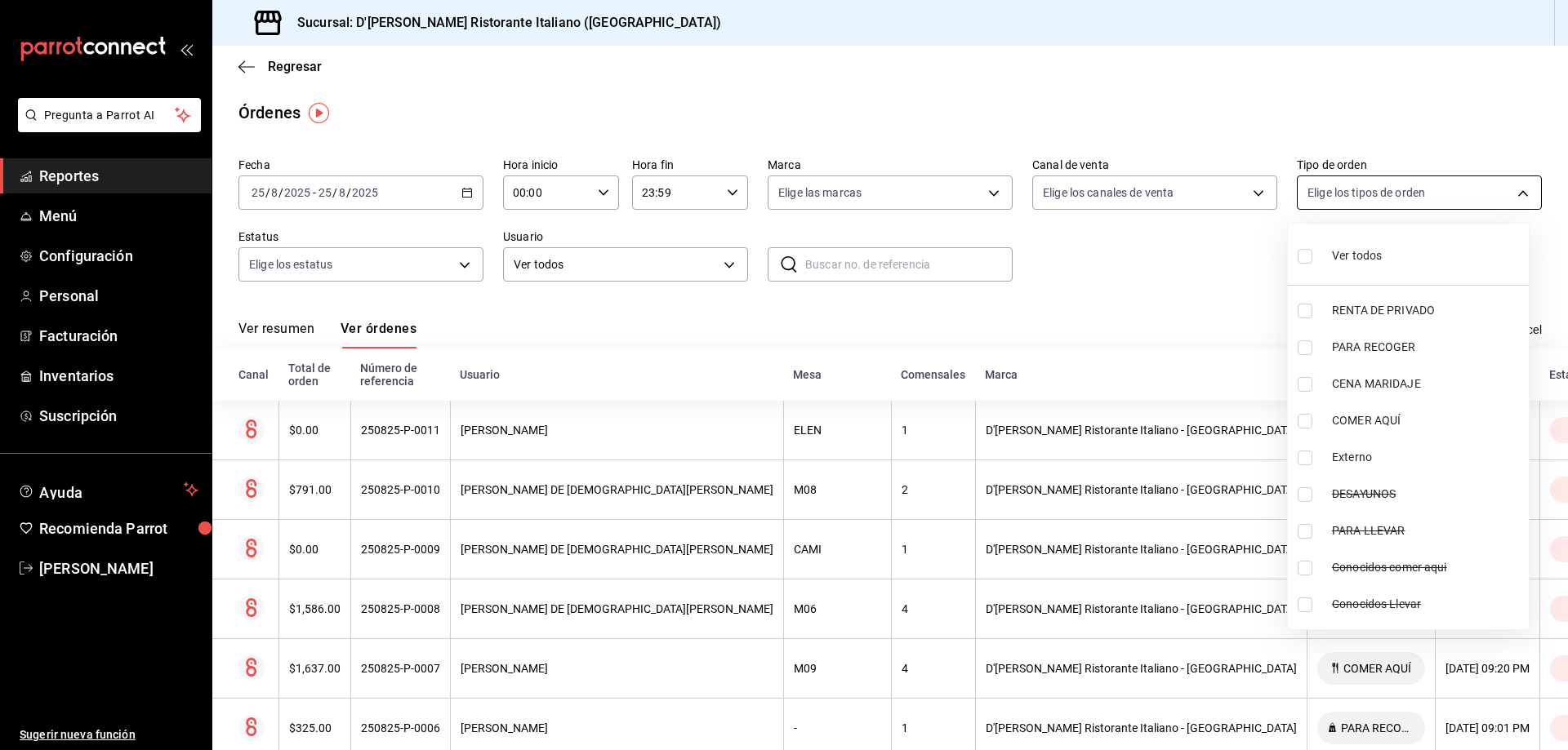
click at [1512, 191] on div at bounding box center [784, 375] width 1568 height 750
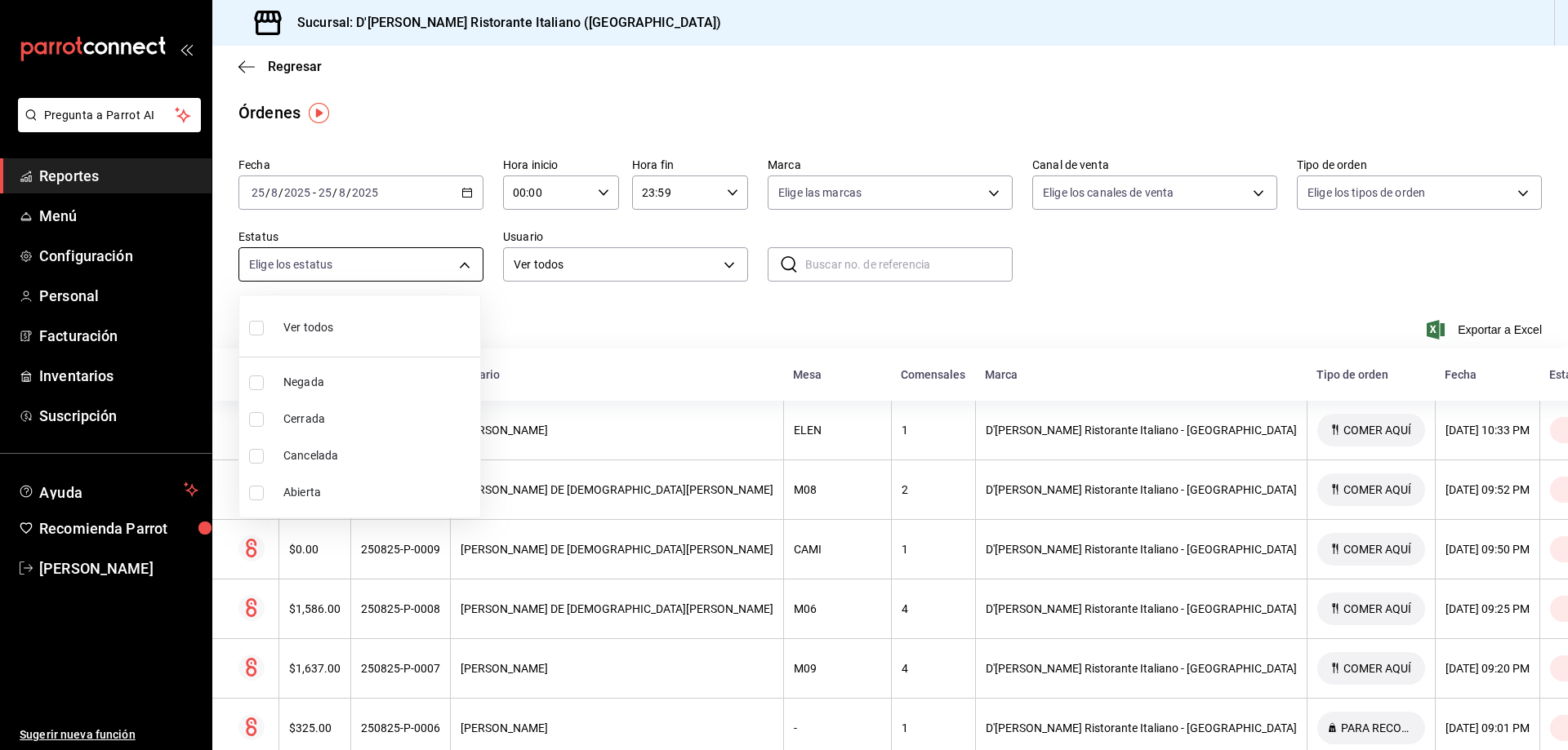
click at [474, 259] on body "Pregunta a Parrot AI Reportes Menú Configuración Personal Facturación Inventari…" at bounding box center [784, 375] width 1568 height 750
click at [263, 457] on input "checkbox" at bounding box center [256, 456] width 15 height 15
checkbox input "true"
type input "CANCELED"
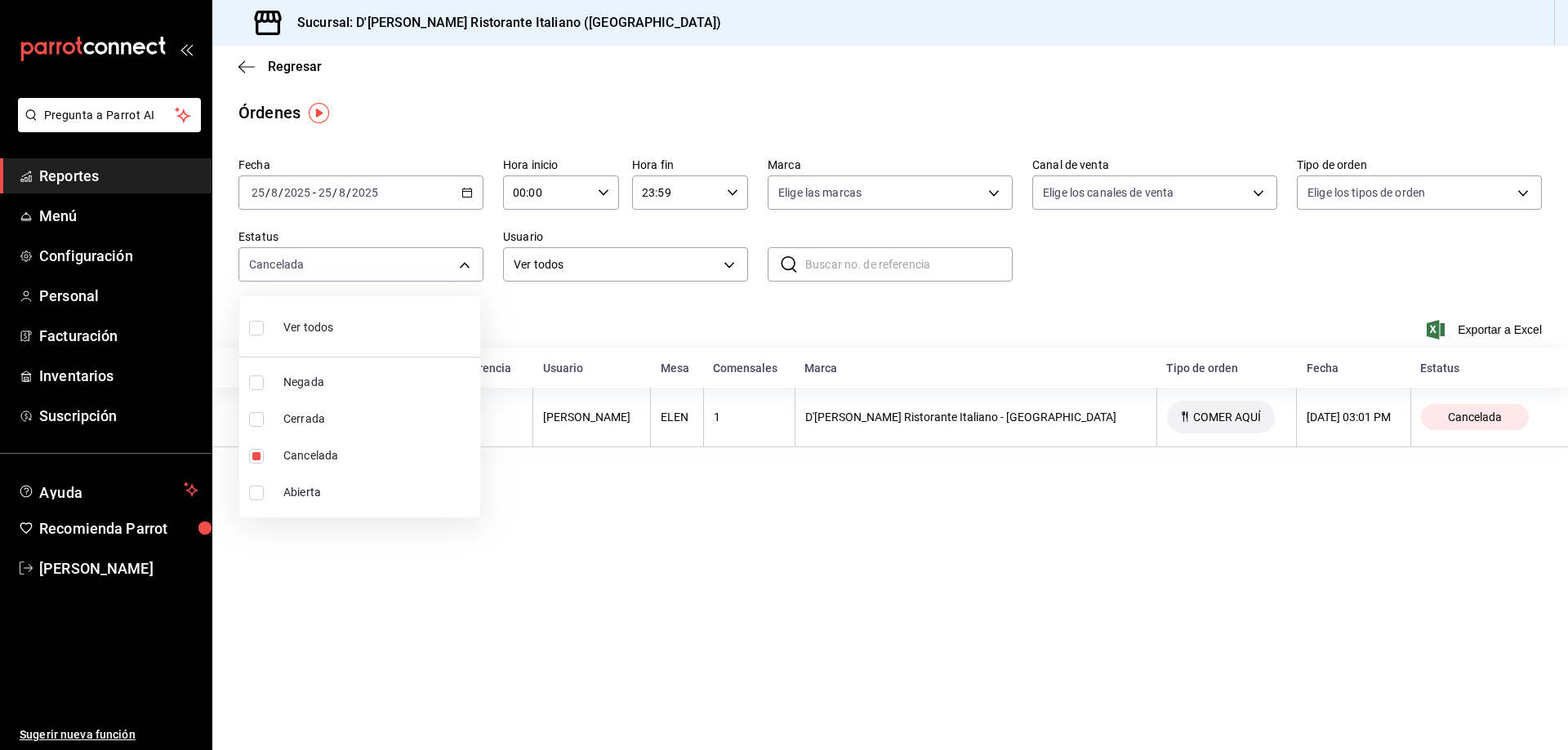
click at [546, 304] on div at bounding box center [784, 375] width 1568 height 750
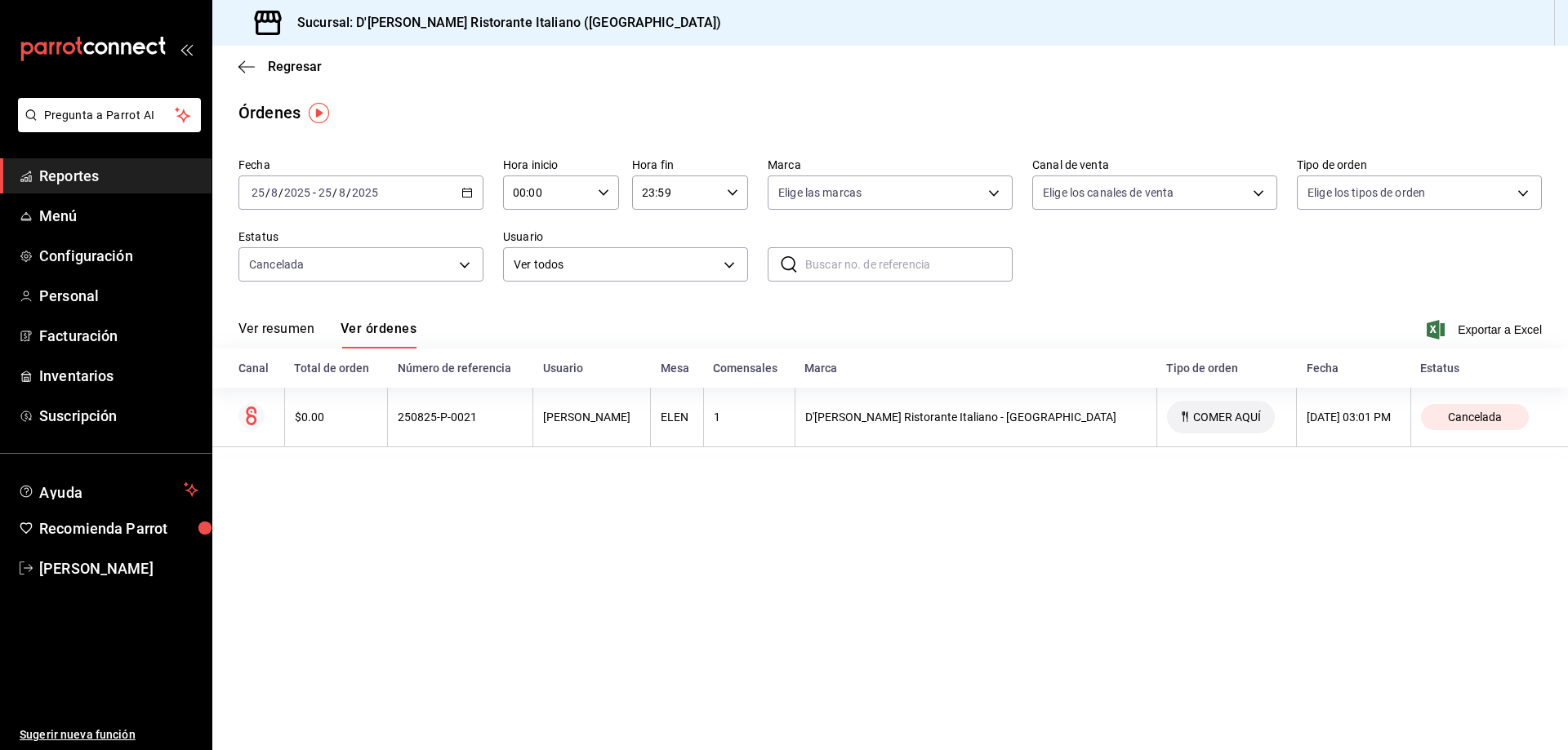
click at [95, 173] on span "Reportes" at bounding box center [119, 176] width 159 height 22
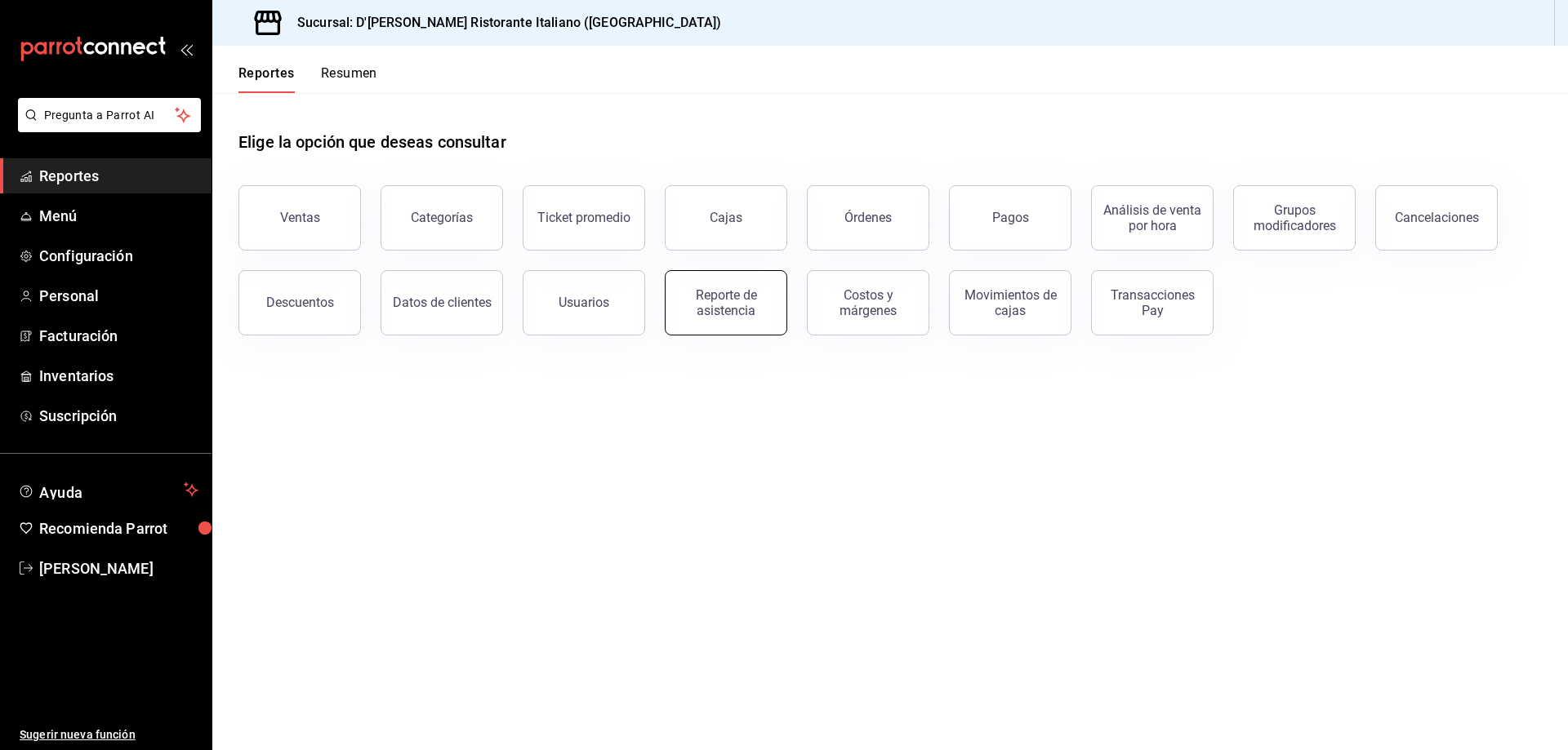
click at [720, 307] on div "Reporte de asistencia" at bounding box center [726, 302] width 101 height 31
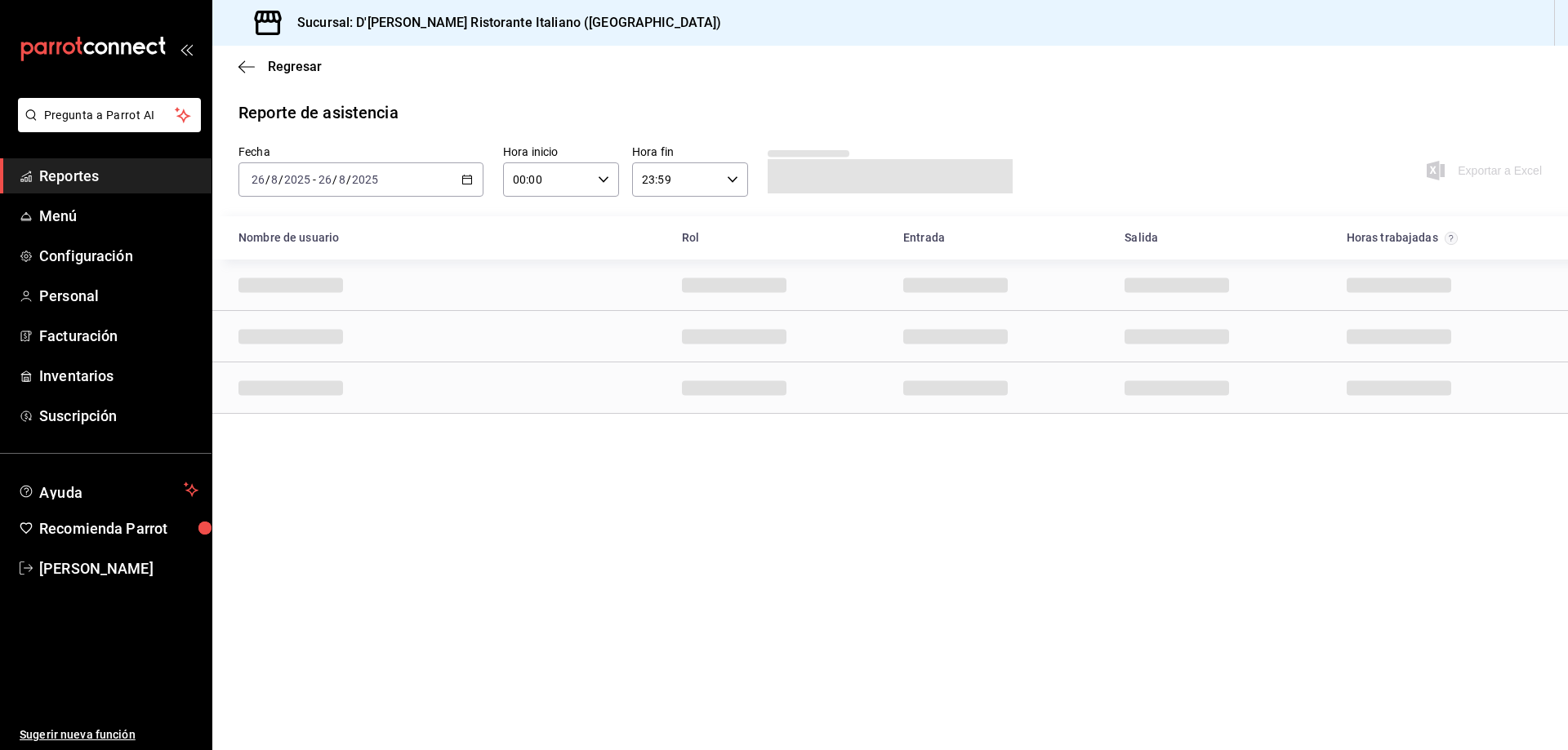
click at [462, 181] on \(Stroke\) "button" at bounding box center [467, 179] width 10 height 9
click at [325, 270] on span "Ayer" at bounding box center [315, 265] width 126 height 17
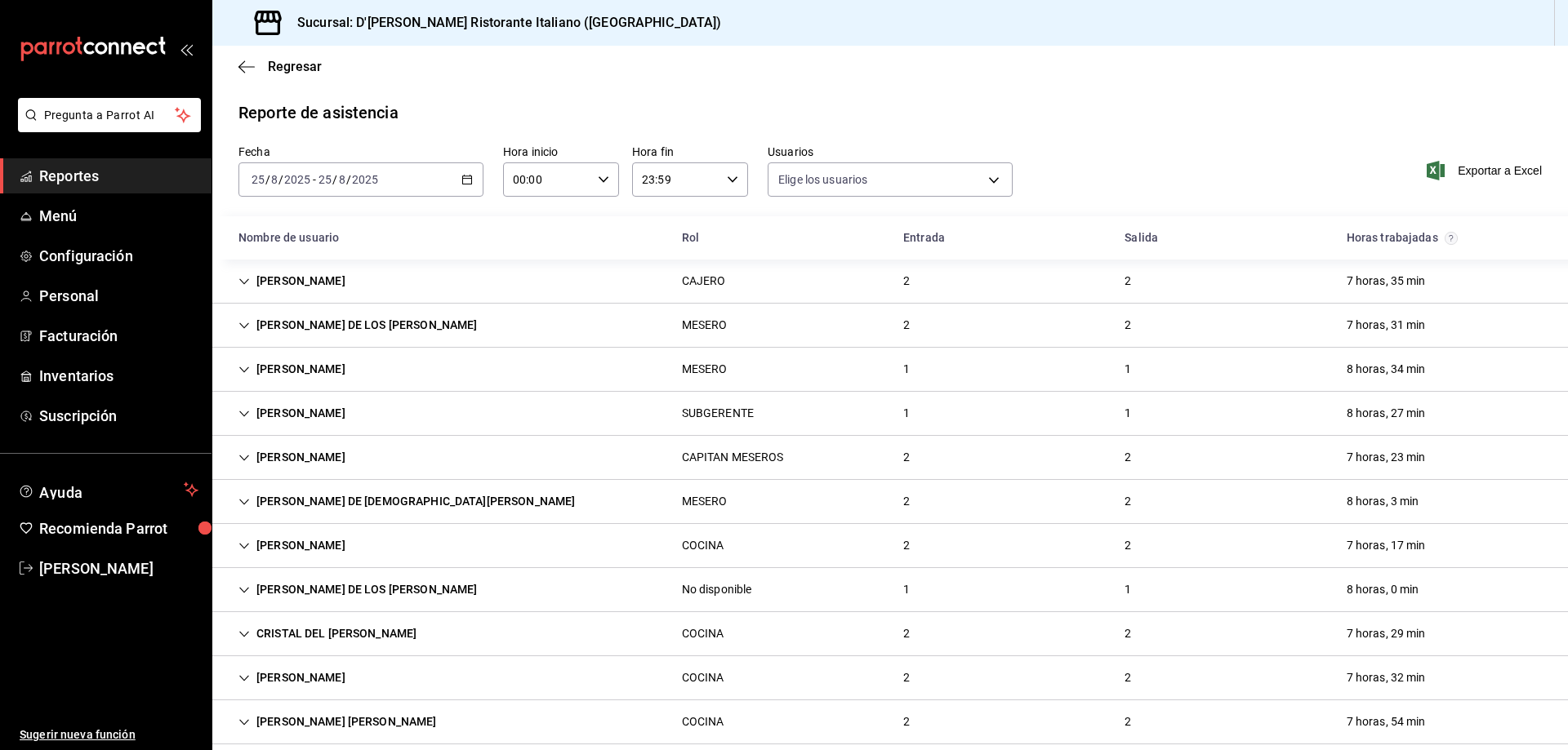
type input "fbaa1dcd-9b1b-42d3-8417-c392ee4ac69c,c847f7ff-4ec8-4711-b402-dbc889304ff0,82cd9…"
click at [283, 68] on span "Regresar" at bounding box center [295, 66] width 54 height 16
